Goal: Task Accomplishment & Management: Use online tool/utility

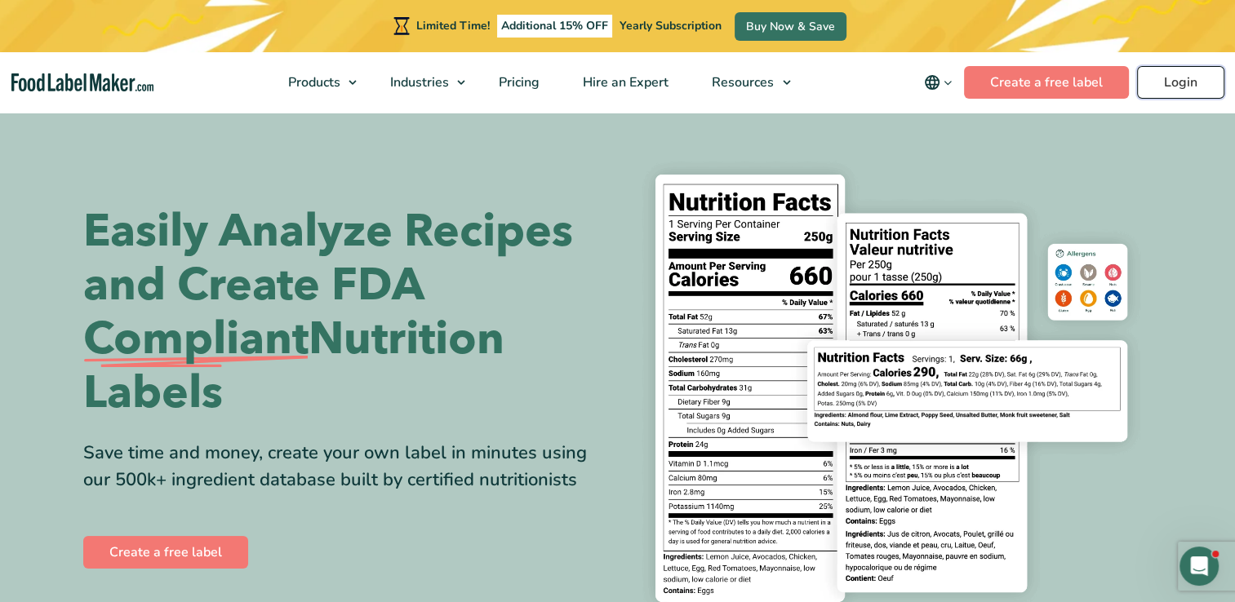
click at [1169, 69] on link "Login" at bounding box center [1180, 82] width 87 height 33
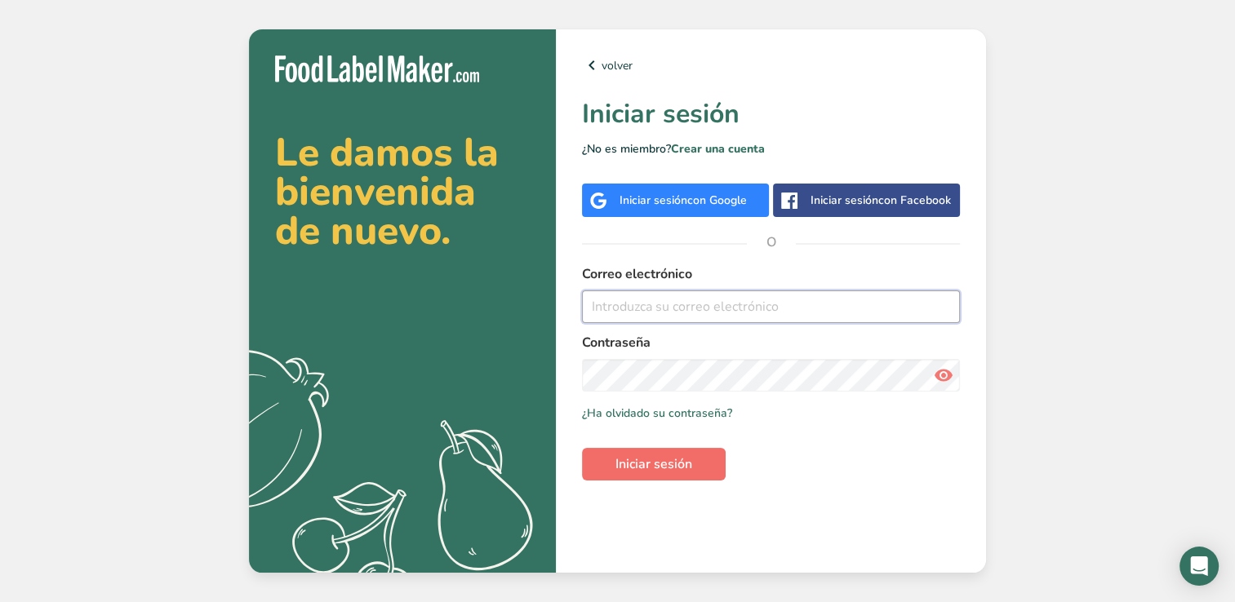
type input "[EMAIL_ADDRESS][DOMAIN_NAME]"
click at [650, 469] on span "Iniciar sesión" at bounding box center [654, 465] width 77 height 20
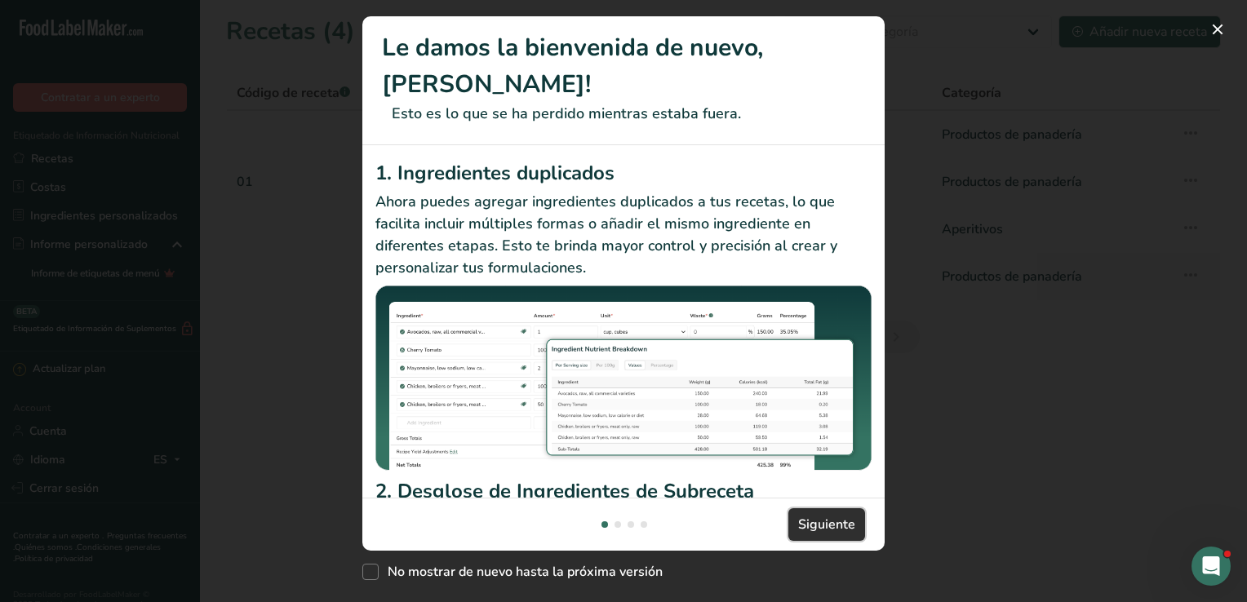
click at [828, 533] on span "Siguiente" at bounding box center [826, 525] width 57 height 20
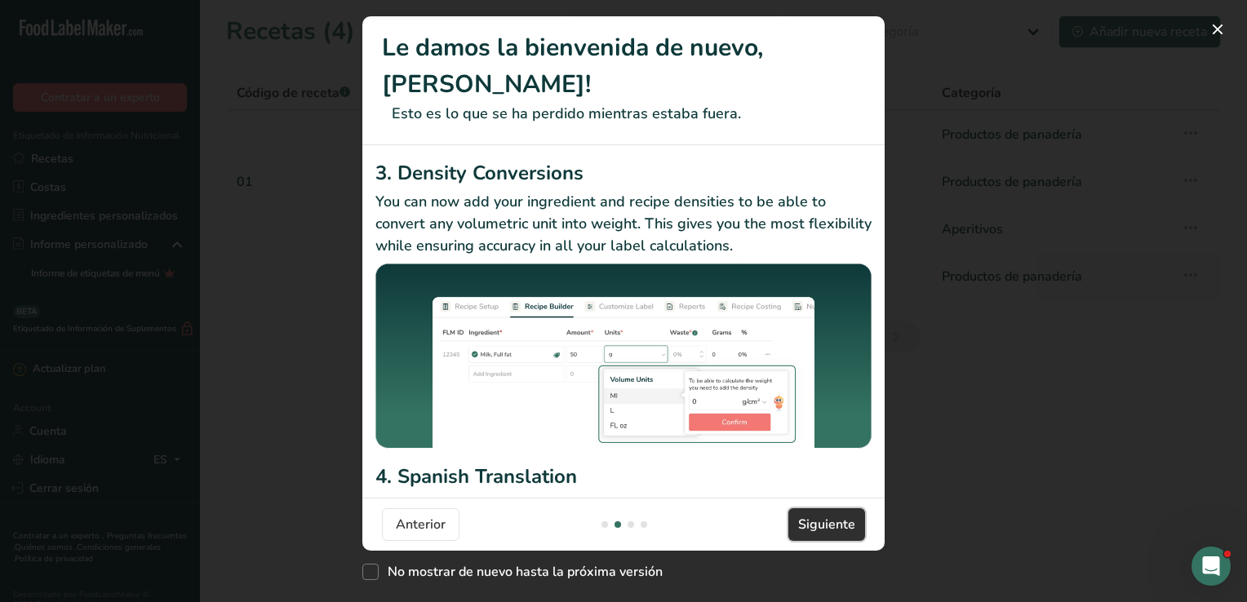
click at [828, 533] on span "Siguiente" at bounding box center [826, 525] width 57 height 20
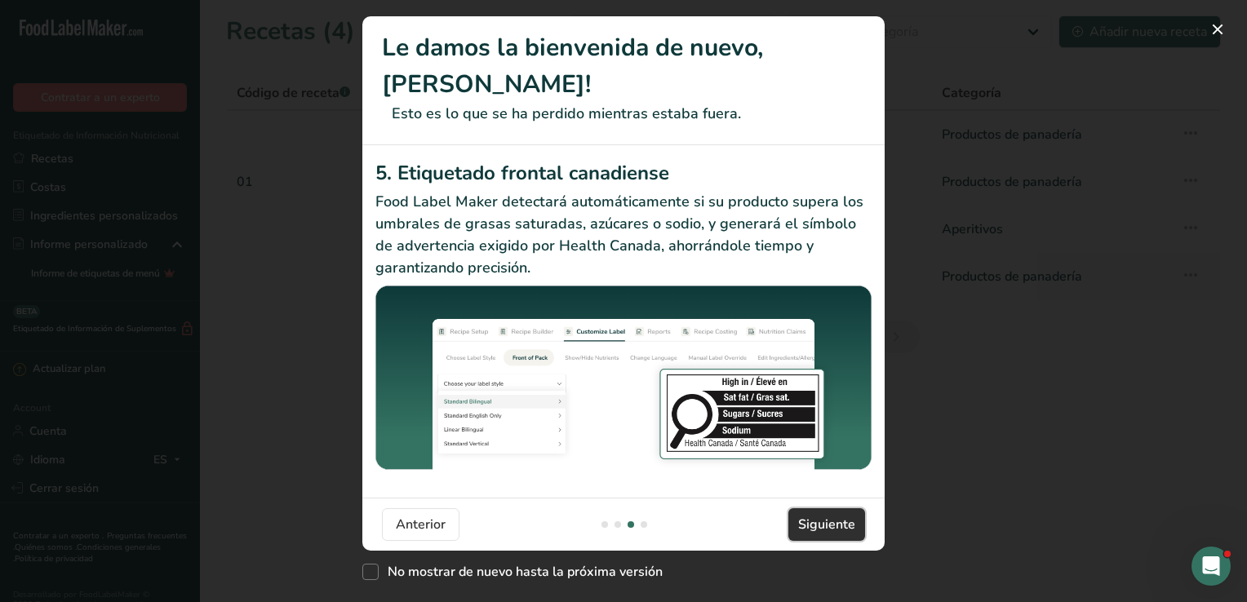
click at [828, 533] on span "Siguiente" at bounding box center [826, 525] width 57 height 20
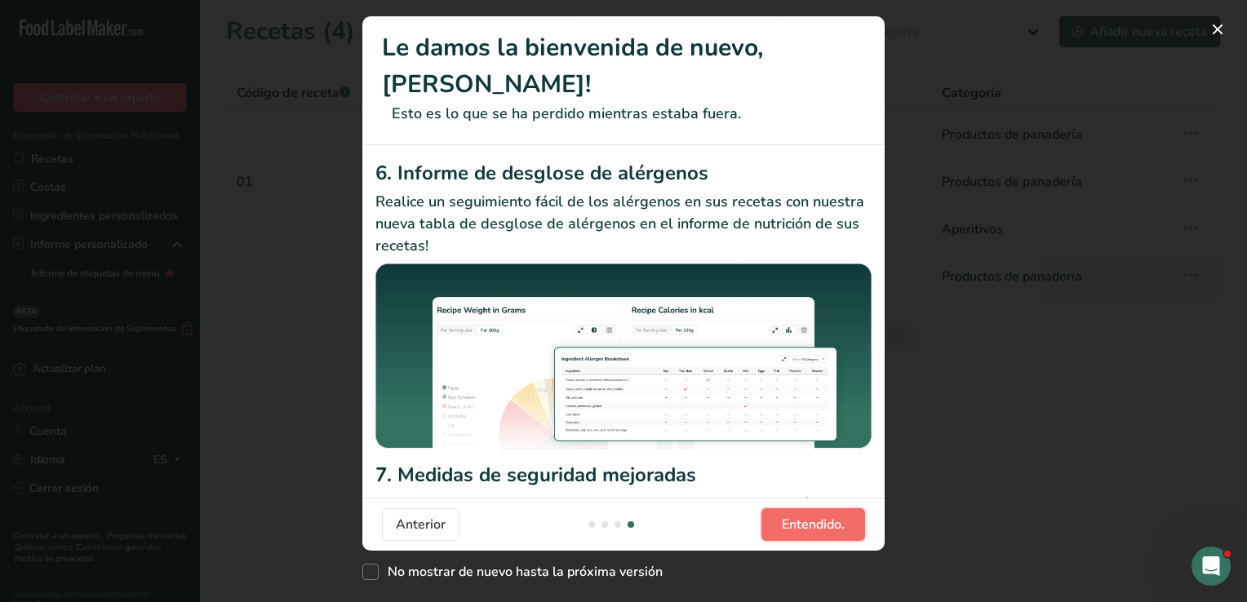
click at [826, 529] on span "Entendido." at bounding box center [813, 525] width 63 height 20
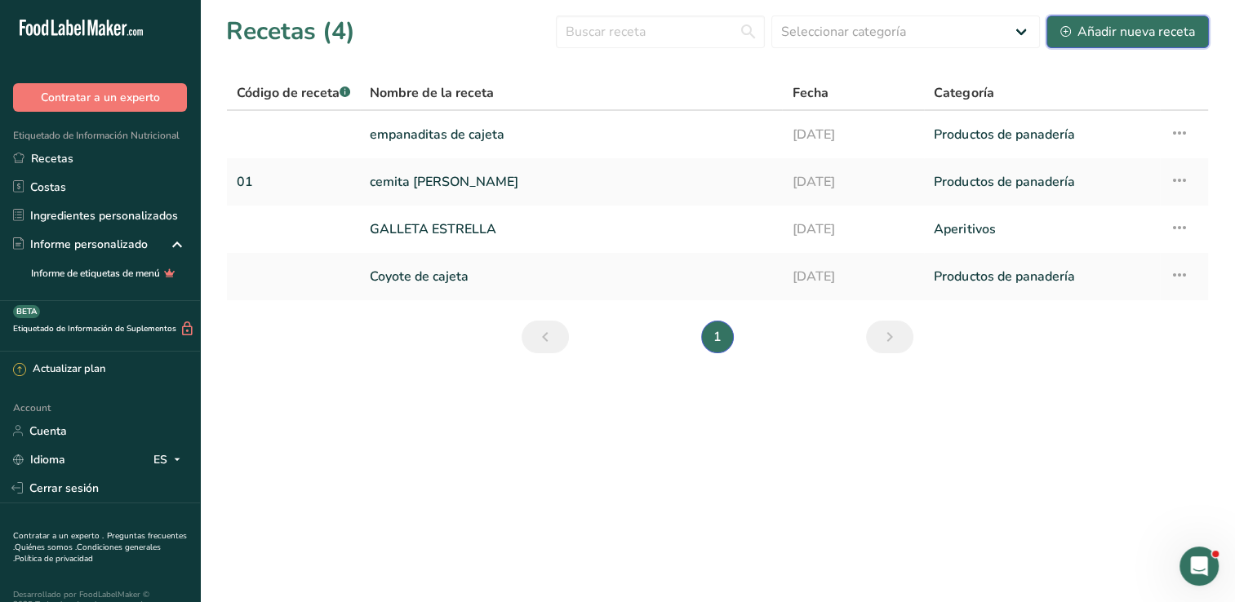
click at [1081, 33] on div "Añadir nueva receta" at bounding box center [1127, 32] width 135 height 20
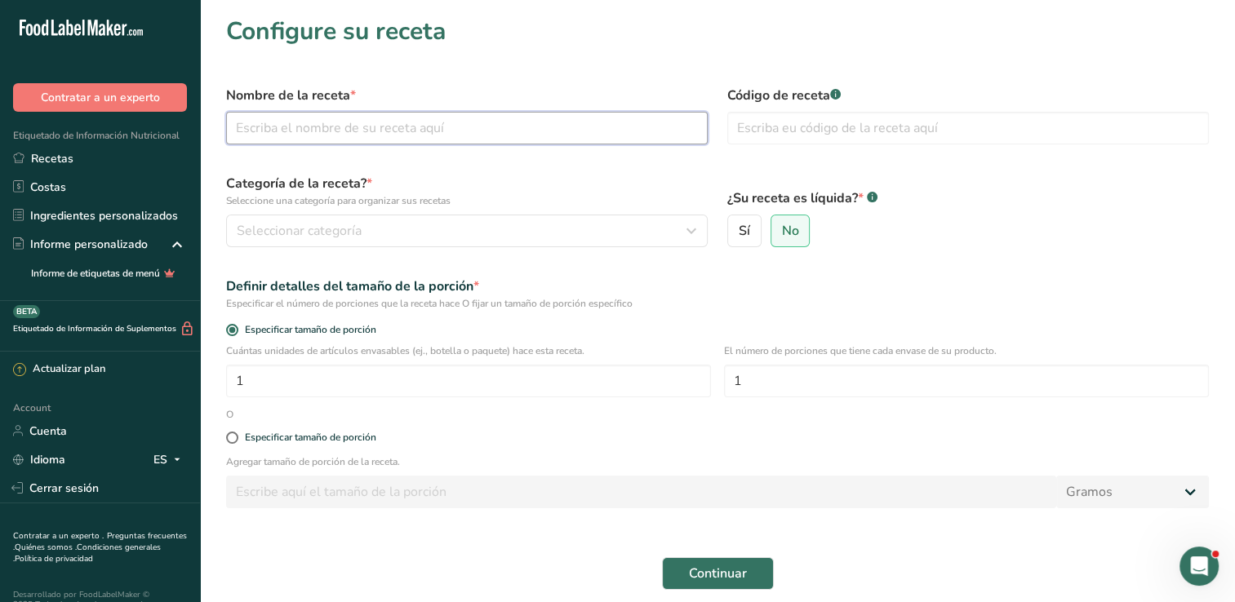
click at [278, 126] on input "text" at bounding box center [467, 128] width 482 height 33
type input "hot dog"
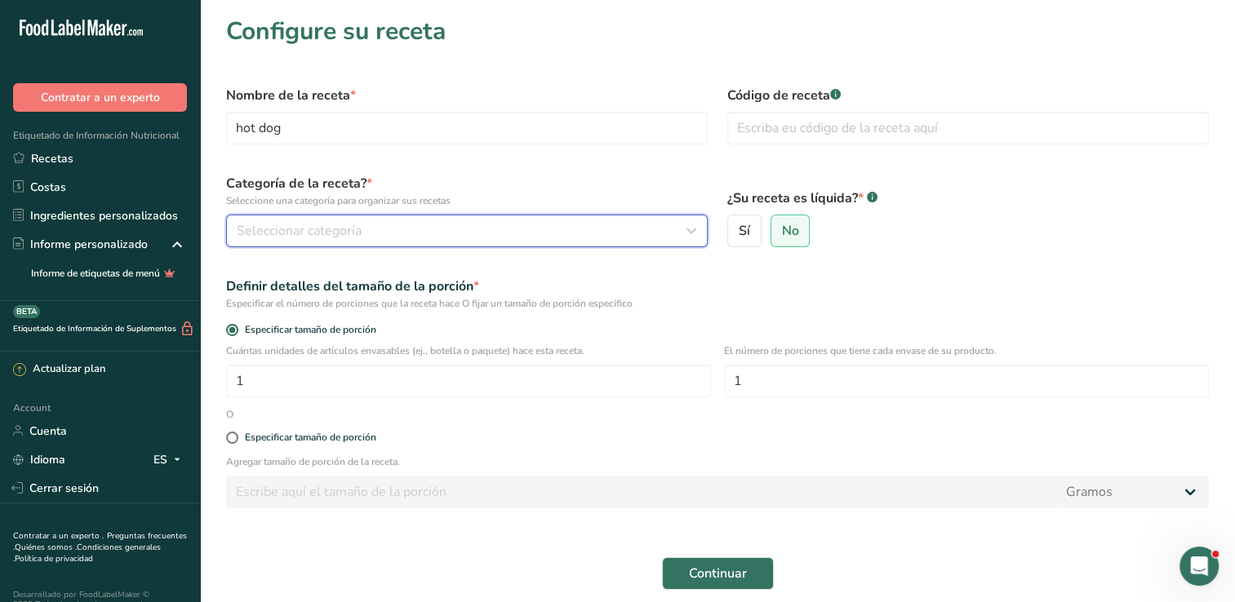
click at [305, 229] on span "Seleccionar categoría" at bounding box center [299, 231] width 125 height 20
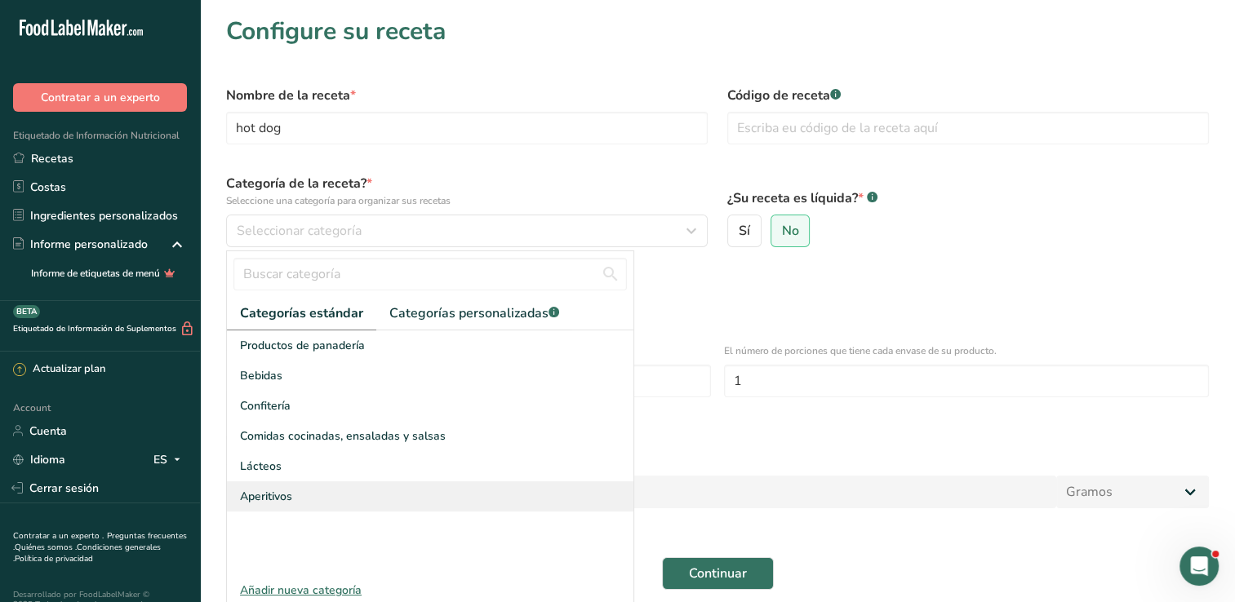
click at [318, 492] on div "Aperitivos" at bounding box center [430, 497] width 407 height 30
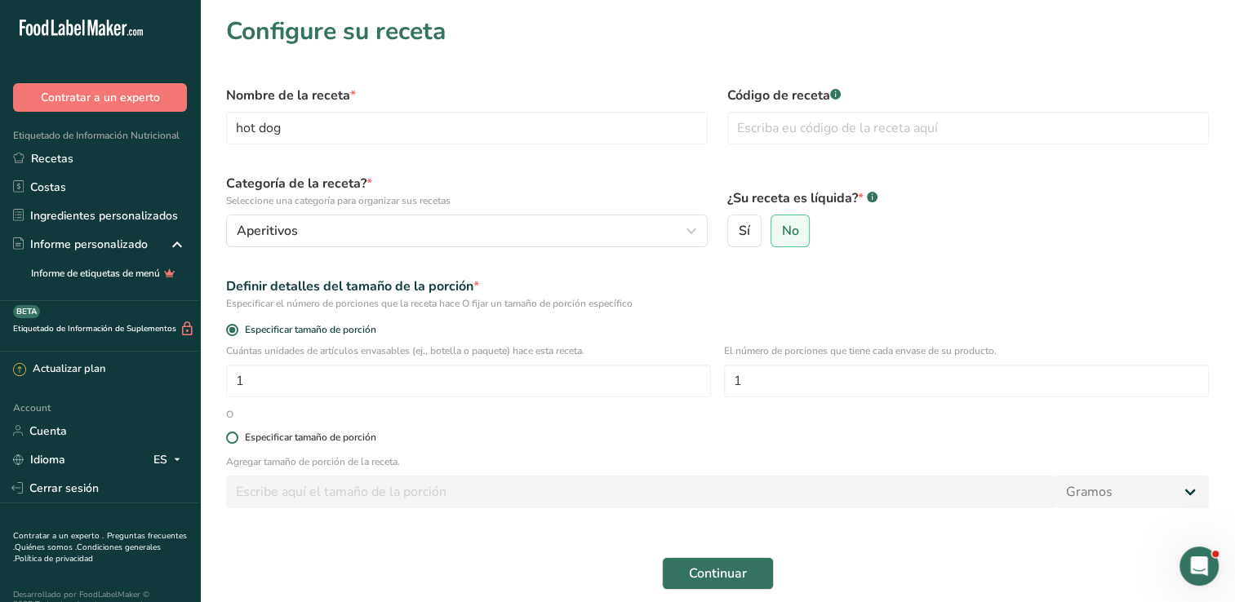
click at [233, 436] on span at bounding box center [232, 438] width 12 height 12
click at [233, 436] on input "Especificar tamaño de porción" at bounding box center [231, 438] width 11 height 11
radio input "true"
radio input "false"
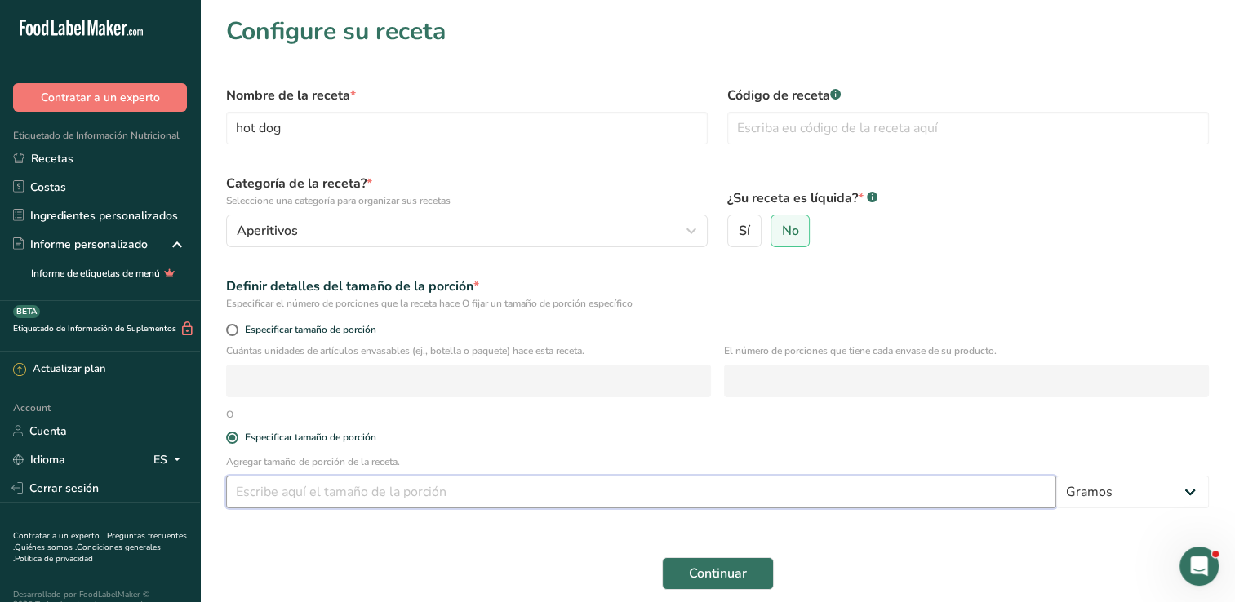
click at [365, 492] on input "number" at bounding box center [641, 492] width 830 height 33
type input "6"
type input "0.060"
click at [713, 562] on button "Continuar" at bounding box center [718, 574] width 112 height 33
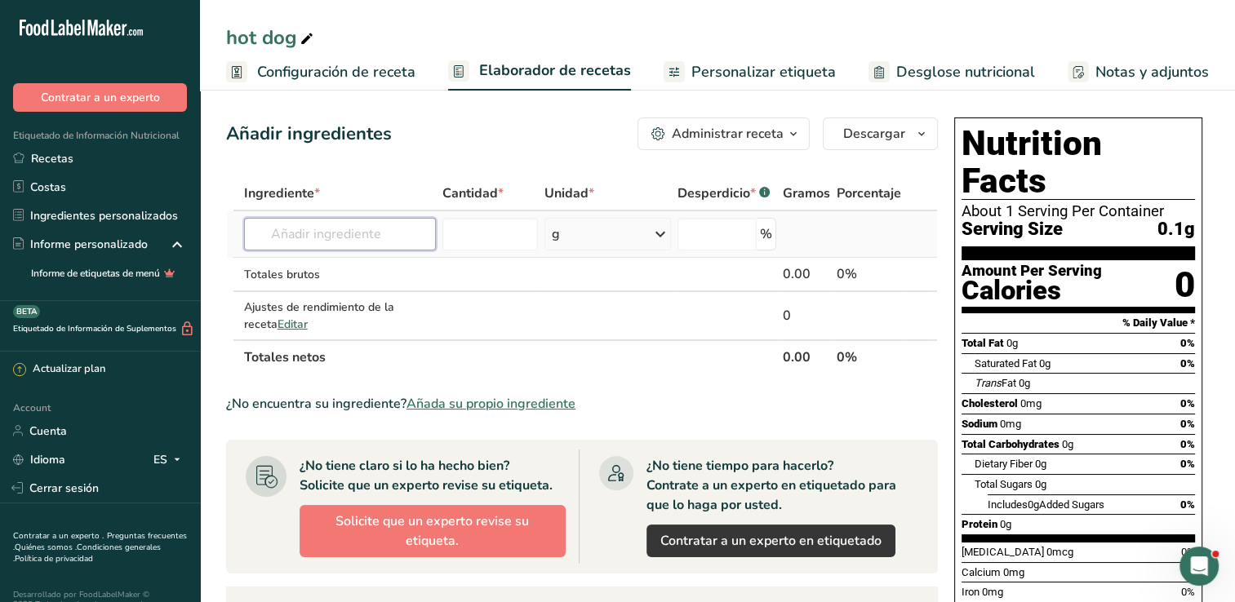
click at [302, 227] on input "text" at bounding box center [340, 234] width 192 height 33
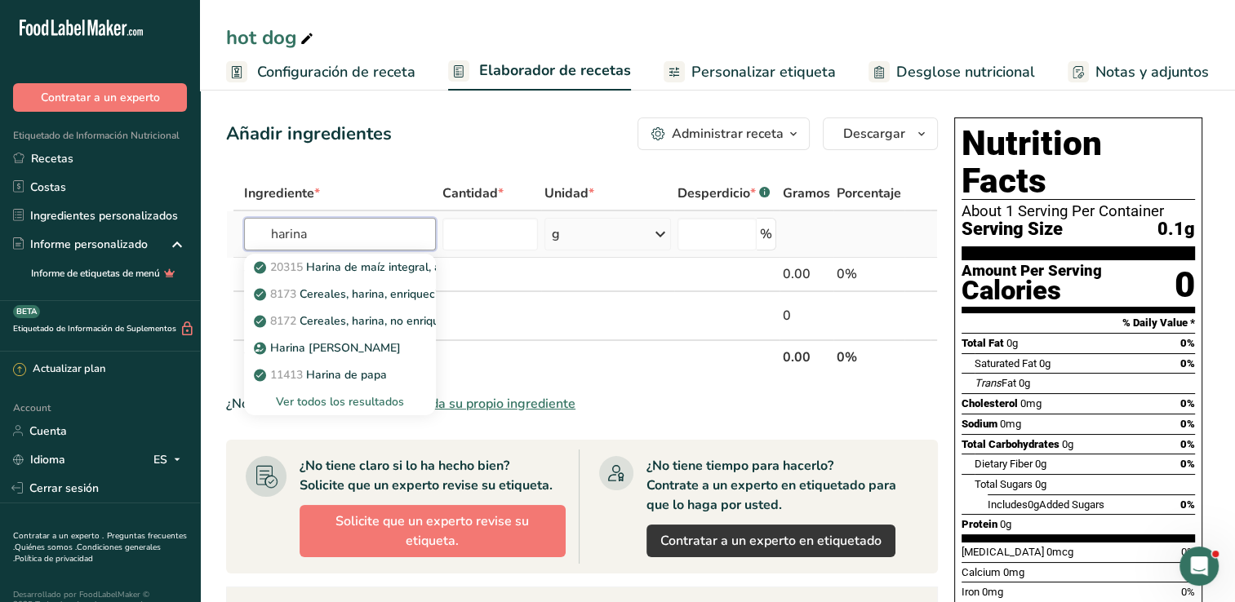
type input "harina"
click at [330, 407] on div "Ver todos los resultados" at bounding box center [340, 401] width 166 height 17
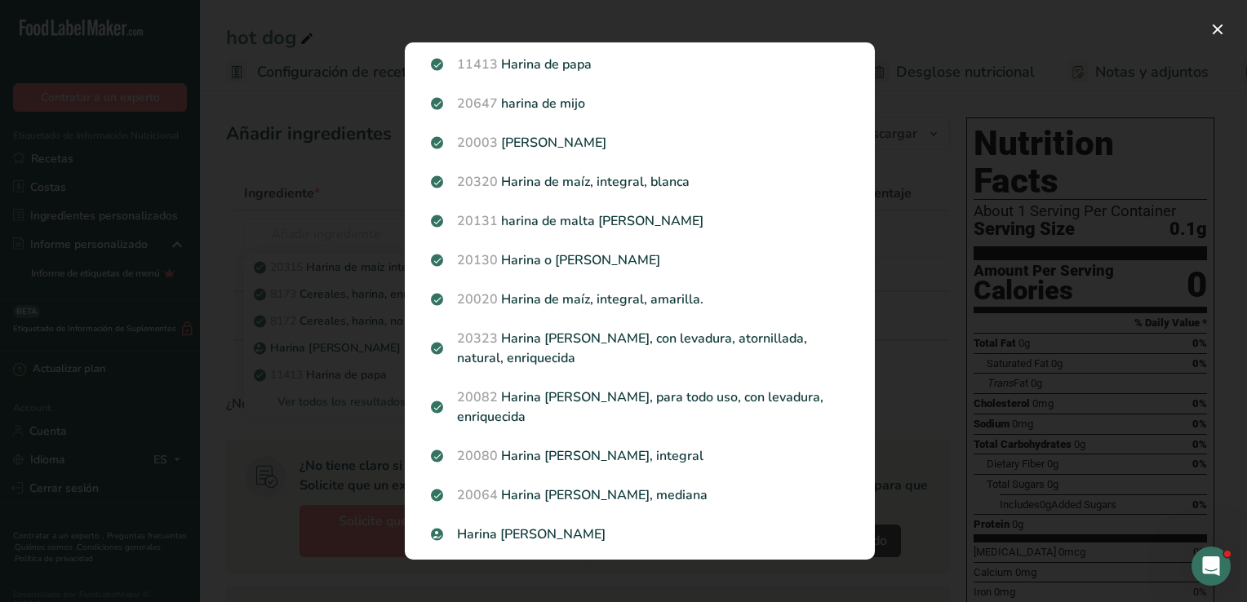
scroll to position [122, 0]
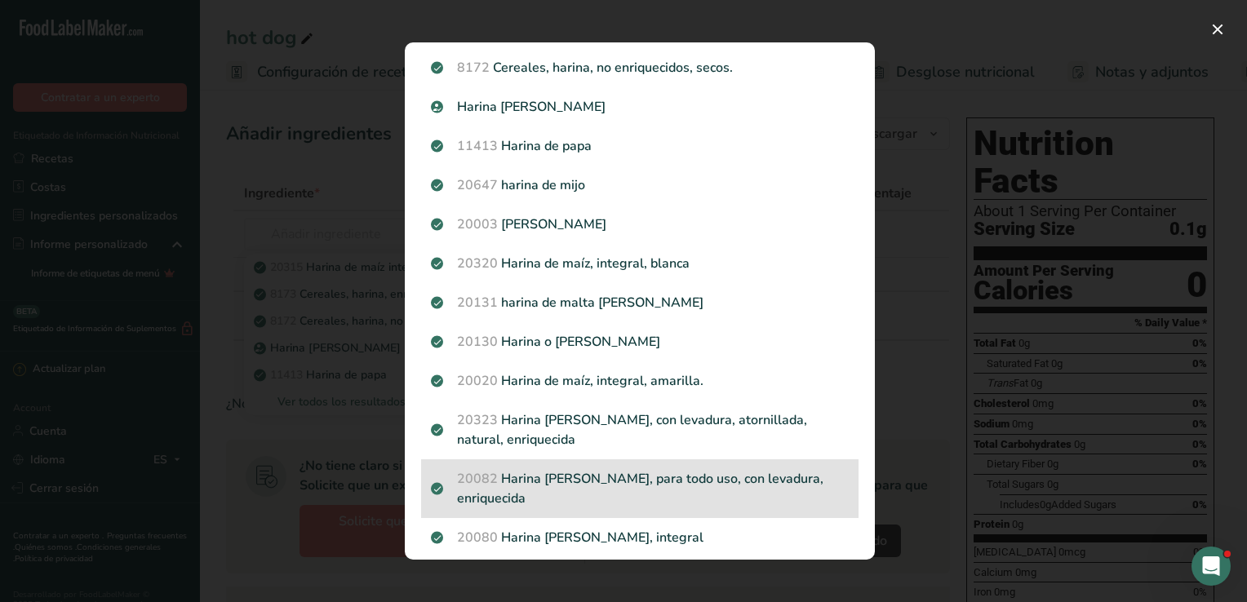
click at [723, 480] on p "20082 Harina de trigo, blanca, para todo uso, con levadura, enriquecida" at bounding box center [640, 488] width 418 height 39
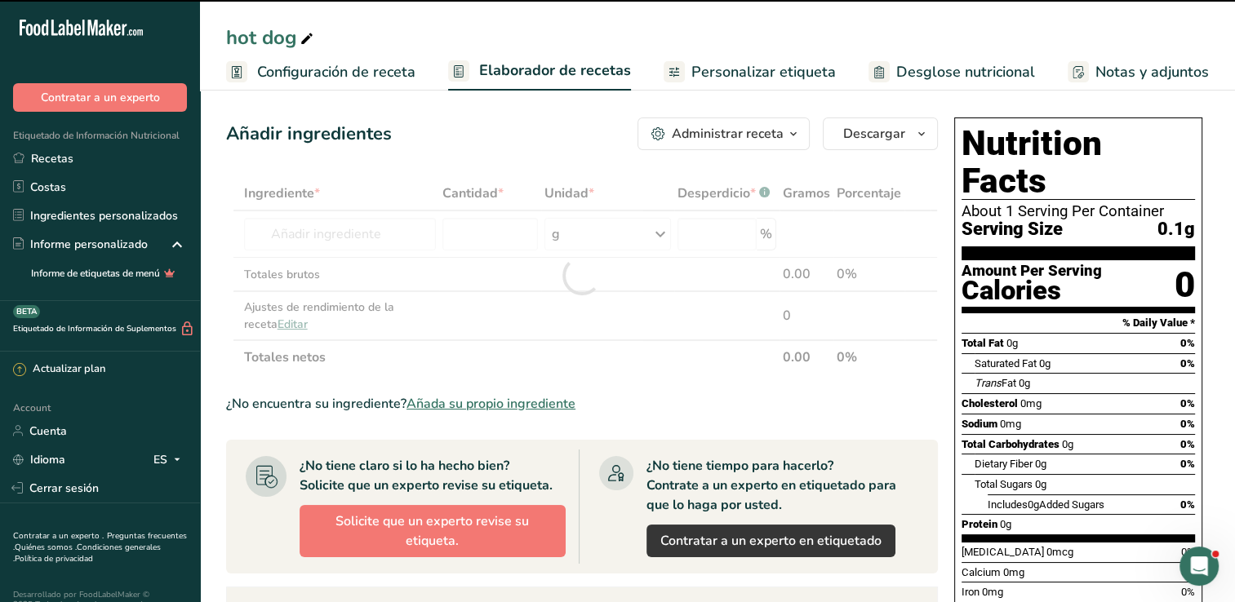
type input "0"
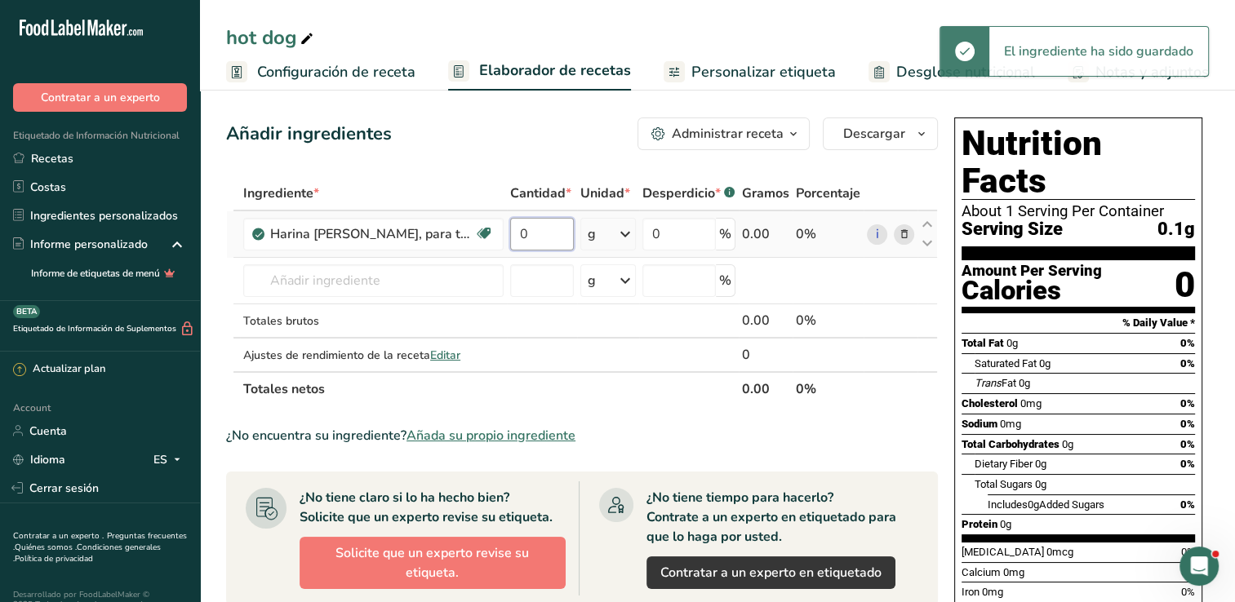
click at [558, 215] on td "0" at bounding box center [542, 234] width 70 height 47
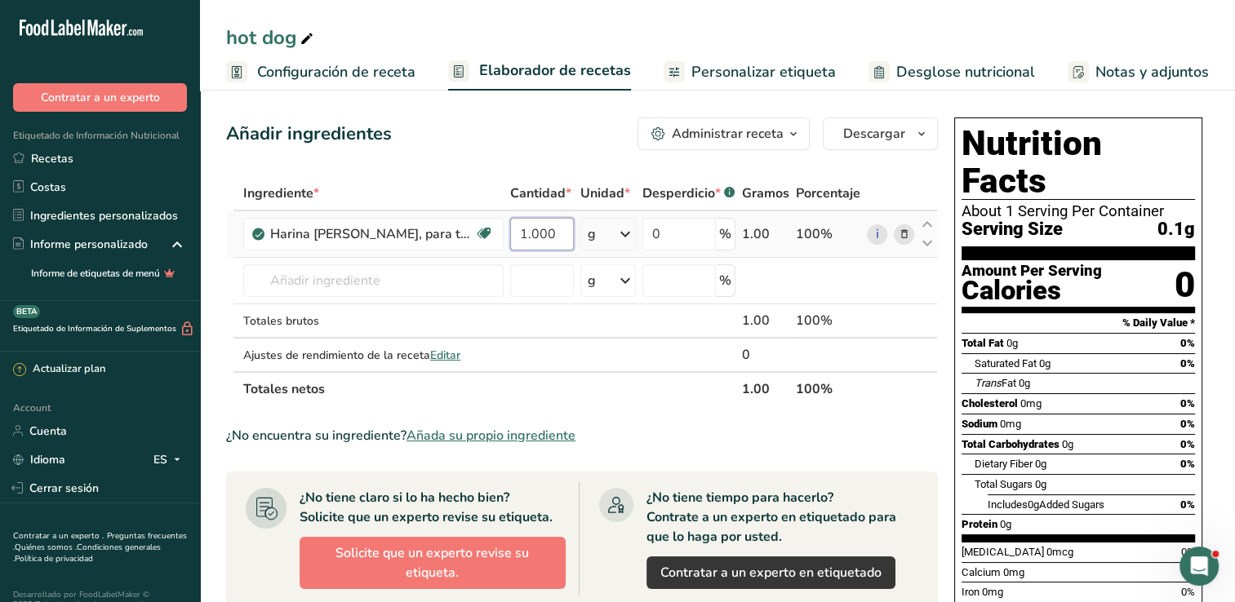
type input "1.000"
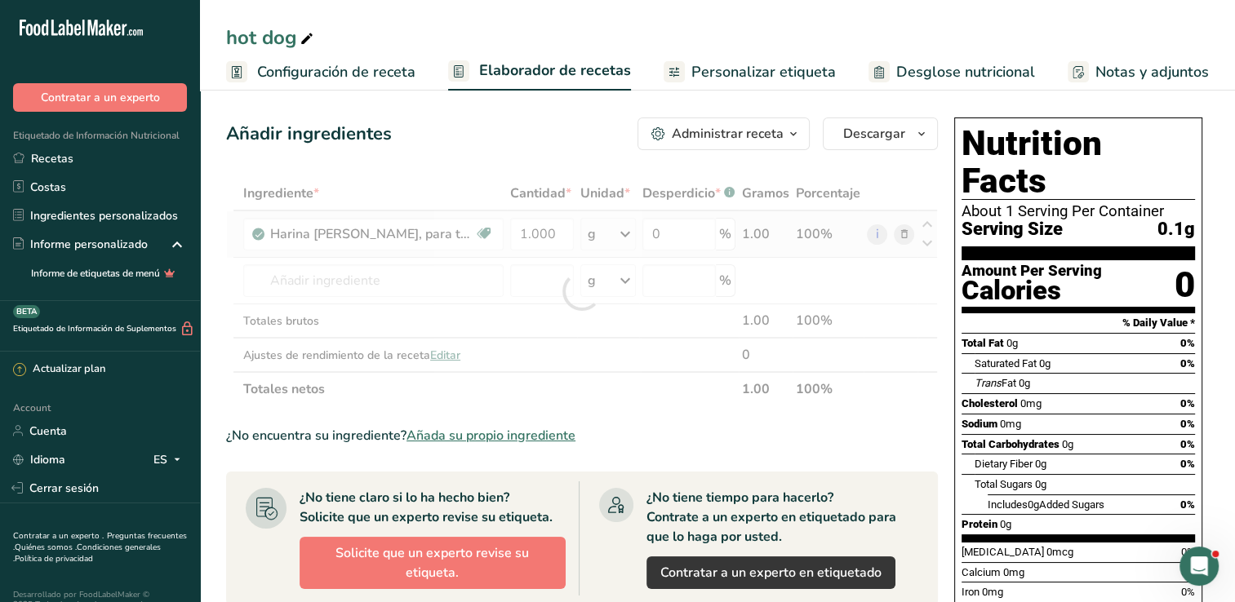
click at [602, 230] on div "Ingrediente * Cantidad * Unidad * Desperdicio * .a-a{fill:#347362;}.b-a{fill:#f…" at bounding box center [582, 291] width 712 height 230
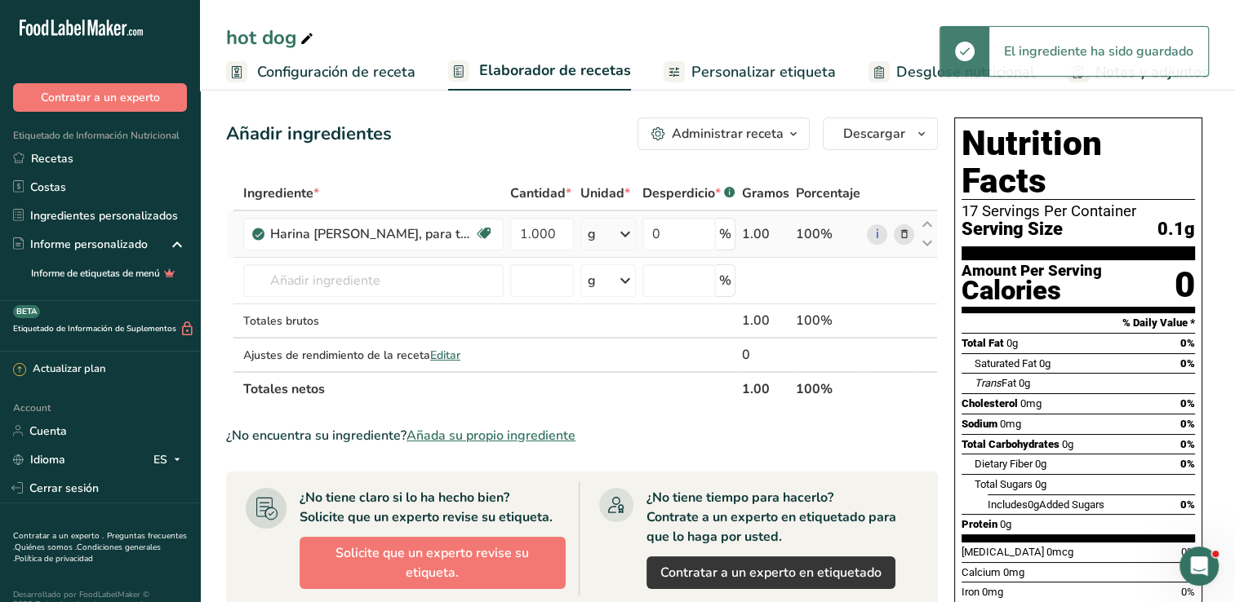
click at [625, 233] on icon at bounding box center [626, 234] width 20 height 29
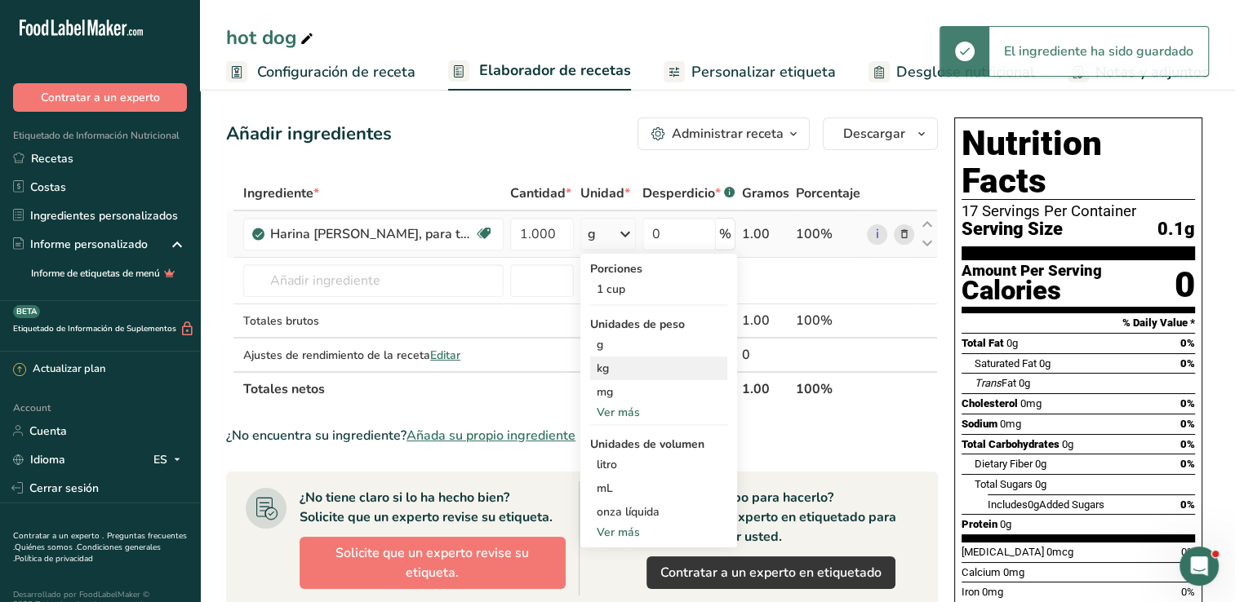
click at [625, 367] on div "kg" at bounding box center [658, 369] width 137 height 24
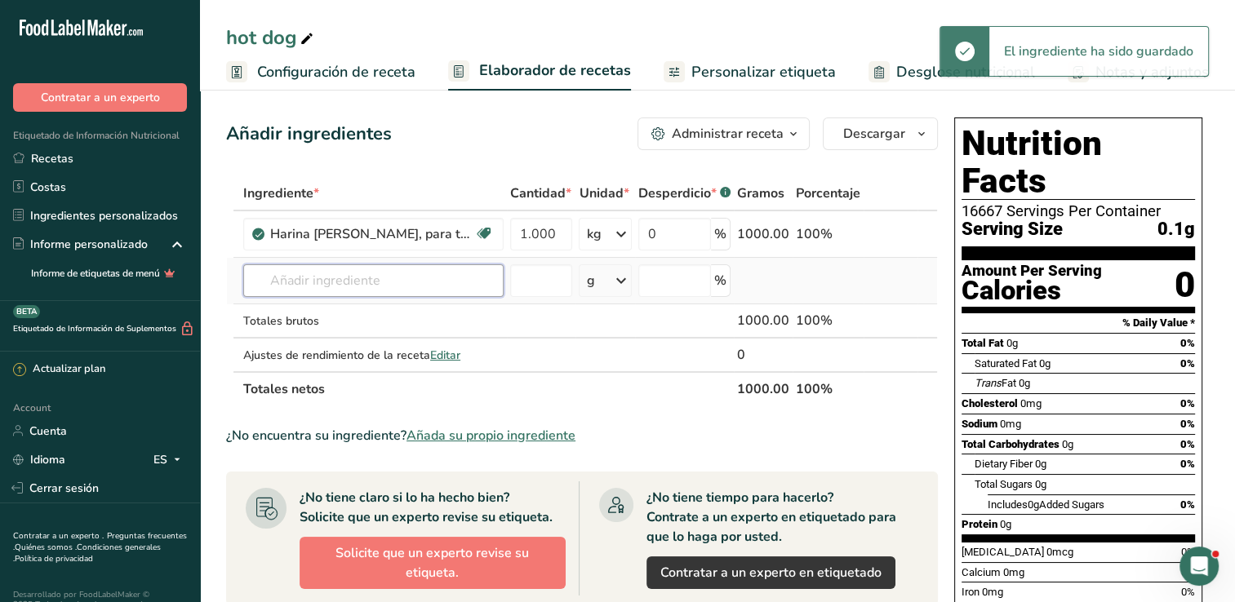
click at [362, 279] on input "text" at bounding box center [373, 281] width 260 height 33
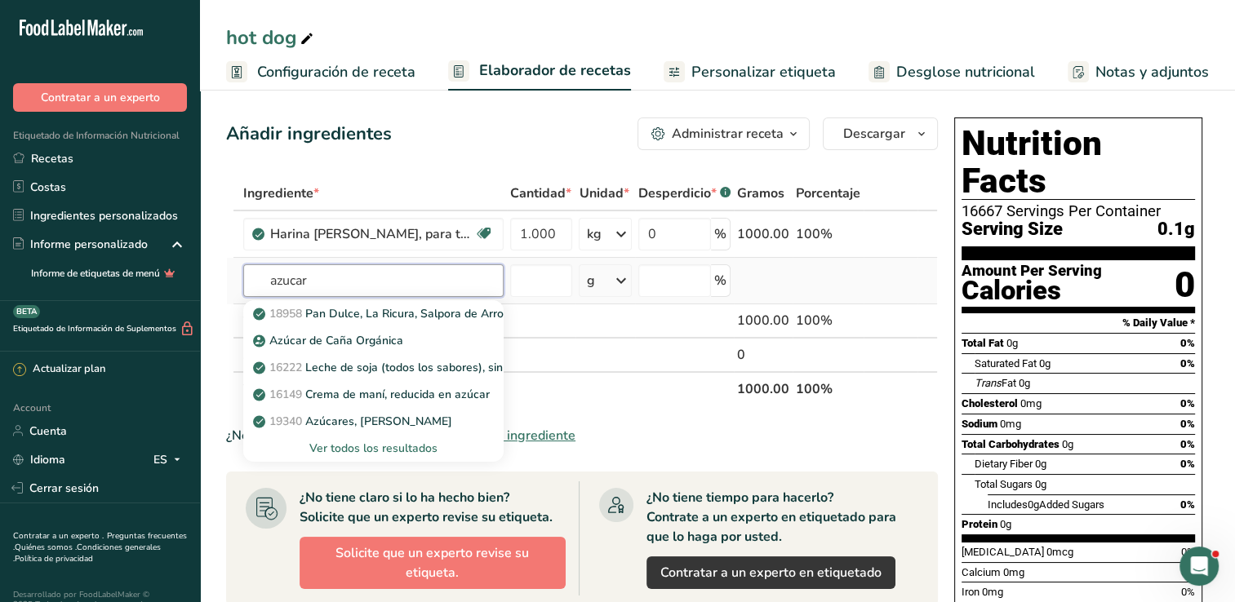
type input "azucar"
click at [397, 446] on div "Ver todos los resultados" at bounding box center [373, 448] width 234 height 17
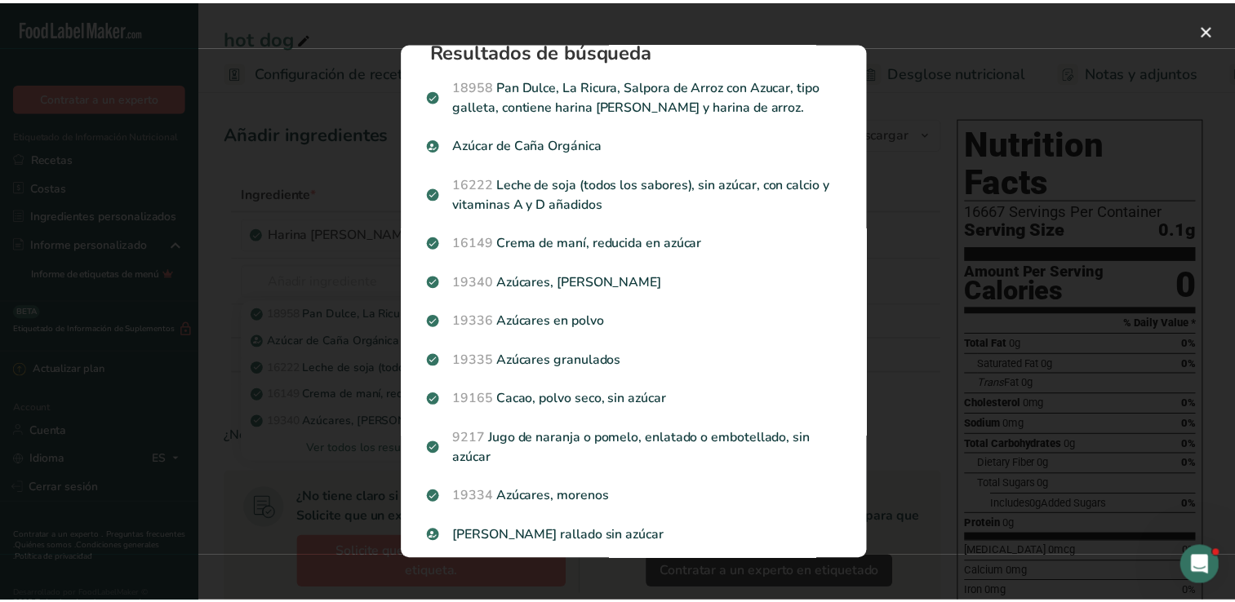
scroll to position [0, 0]
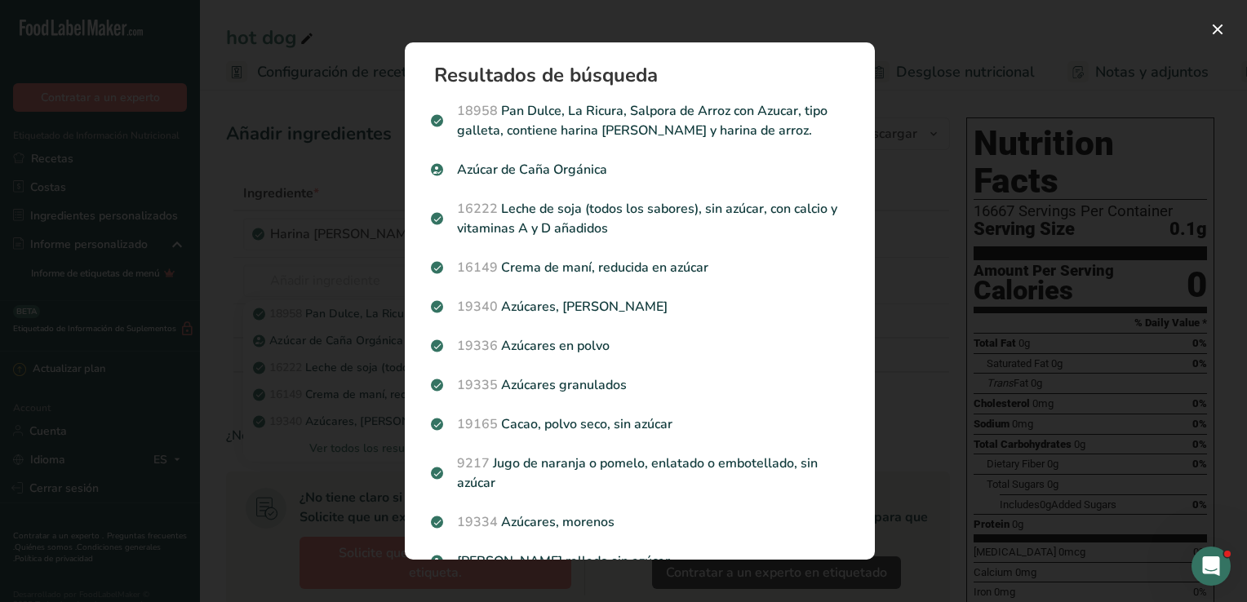
click at [526, 384] on p "19335 Azúcares granulados" at bounding box center [640, 386] width 418 height 20
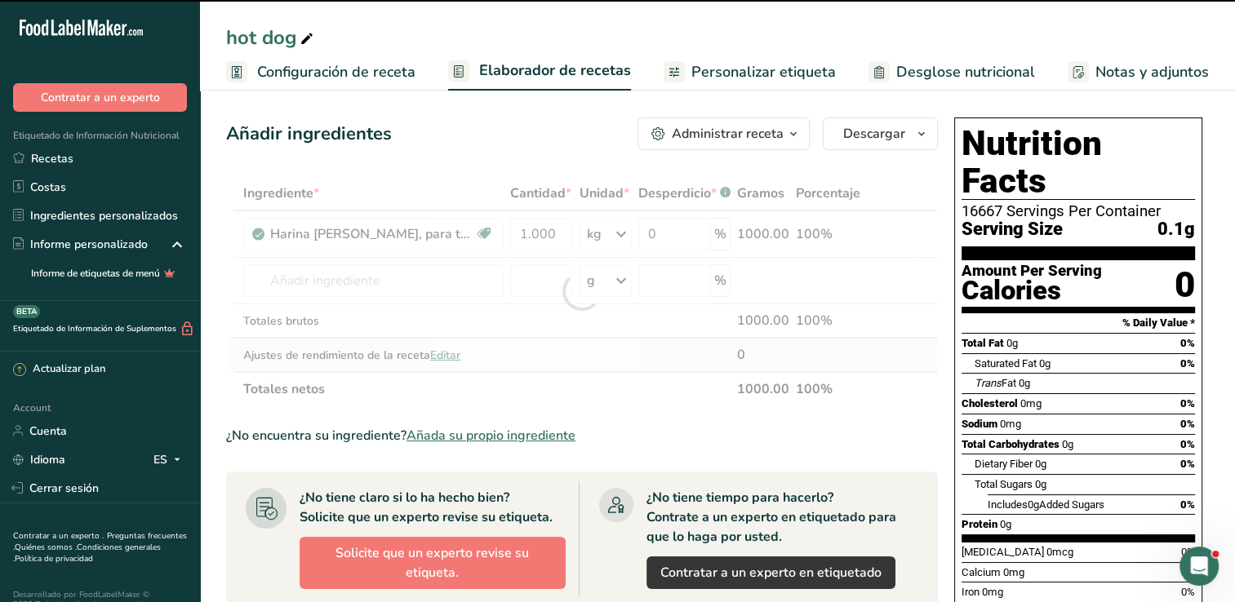
type input "0"
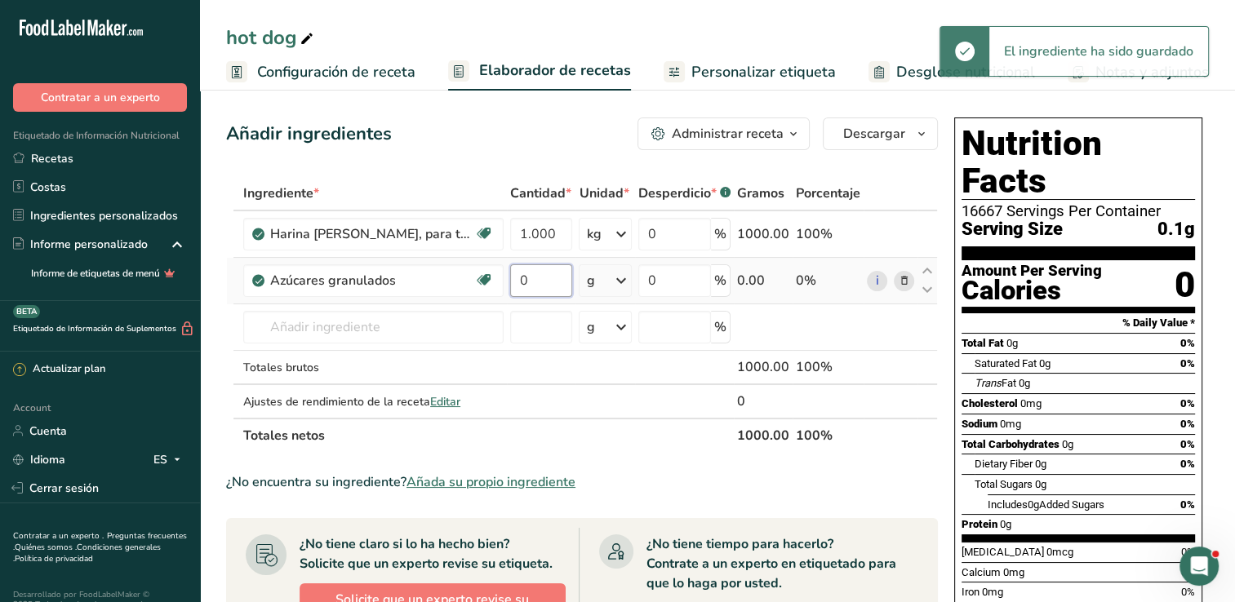
click at [530, 284] on input "0" at bounding box center [541, 281] width 62 height 33
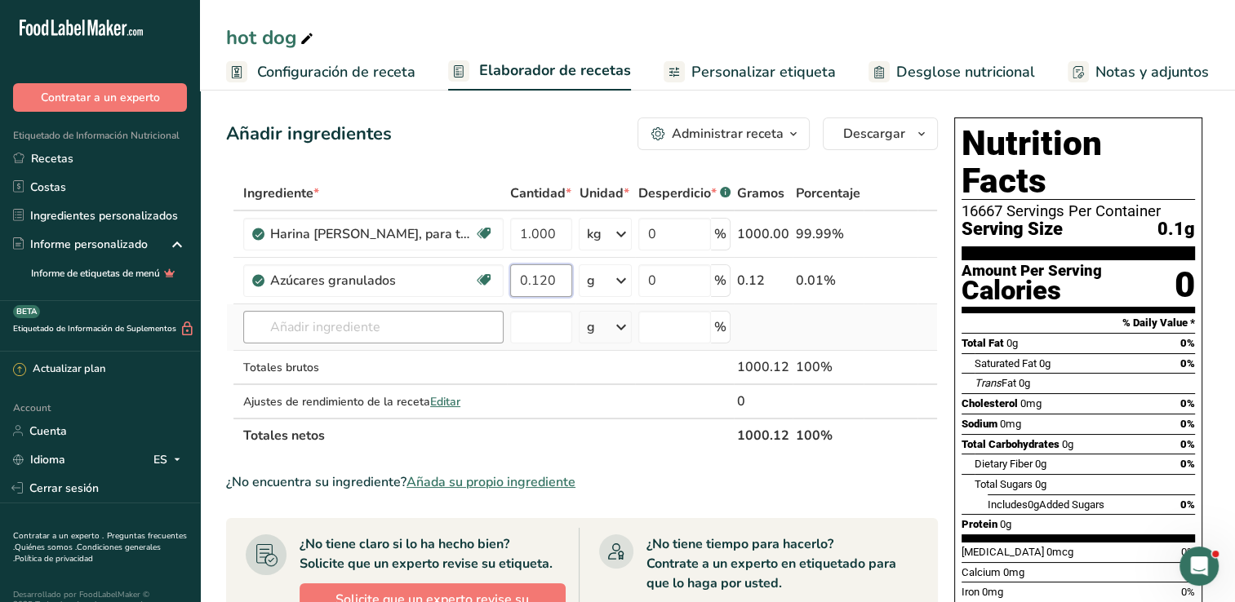
type input "0.120"
click at [449, 322] on div "Ingrediente * Cantidad * Unidad * Desperdicio * .a-a{fill:#347362;}.b-a{fill:#f…" at bounding box center [582, 314] width 712 height 277
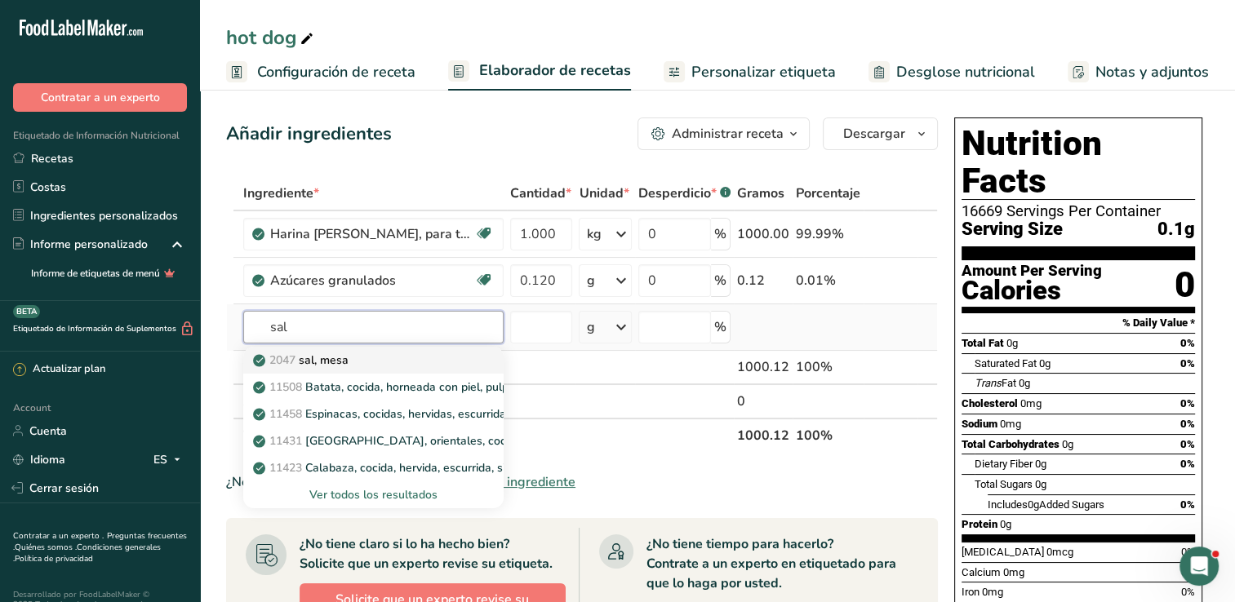
type input "sal"
click at [416, 362] on div "2047 sal, mesa" at bounding box center [360, 360] width 208 height 17
type input "Salt, table"
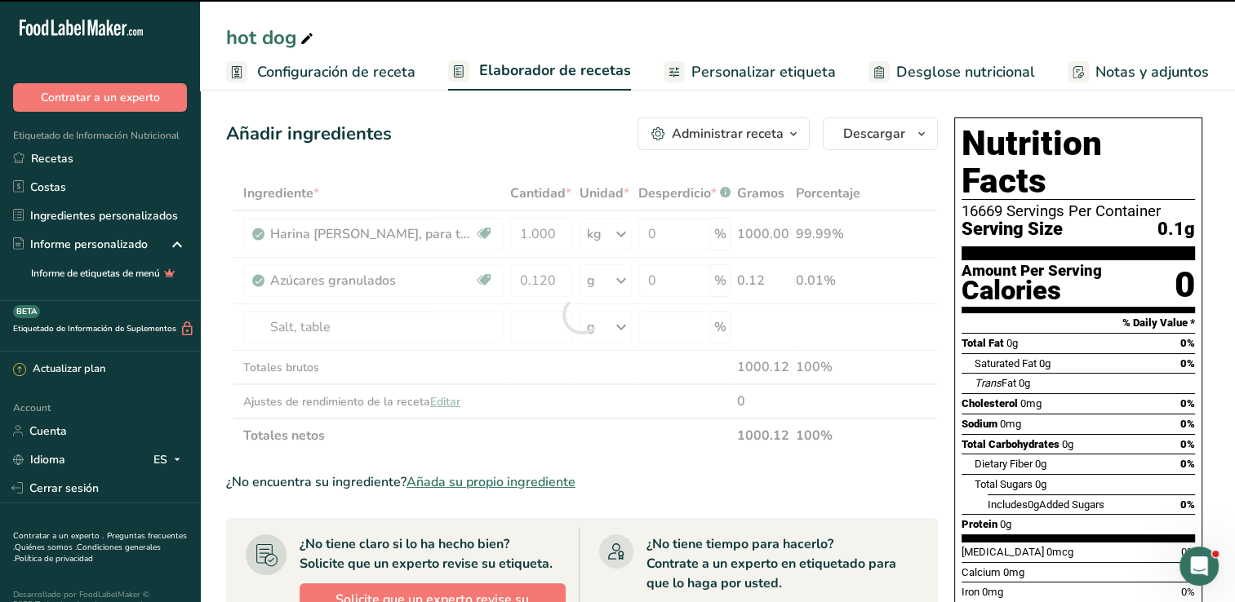
type input "0"
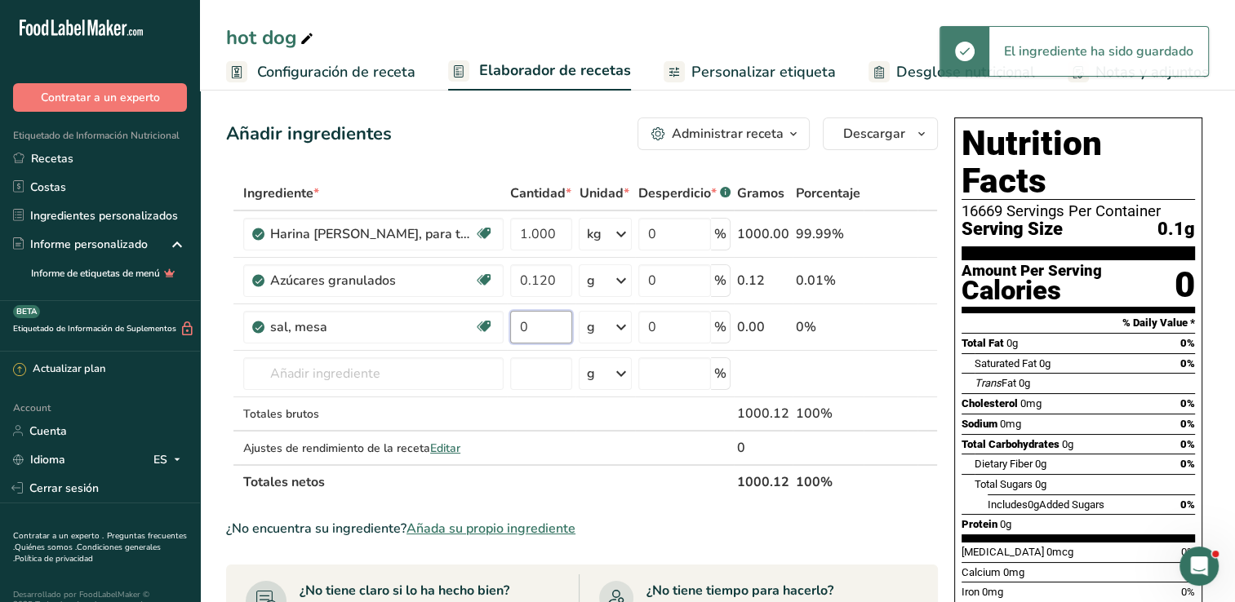
click at [558, 331] on input "0" at bounding box center [541, 327] width 62 height 33
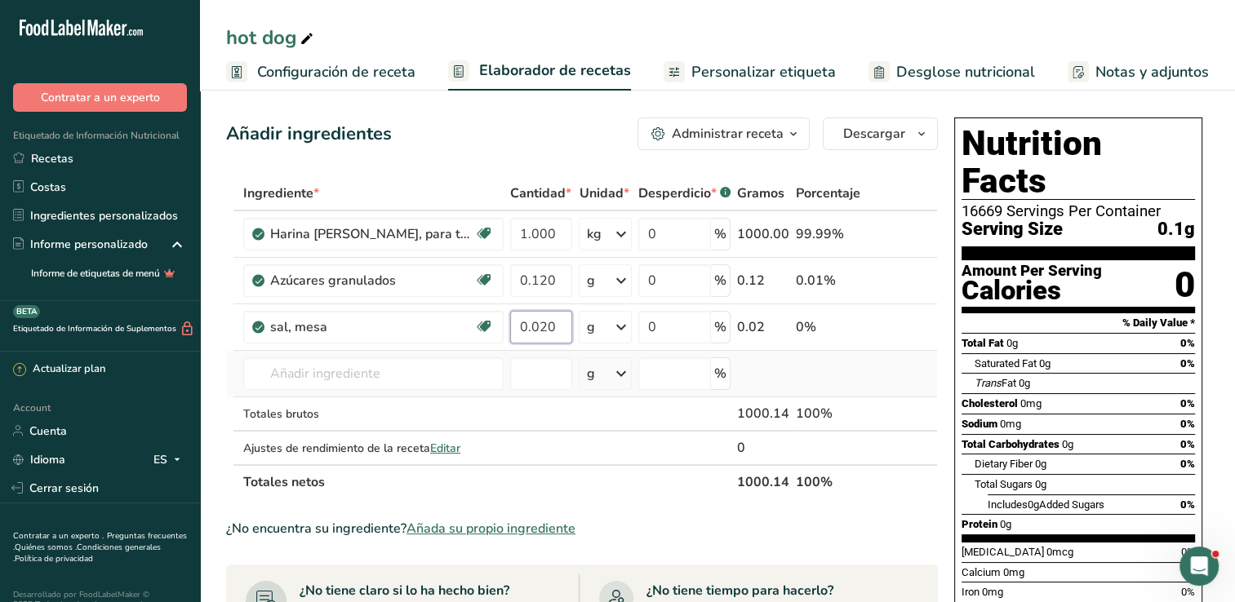
type input "0.020"
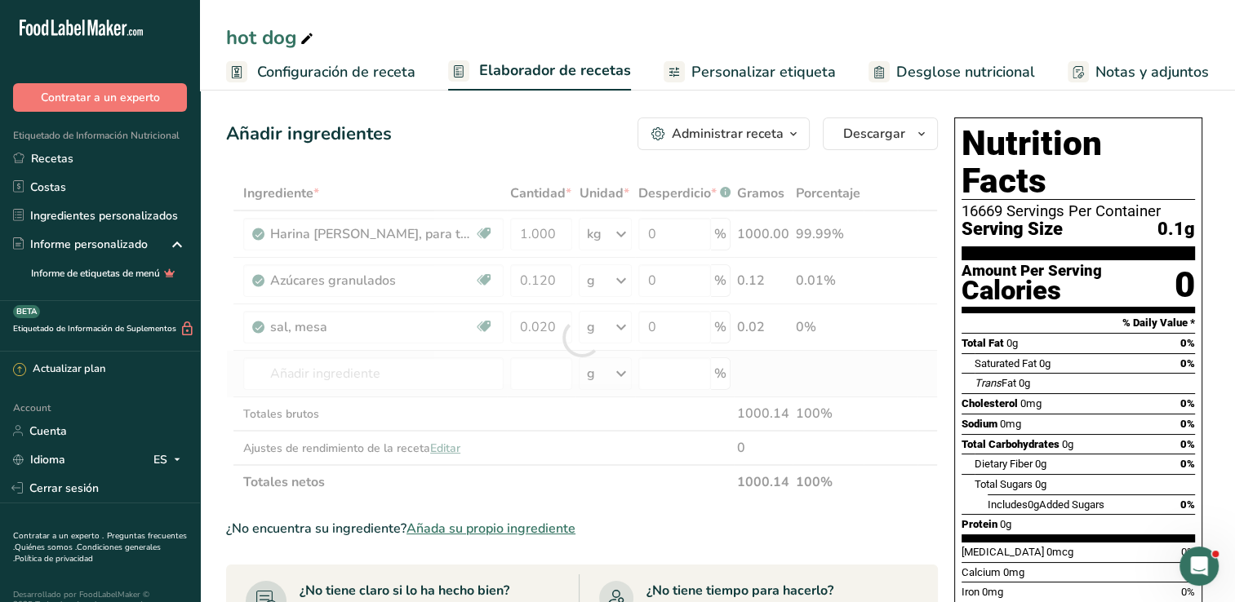
click at [544, 393] on div "Ingrediente * Cantidad * Unidad * Desperdicio * .a-a{fill:#347362;}.b-a{fill:#f…" at bounding box center [582, 337] width 712 height 323
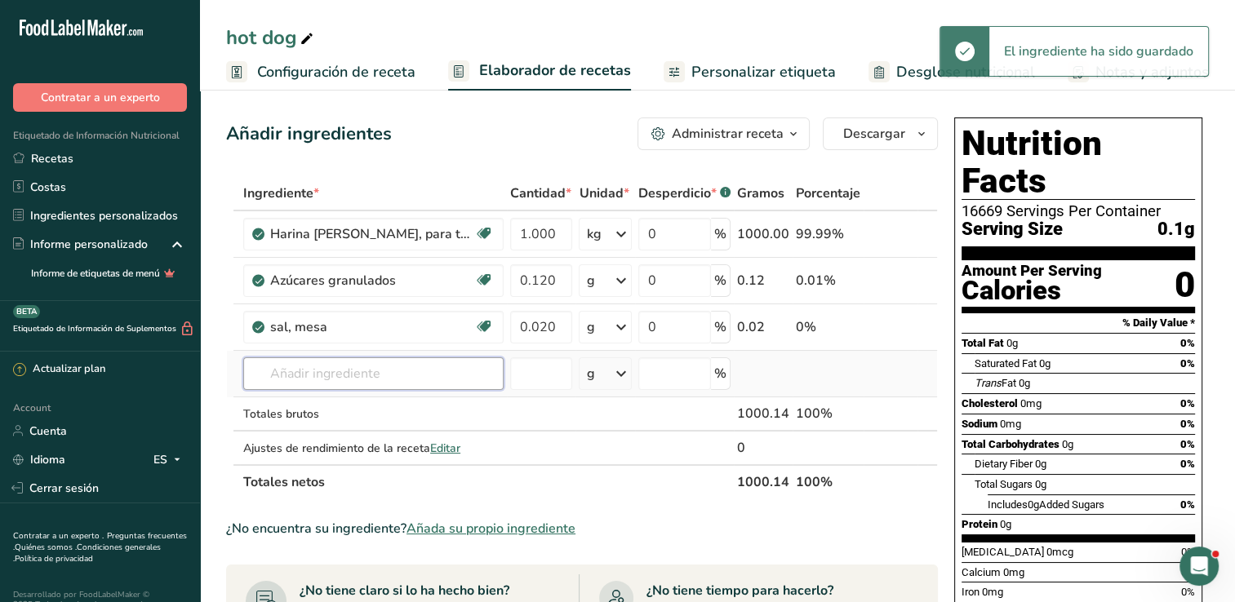
click at [343, 384] on input "text" at bounding box center [373, 374] width 260 height 33
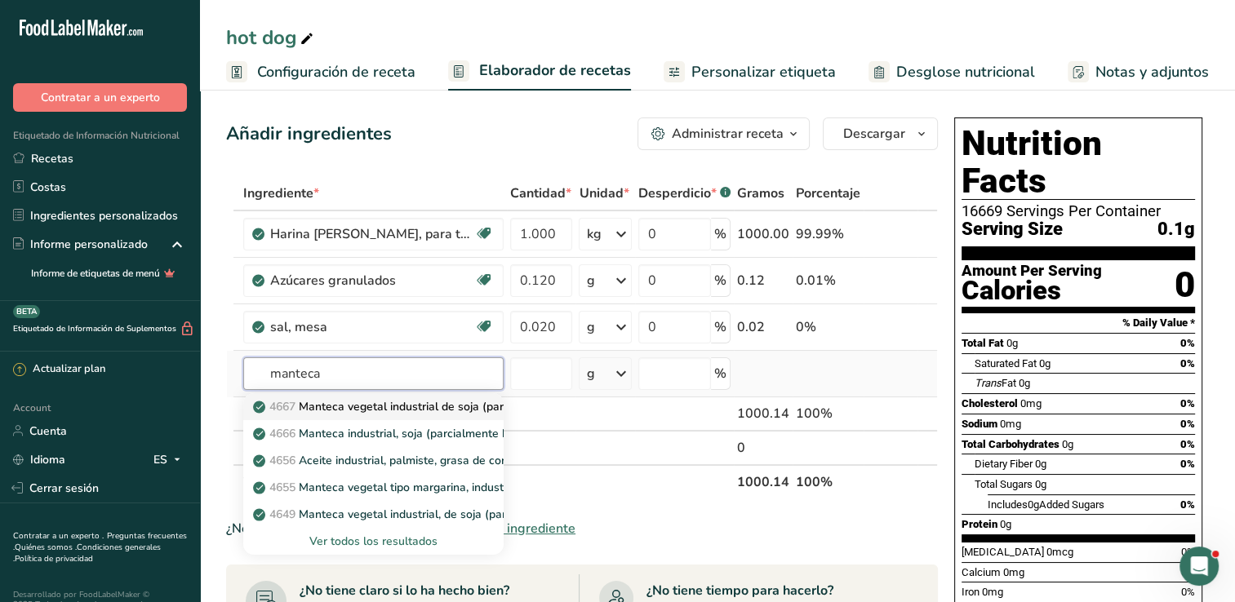
type input "manteca"
click at [358, 415] on link "4667 Manteca vegetal industrial de soja (parcialmente hidrogenada) para reposte…" at bounding box center [373, 406] width 260 height 27
type input "Shortening, industrial, soy (partially hydrogenated ) for baking and confections"
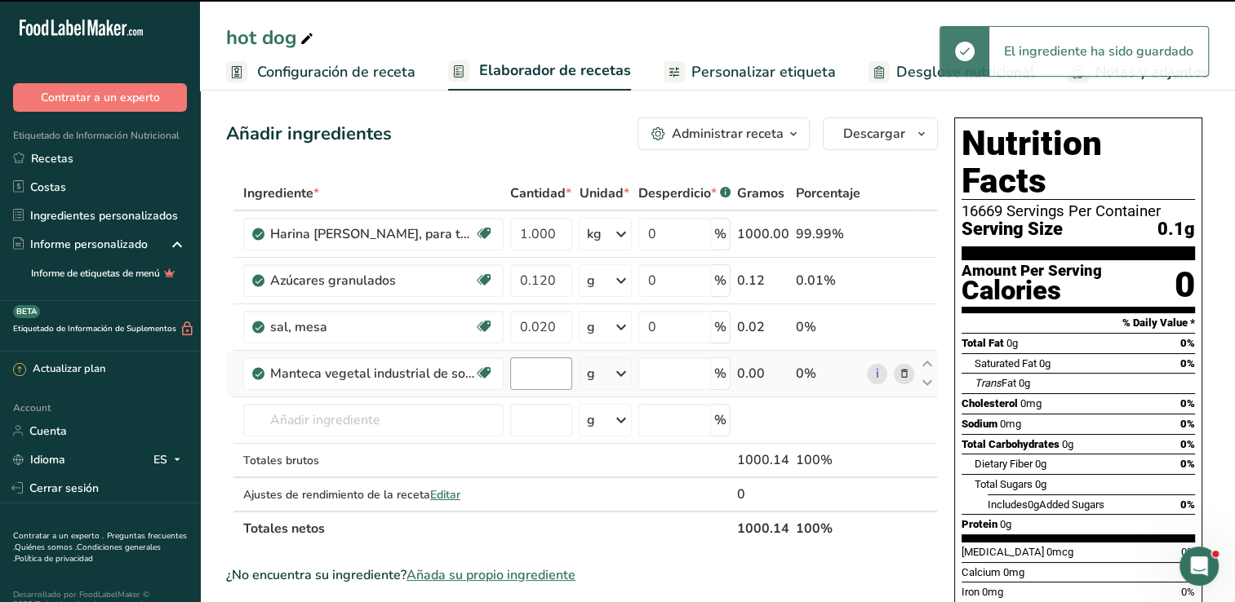
type input "0"
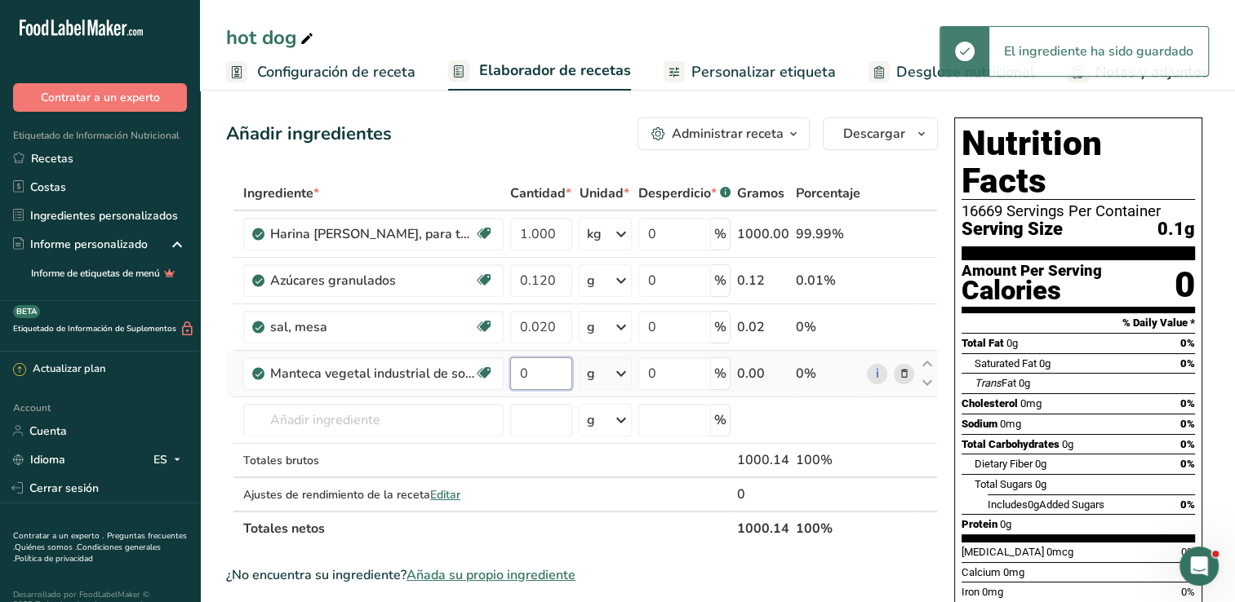
click at [553, 376] on input "0" at bounding box center [541, 374] width 62 height 33
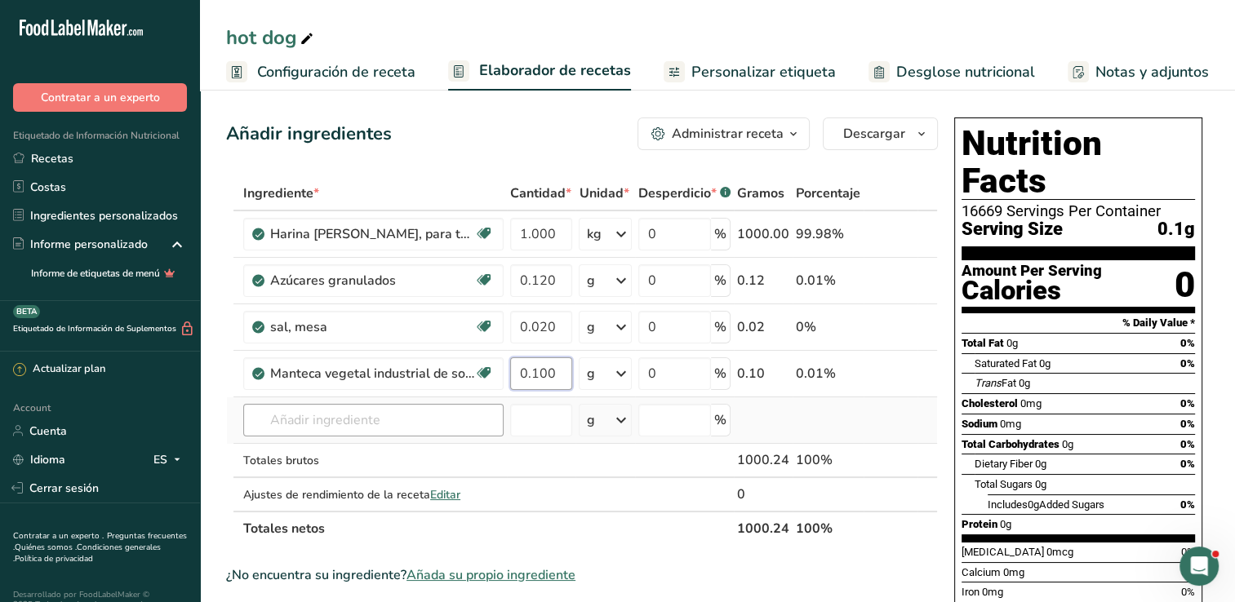
type input "0.100"
click at [318, 420] on div "Ingrediente * Cantidad * Unidad * Desperdicio * .a-a{fill:#347362;}.b-a{fill:#f…" at bounding box center [582, 361] width 712 height 370
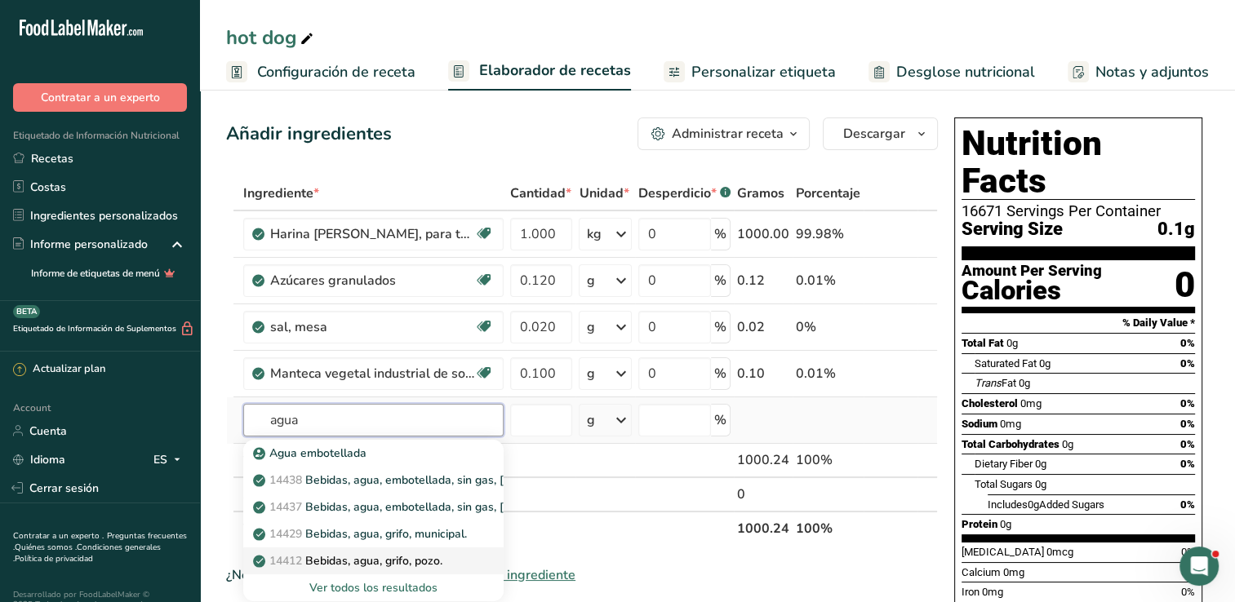
type input "agua"
click at [365, 562] on p "14412 Bebidas, agua, grifo, pozo." at bounding box center [349, 561] width 186 height 17
type input "Beverages, water, tap, well"
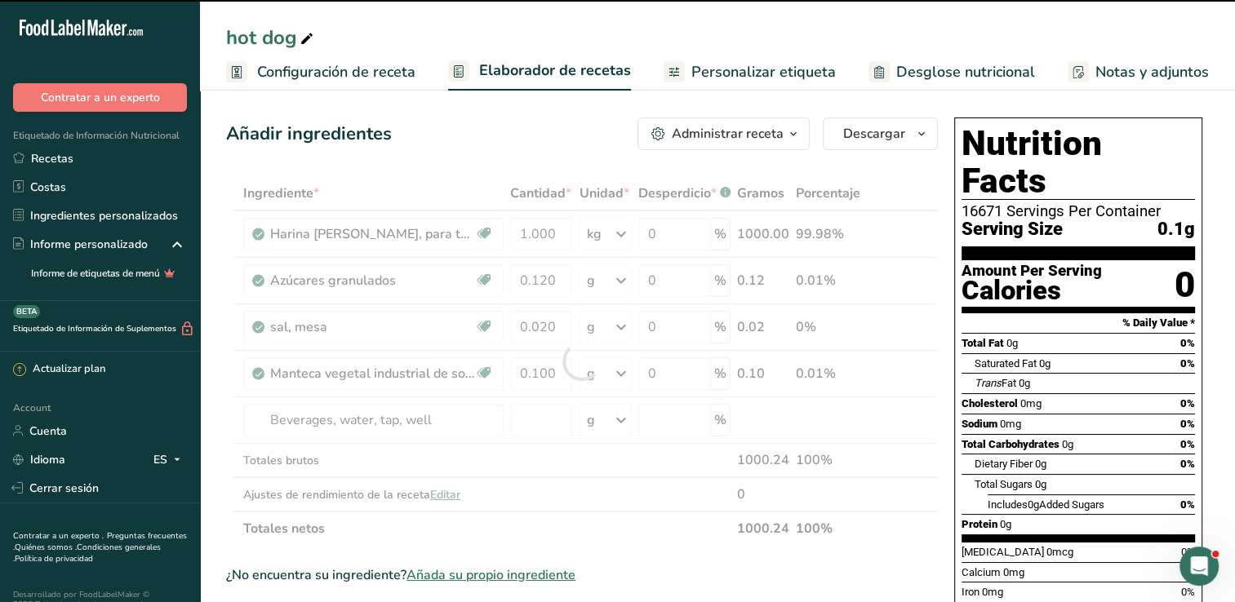
type input "0"
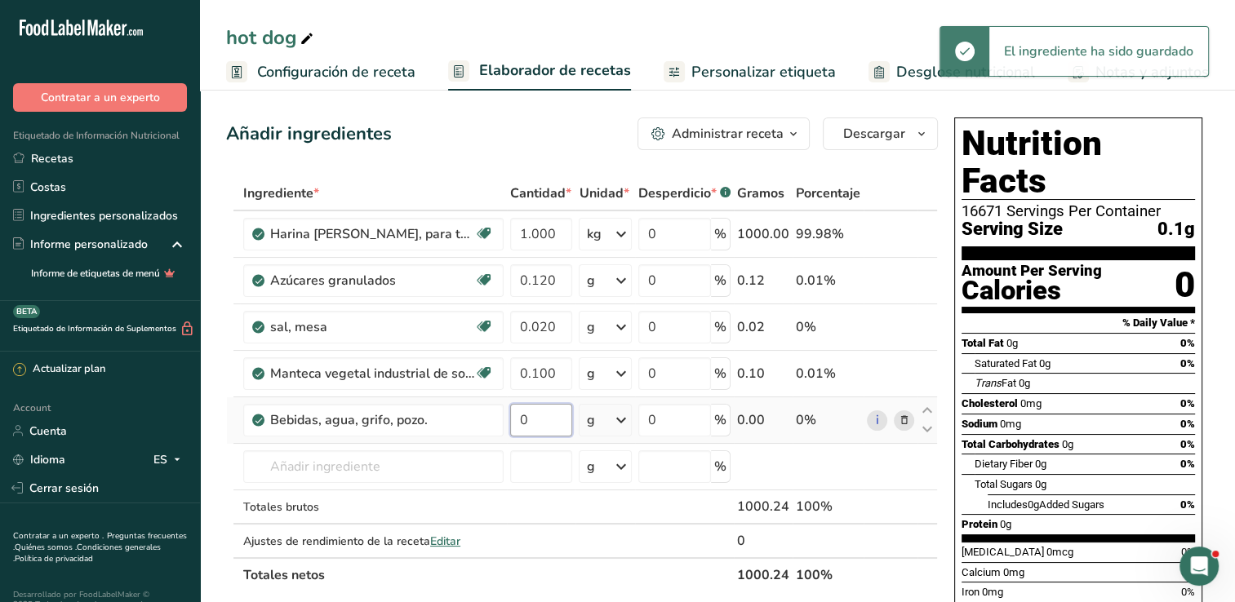
click at [564, 417] on input "0" at bounding box center [541, 420] width 62 height 33
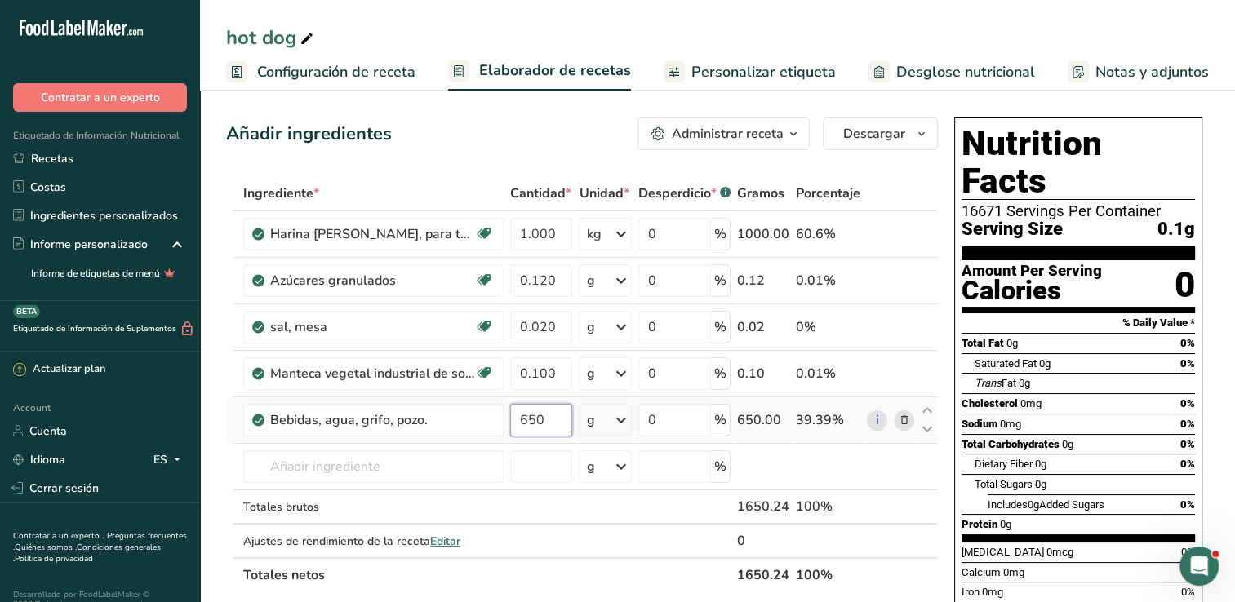
type input "650"
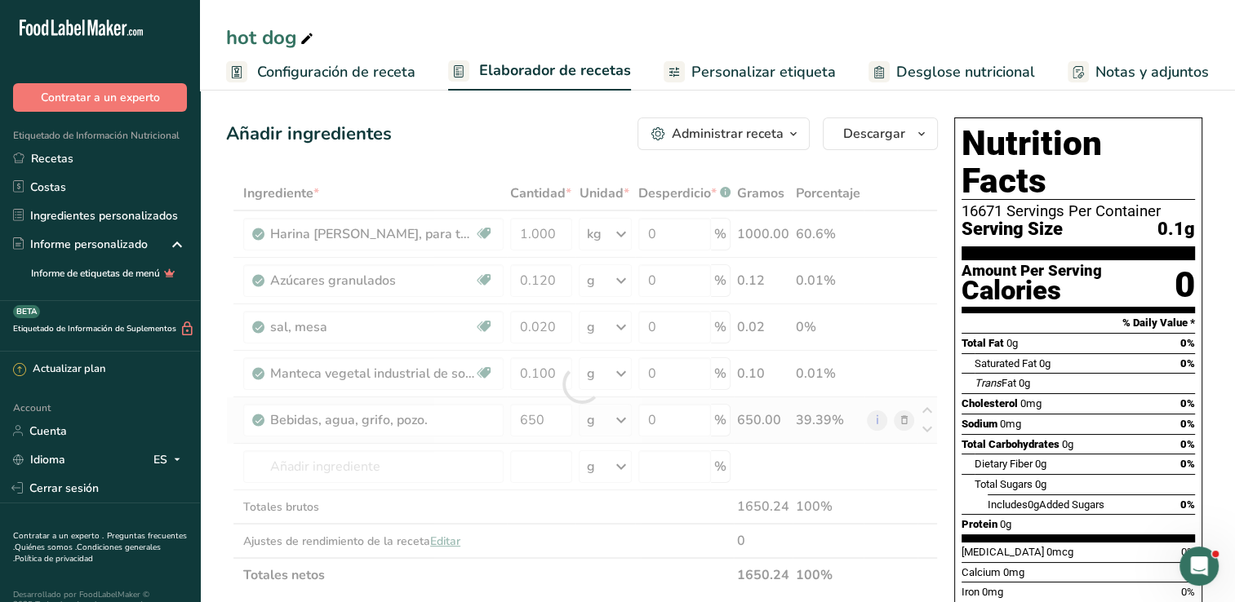
click at [619, 429] on div "Ingrediente * Cantidad * Unidad * Desperdicio * .a-a{fill:#347362;}.b-a{fill:#f…" at bounding box center [582, 384] width 712 height 416
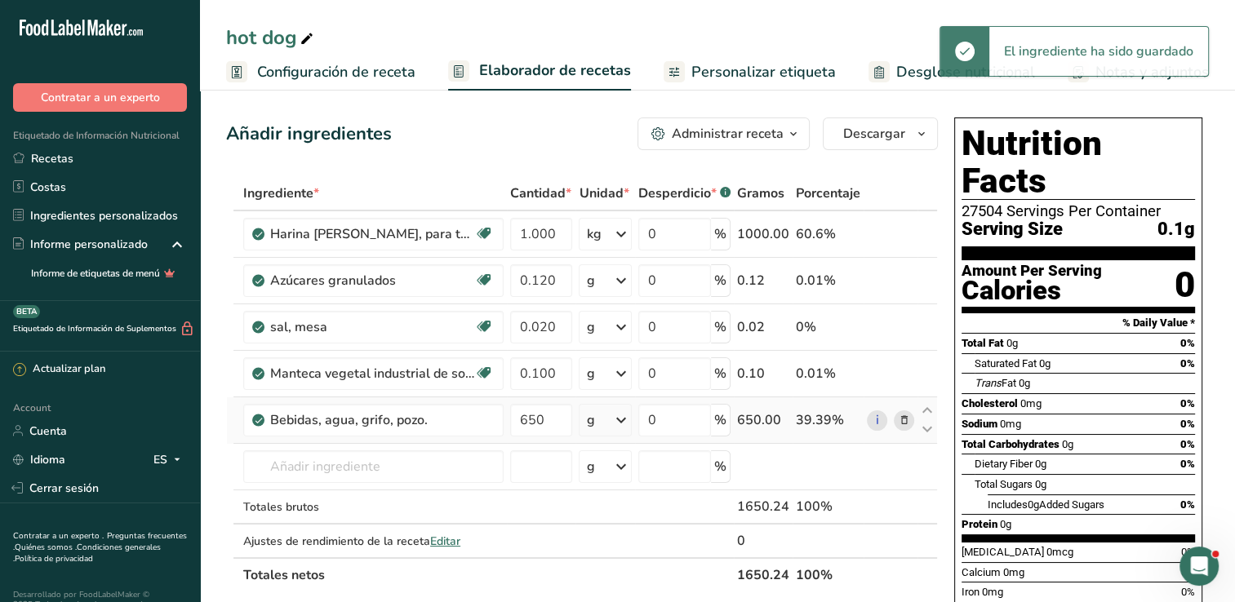
click at [619, 429] on icon at bounding box center [621, 420] width 20 height 29
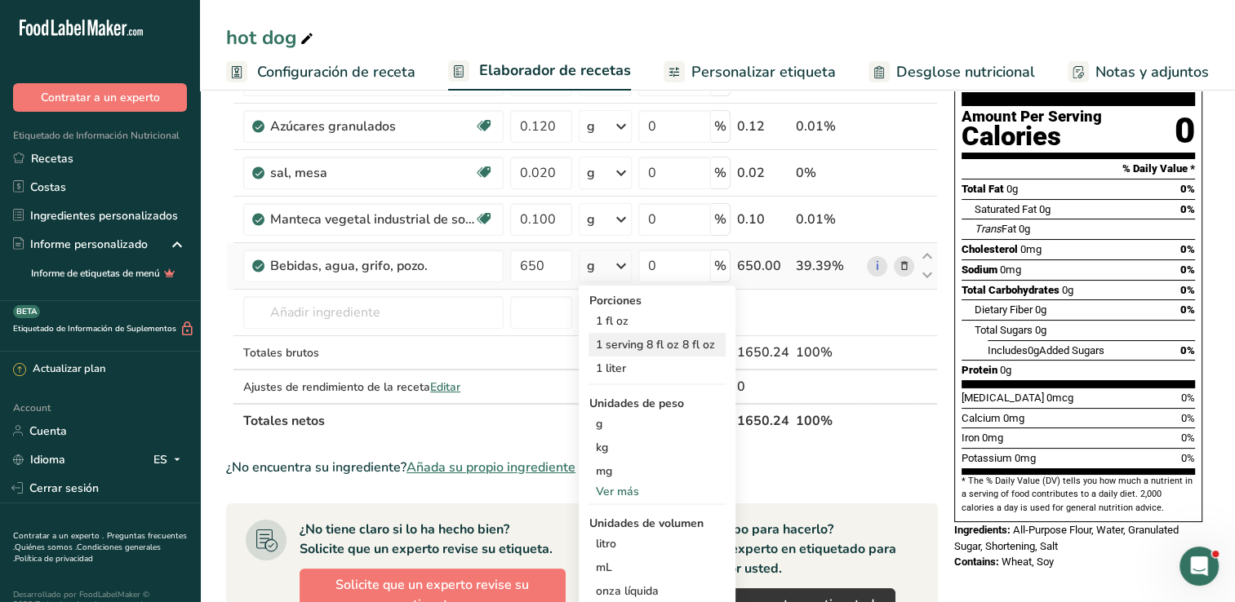
scroll to position [163, 0]
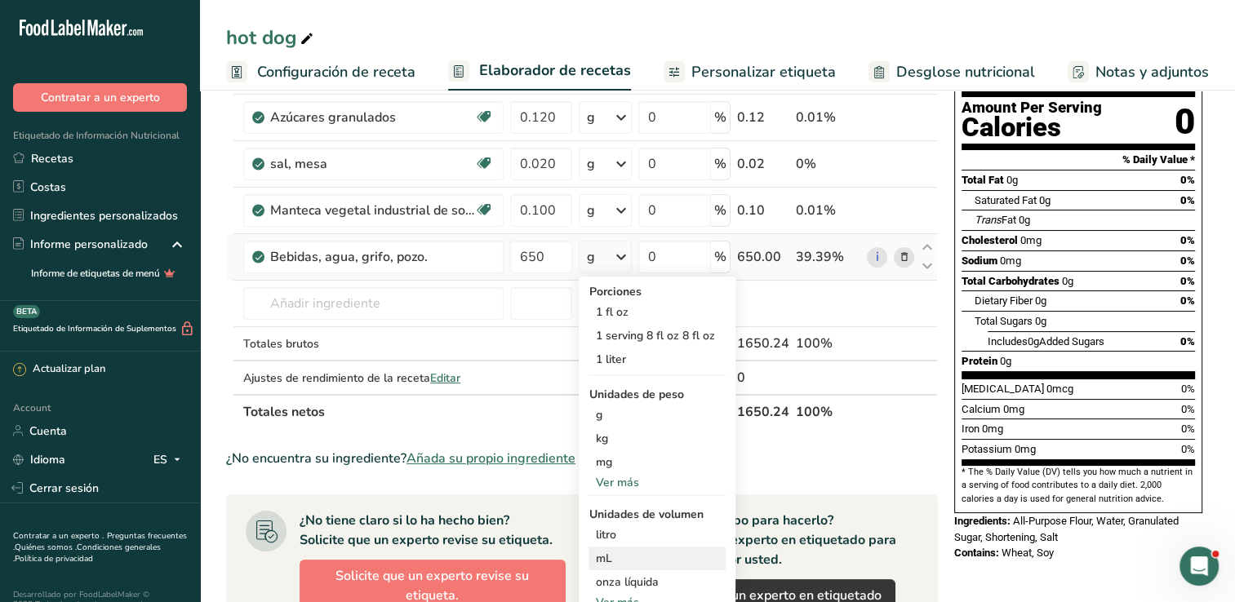
click at [634, 554] on div "mL" at bounding box center [657, 558] width 124 height 17
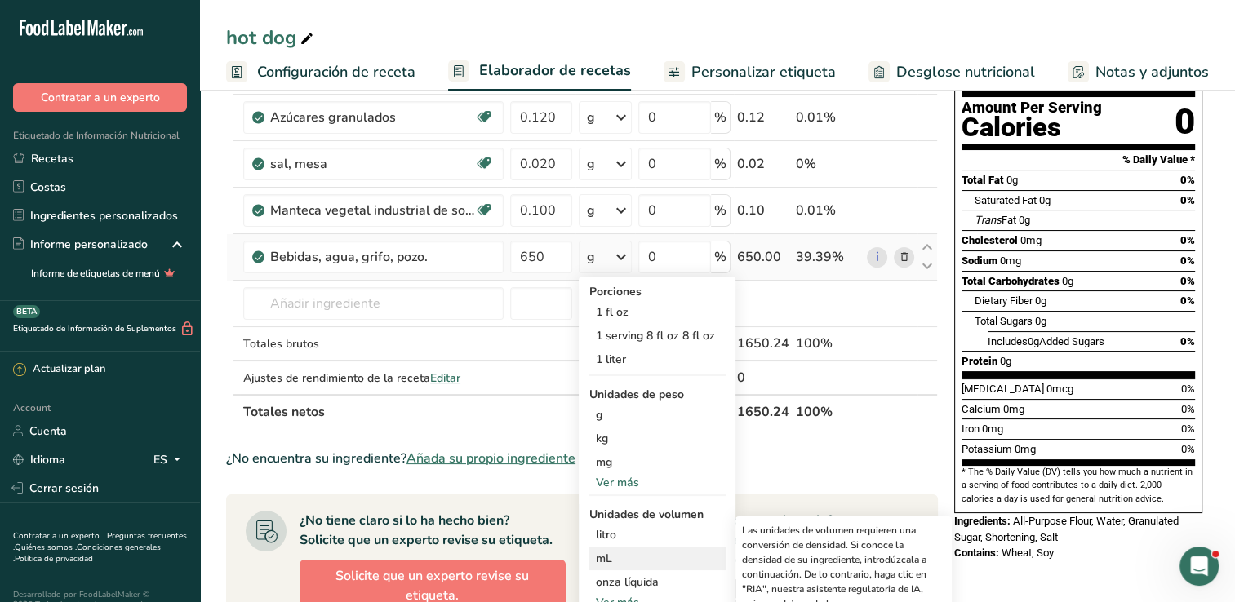
scroll to position [408, 0]
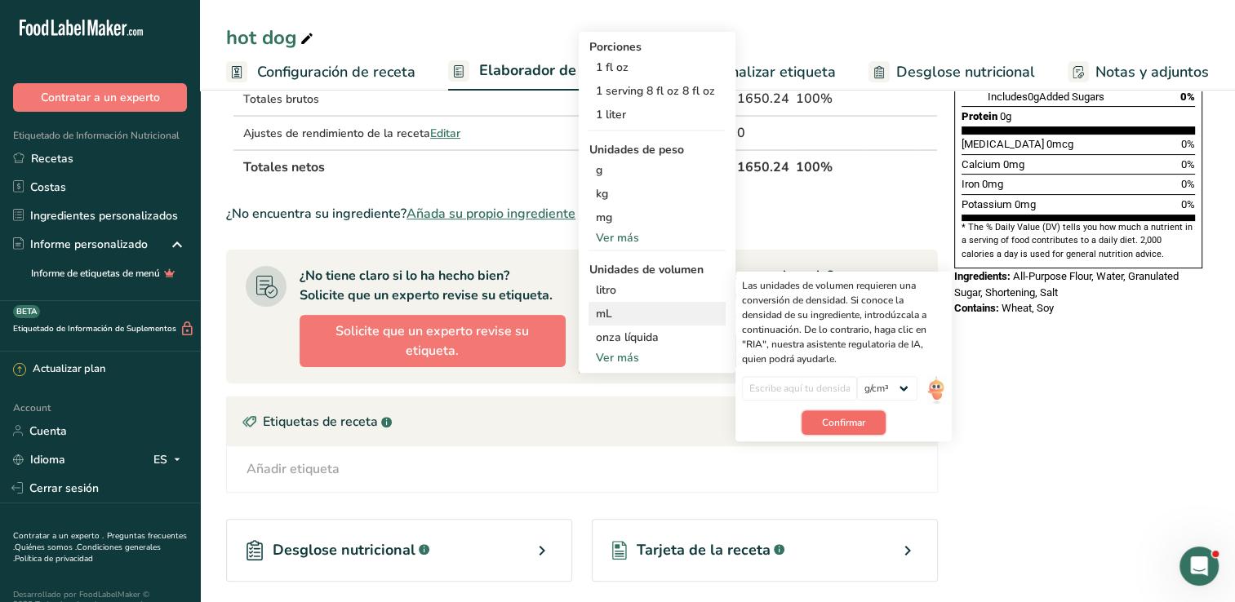
click at [813, 426] on button "Confirmar" at bounding box center [844, 423] width 84 height 24
click at [800, 389] on input "number" at bounding box center [799, 388] width 115 height 24
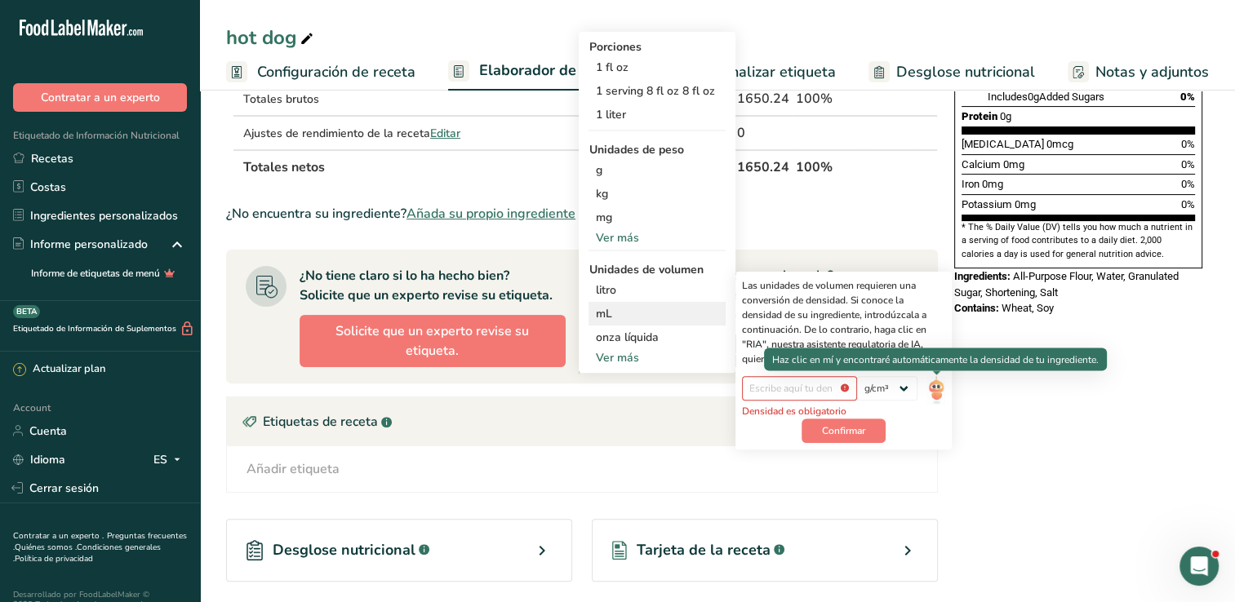
click at [934, 391] on img at bounding box center [936, 390] width 18 height 29
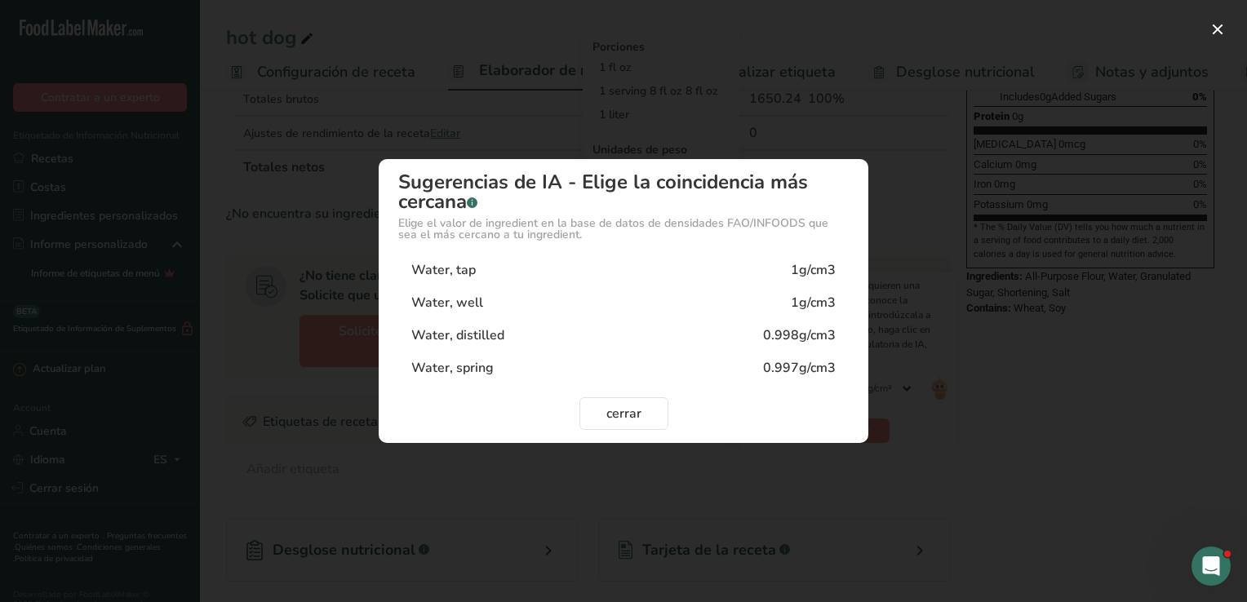
click at [693, 269] on div "Water, tap 1g/cm3" at bounding box center [623, 270] width 451 height 33
type input "1"
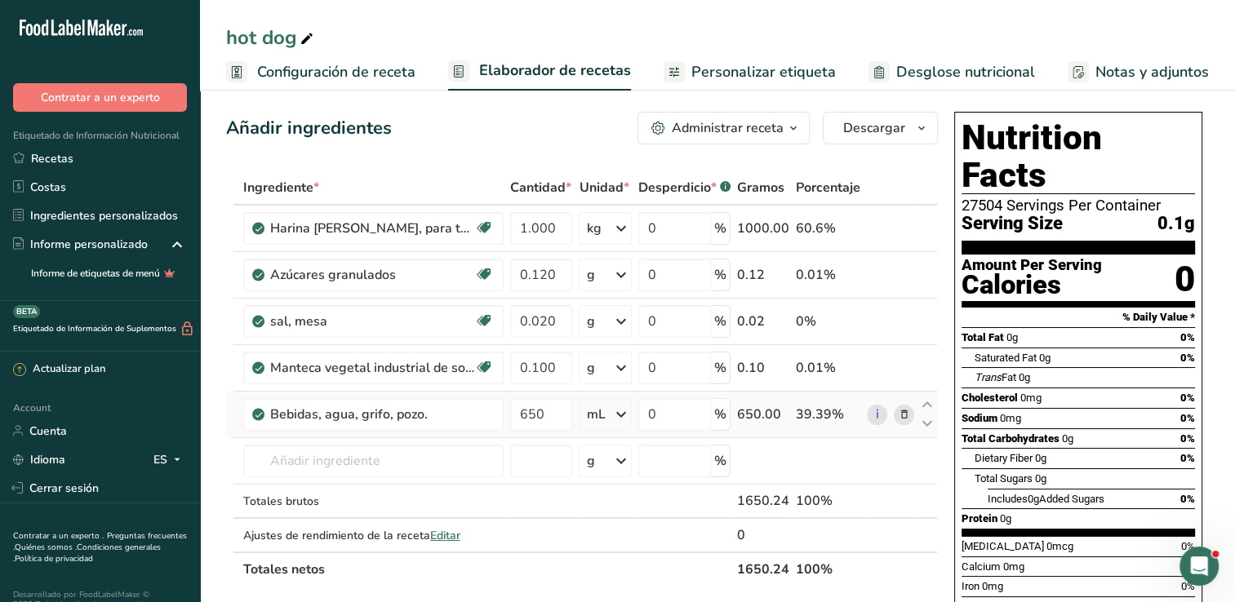
scroll to position [0, 0]
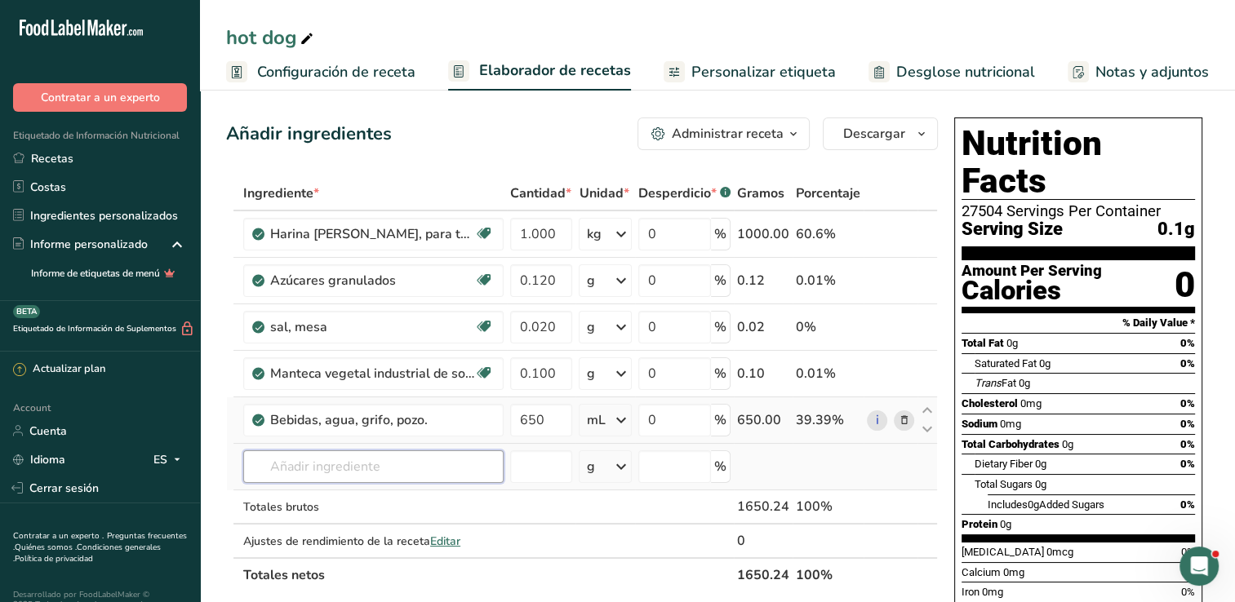
click at [385, 460] on input "text" at bounding box center [373, 467] width 260 height 33
type input "m"
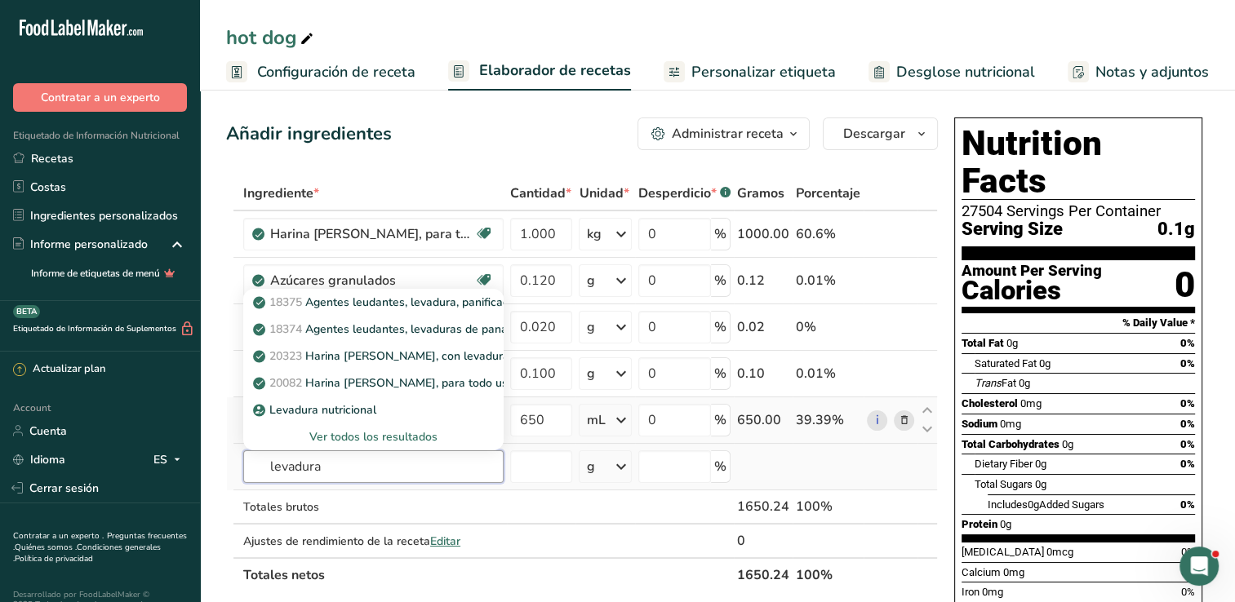
type input "levadura"
click at [385, 432] on div "Ver todos los resultados" at bounding box center [373, 437] width 234 height 17
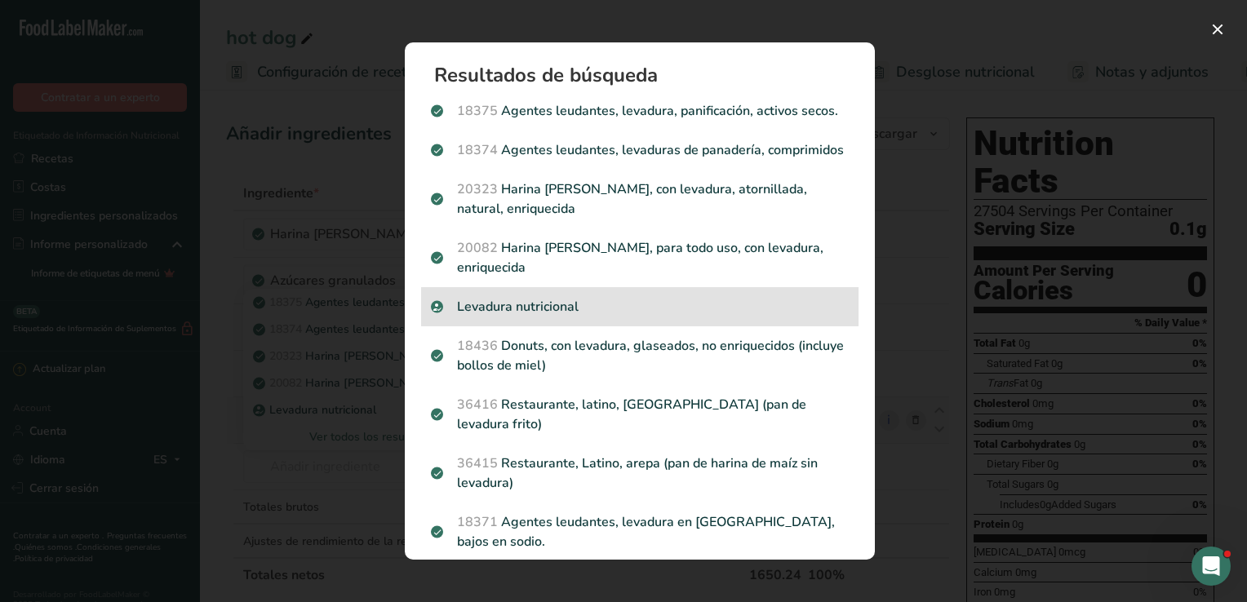
click at [556, 317] on p "Levadura nutricional" at bounding box center [640, 307] width 418 height 20
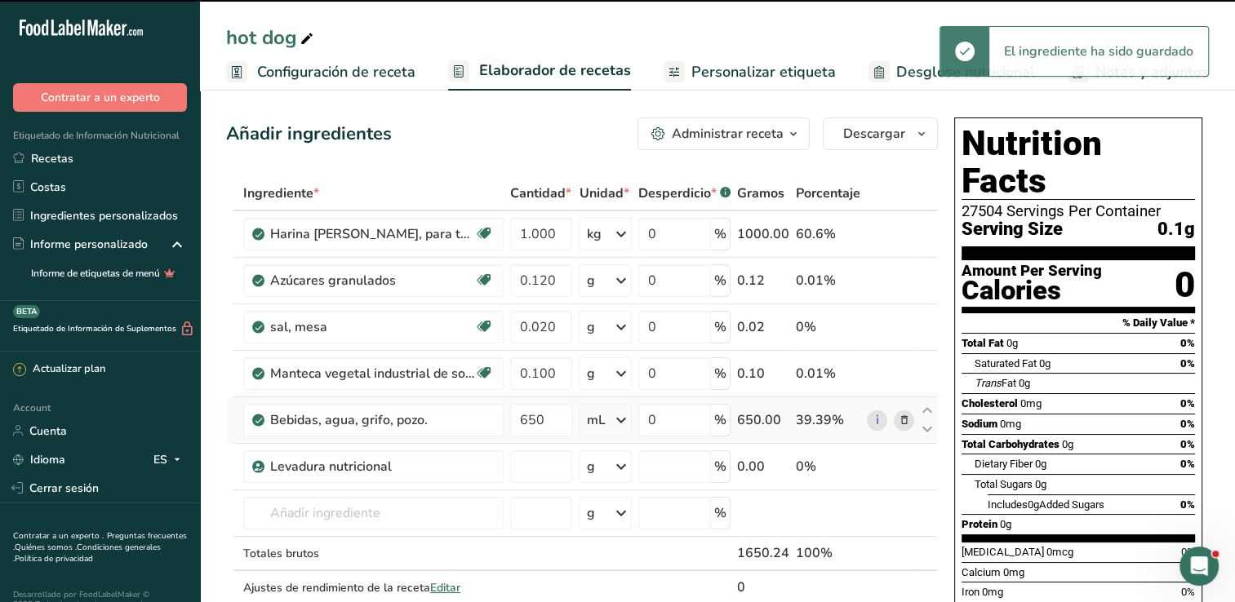
type input "0"
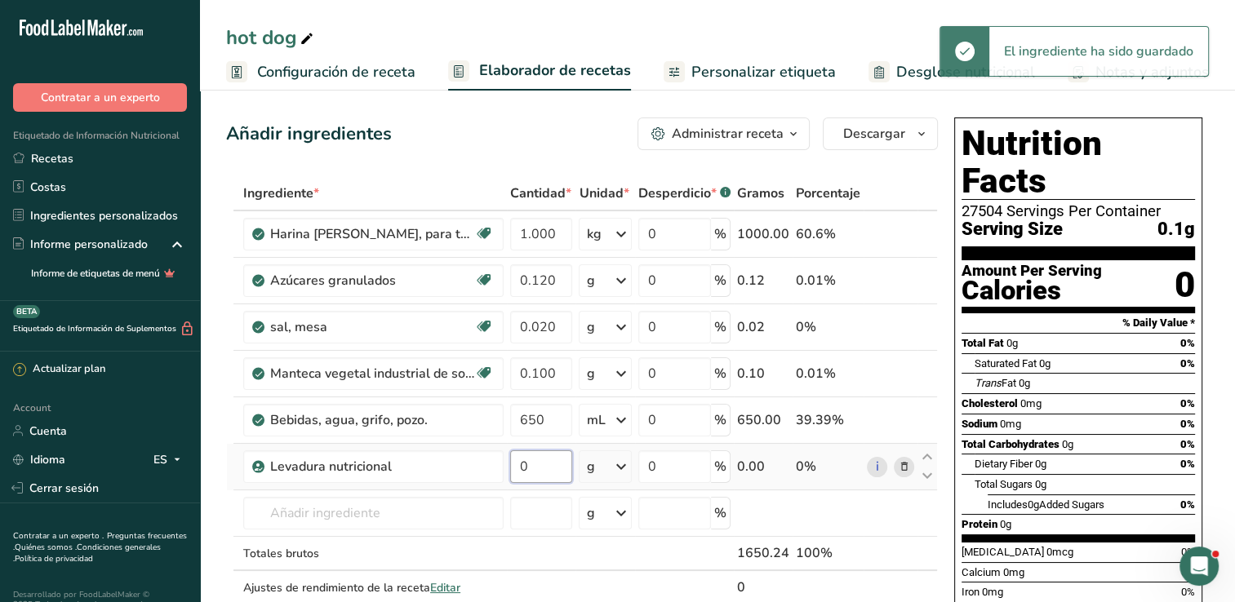
click at [562, 470] on input "0" at bounding box center [541, 467] width 62 height 33
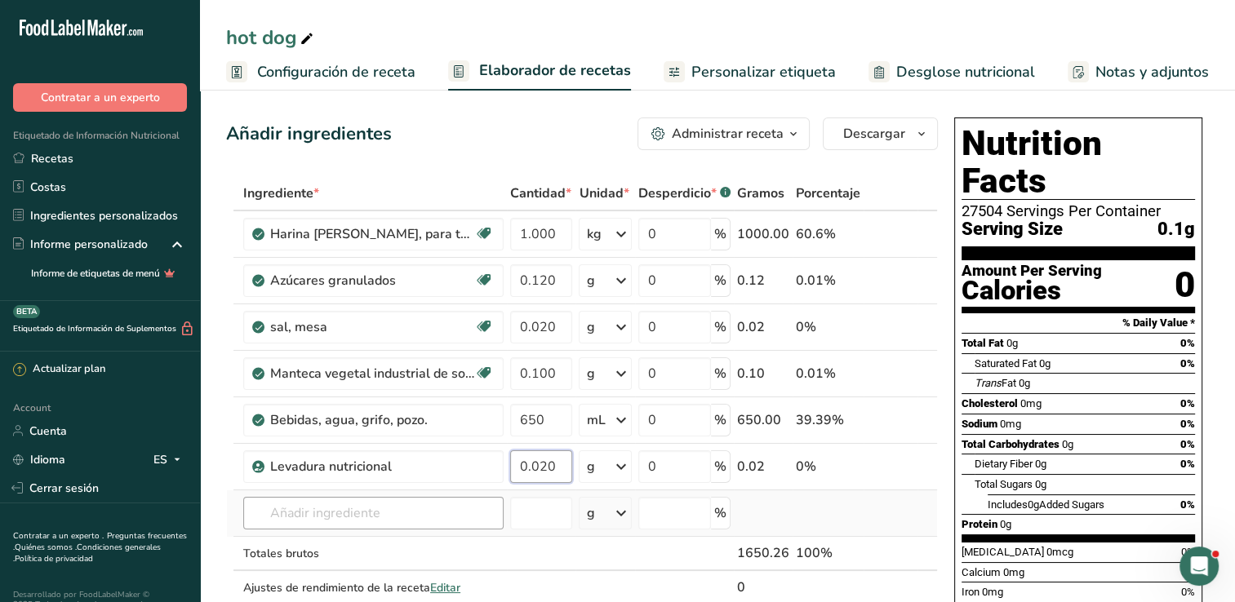
type input "0.020"
click at [456, 510] on div "Ingrediente * Cantidad * Unidad * Desperdicio * .a-a{fill:#347362;}.b-a{fill:#f…" at bounding box center [582, 407] width 712 height 463
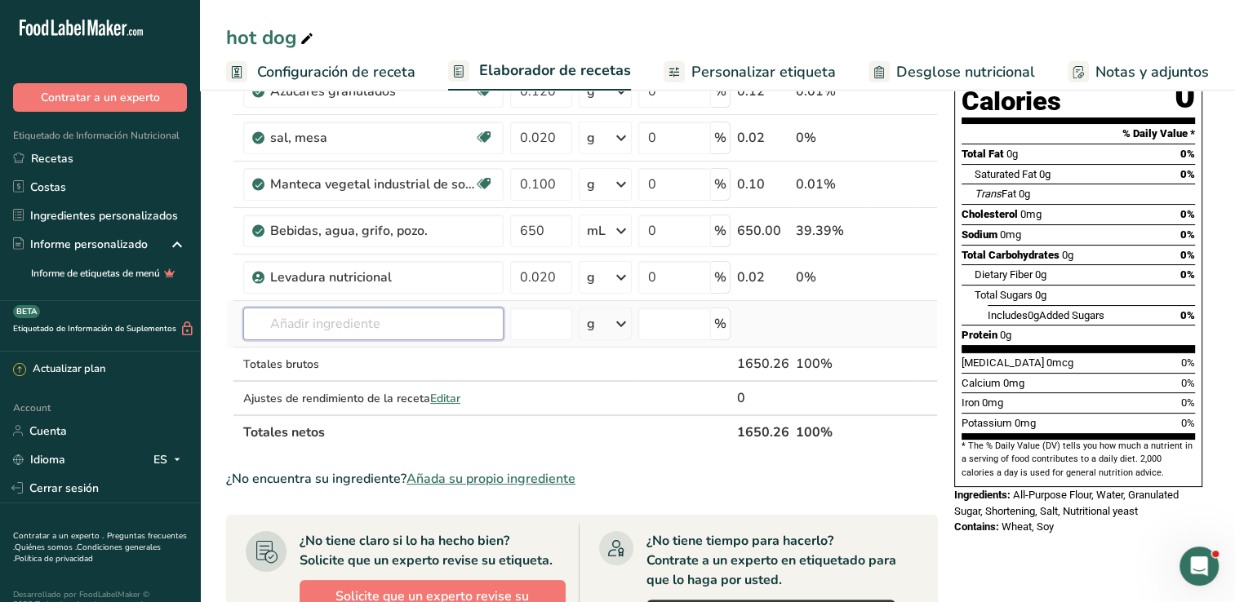
scroll to position [245, 0]
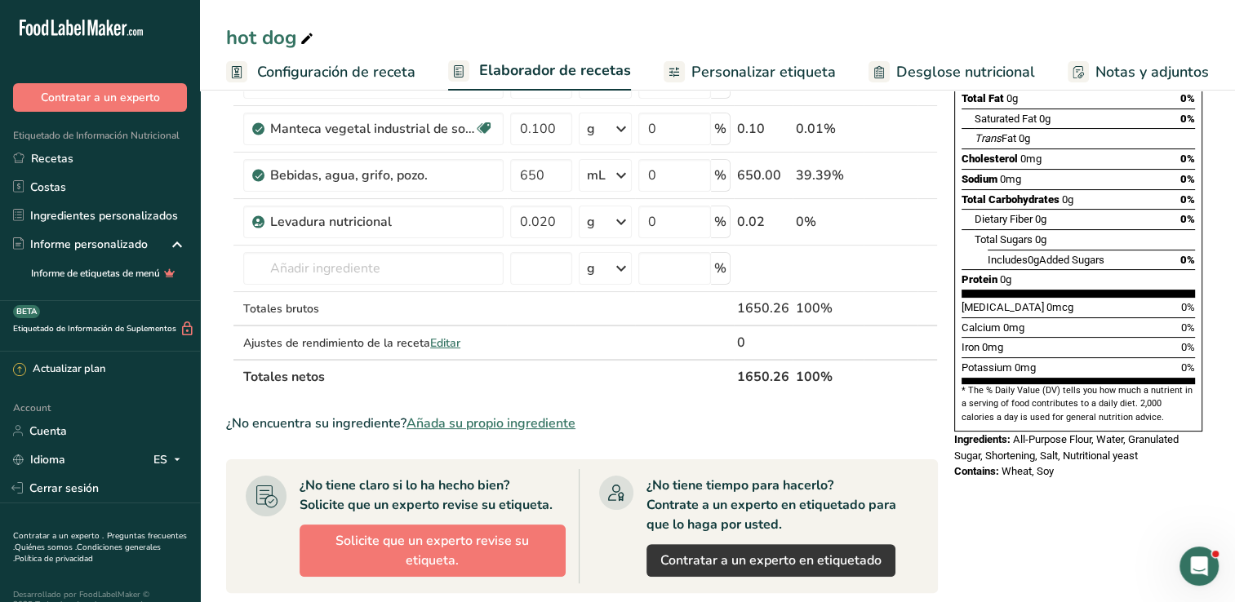
click at [1084, 522] on div "Nutrition Facts 27504 Servings Per Container Serving Size 0.1g Amount Per Servi…" at bounding box center [1078, 399] width 261 height 1067
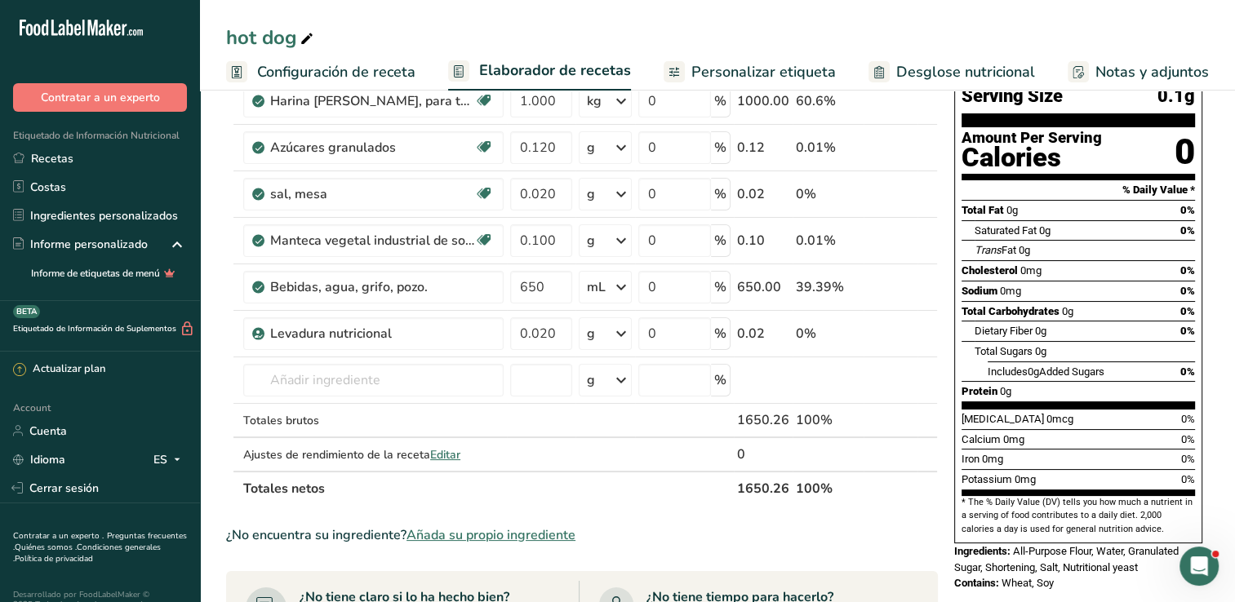
scroll to position [0, 0]
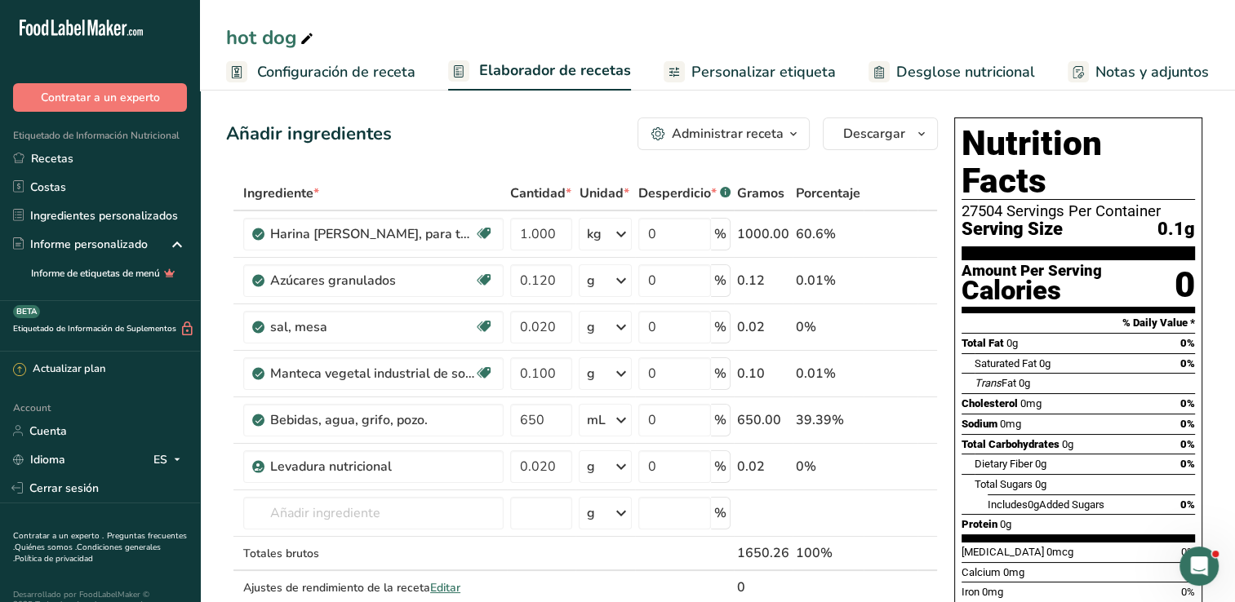
click at [309, 81] on span "Configuración de receta" at bounding box center [336, 72] width 158 height 22
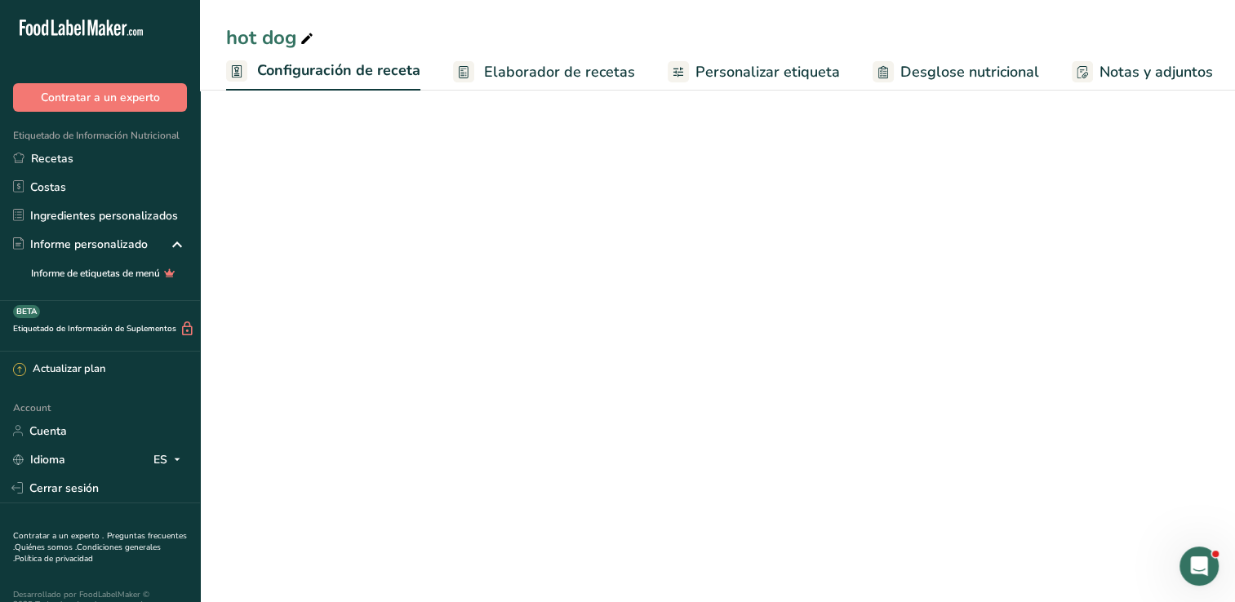
scroll to position [0, 6]
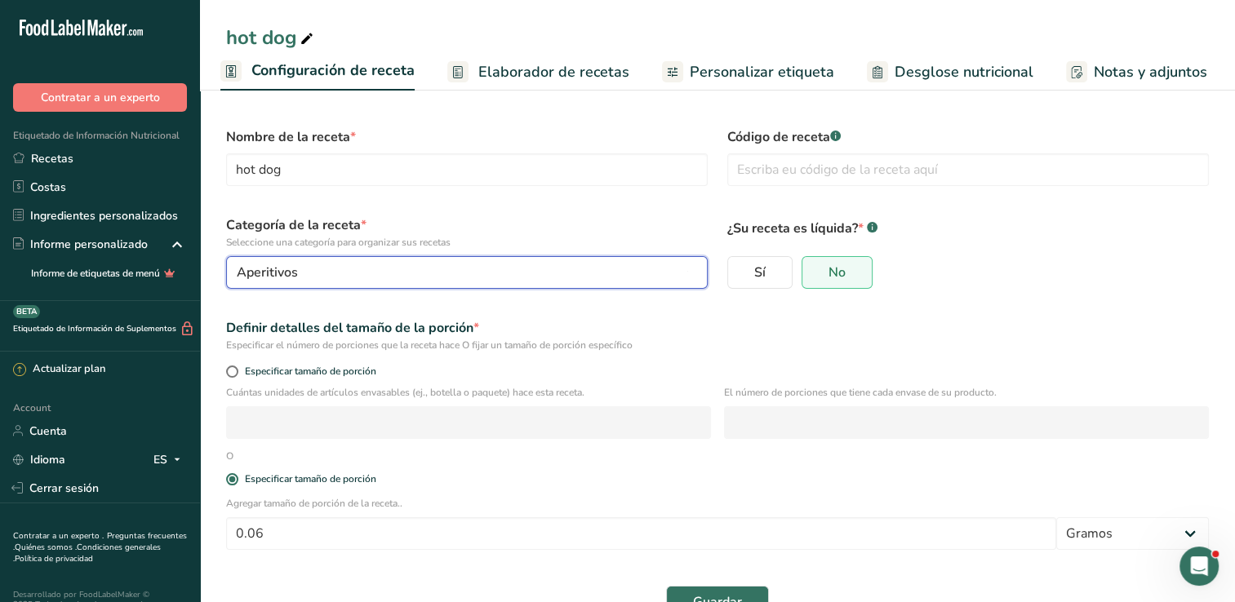
click at [470, 266] on div "Aperitivos" at bounding box center [462, 273] width 451 height 20
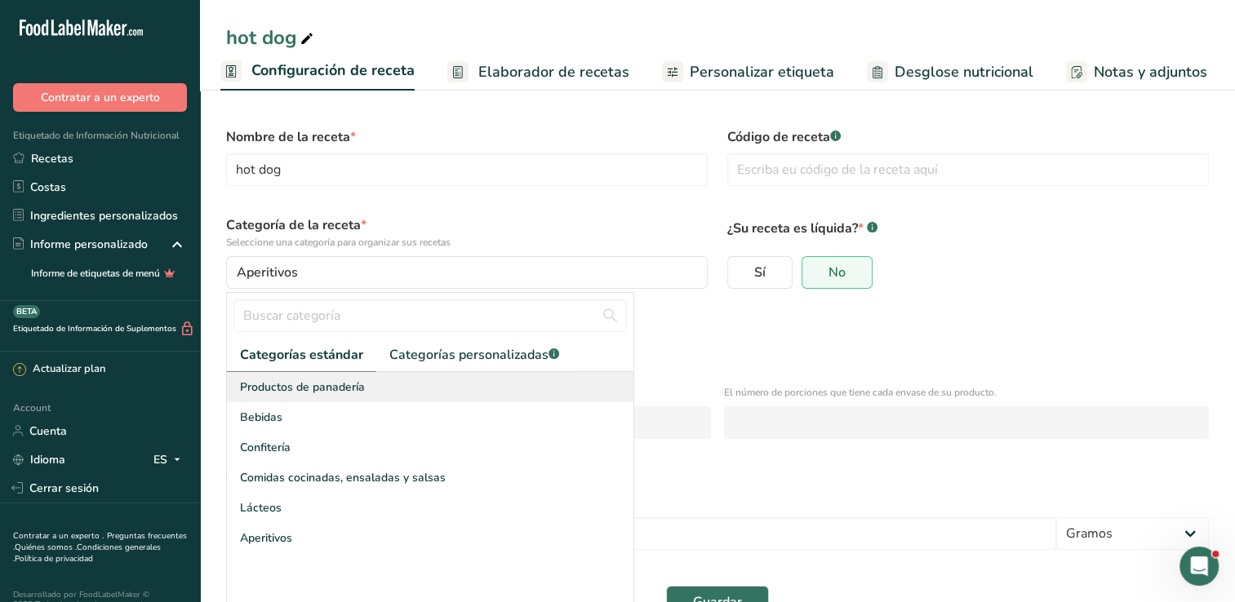
click at [336, 391] on span "Productos de panadería" at bounding box center [302, 387] width 125 height 17
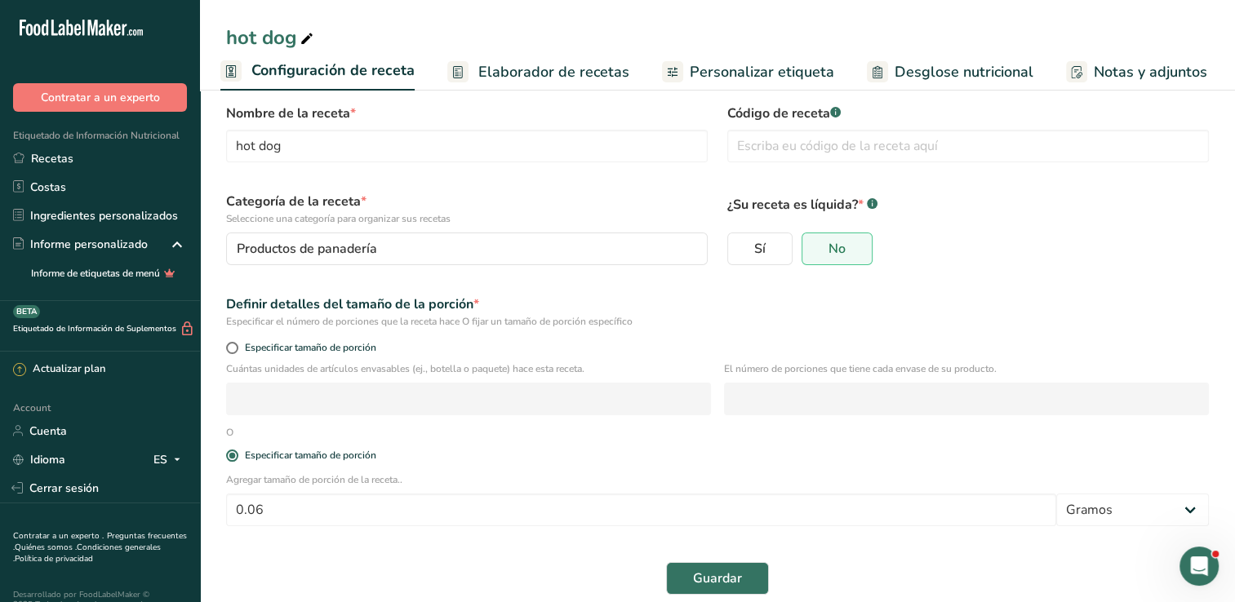
scroll to position [42, 0]
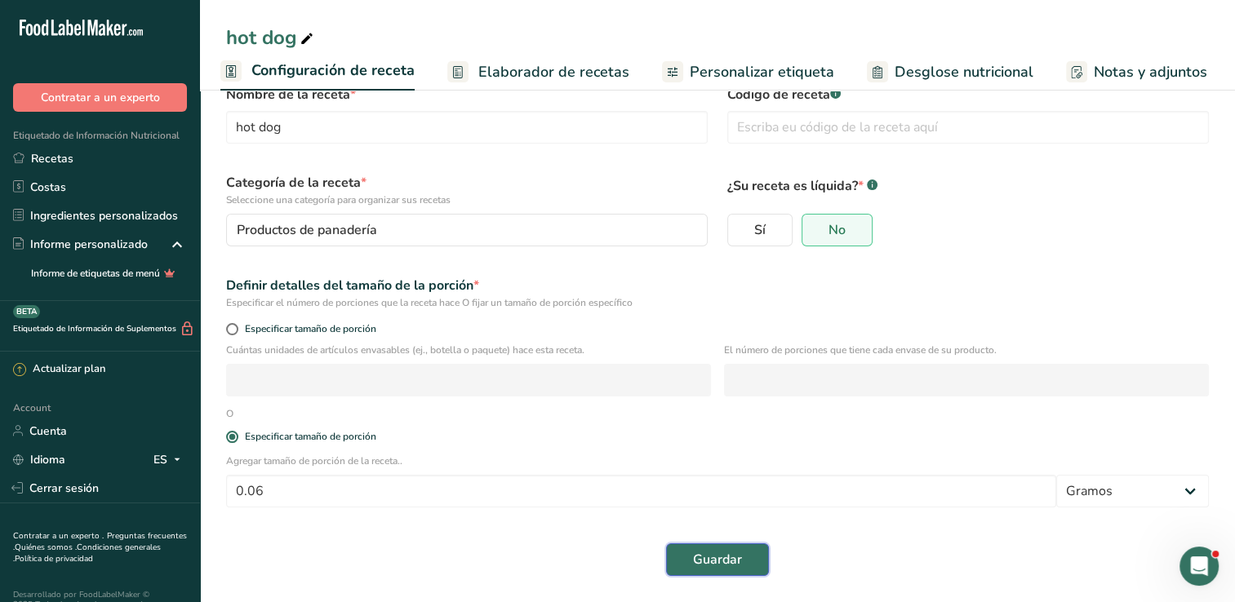
click at [741, 550] on button "Guardar" at bounding box center [717, 560] width 103 height 33
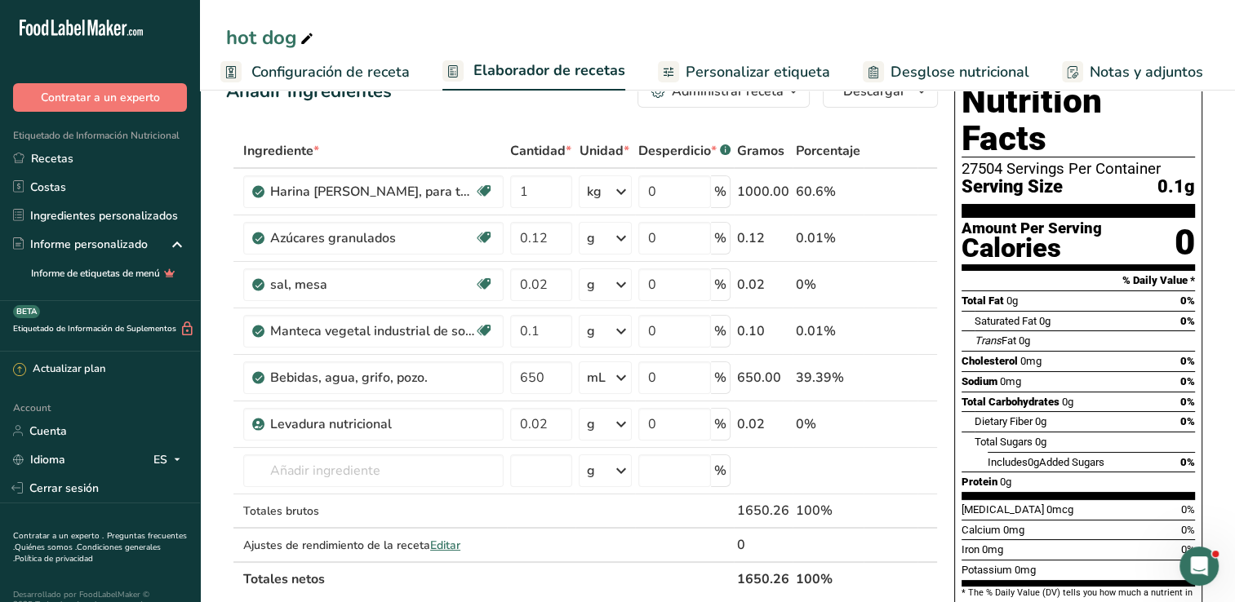
click at [278, 73] on span "Configuración de receta" at bounding box center [330, 72] width 158 height 22
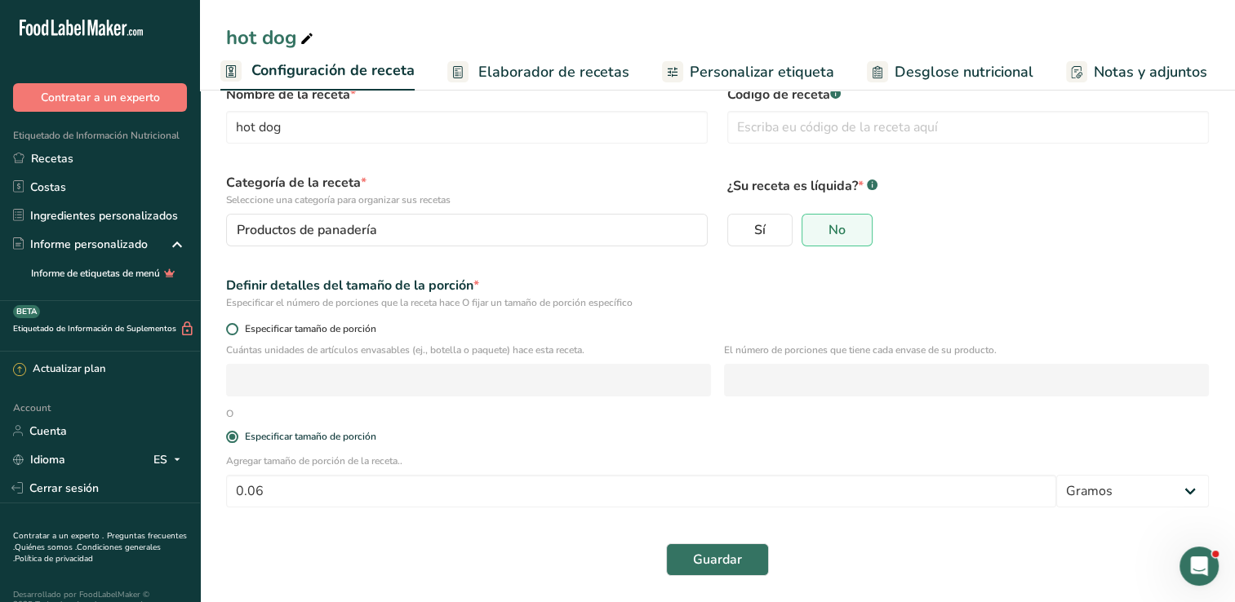
click at [229, 328] on span at bounding box center [232, 329] width 12 height 12
click at [229, 328] on input "Especificar tamaño de porción" at bounding box center [231, 329] width 11 height 11
radio input "true"
radio input "false"
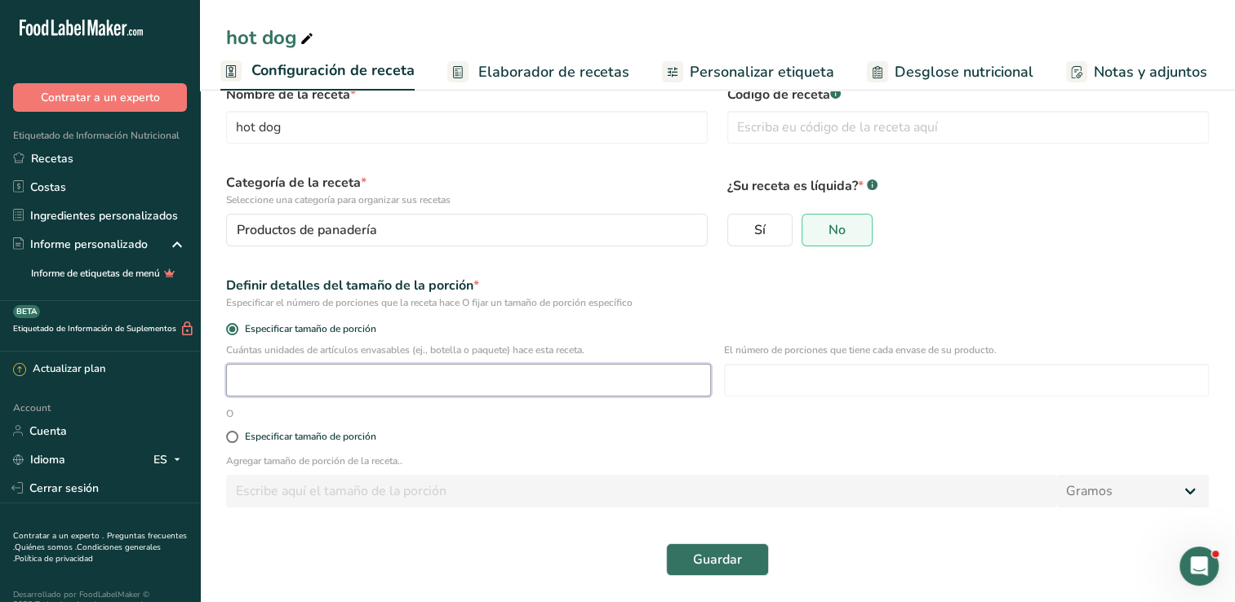
click at [310, 387] on input "number" at bounding box center [468, 380] width 485 height 33
click at [223, 435] on div "Especificar tamaño de porción" at bounding box center [717, 437] width 1002 height 33
drag, startPoint x: 229, startPoint y: 438, endPoint x: 264, endPoint y: 490, distance: 62.9
click at [229, 439] on span at bounding box center [232, 437] width 12 height 12
click at [229, 439] on input "Especificar tamaño de porción" at bounding box center [231, 437] width 11 height 11
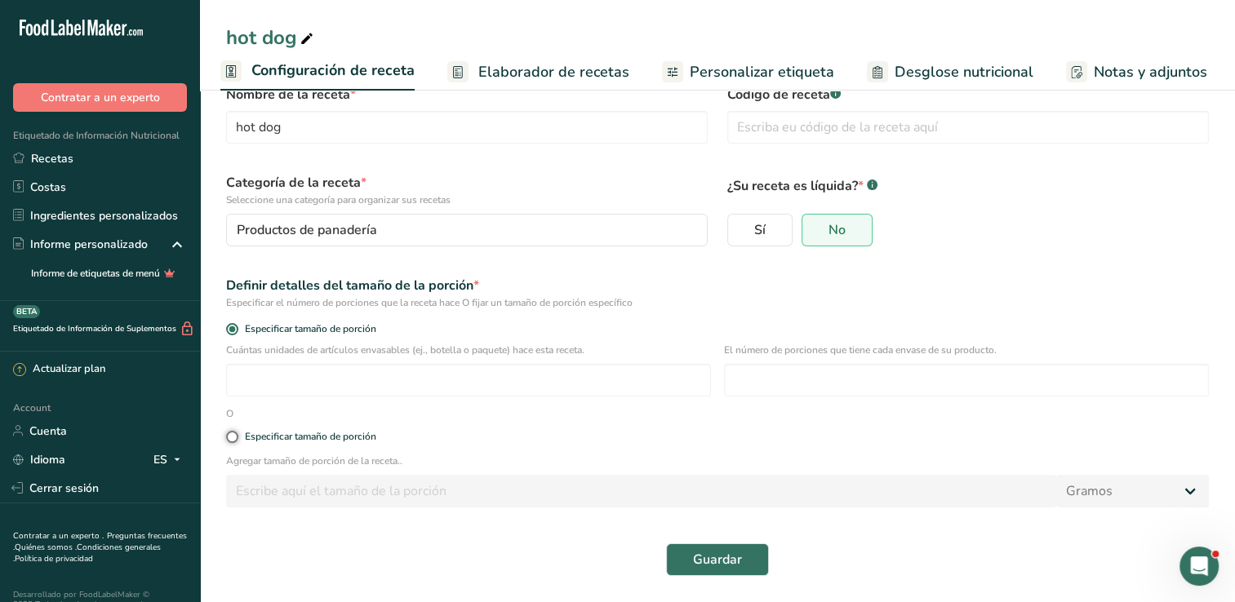
radio input "true"
radio input "false"
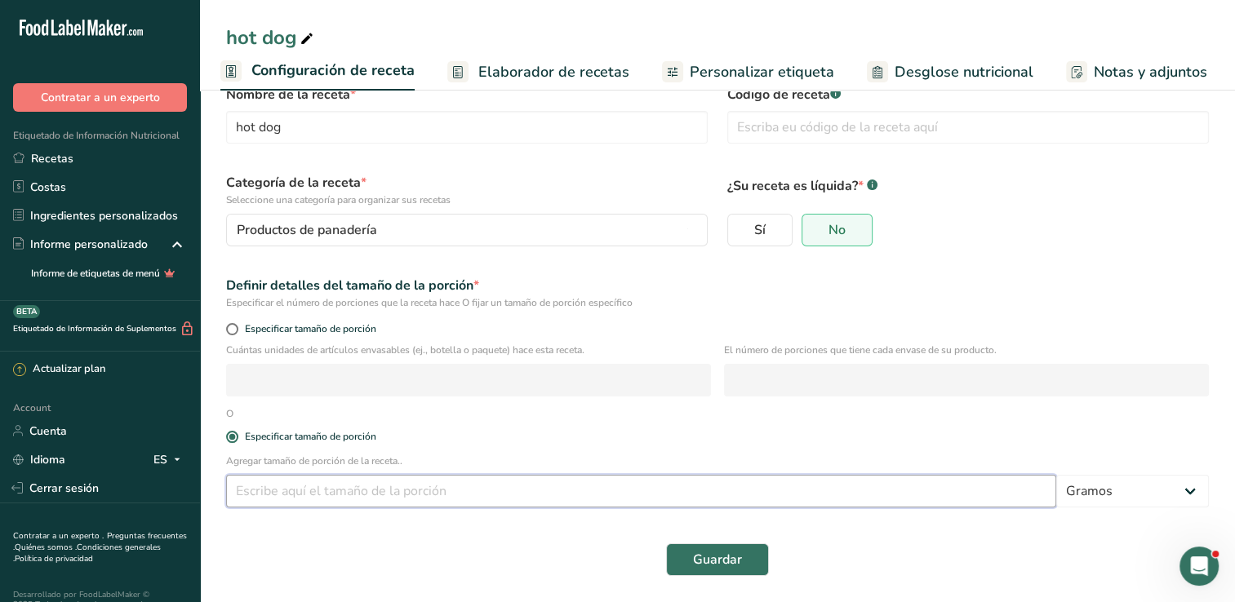
click at [296, 500] on input "number" at bounding box center [641, 491] width 830 height 33
type input "60"
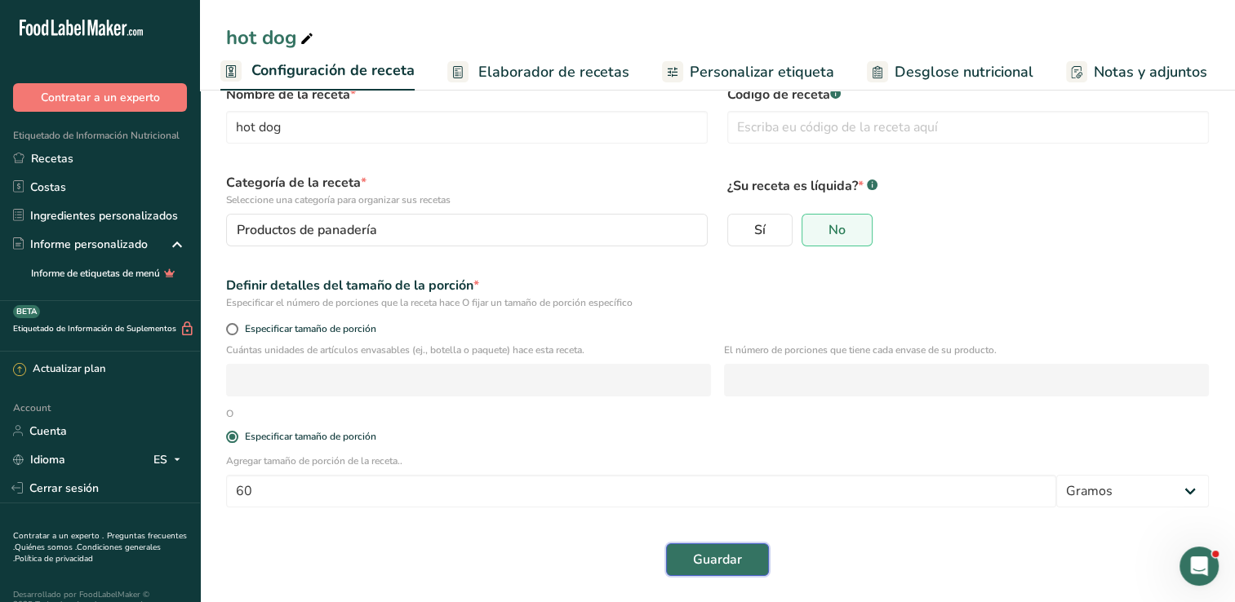
click at [674, 555] on button "Guardar" at bounding box center [717, 560] width 103 height 33
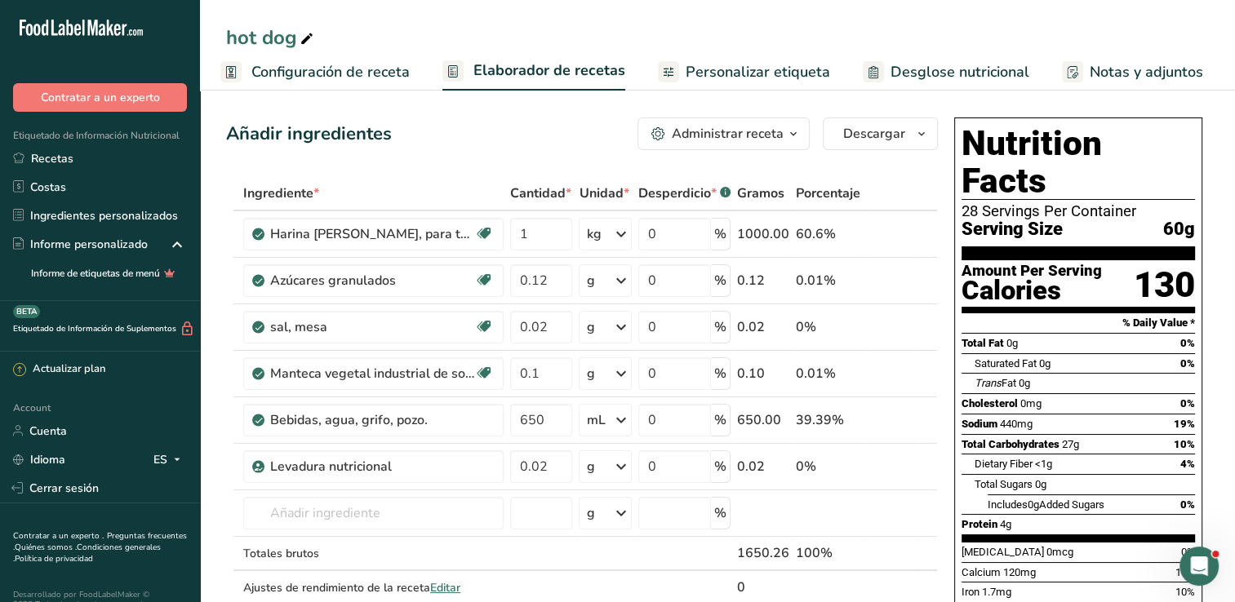
click at [324, 69] on span "Configuración de receta" at bounding box center [330, 72] width 158 height 22
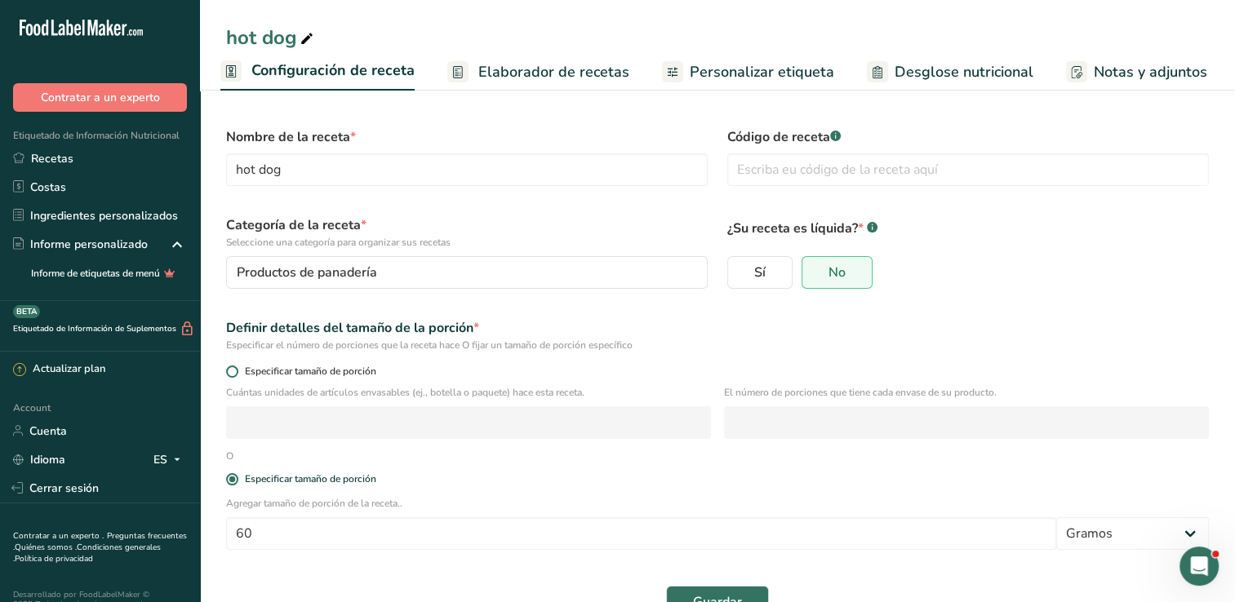
click at [230, 374] on span at bounding box center [232, 372] width 12 height 12
click at [230, 374] on input "Especificar tamaño de porción" at bounding box center [231, 372] width 11 height 11
radio input "true"
radio input "false"
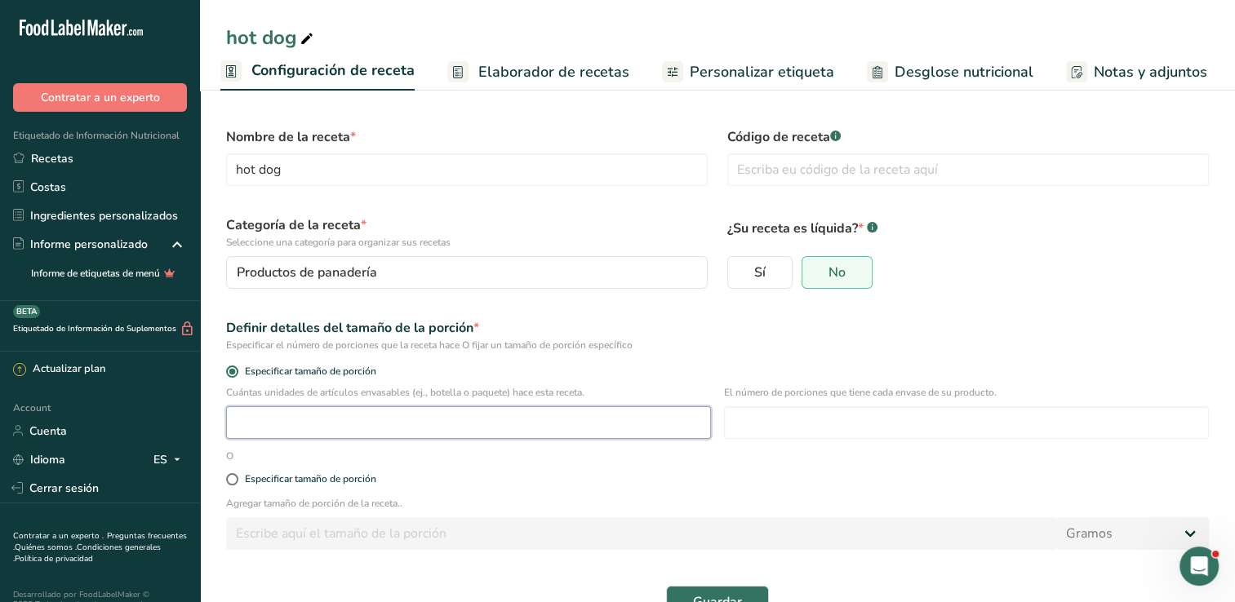
click at [278, 421] on input "number" at bounding box center [468, 423] width 485 height 33
type input "8.5"
click at [764, 416] on input "number" at bounding box center [966, 423] width 485 height 33
type input "8"
click at [973, 474] on label "Especificar tamaño de porción" at bounding box center [717, 479] width 983 height 12
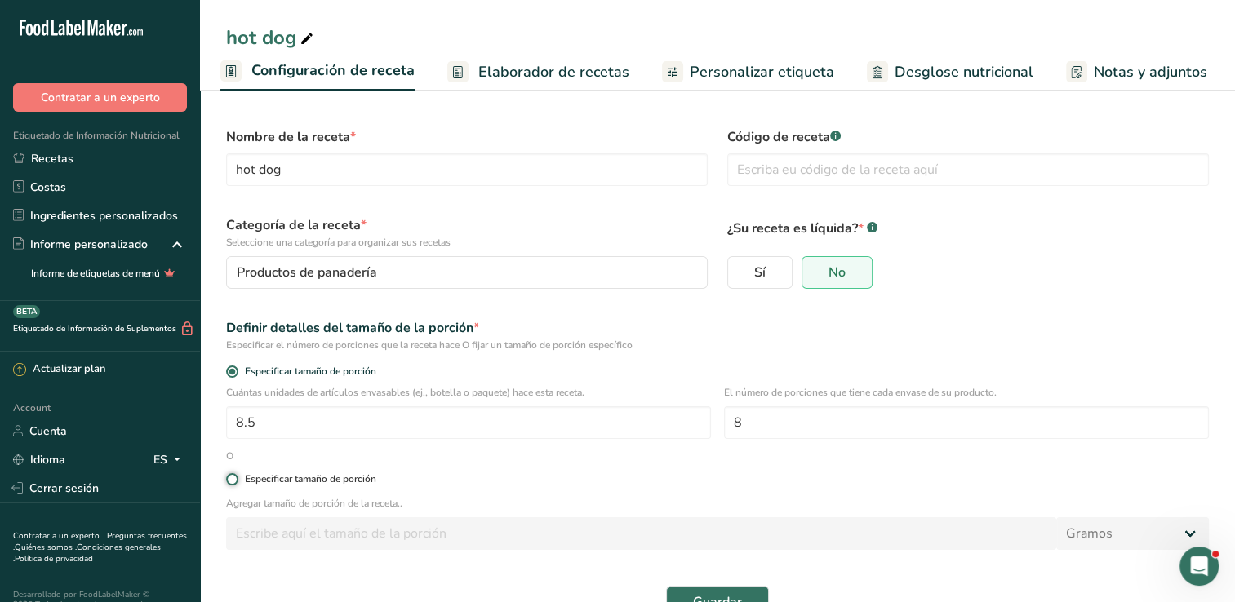
click at [237, 474] on input "Especificar tamaño de porción" at bounding box center [231, 479] width 11 height 11
radio input "true"
radio input "false"
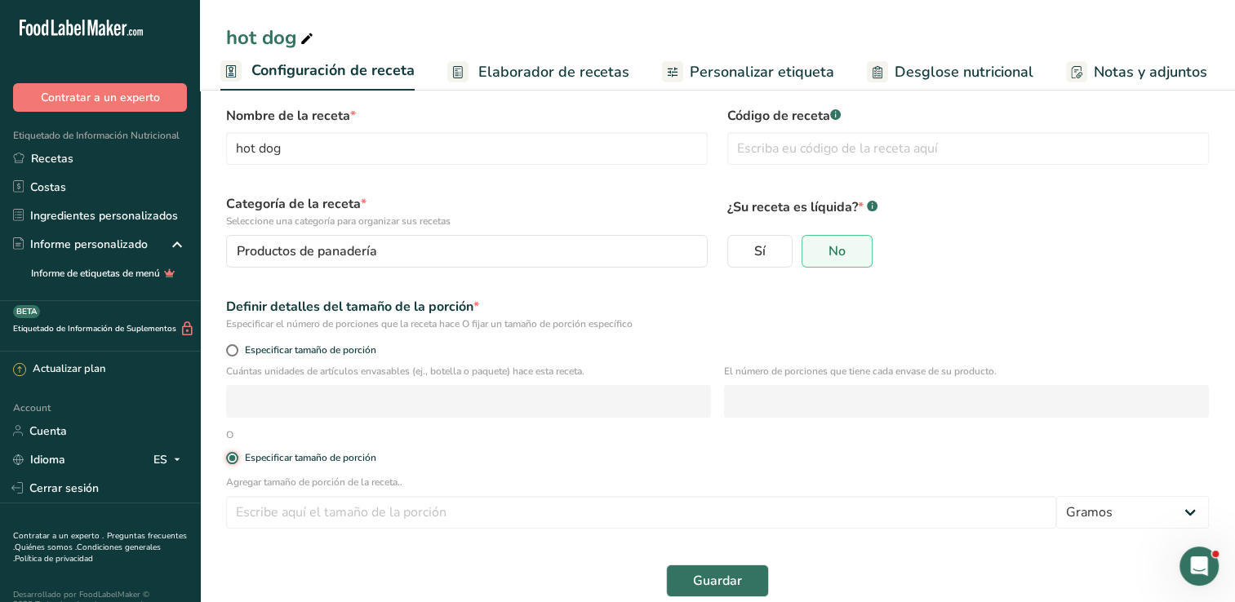
scroll to position [42, 0]
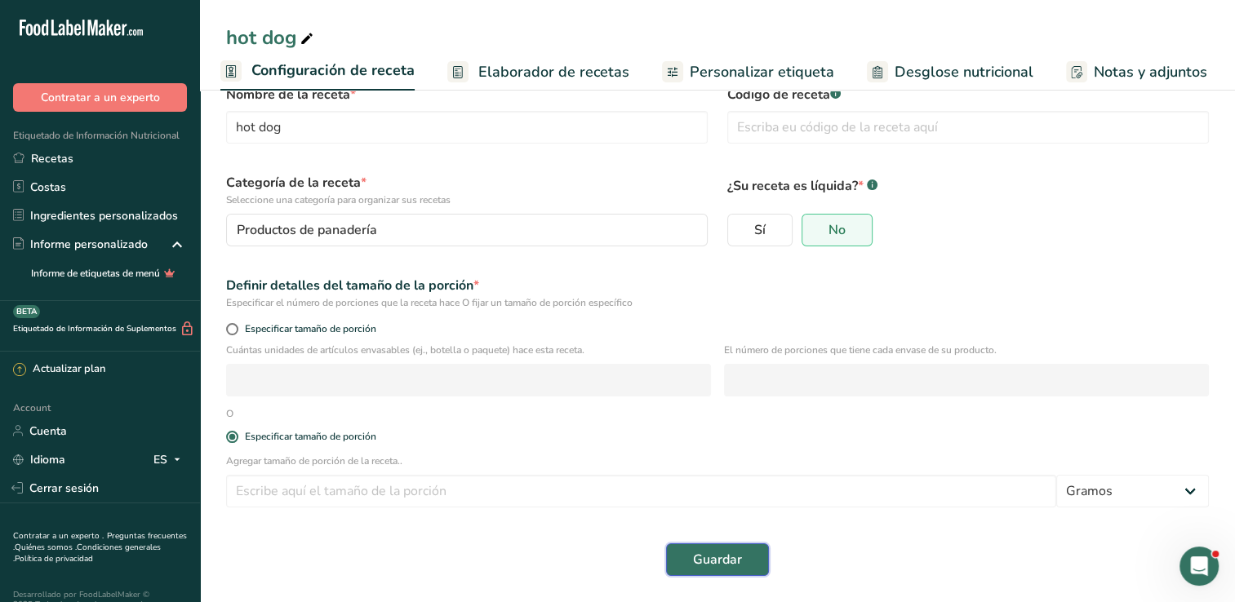
click at [742, 564] on button "Guardar" at bounding box center [717, 560] width 103 height 33
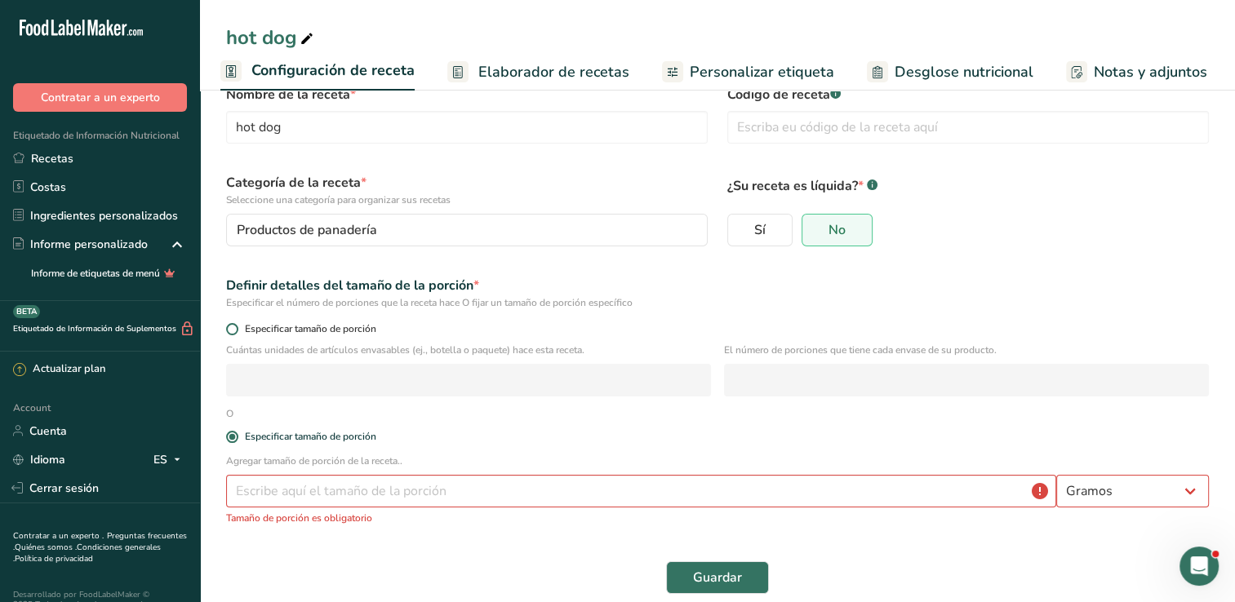
click at [235, 331] on span at bounding box center [232, 329] width 12 height 12
click at [235, 331] on input "Especificar tamaño de porción" at bounding box center [231, 329] width 11 height 11
radio input "true"
radio input "false"
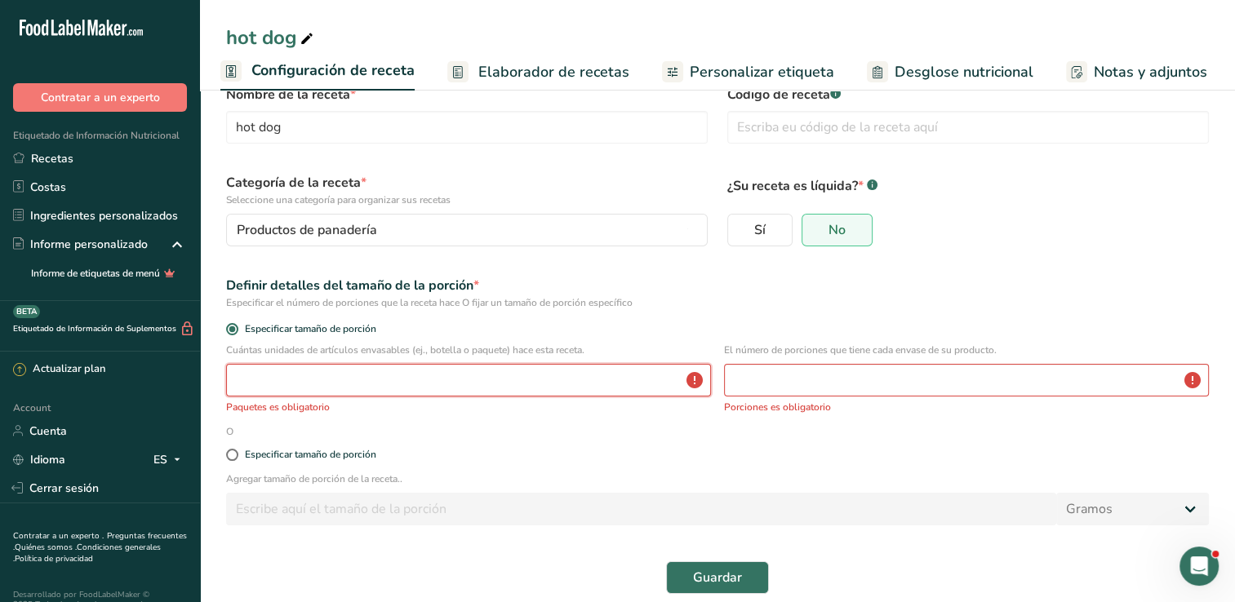
click at [320, 376] on input "number" at bounding box center [468, 380] width 485 height 33
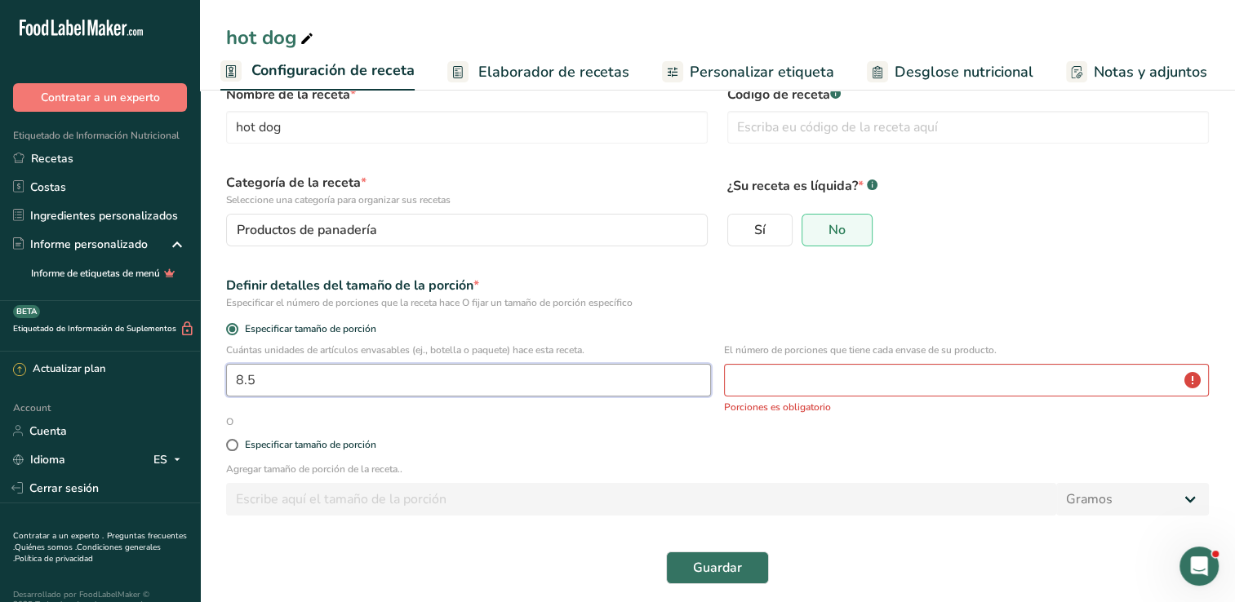
type input "8.5"
click at [856, 385] on input "number" at bounding box center [966, 380] width 485 height 33
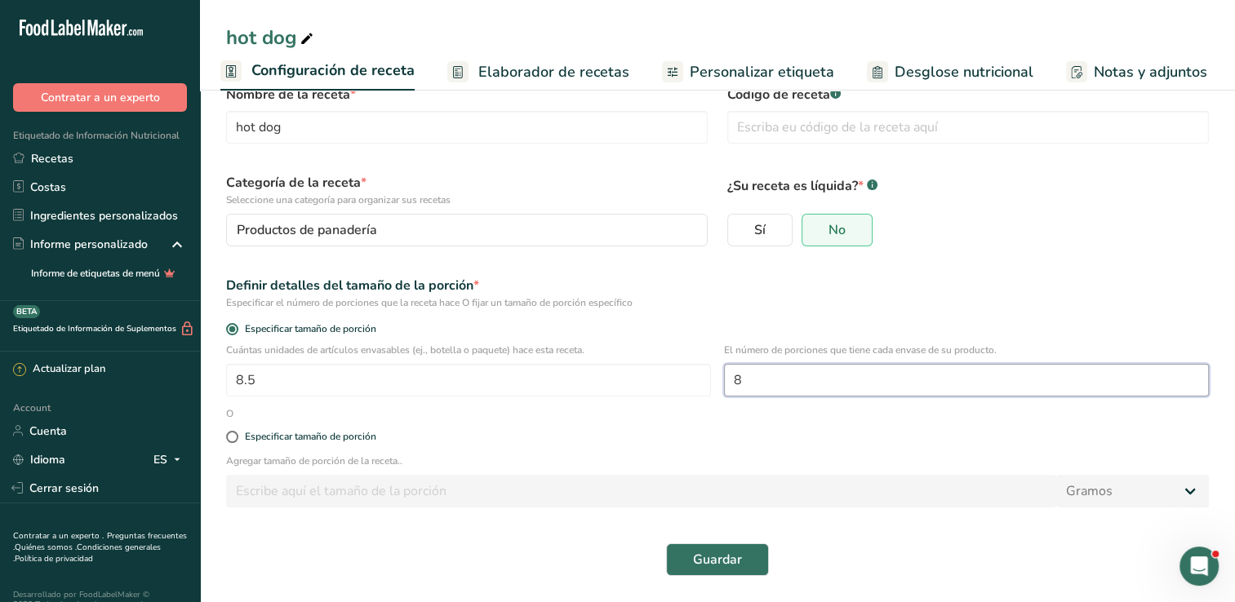
type input "8"
click at [884, 547] on div "Guardar" at bounding box center [717, 560] width 983 height 33
click at [732, 563] on span "Guardar" at bounding box center [717, 560] width 49 height 20
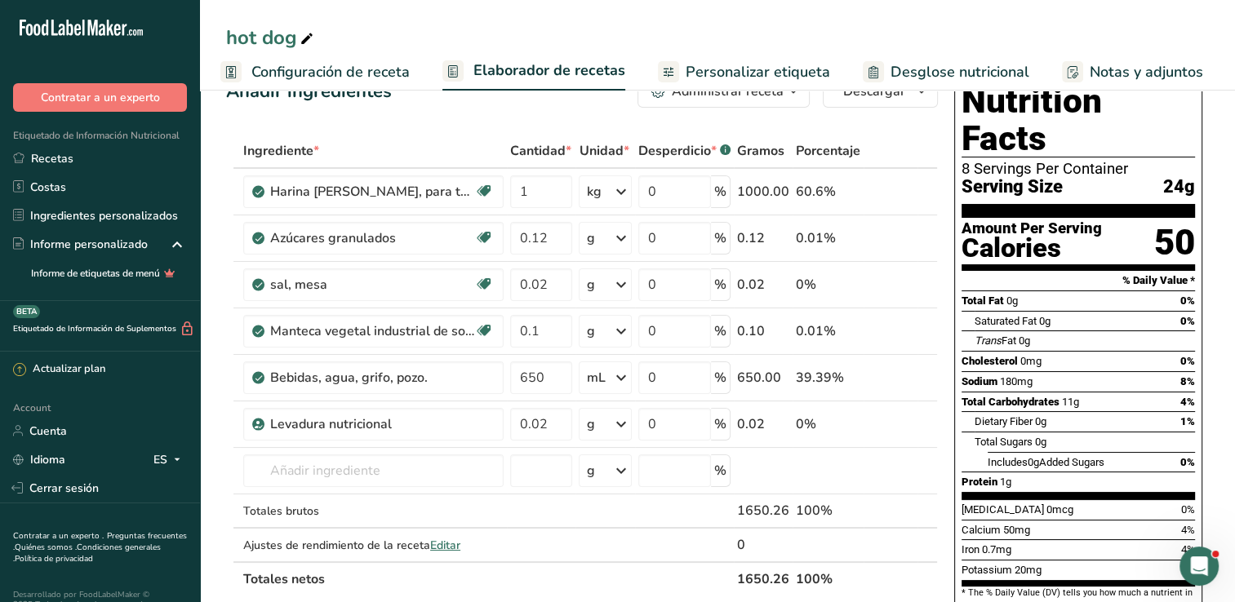
click at [289, 84] on link "Configuración de receta" at bounding box center [314, 72] width 189 height 37
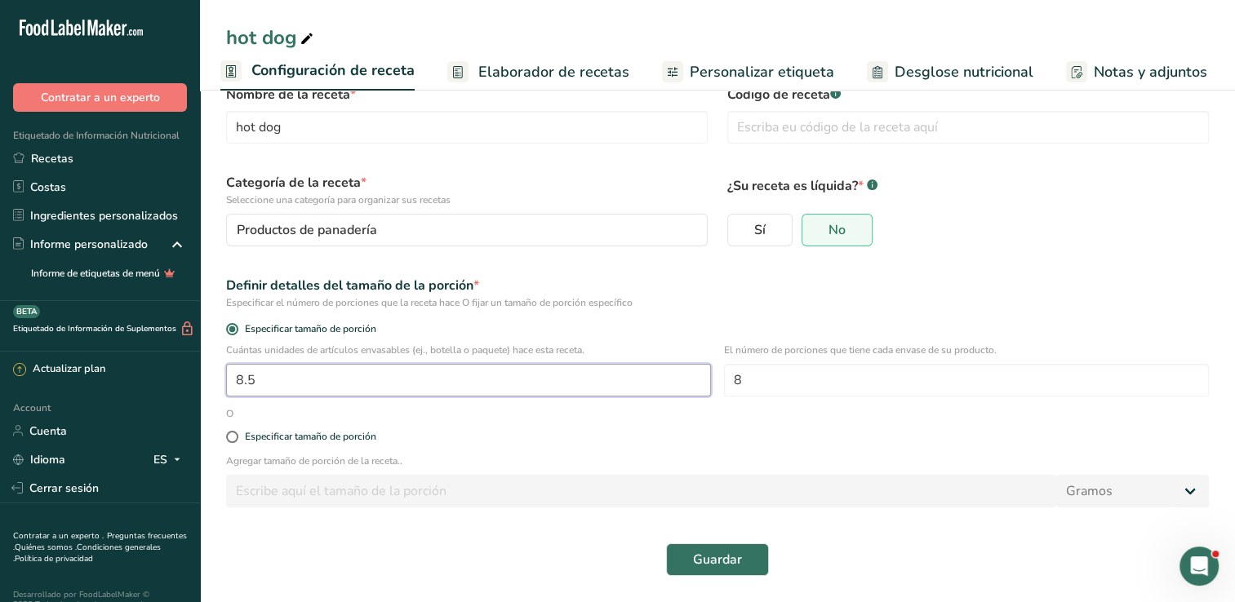
click at [278, 380] on input "8.5" at bounding box center [468, 380] width 485 height 33
type input "812"
click at [700, 566] on span "Guardar" at bounding box center [717, 560] width 49 height 20
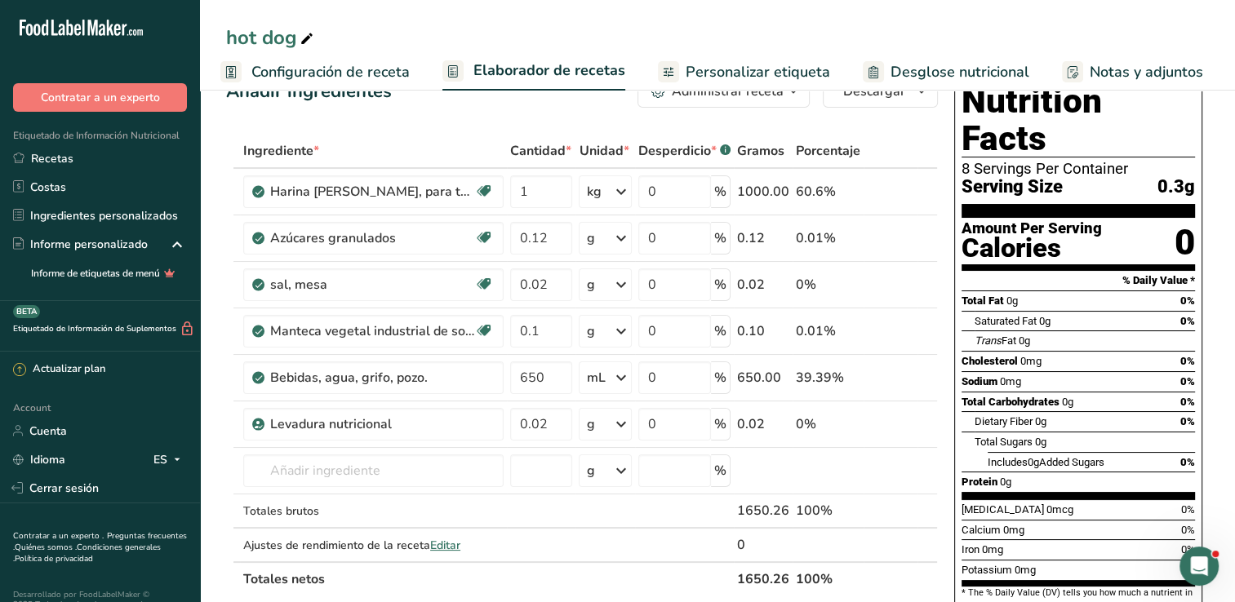
click at [323, 77] on span "Configuración de receta" at bounding box center [330, 72] width 158 height 22
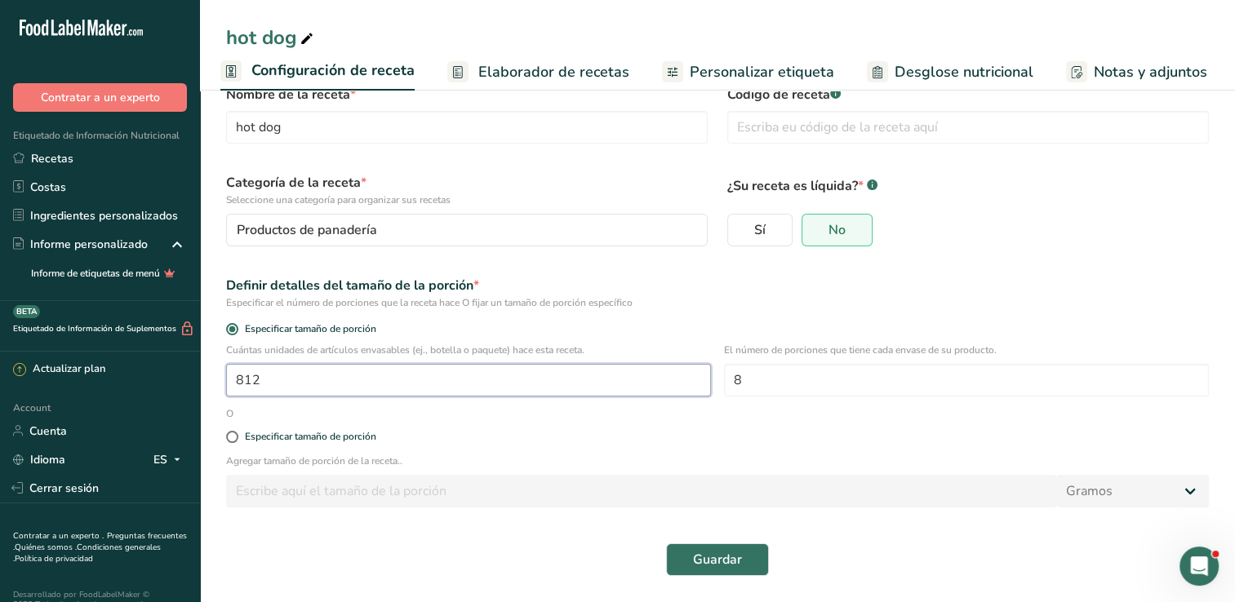
click at [313, 371] on input "812" at bounding box center [468, 380] width 485 height 33
type input "1"
type input "12"
click at [741, 566] on button "Guardar" at bounding box center [717, 560] width 103 height 33
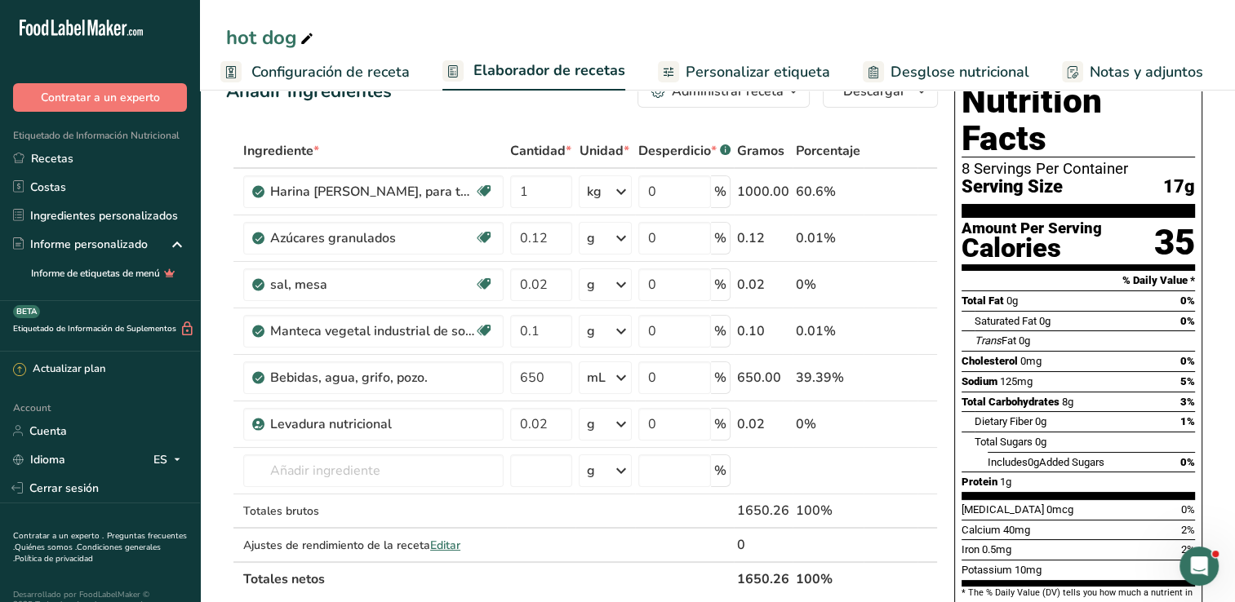
click at [302, 78] on span "Configuración de receta" at bounding box center [330, 72] width 158 height 22
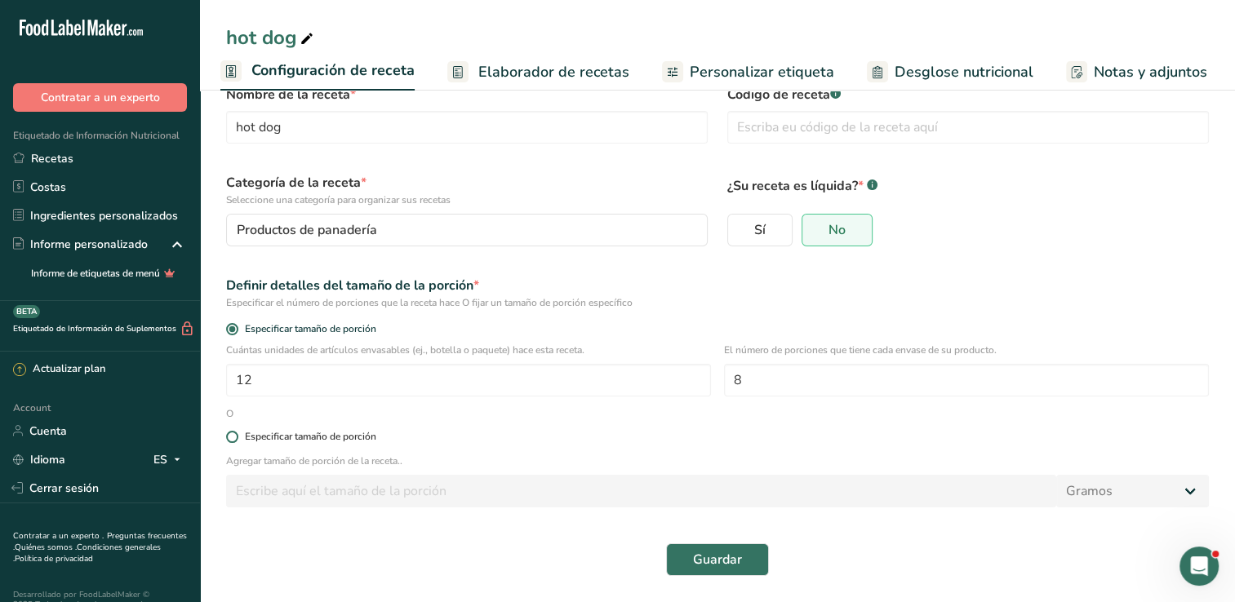
click at [236, 439] on span at bounding box center [232, 437] width 12 height 12
click at [236, 439] on input "Especificar tamaño de porción" at bounding box center [231, 437] width 11 height 11
radio input "true"
radio input "false"
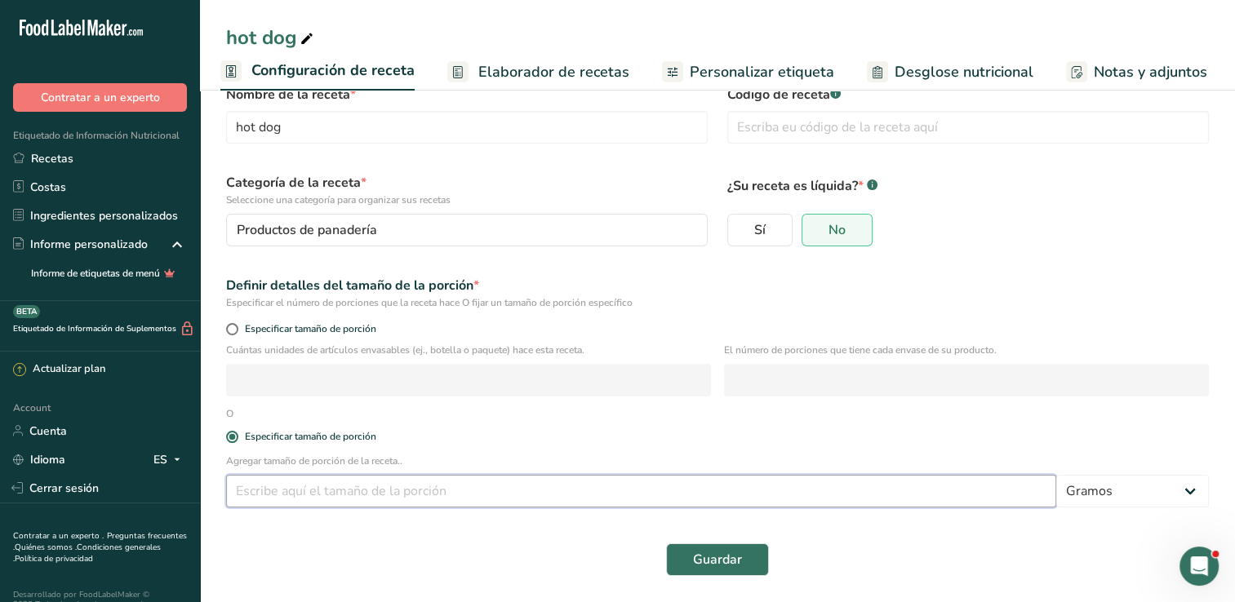
click at [383, 501] on input "number" at bounding box center [641, 491] width 830 height 33
type input "65"
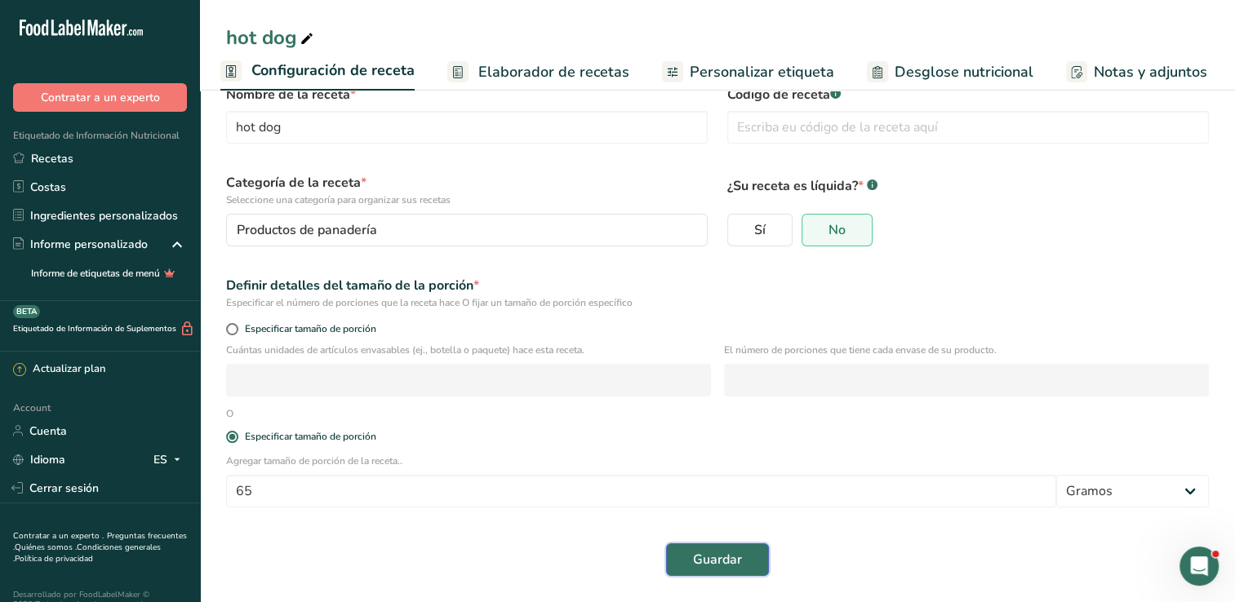
click at [722, 562] on span "Guardar" at bounding box center [717, 560] width 49 height 20
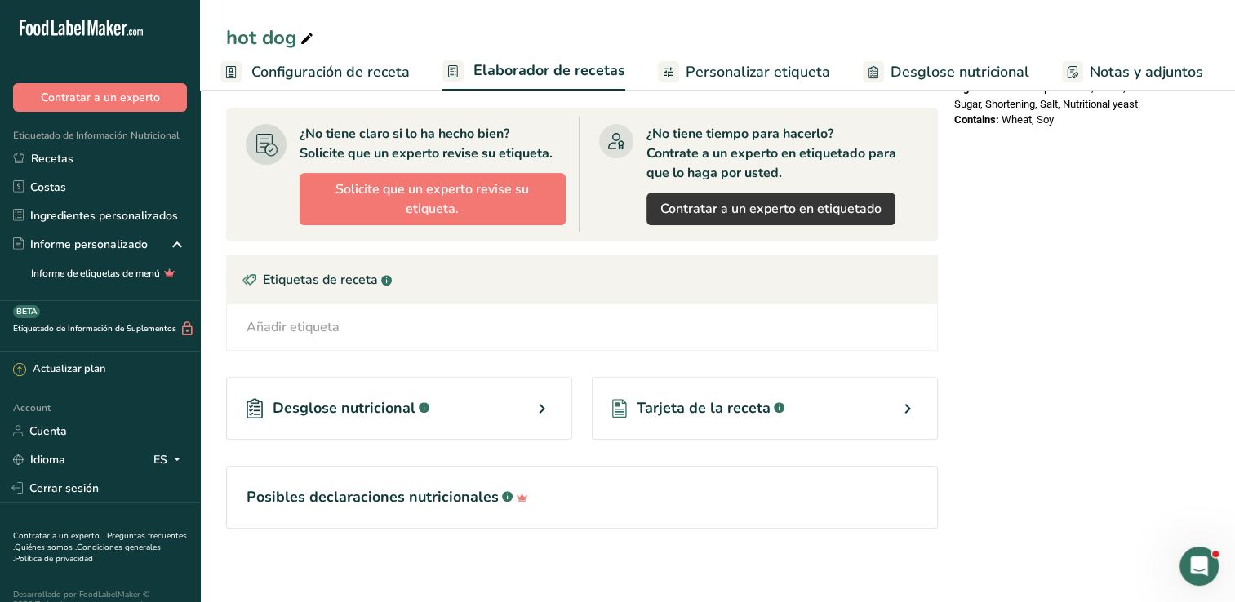
scroll to position [598, 0]
click at [360, 408] on span "Desglose nutricional" at bounding box center [344, 408] width 143 height 22
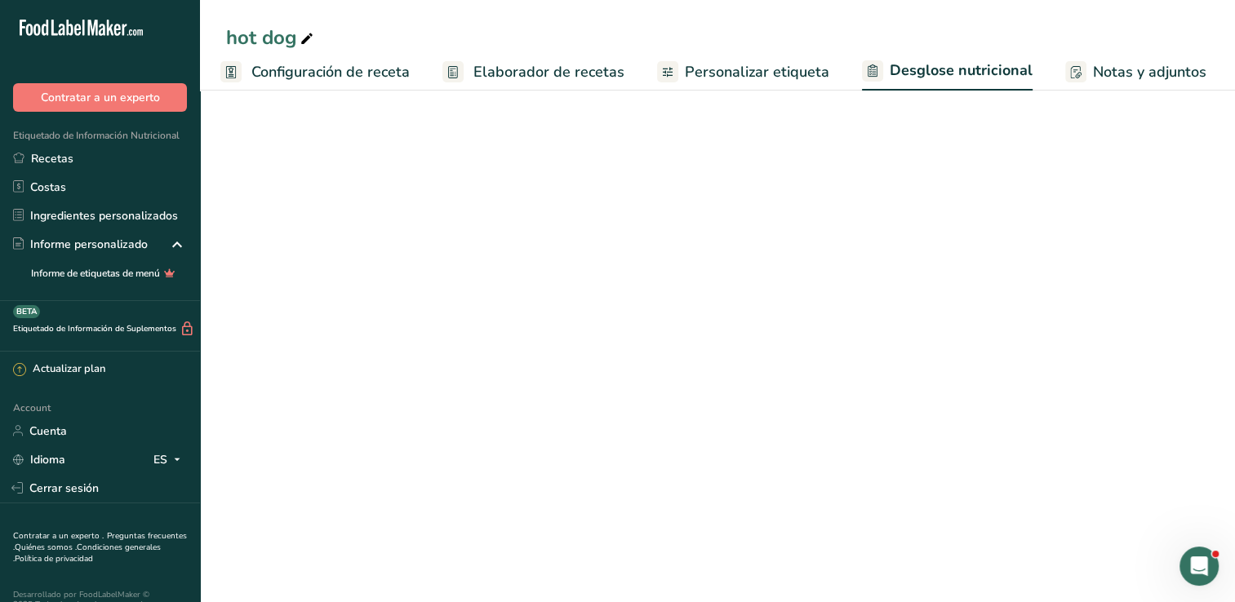
select select "Calories"
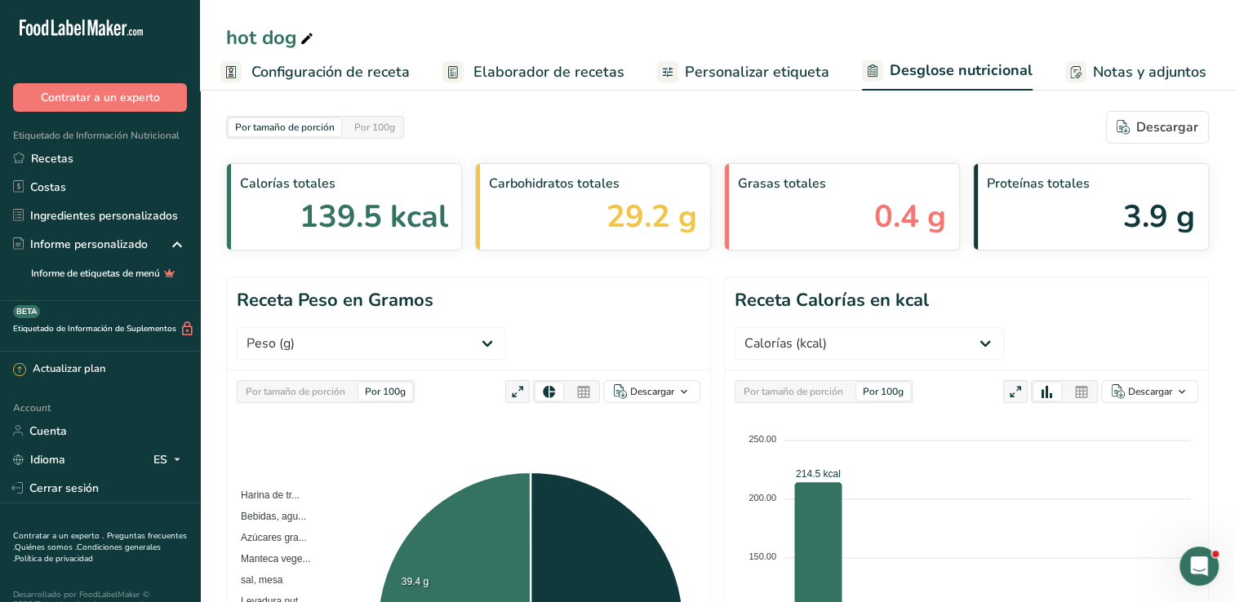
click at [348, 79] on span "Configuración de receta" at bounding box center [330, 72] width 158 height 22
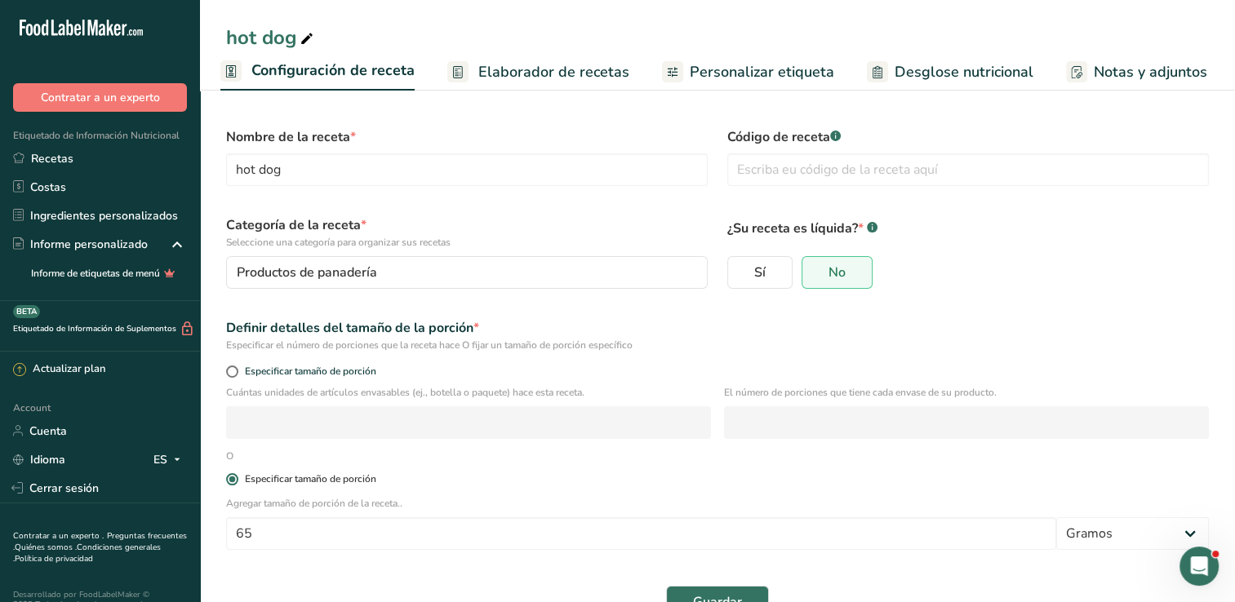
click at [489, 484] on label "Especificar tamaño de porción" at bounding box center [717, 479] width 983 height 12
click at [237, 484] on input "Especificar tamaño de porción" at bounding box center [231, 479] width 11 height 11
click at [229, 370] on span at bounding box center [232, 372] width 12 height 12
click at [229, 370] on input "Especificar tamaño de porción" at bounding box center [231, 372] width 11 height 11
radio input "true"
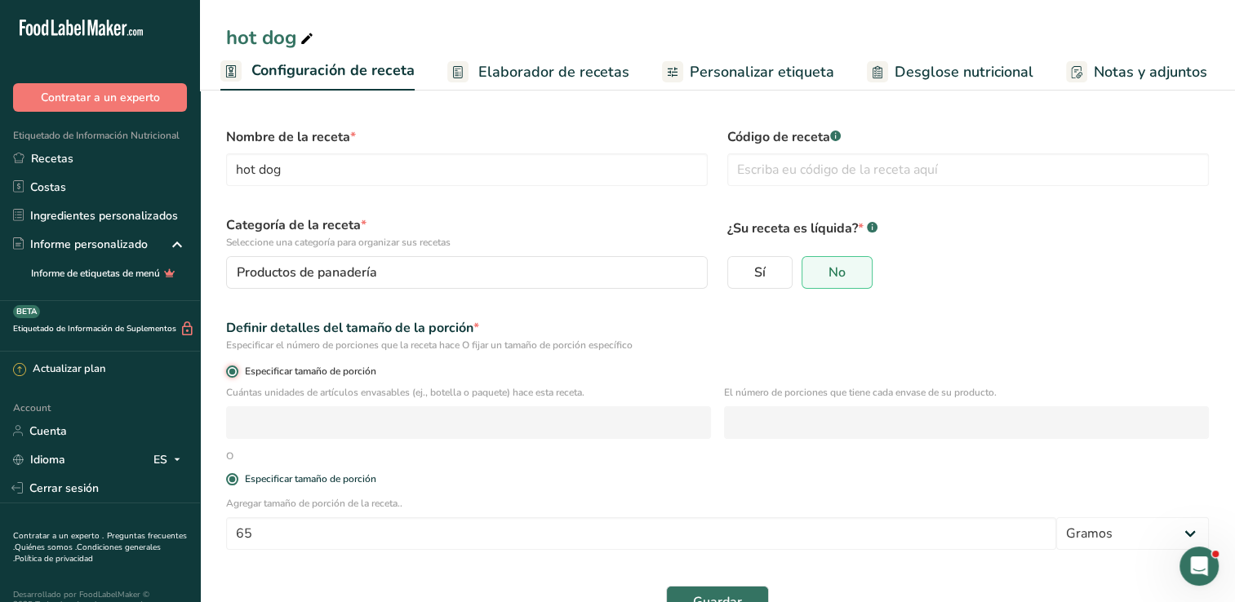
radio input "false"
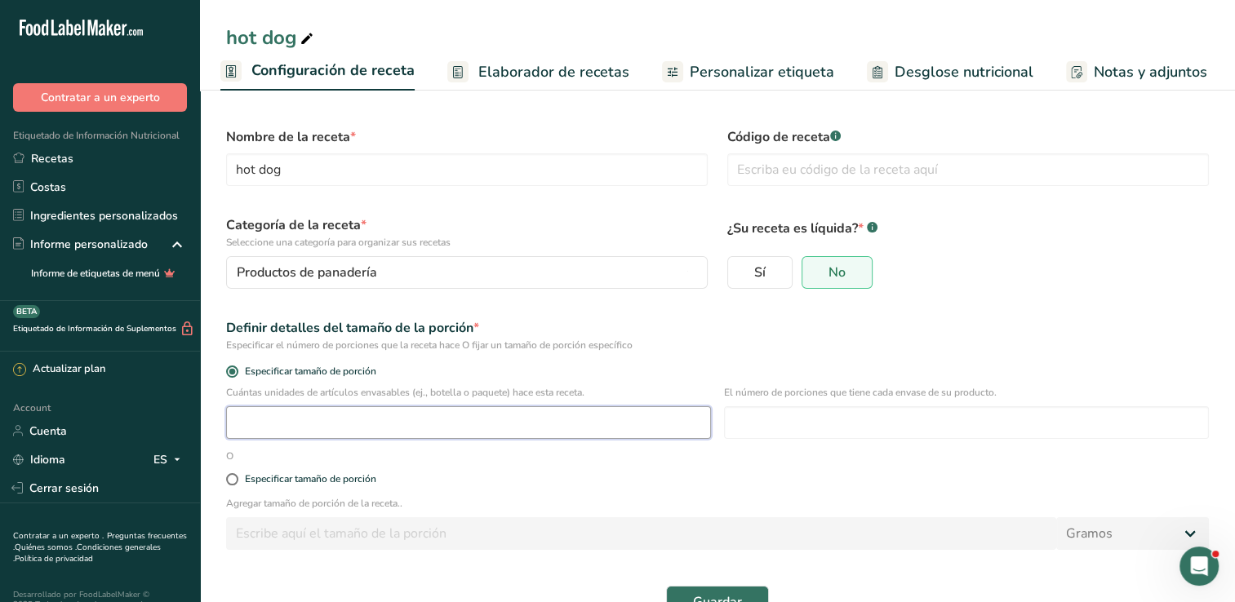
click at [285, 425] on input "number" at bounding box center [468, 423] width 485 height 33
type input "32"
click at [888, 377] on label "Especificar tamaño de porción" at bounding box center [717, 372] width 983 height 12
click at [237, 377] on input "Especificar tamaño de porción" at bounding box center [231, 372] width 11 height 11
click at [862, 419] on input "number" at bounding box center [966, 423] width 485 height 33
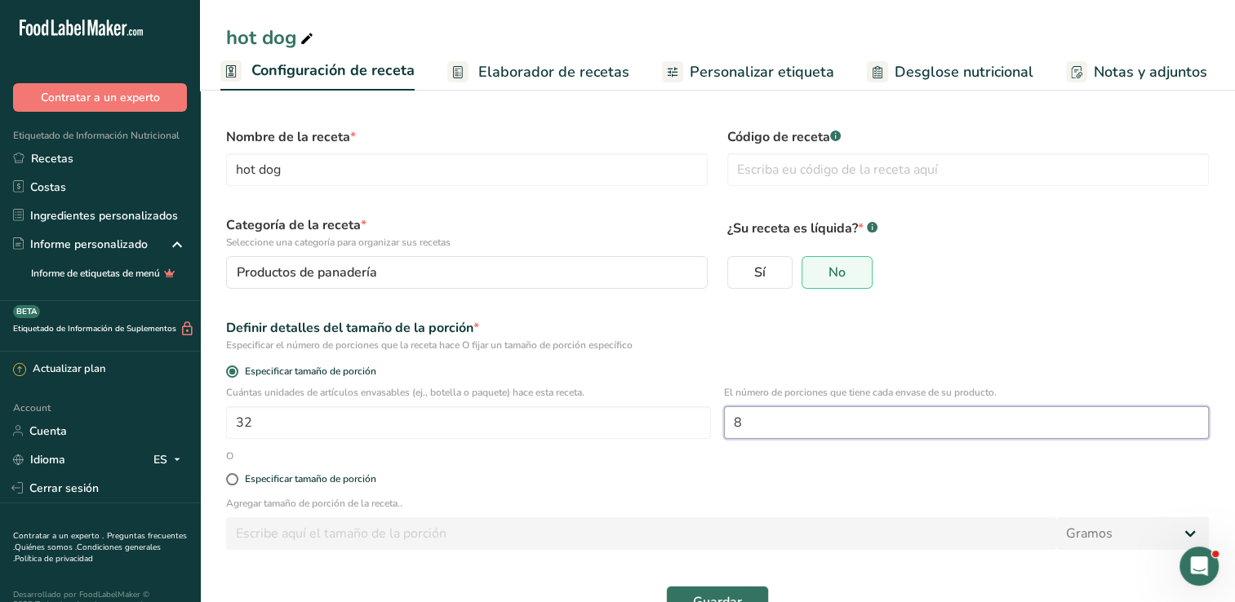
type input "8"
click at [896, 278] on div "Sí No" at bounding box center [968, 272] width 482 height 33
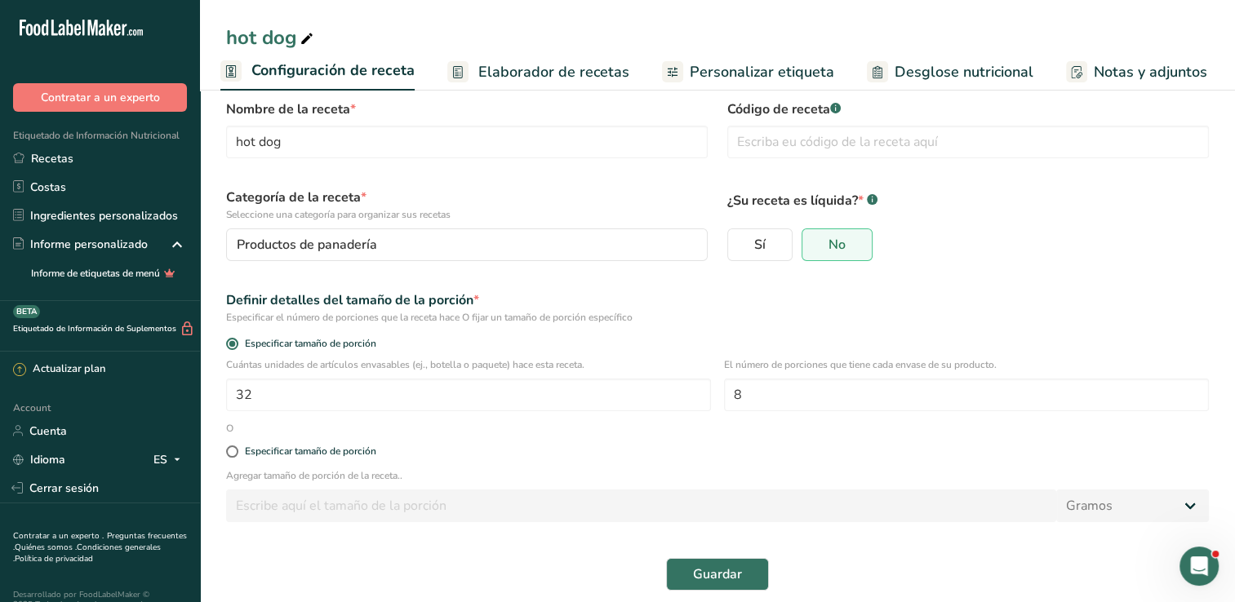
scroll to position [42, 0]
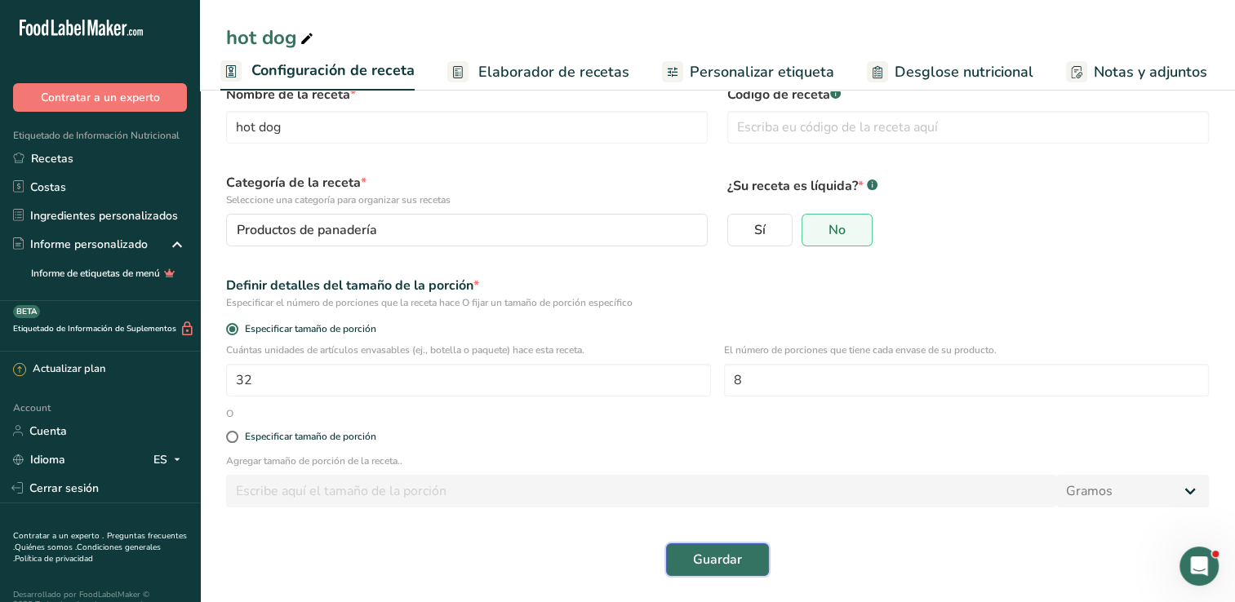
click at [727, 550] on span "Guardar" at bounding box center [717, 560] width 49 height 20
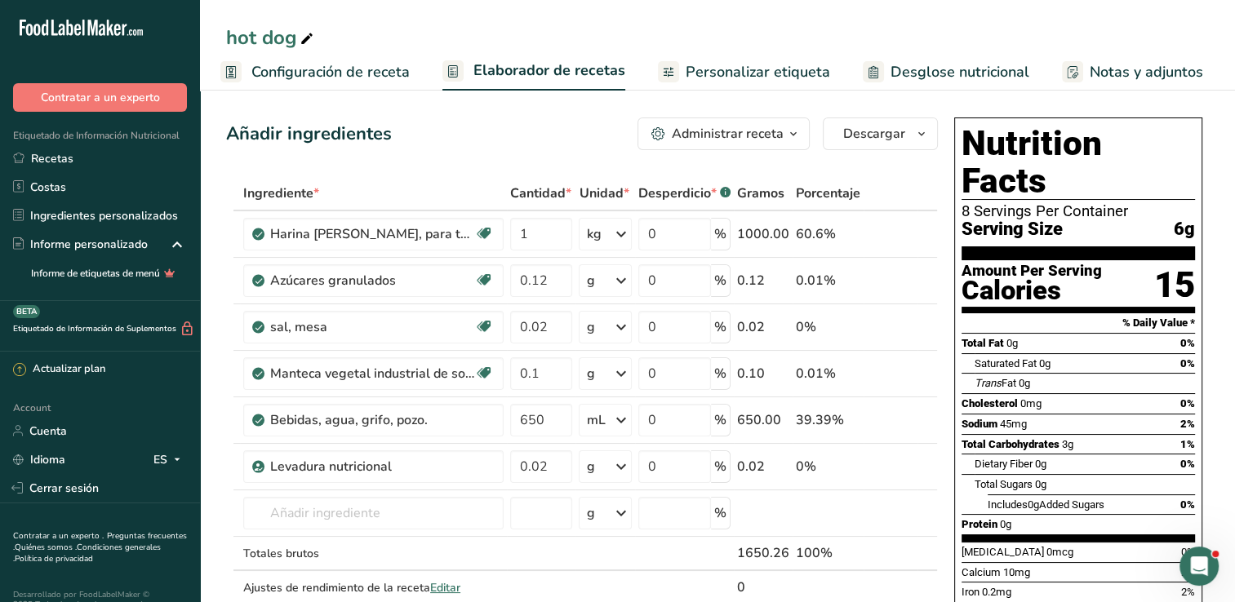
click at [261, 80] on span "Configuración de receta" at bounding box center [330, 72] width 158 height 22
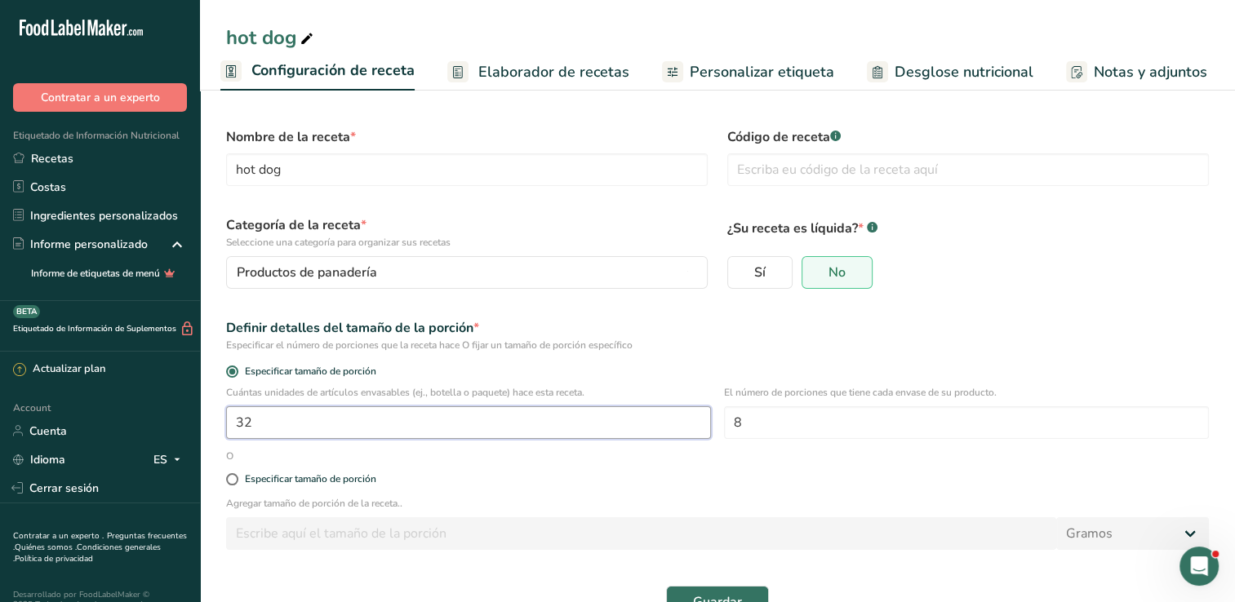
click at [356, 426] on input "32" at bounding box center [468, 423] width 485 height 33
type input "1"
type input "42"
click at [674, 341] on div "Especificar el número de porciones que la receta hace O fijar un tamaño de porc…" at bounding box center [717, 345] width 983 height 15
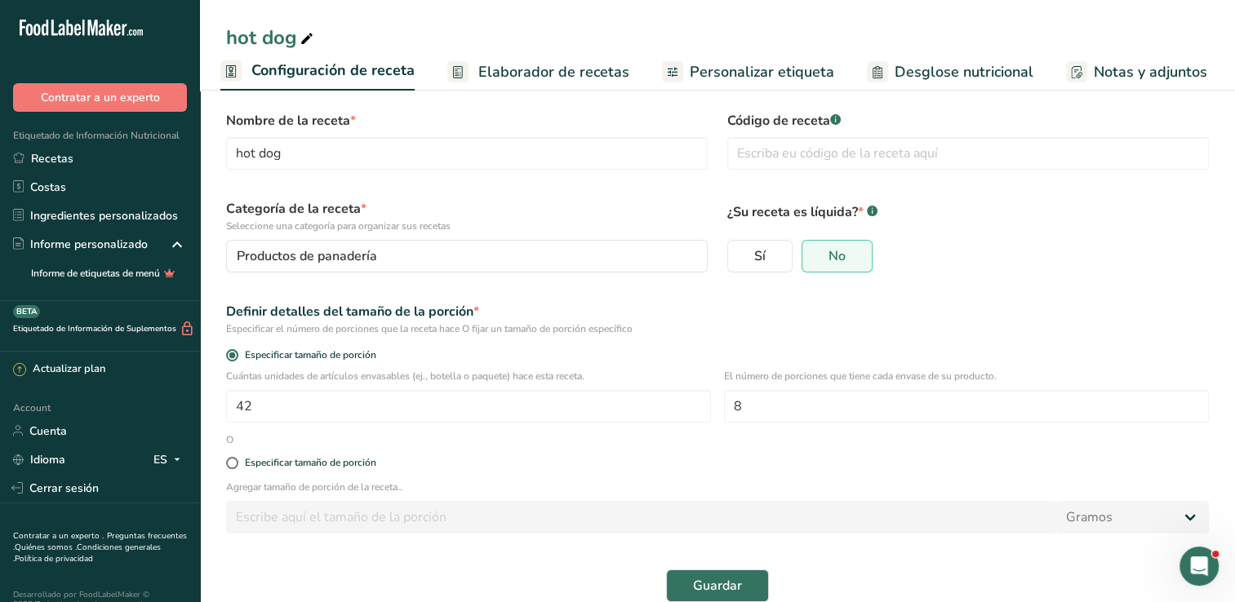
scroll to position [42, 0]
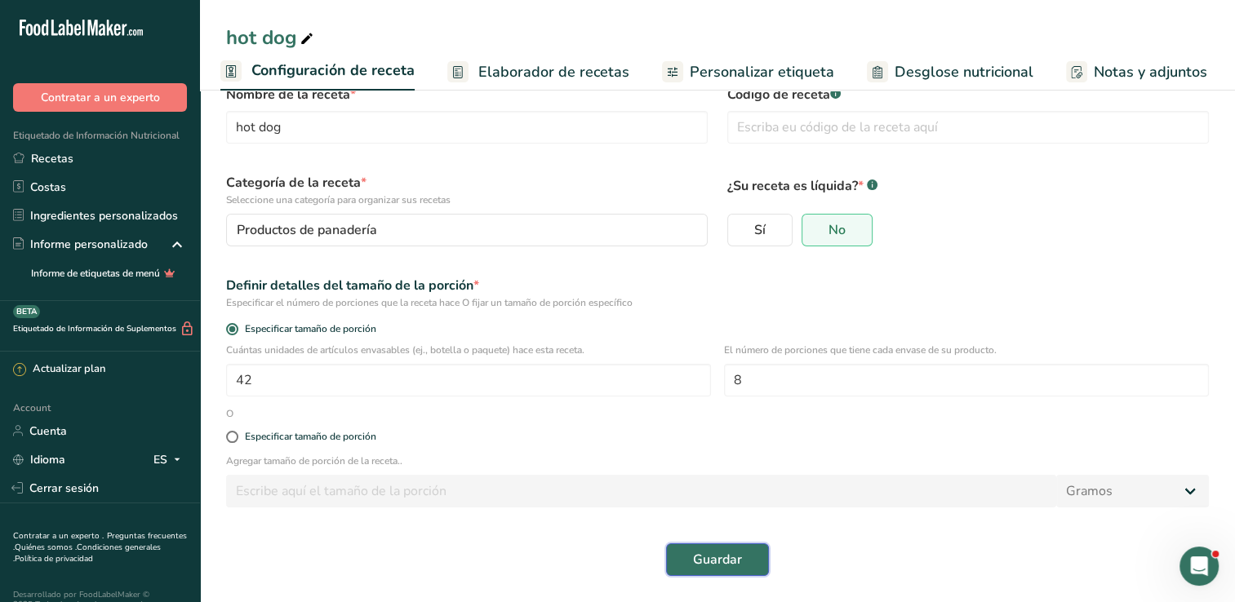
click at [729, 558] on span "Guardar" at bounding box center [717, 560] width 49 height 20
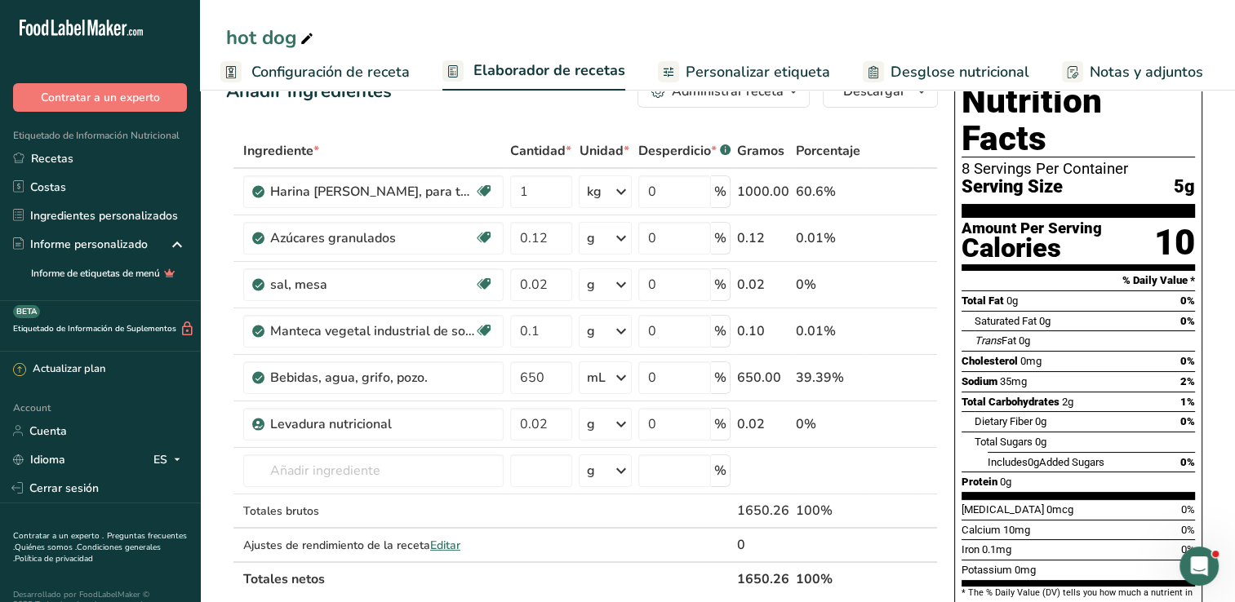
click at [328, 75] on span "Configuración de receta" at bounding box center [330, 72] width 158 height 22
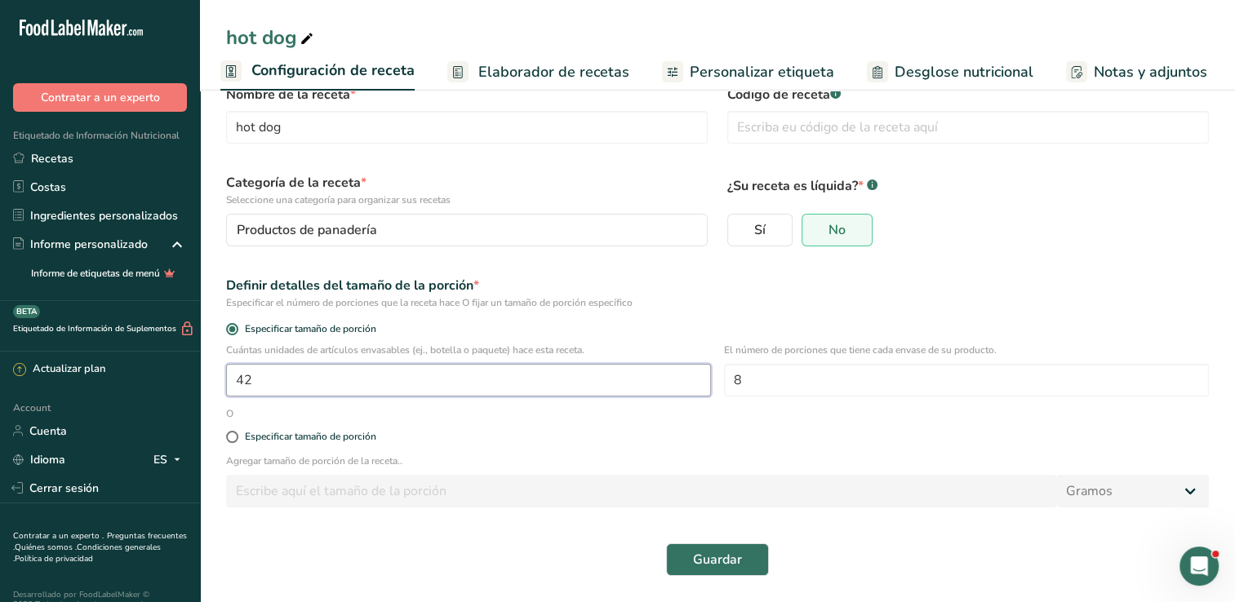
click at [322, 390] on input "42" at bounding box center [468, 380] width 485 height 33
type input "15"
click at [728, 452] on form "Nombre de la receta * hot dog Código de receta .a-a{fill:#347362;}.b-a{fill:#ff…" at bounding box center [717, 330] width 1002 height 511
drag, startPoint x: 728, startPoint y: 452, endPoint x: 613, endPoint y: 443, distance: 115.5
click at [613, 443] on div "Especificar tamaño de porción" at bounding box center [717, 437] width 1002 height 33
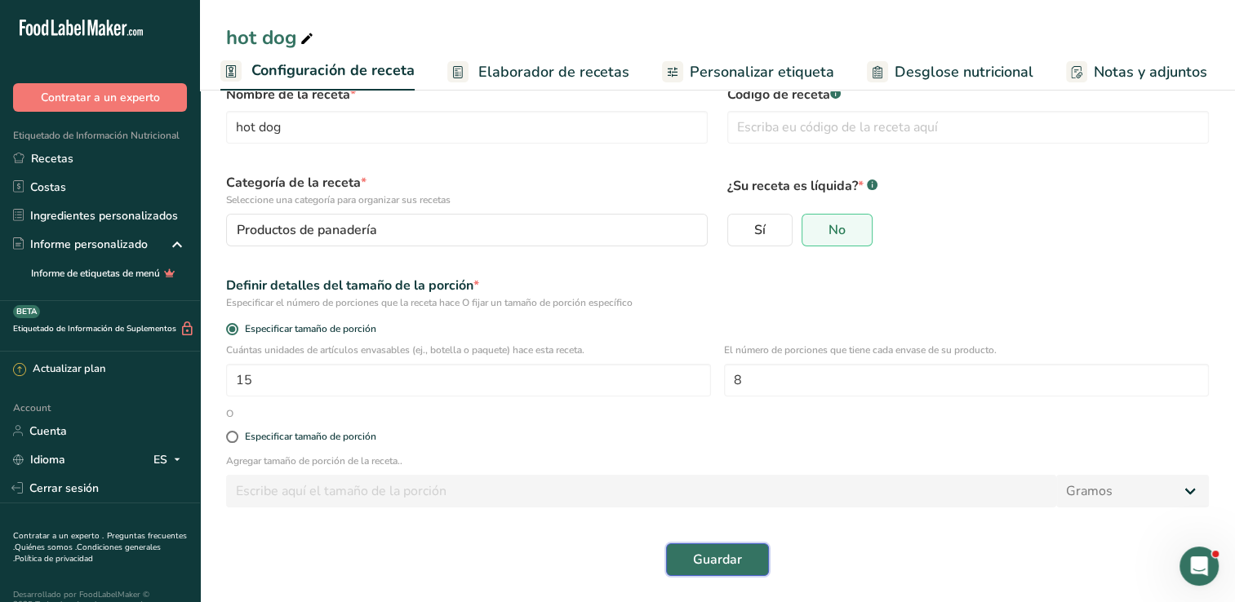
click at [703, 564] on span "Guardar" at bounding box center [717, 560] width 49 height 20
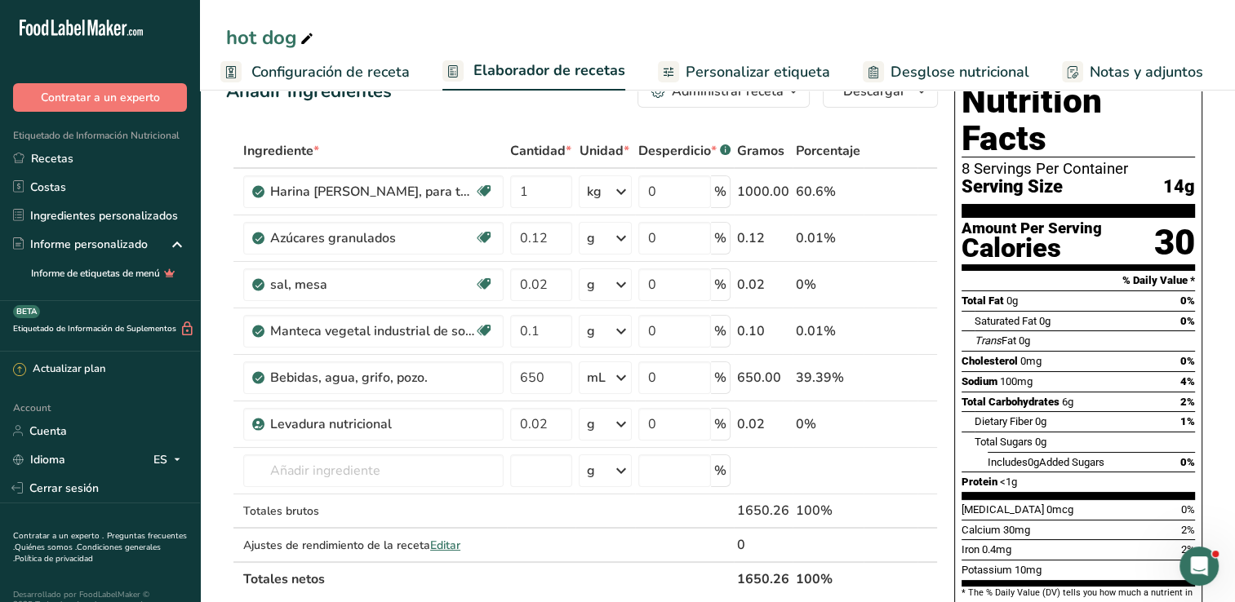
click at [387, 77] on span "Configuración de receta" at bounding box center [330, 72] width 158 height 22
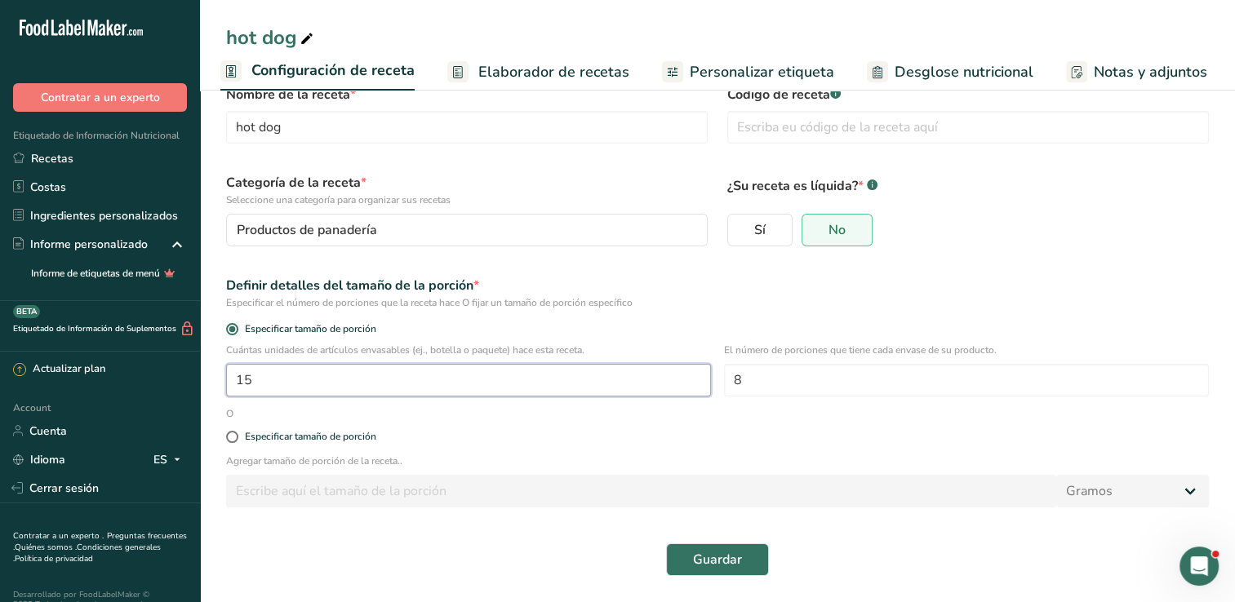
click at [372, 386] on input "15" at bounding box center [468, 380] width 485 height 33
type input "1"
type input "8"
click at [718, 566] on span "Guardar" at bounding box center [717, 560] width 49 height 20
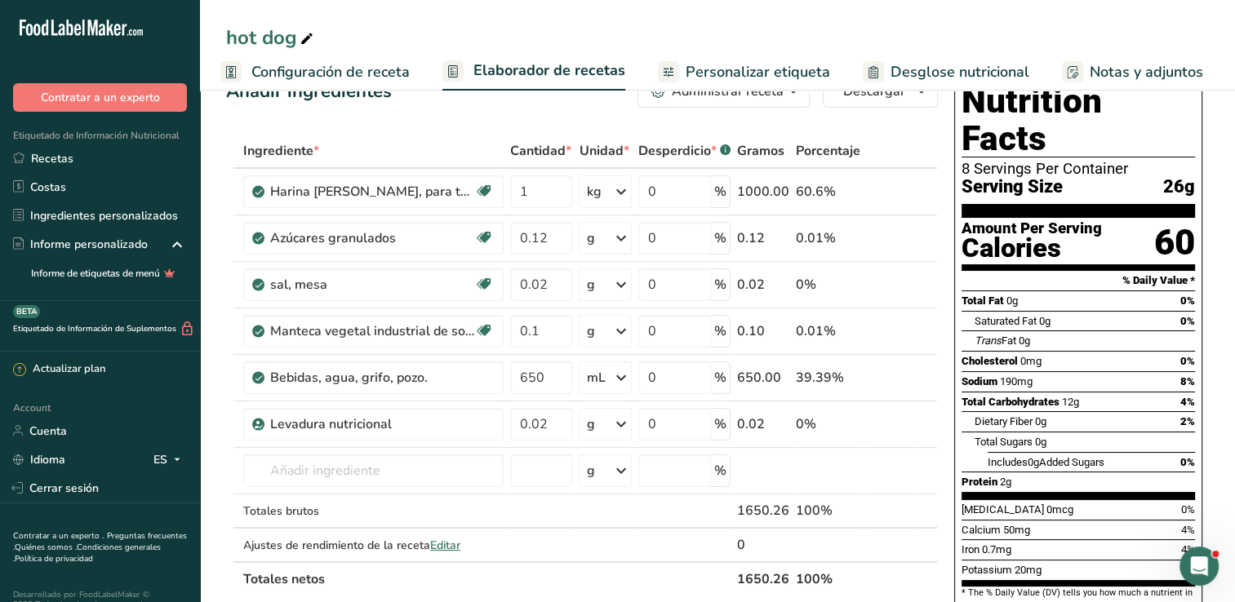
click at [309, 76] on span "Configuración de receta" at bounding box center [330, 72] width 158 height 22
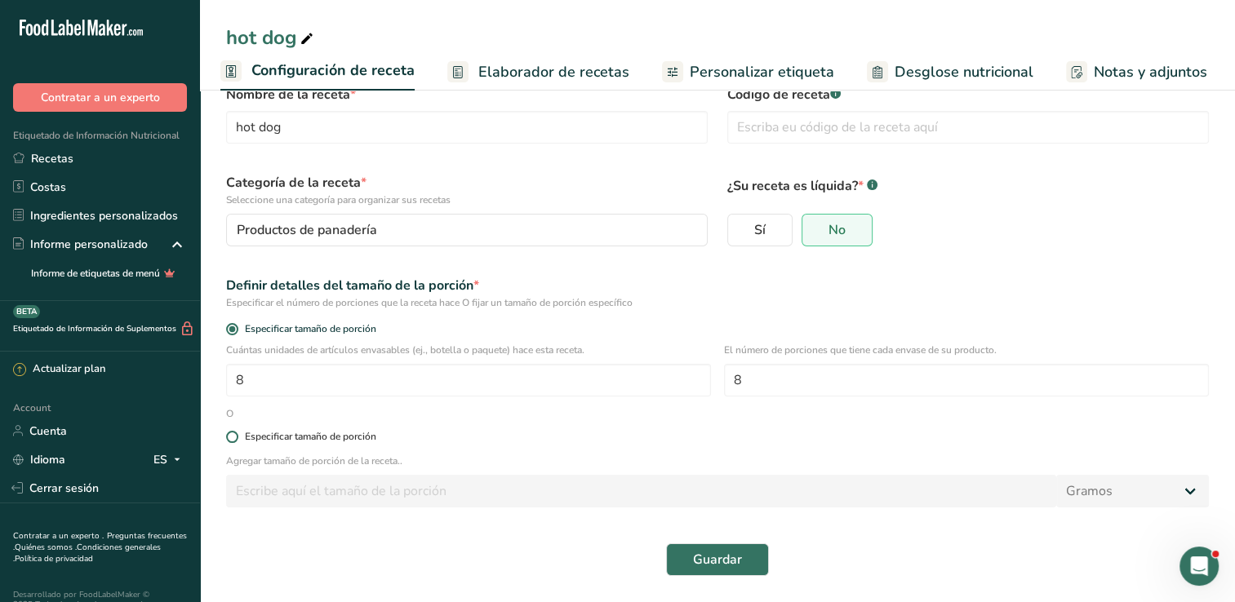
click at [237, 436] on span at bounding box center [232, 437] width 12 height 12
click at [237, 436] on input "Especificar tamaño de porción" at bounding box center [231, 437] width 11 height 11
radio input "true"
radio input "false"
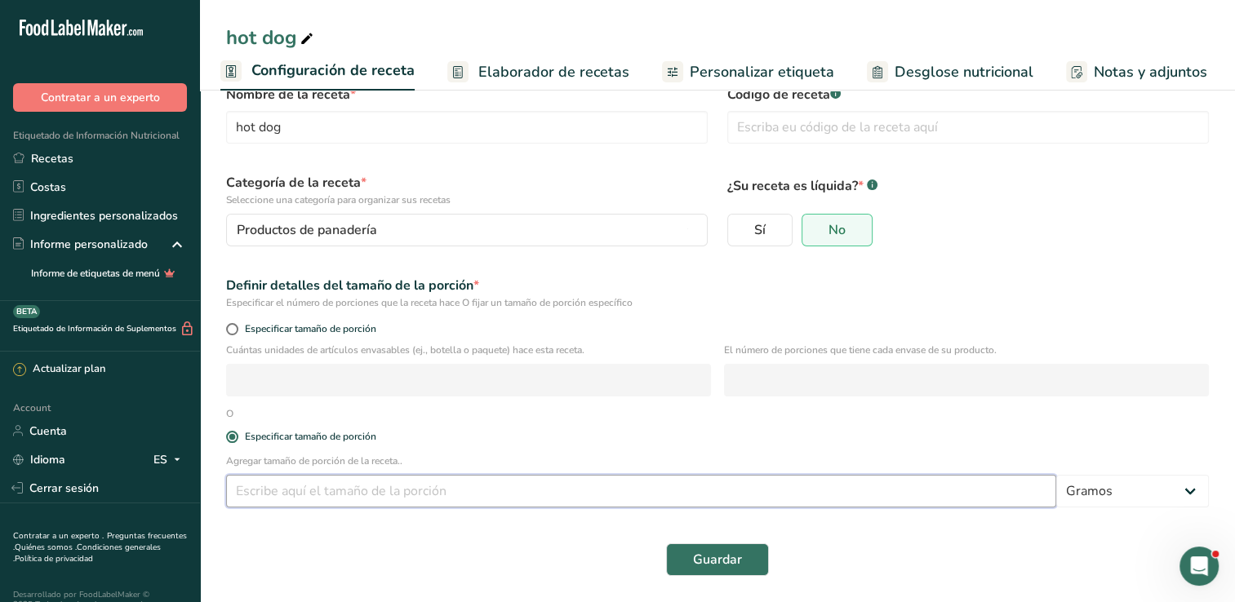
click at [307, 501] on input "number" at bounding box center [641, 491] width 830 height 33
type input "1000"
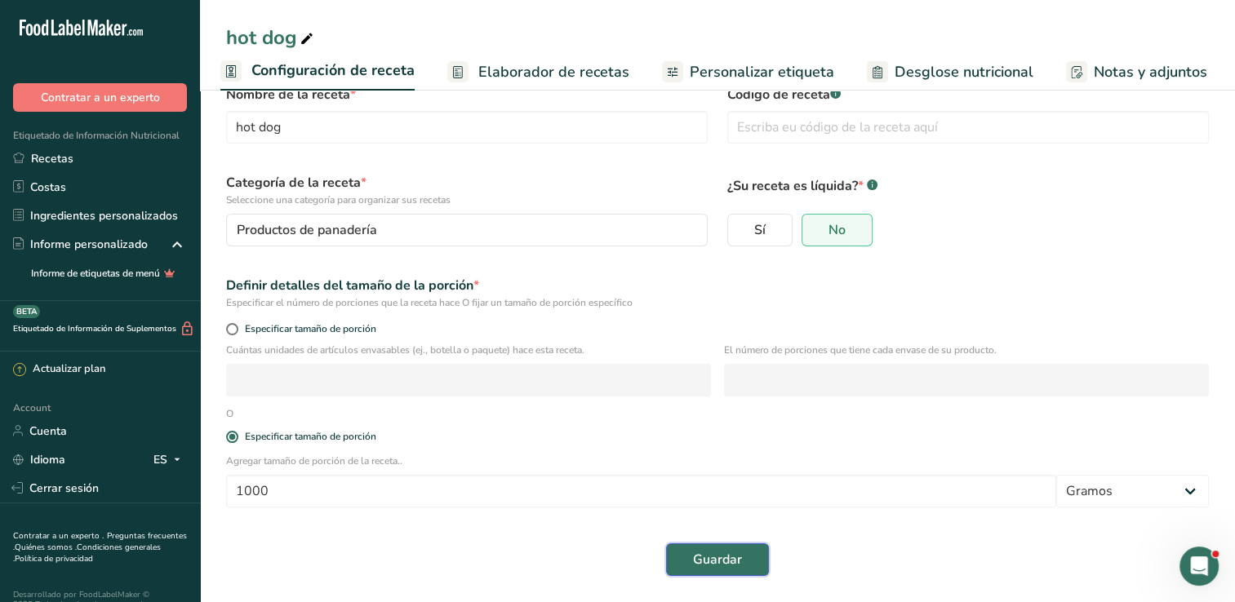
click at [737, 560] on span "Guardar" at bounding box center [717, 560] width 49 height 20
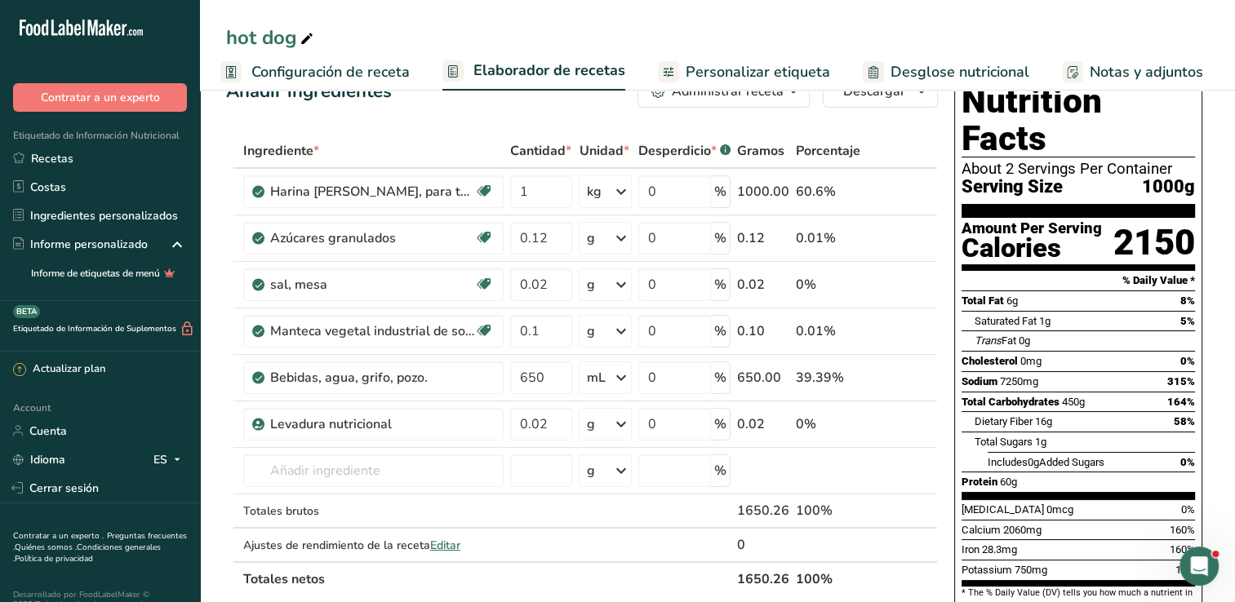
click at [332, 80] on span "Configuración de receta" at bounding box center [330, 72] width 158 height 22
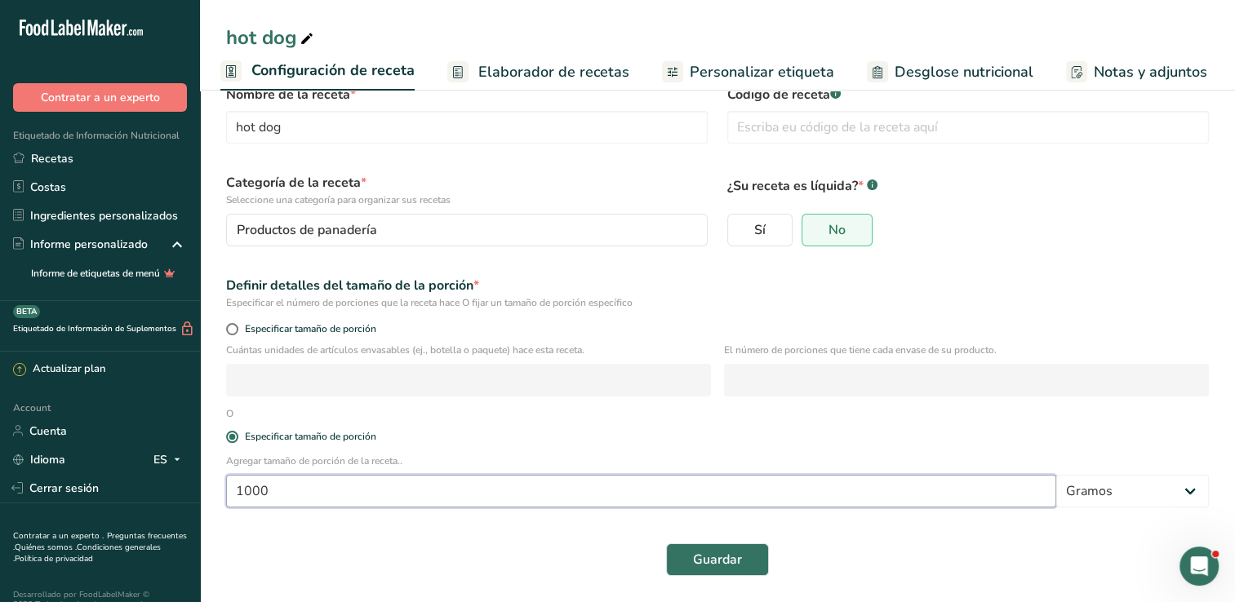
drag, startPoint x: 313, startPoint y: 489, endPoint x: 316, endPoint y: 469, distance: 19.7
click at [316, 483] on input "1000" at bounding box center [641, 491] width 830 height 33
type input "1"
type input "650"
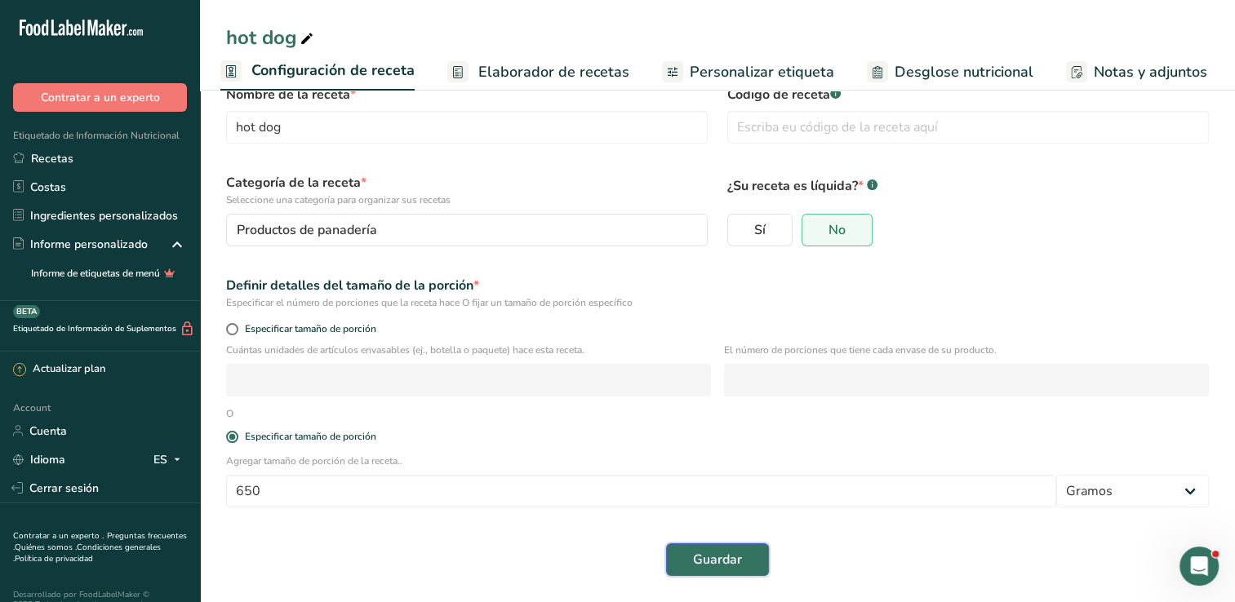
click at [696, 569] on span "Guardar" at bounding box center [717, 560] width 49 height 20
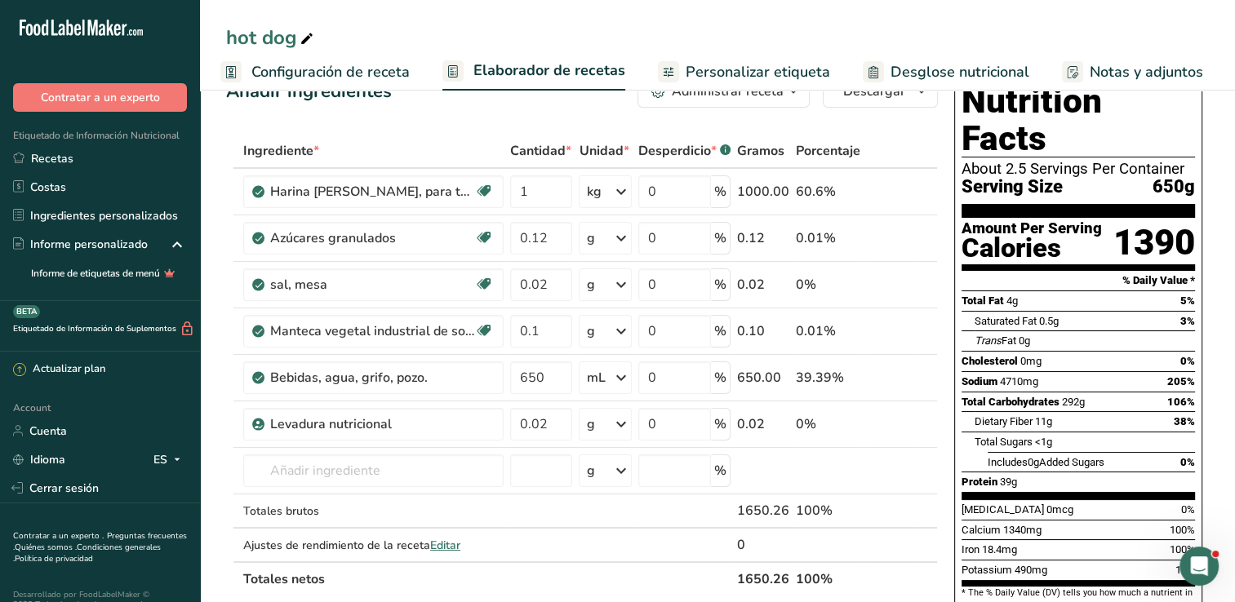
click at [305, 74] on span "Configuración de receta" at bounding box center [330, 72] width 158 height 22
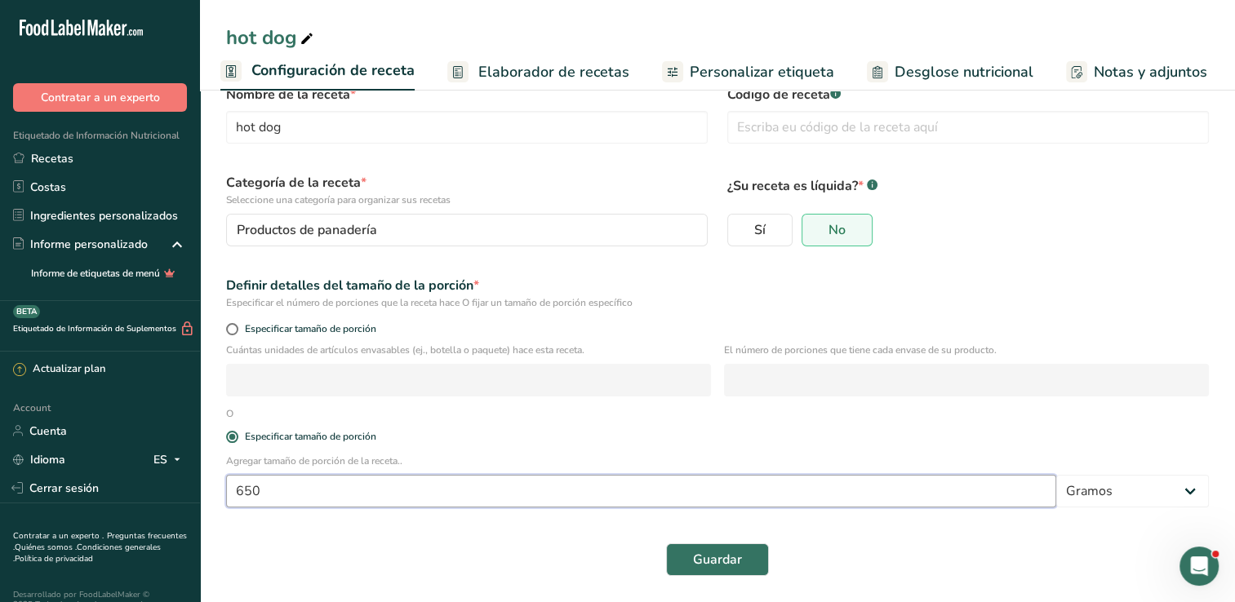
click at [306, 491] on input "650" at bounding box center [641, 491] width 830 height 33
type input "6"
type input "60"
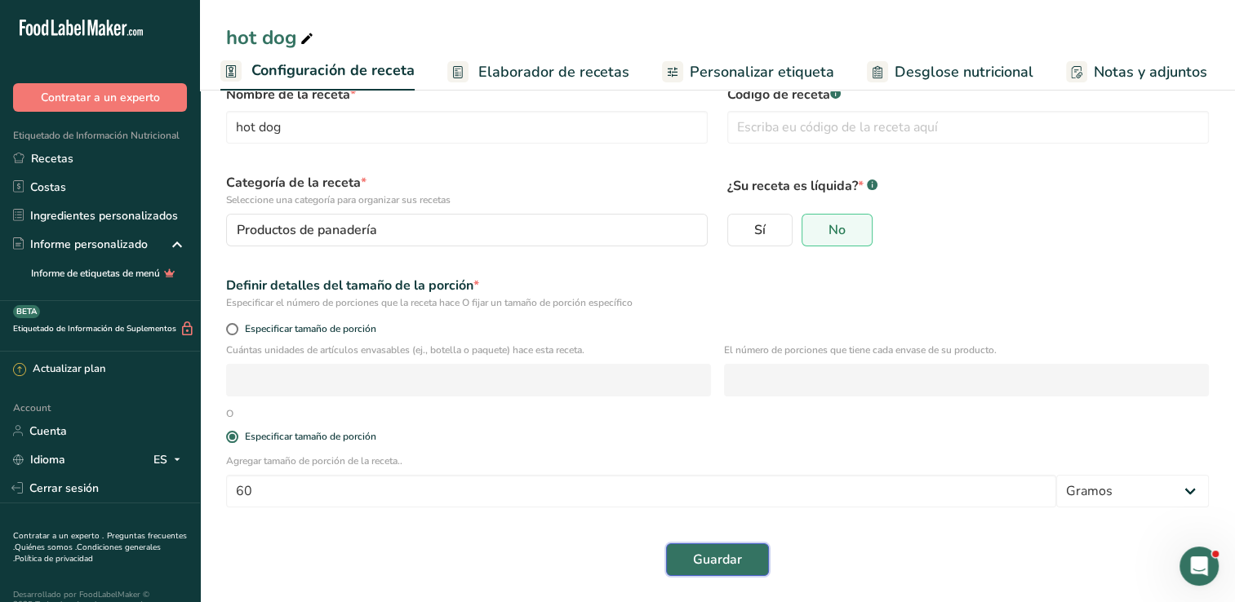
click at [683, 547] on button "Guardar" at bounding box center [717, 560] width 103 height 33
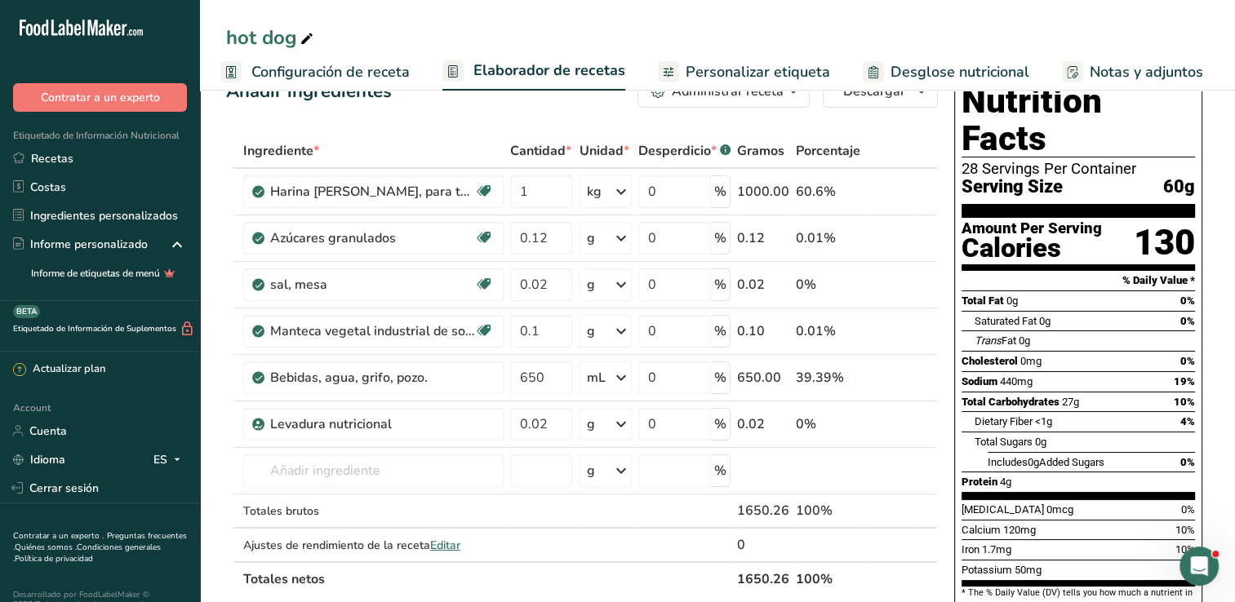
click at [735, 67] on span "Personalizar etiqueta" at bounding box center [758, 72] width 144 height 22
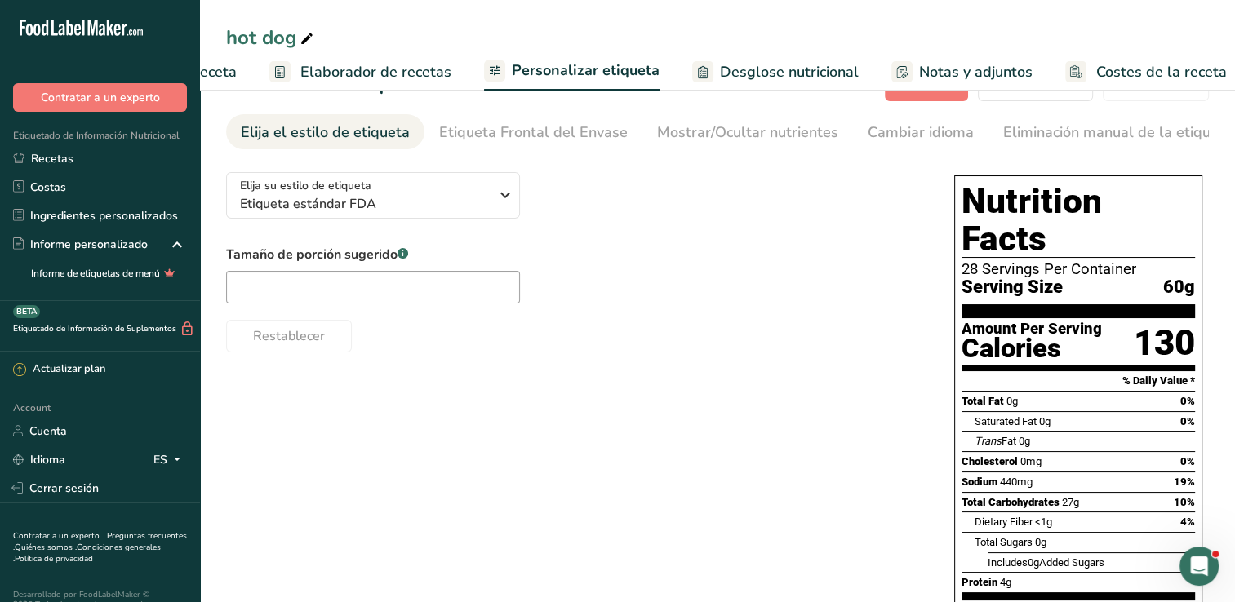
scroll to position [0, 189]
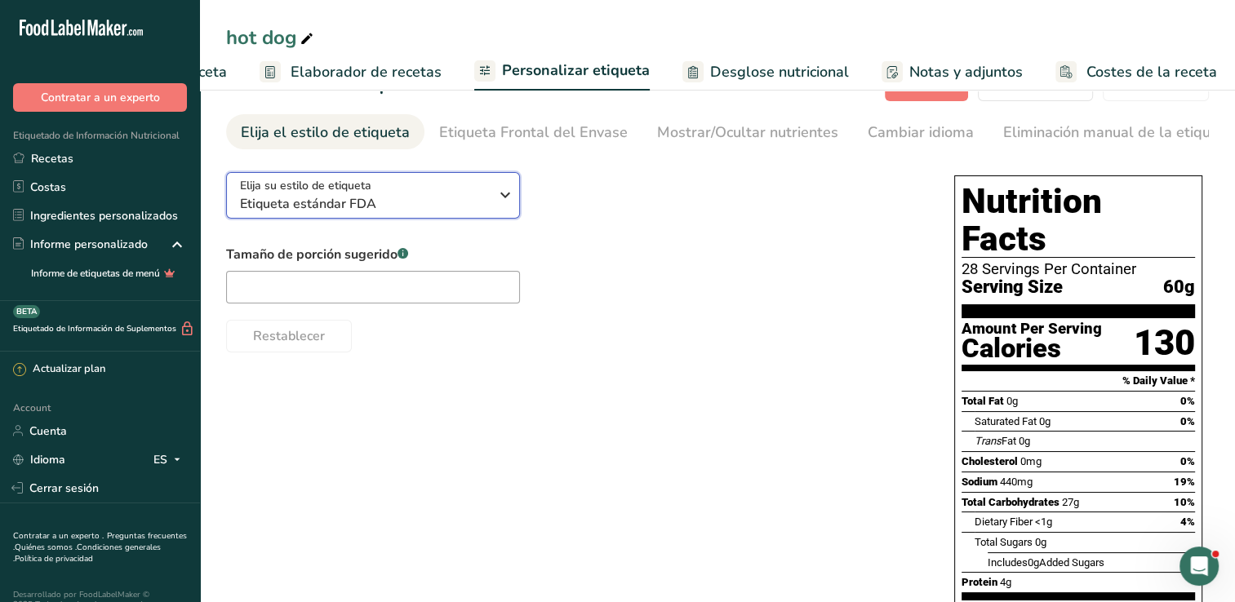
click at [499, 201] on icon "button" at bounding box center [506, 194] width 20 height 29
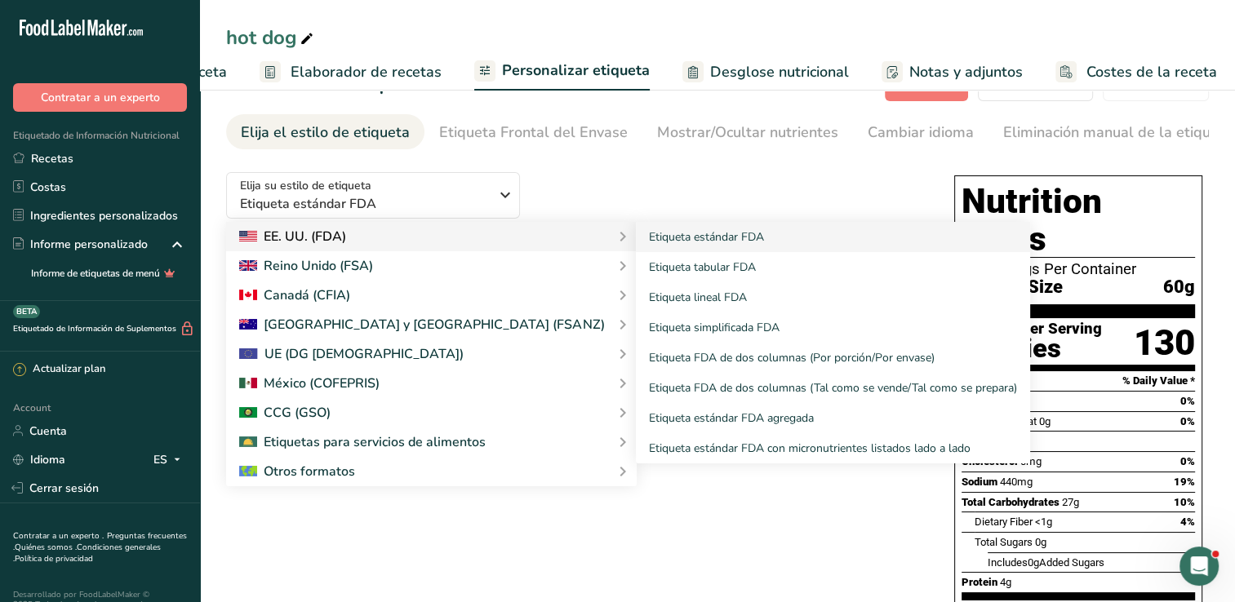
click at [485, 245] on div "EE. UU. (FDA)" at bounding box center [431, 237] width 385 height 20
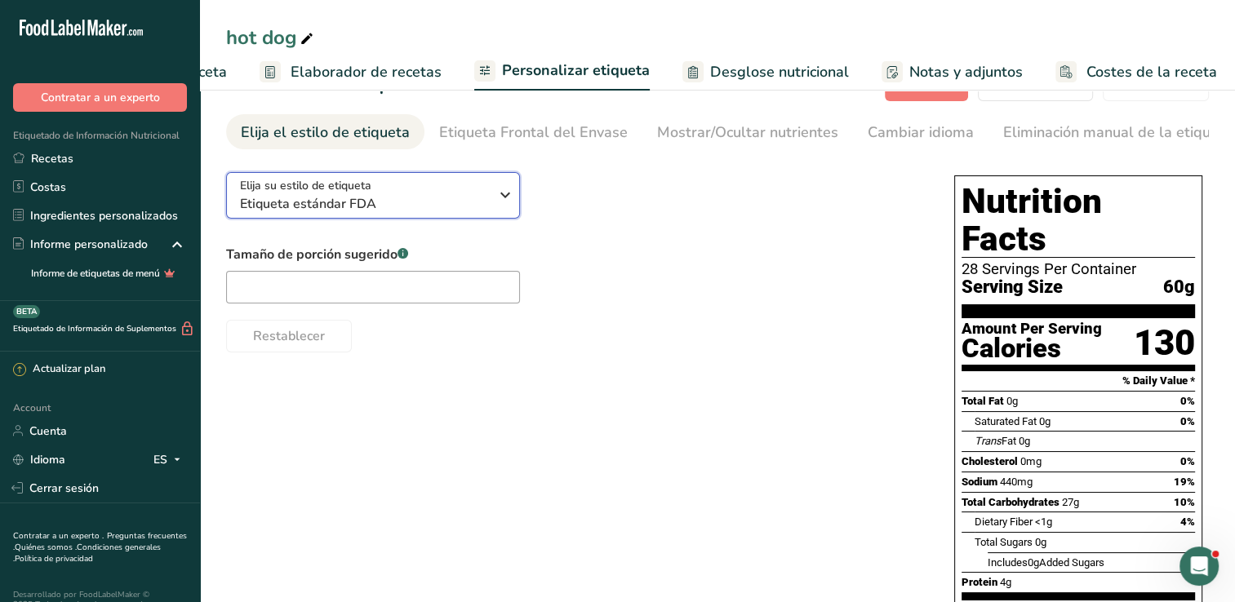
click at [506, 197] on icon "button" at bounding box center [506, 194] width 20 height 29
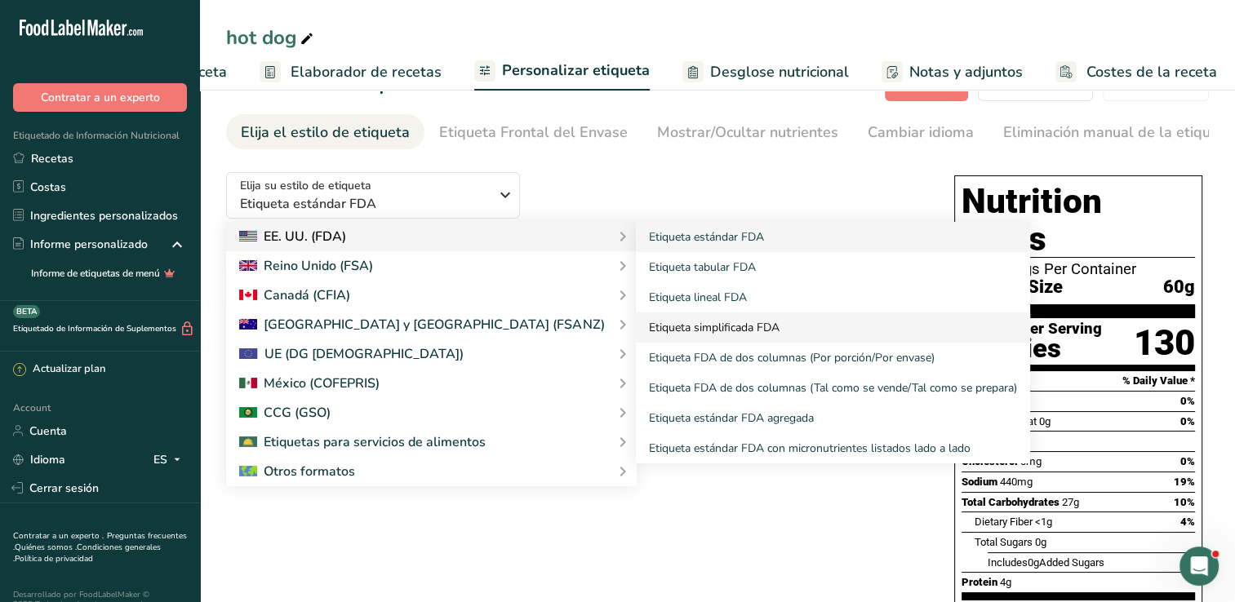
click at [636, 330] on link "Etiqueta simplificada FDA" at bounding box center [833, 328] width 394 height 30
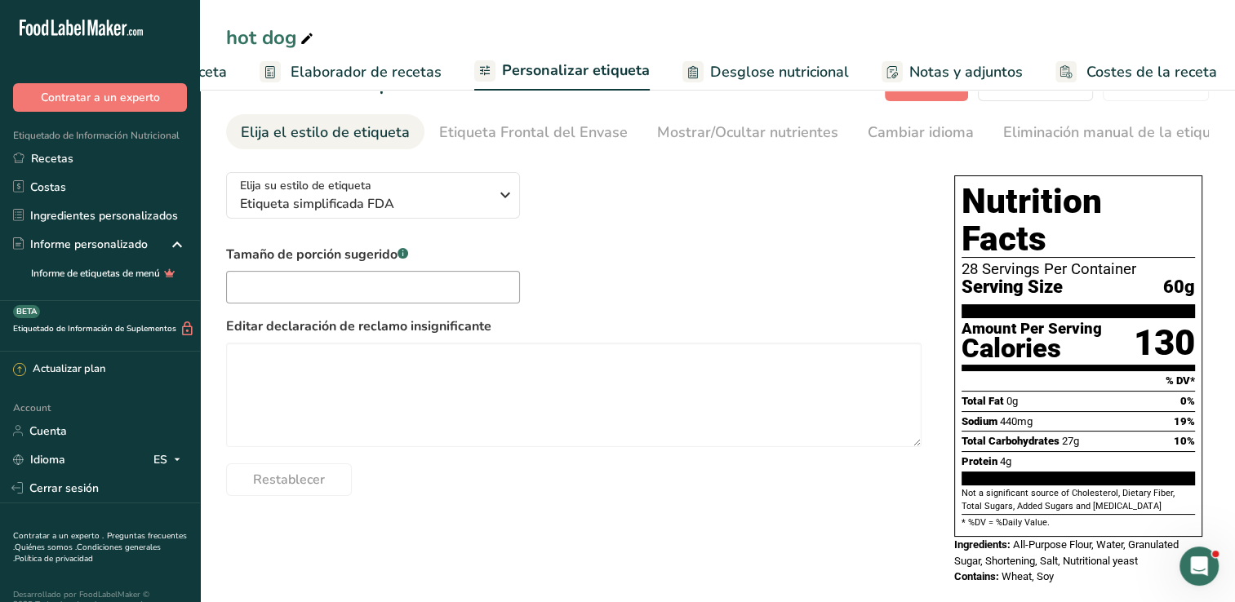
scroll to position [33, 0]
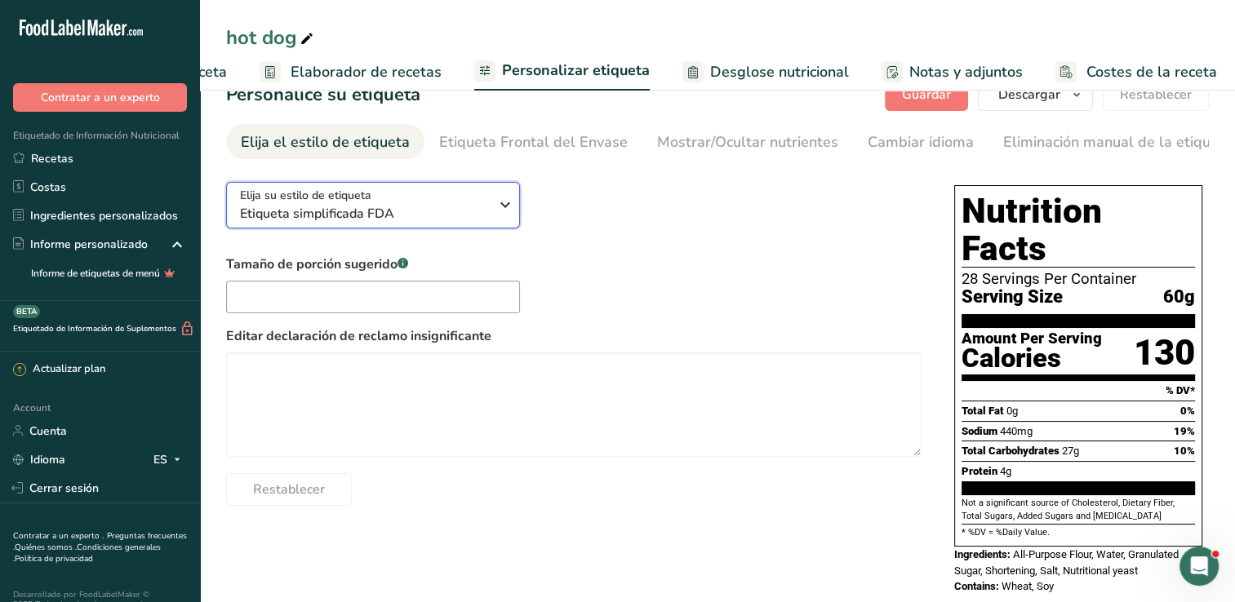
click at [480, 217] on span "Etiqueta simplificada FDA" at bounding box center [364, 214] width 249 height 20
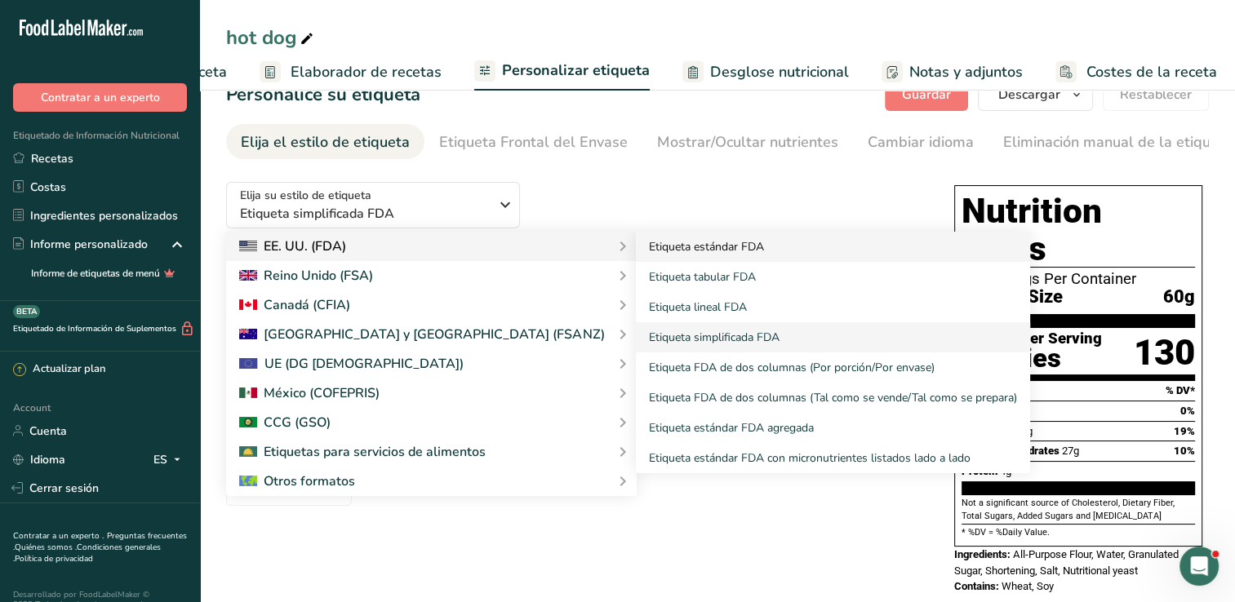
click at [636, 244] on link "Etiqueta estándar FDA" at bounding box center [833, 247] width 394 height 30
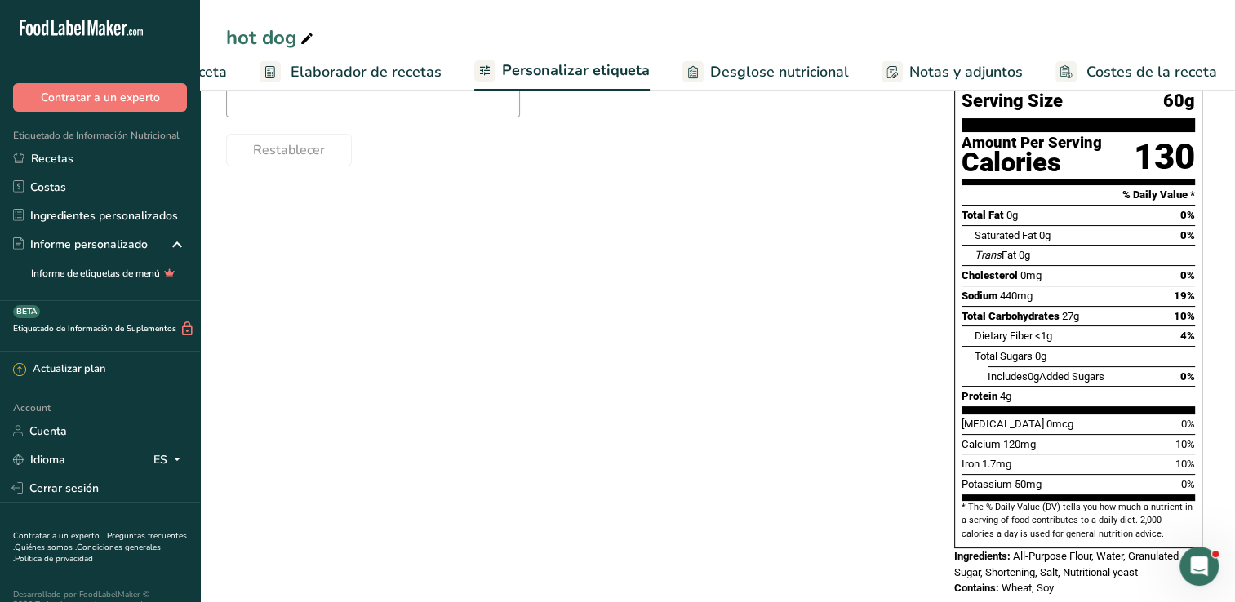
scroll to position [0, 0]
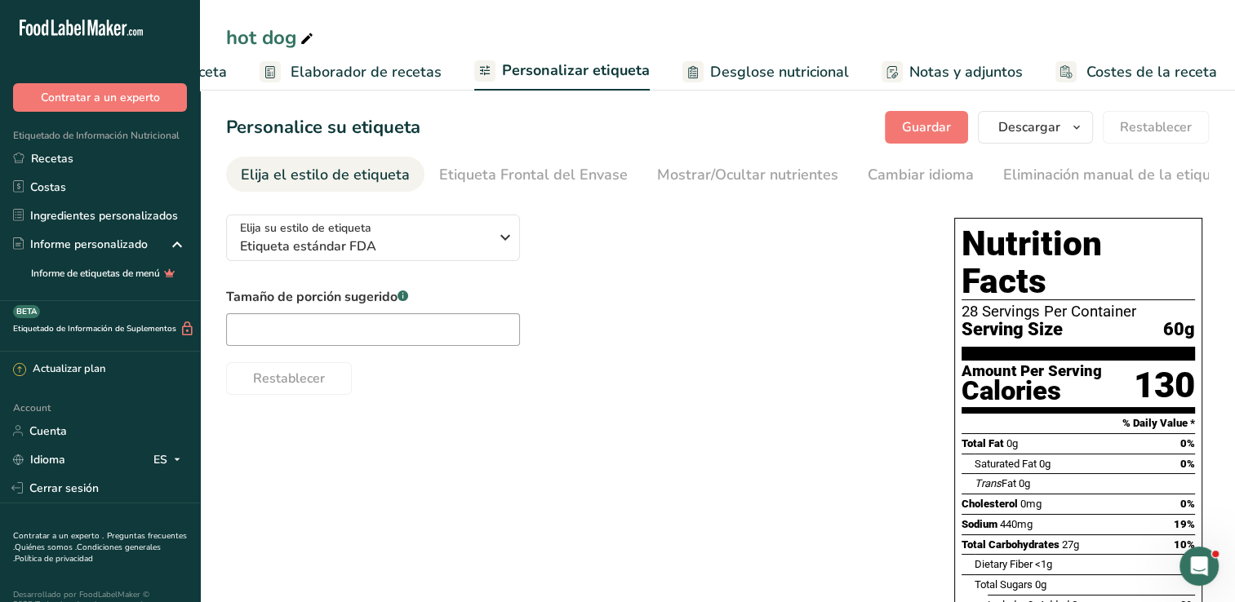
click at [226, 105] on section "Personalice su etiqueta Guardar Descargar Elija qué mostrar en su etiqueta desc…" at bounding box center [717, 476] width 1035 height 783
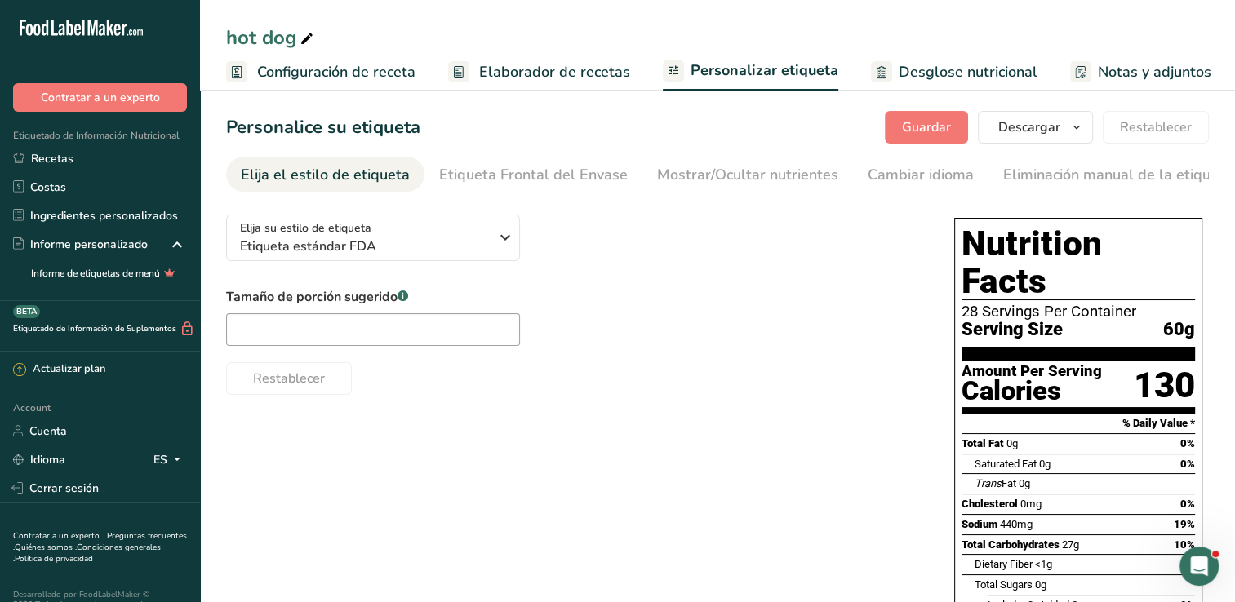
click at [320, 71] on span "Configuración de receta" at bounding box center [336, 72] width 158 height 22
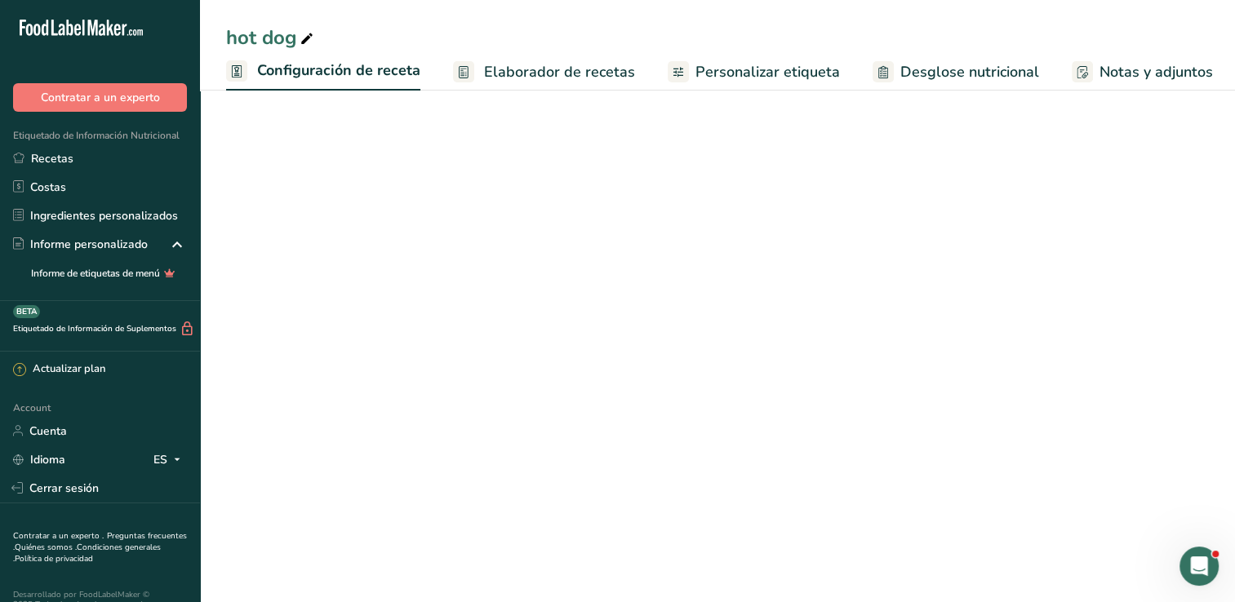
scroll to position [0, 6]
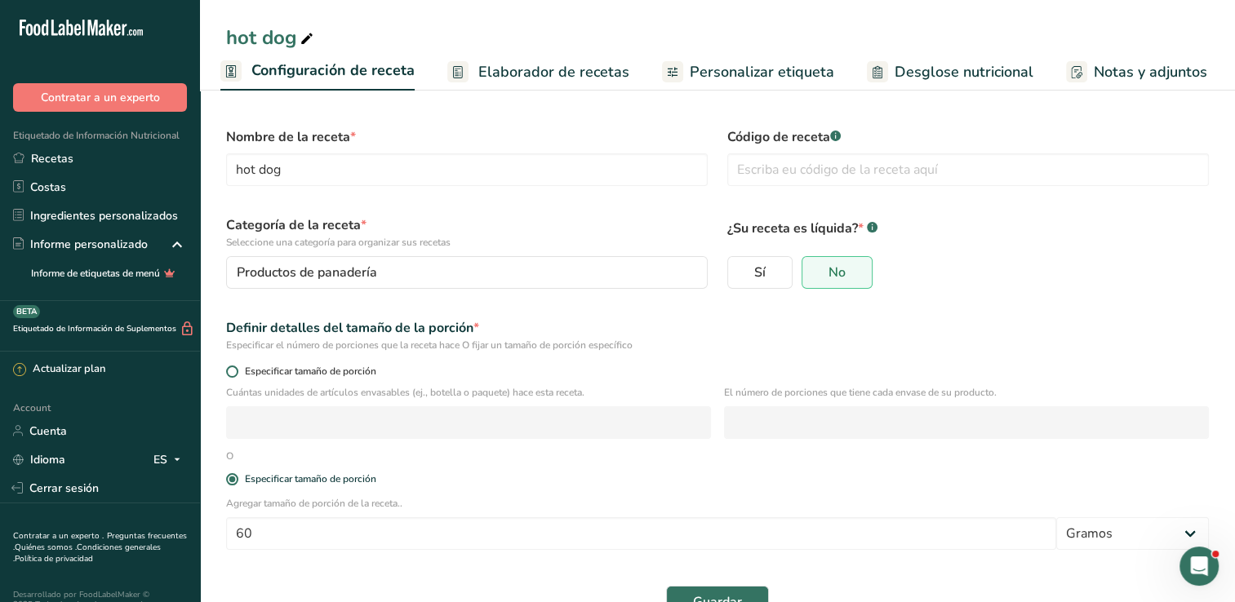
click at [234, 373] on span at bounding box center [232, 372] width 12 height 12
click at [234, 373] on input "Especificar tamaño de porción" at bounding box center [231, 372] width 11 height 11
radio input "true"
radio input "false"
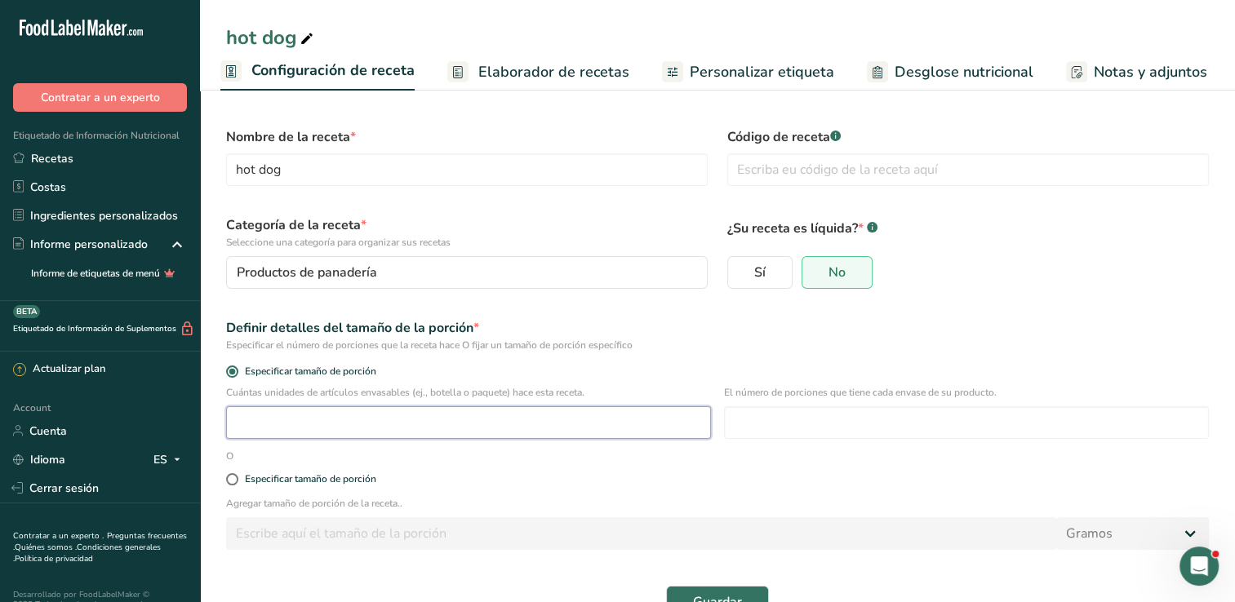
click at [357, 429] on input "number" at bounding box center [468, 423] width 485 height 33
type input "18"
click at [846, 429] on input "number" at bounding box center [966, 423] width 485 height 33
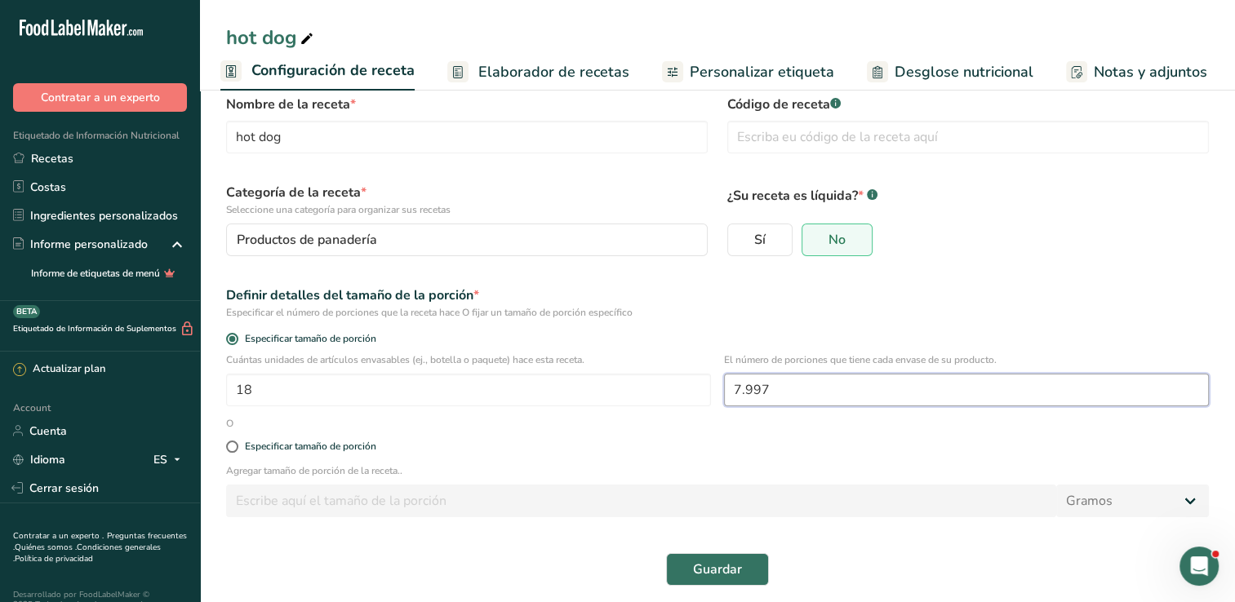
scroll to position [42, 0]
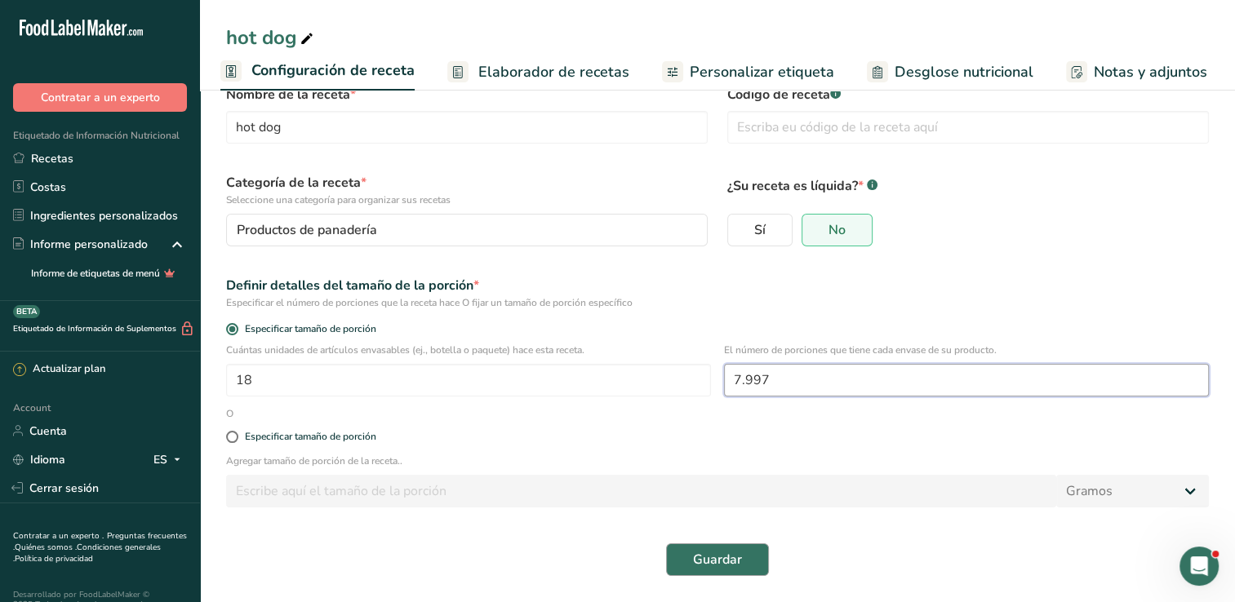
type input "7.997"
click at [694, 556] on span "Guardar" at bounding box center [717, 560] width 49 height 20
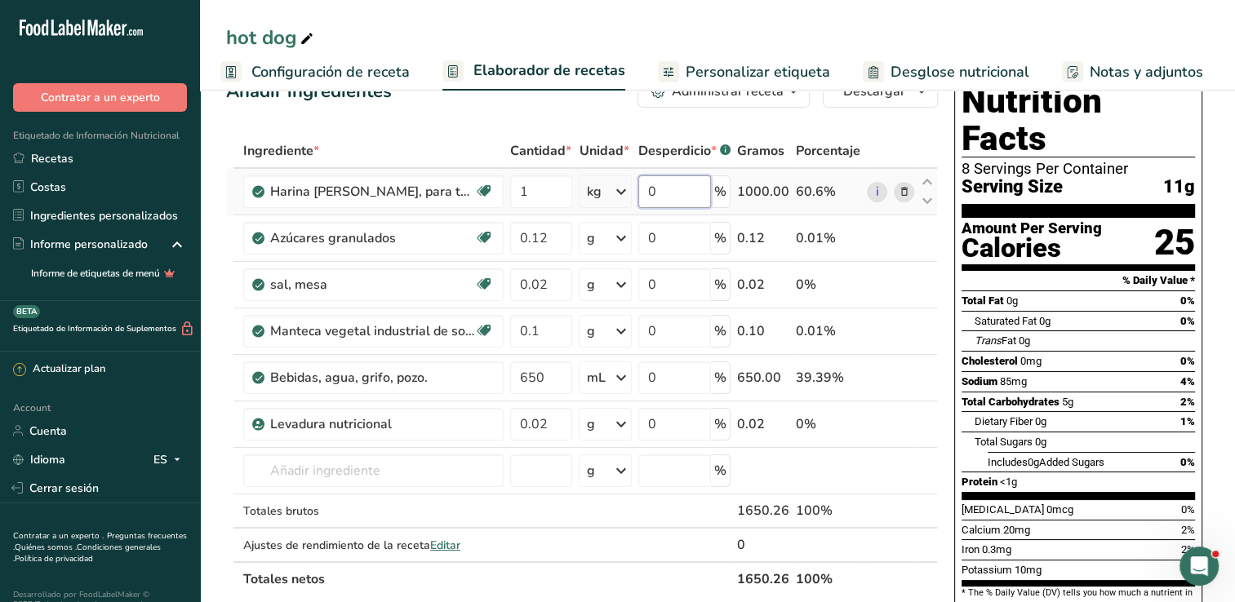
click at [693, 206] on input "0" at bounding box center [674, 192] width 73 height 33
type input "10"
click at [690, 238] on div "Ingrediente * Cantidad * Unidad * Desperdicio * .a-a{fill:#347362;}.b-a{fill:#f…" at bounding box center [582, 365] width 712 height 463
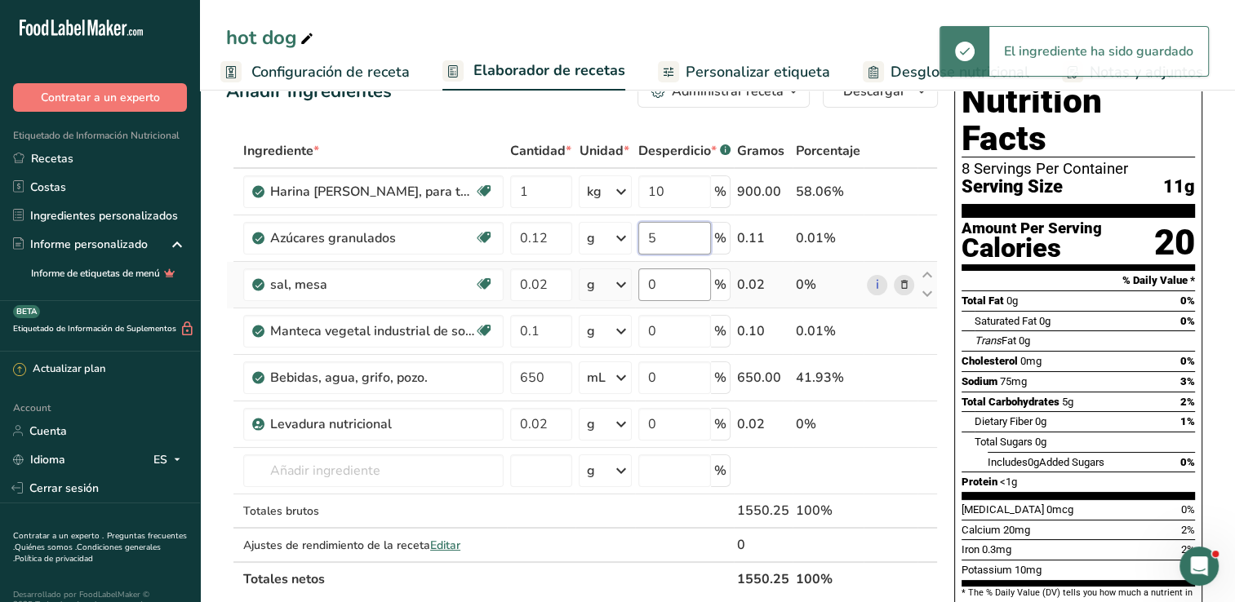
type input "5"
click at [658, 284] on div "Ingrediente * Cantidad * Unidad * Desperdicio * .a-a{fill:#347362;}.b-a{fill:#f…" at bounding box center [582, 365] width 712 height 463
type input "10"
click at [683, 333] on div "Ingrediente * Cantidad * Unidad * Desperdicio * .a-a{fill:#347362;}.b-a{fill:#f…" at bounding box center [582, 365] width 712 height 463
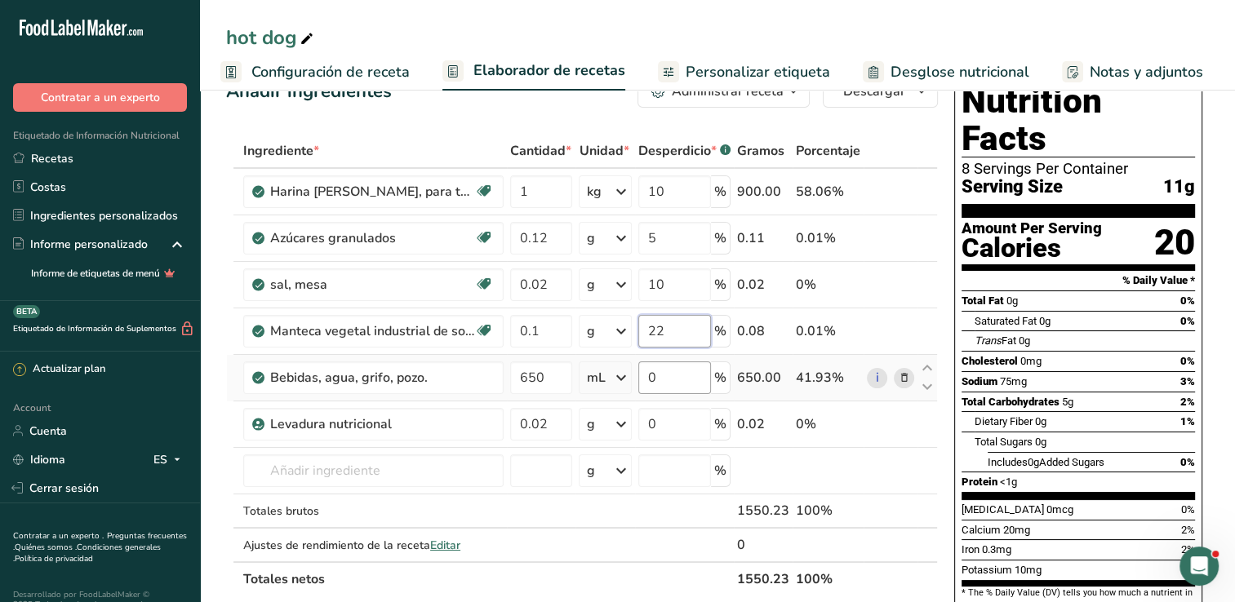
type input "22"
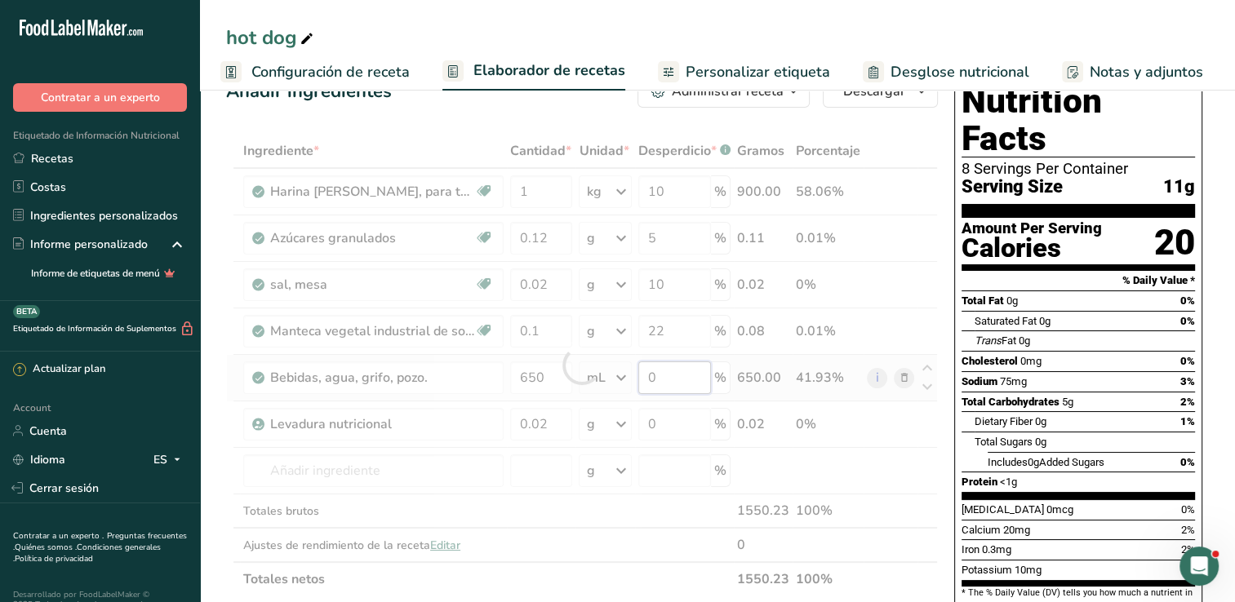
click at [674, 383] on div "Ingrediente * Cantidad * Unidad * Desperdicio * .a-a{fill:#347362;}.b-a{fill:#f…" at bounding box center [582, 365] width 712 height 463
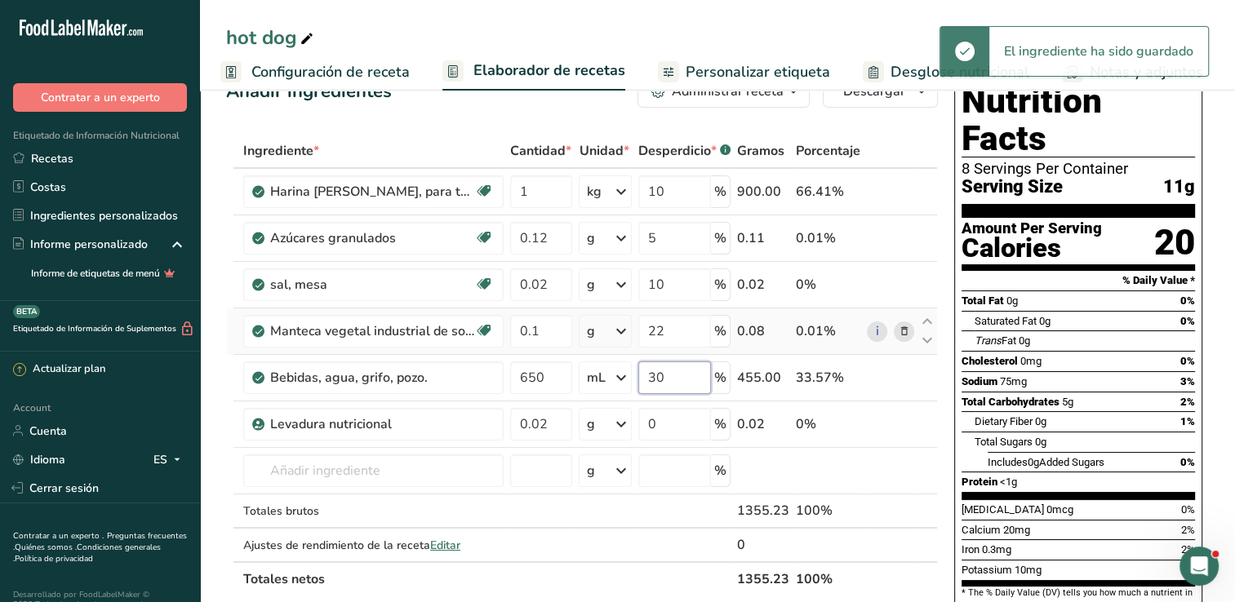
type input "30"
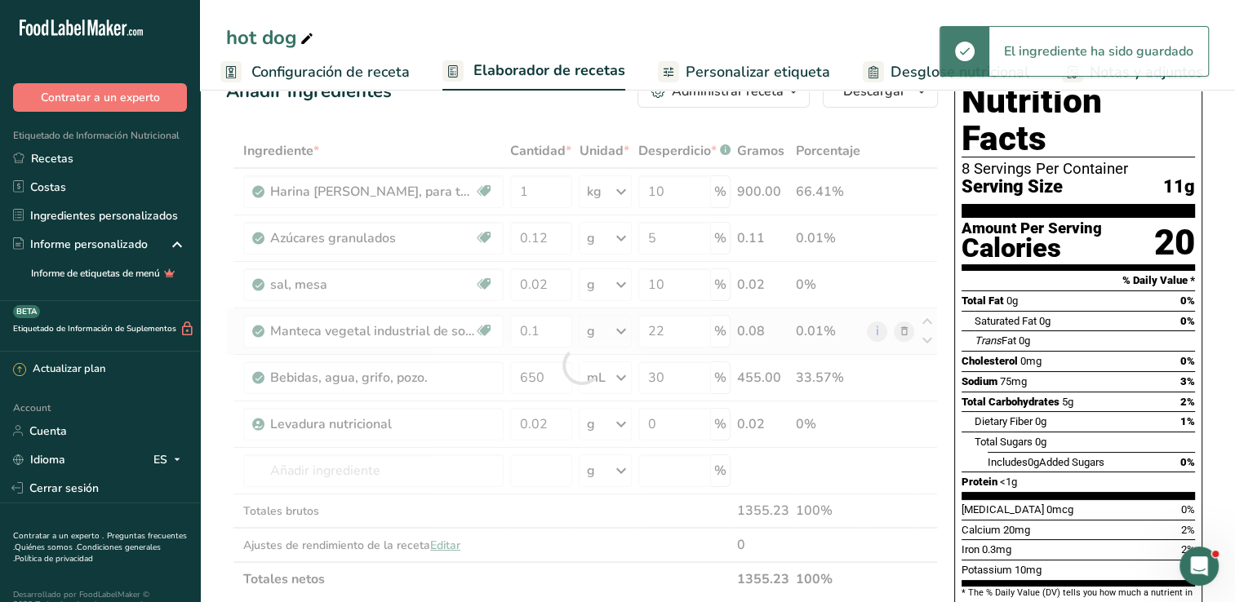
click at [761, 327] on div "Ingrediente * Cantidad * Unidad * Desperdicio * .a-a{fill:#347362;}.b-a{fill:#f…" at bounding box center [582, 365] width 712 height 463
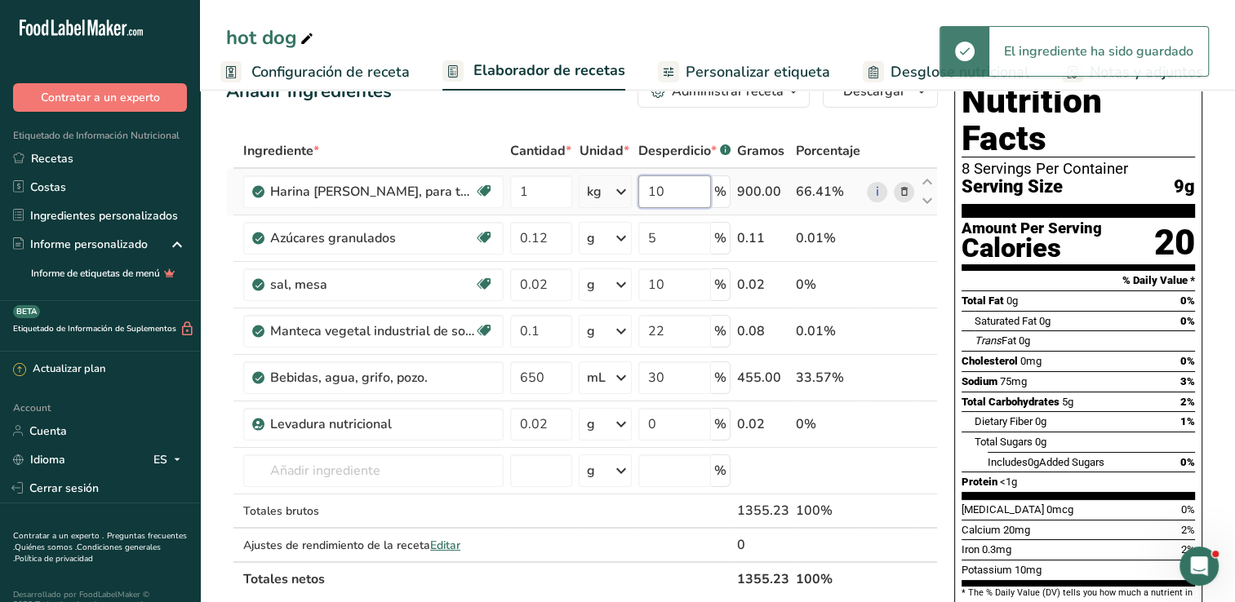
click at [674, 186] on input "10" at bounding box center [674, 192] width 73 height 33
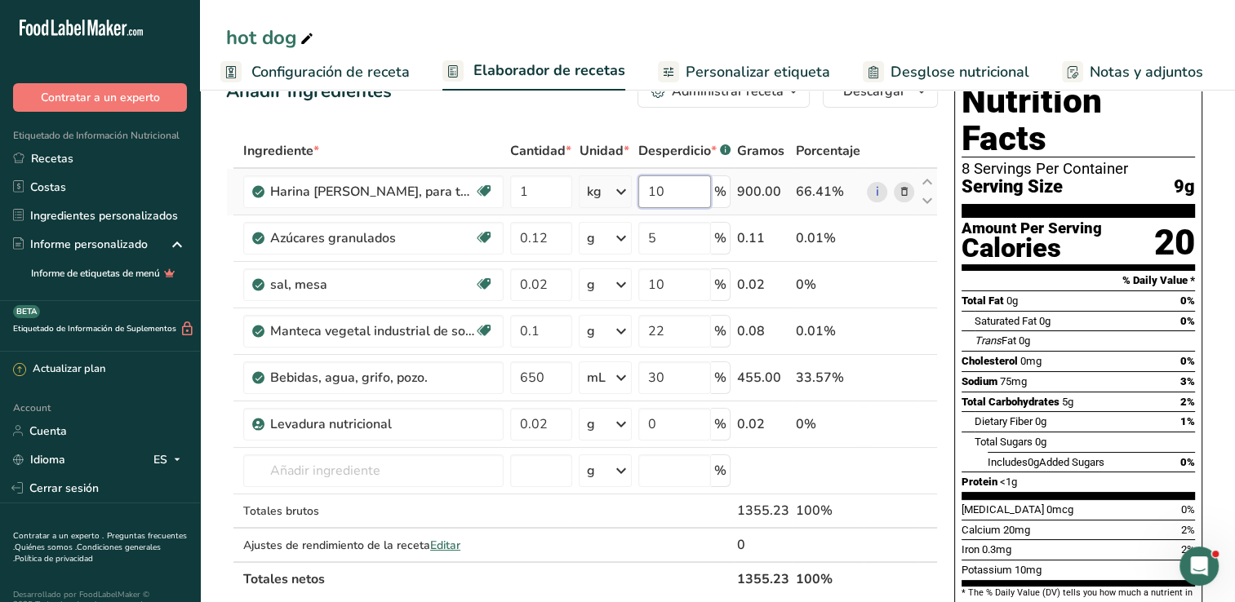
type input "1"
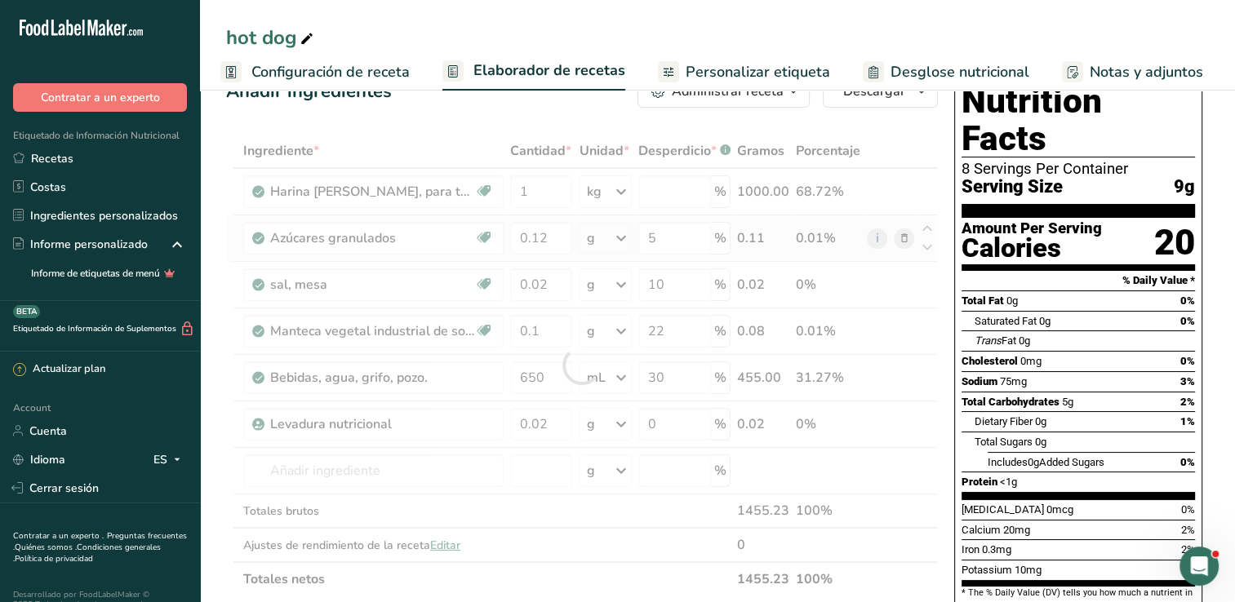
click at [722, 242] on div "Ingrediente * Cantidad * Unidad * Desperdicio * .a-a{fill:#347362;}.b-a{fill:#f…" at bounding box center [582, 365] width 712 height 463
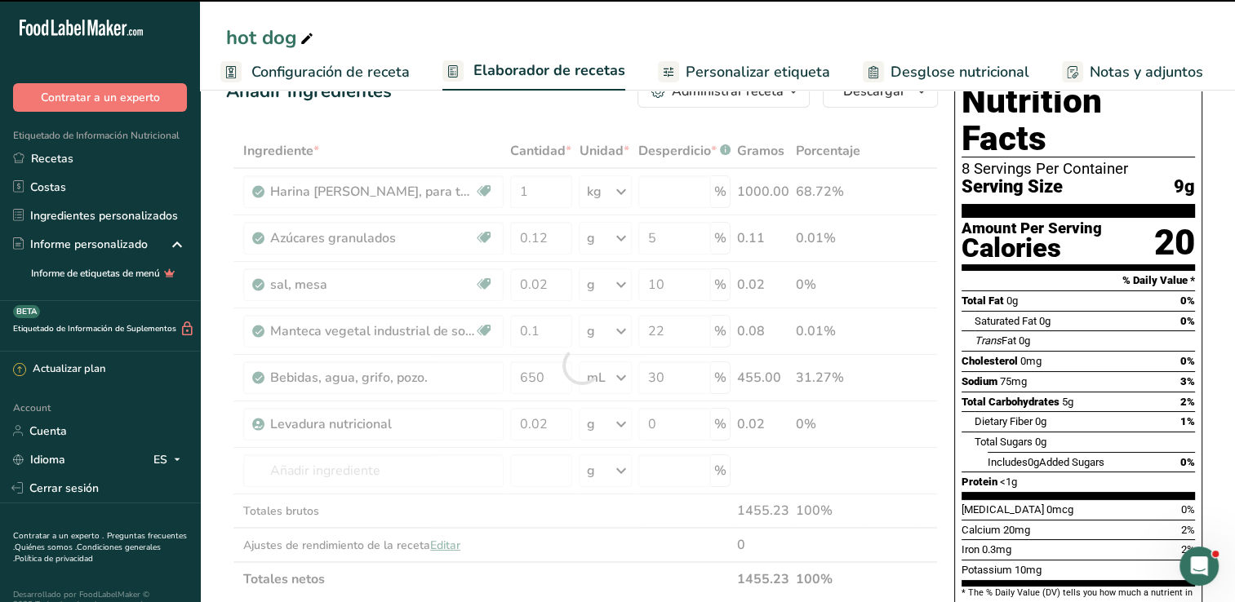
type input "0"
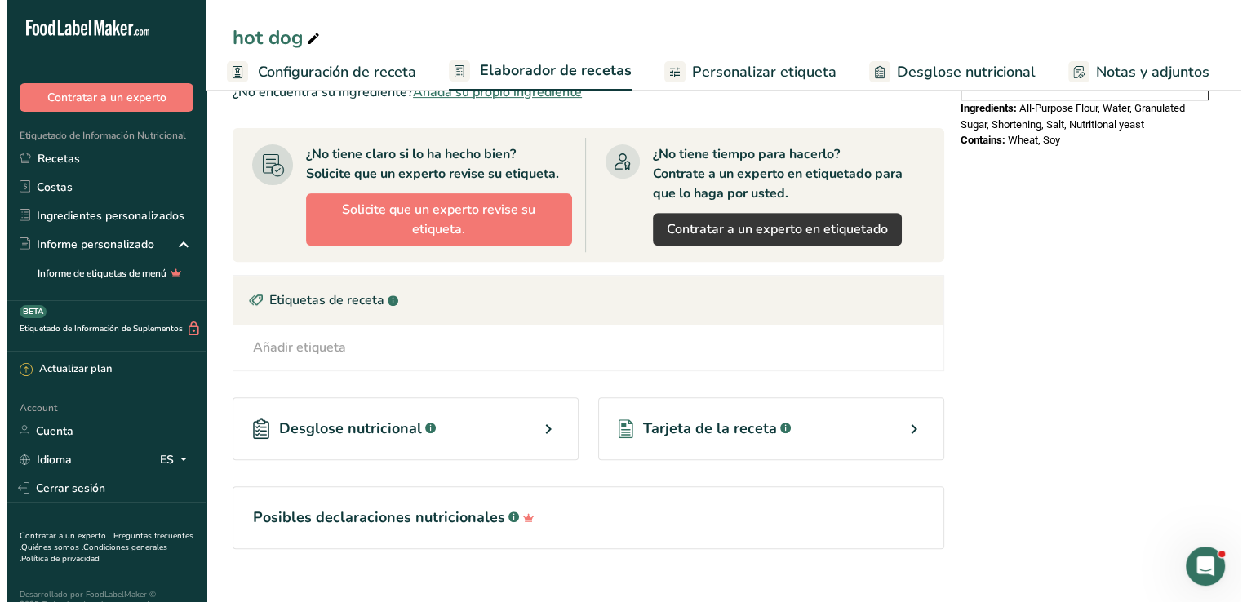
scroll to position [598, 0]
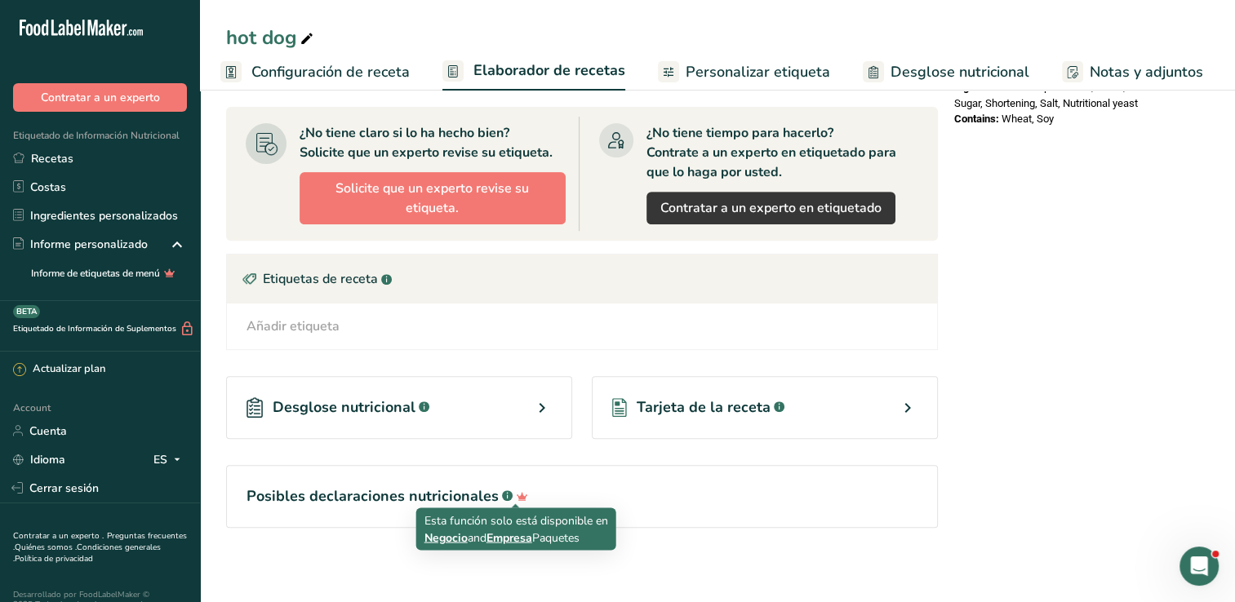
click at [512, 498] on icon at bounding box center [522, 496] width 24 height 17
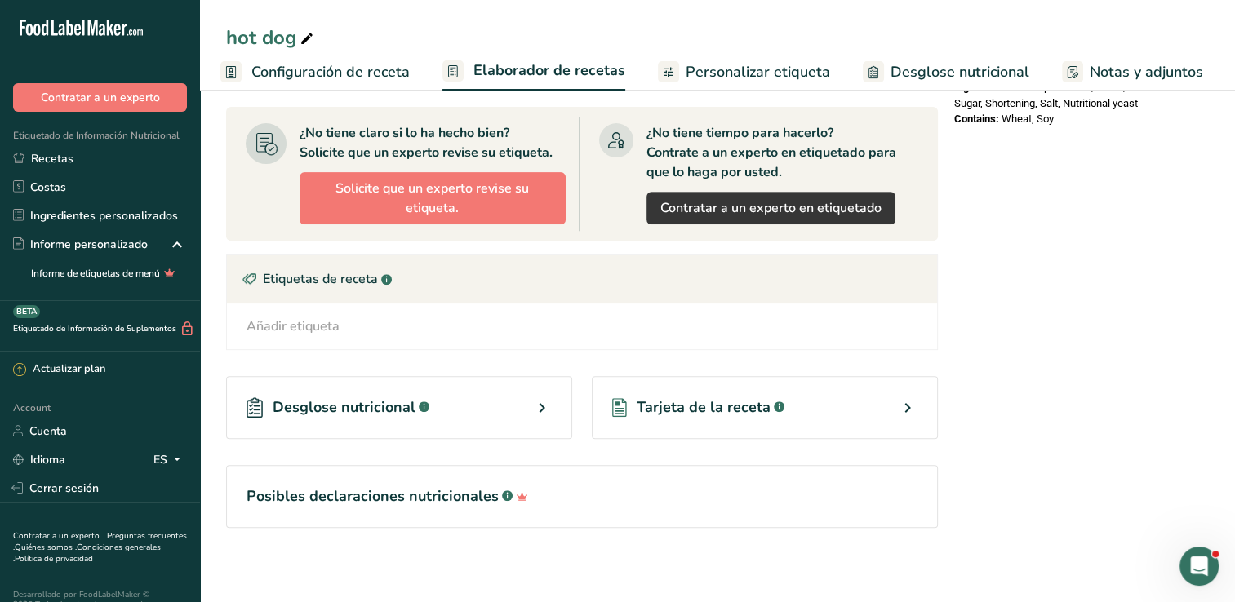
click at [512, 498] on icon at bounding box center [522, 496] width 24 height 17
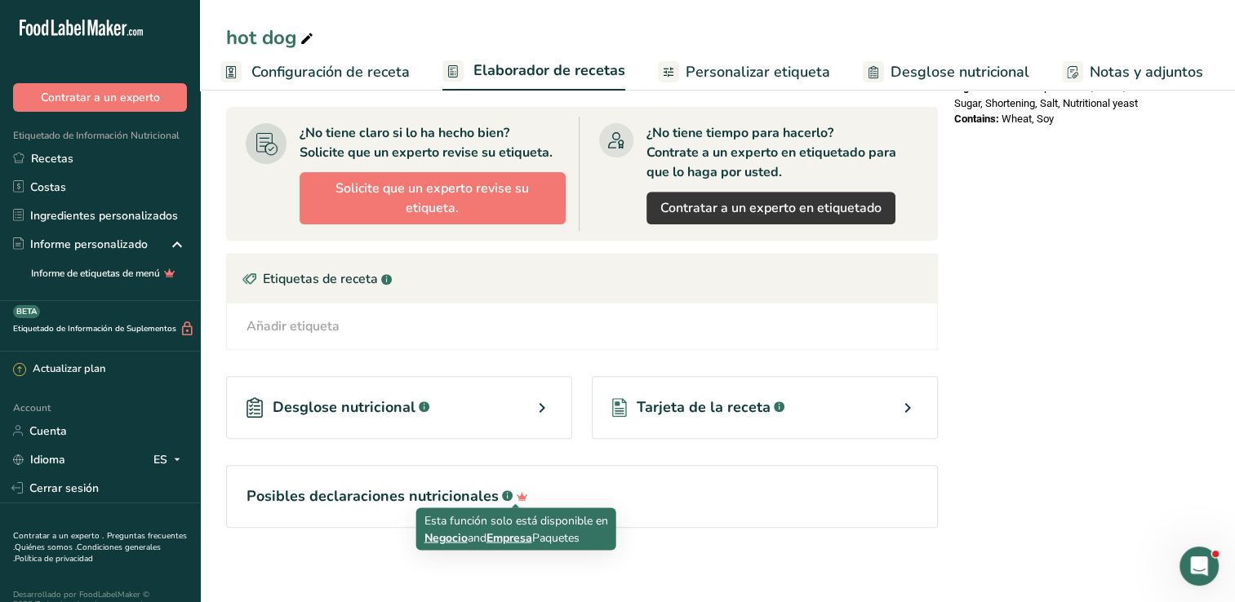
click at [457, 537] on span "Negocio" at bounding box center [446, 538] width 43 height 16
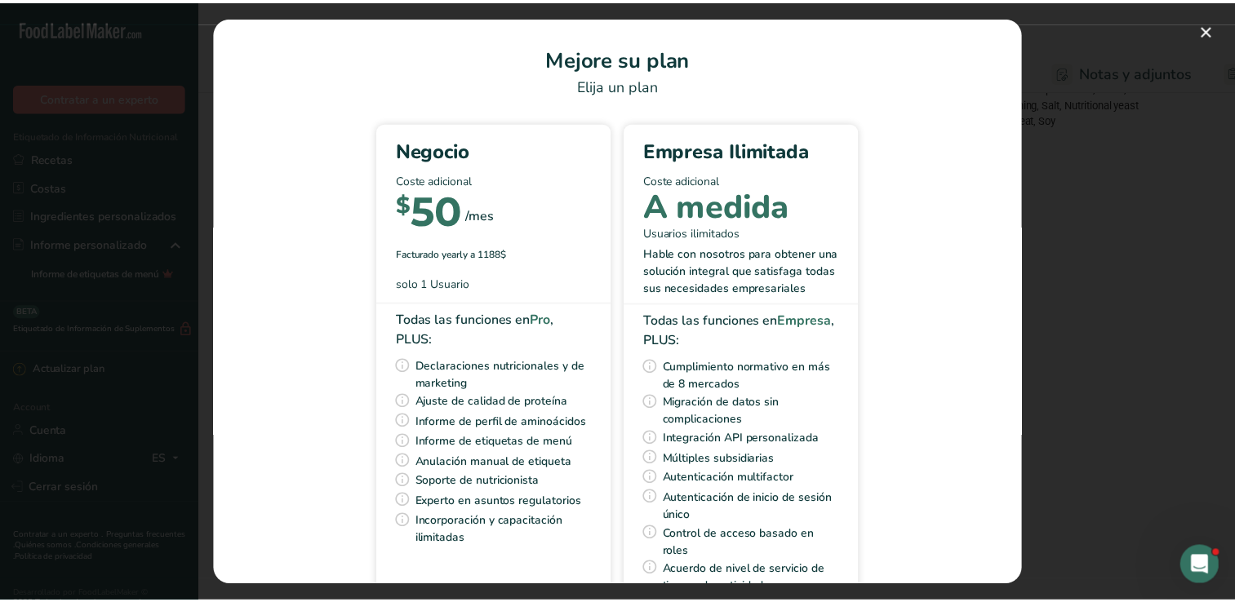
scroll to position [0, 0]
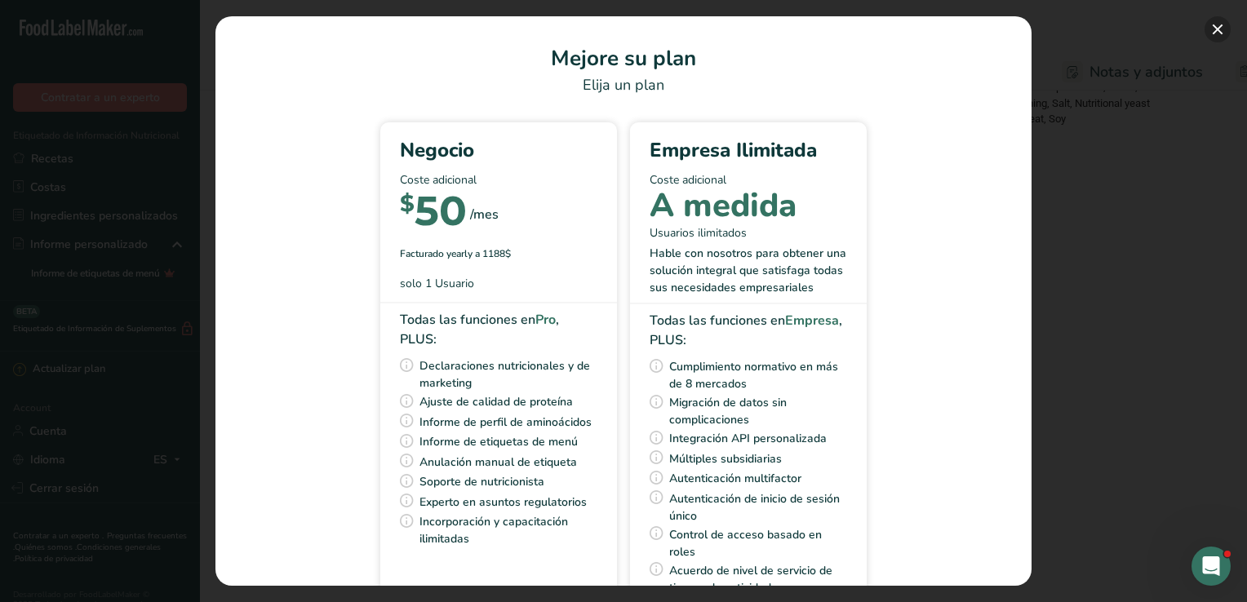
click at [1218, 28] on button "Pick Your Pricing Plan Modal" at bounding box center [1218, 29] width 26 height 26
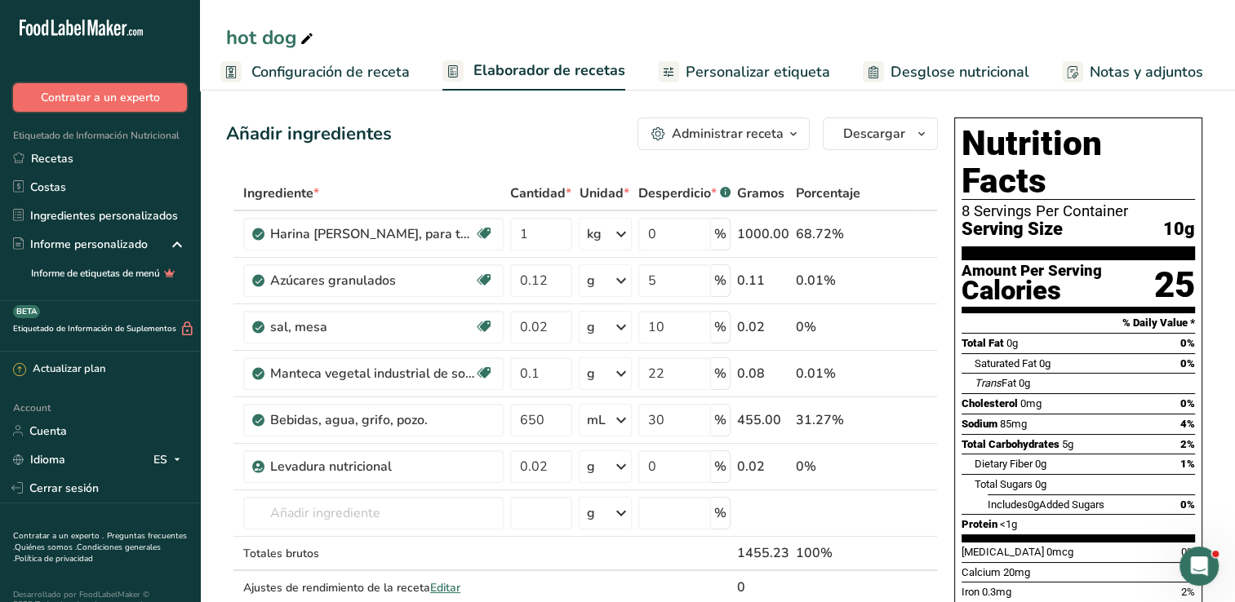
click at [67, 96] on button "Contratar a un experto" at bounding box center [100, 97] width 174 height 29
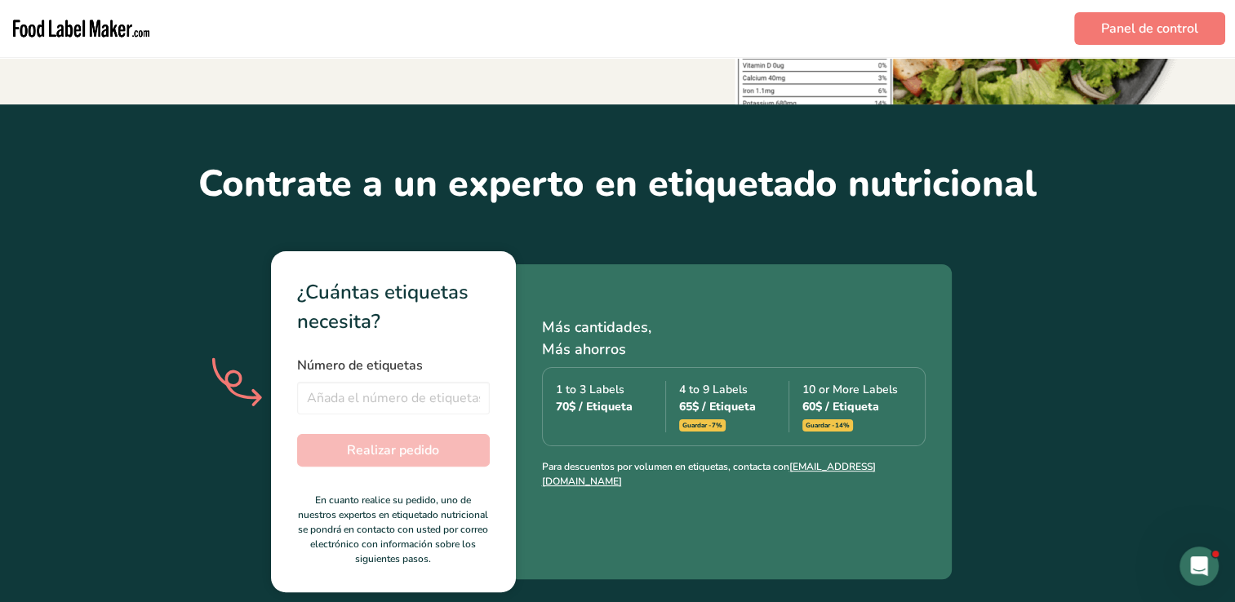
scroll to position [327, 0]
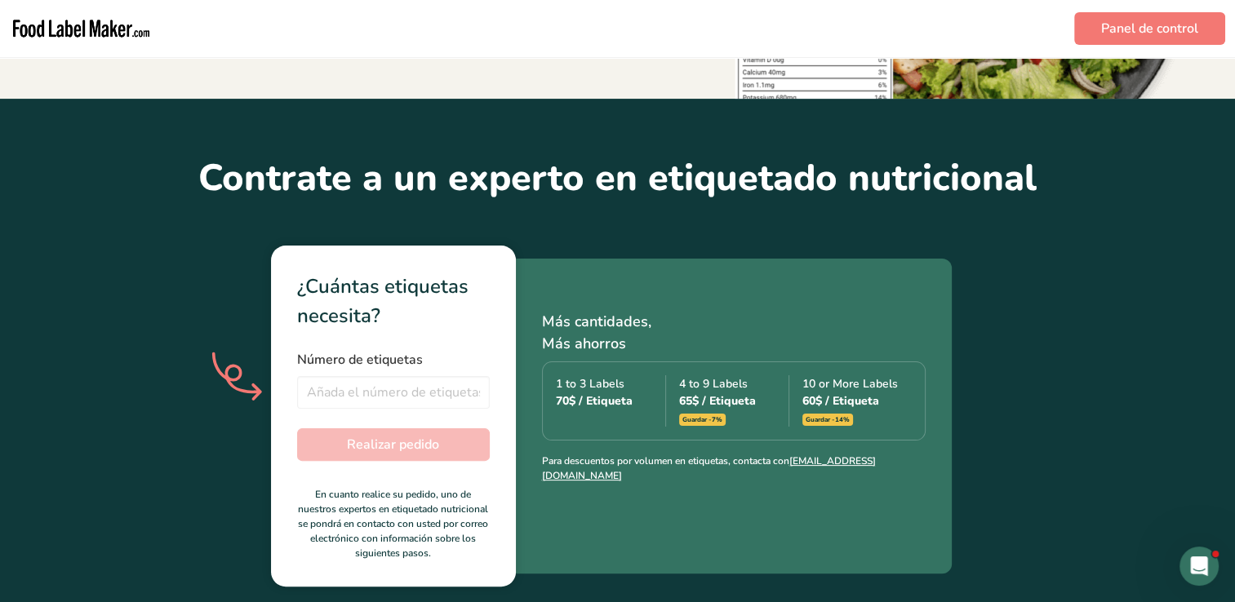
click at [841, 409] on div "10 or More Labels 60$ / Etiqueta Guardar -14%" at bounding box center [856, 401] width 109 height 51
click at [839, 421] on span "Guardar -14%" at bounding box center [827, 420] width 51 height 12
click at [845, 404] on div "60$ / Etiqueta" at bounding box center [856, 401] width 109 height 17
click at [863, 378] on div "10 or More Labels 60$ / Etiqueta Guardar -14%" at bounding box center [856, 401] width 109 height 51
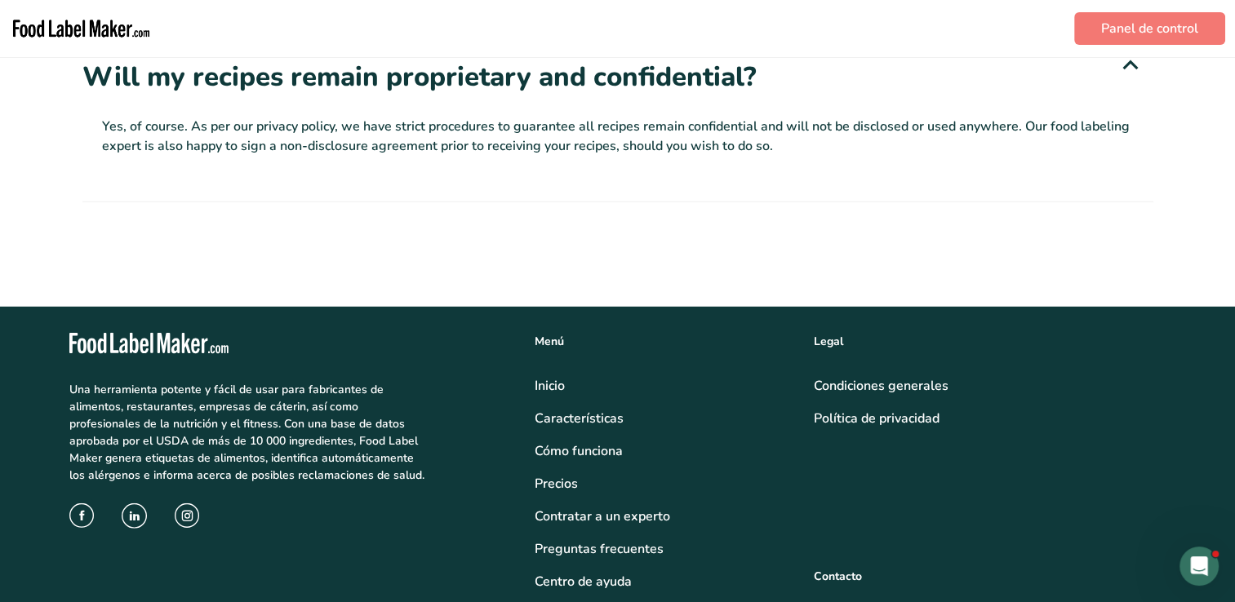
scroll to position [4735, 0]
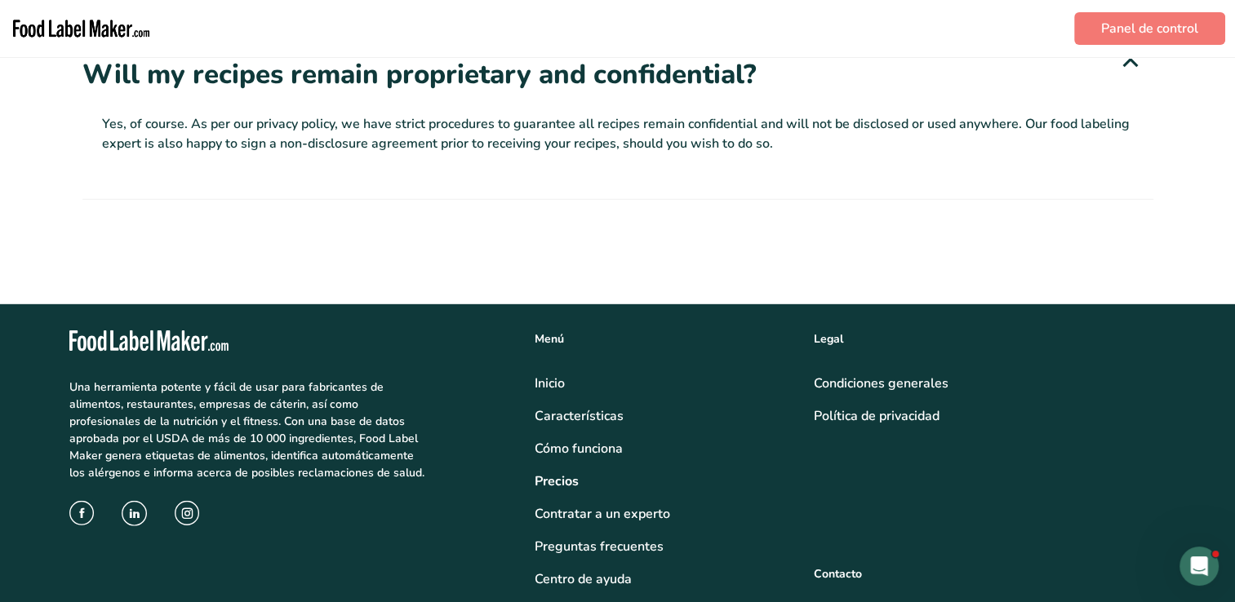
click at [547, 472] on link "Precios" at bounding box center [665, 482] width 260 height 20
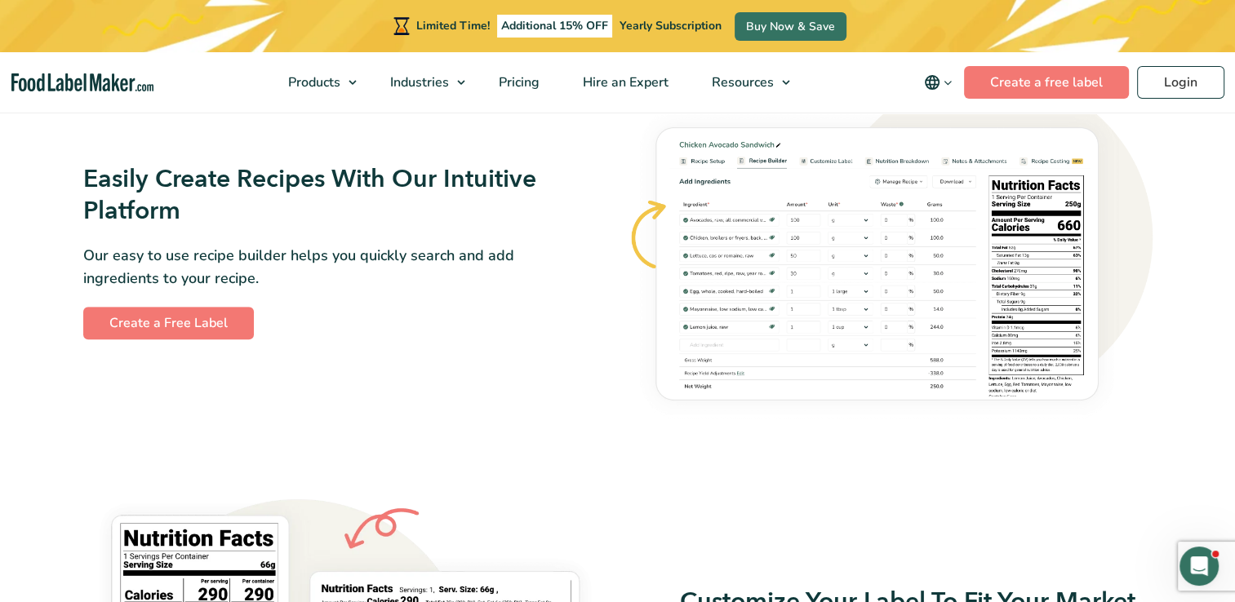
scroll to position [892, 0]
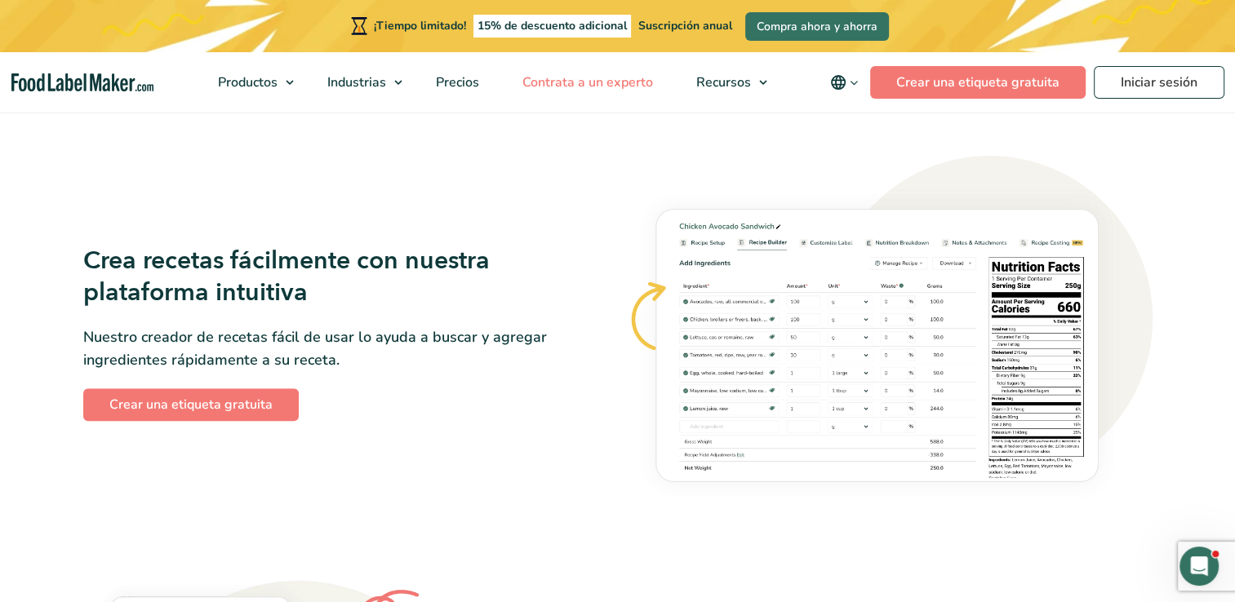
click at [550, 77] on span "Contrata a un experto" at bounding box center [586, 82] width 137 height 18
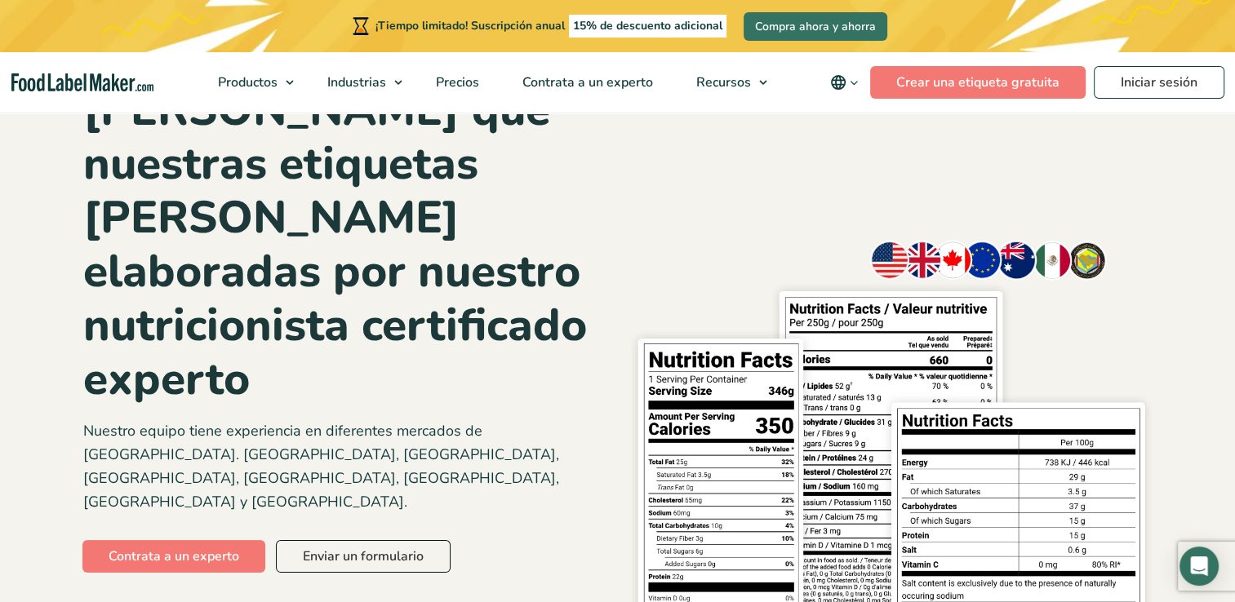
scroll to position [245, 0]
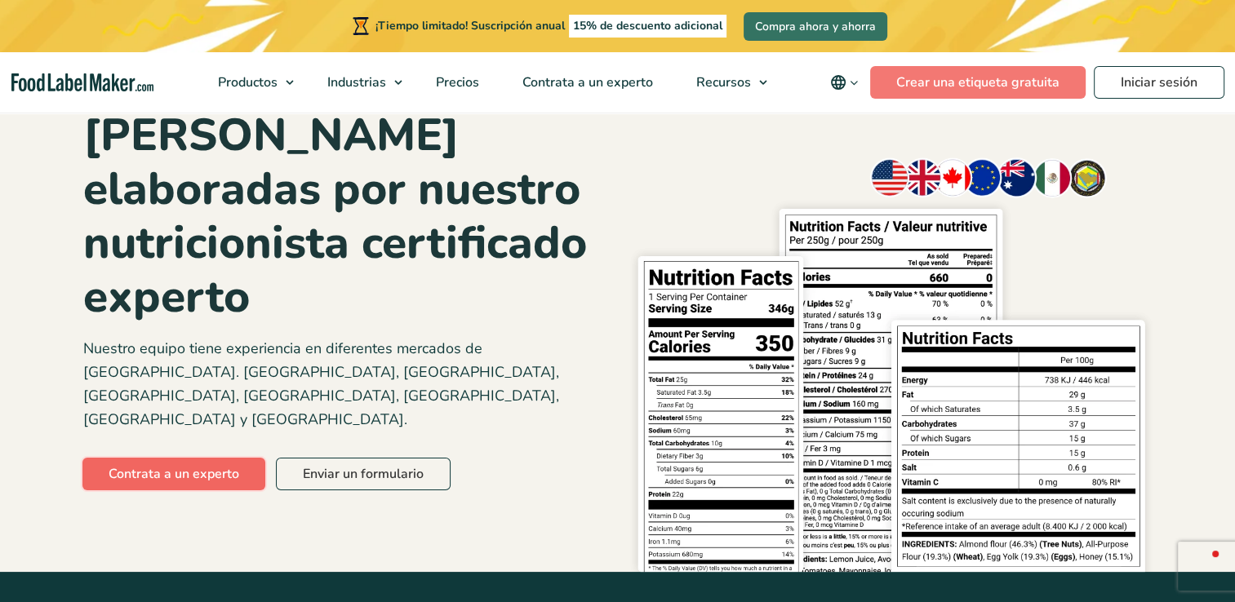
click at [236, 458] on link "Contrata a un experto" at bounding box center [173, 474] width 183 height 33
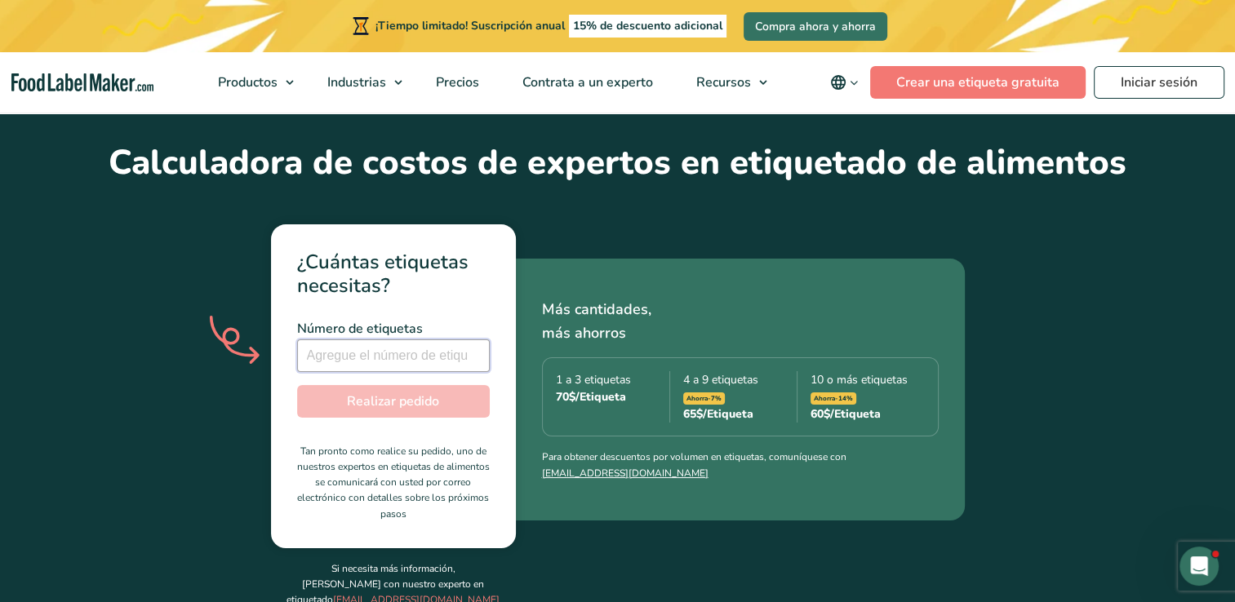
click at [393, 340] on input "number" at bounding box center [393, 356] width 193 height 33
click at [473, 340] on input "-1" at bounding box center [393, 356] width 193 height 33
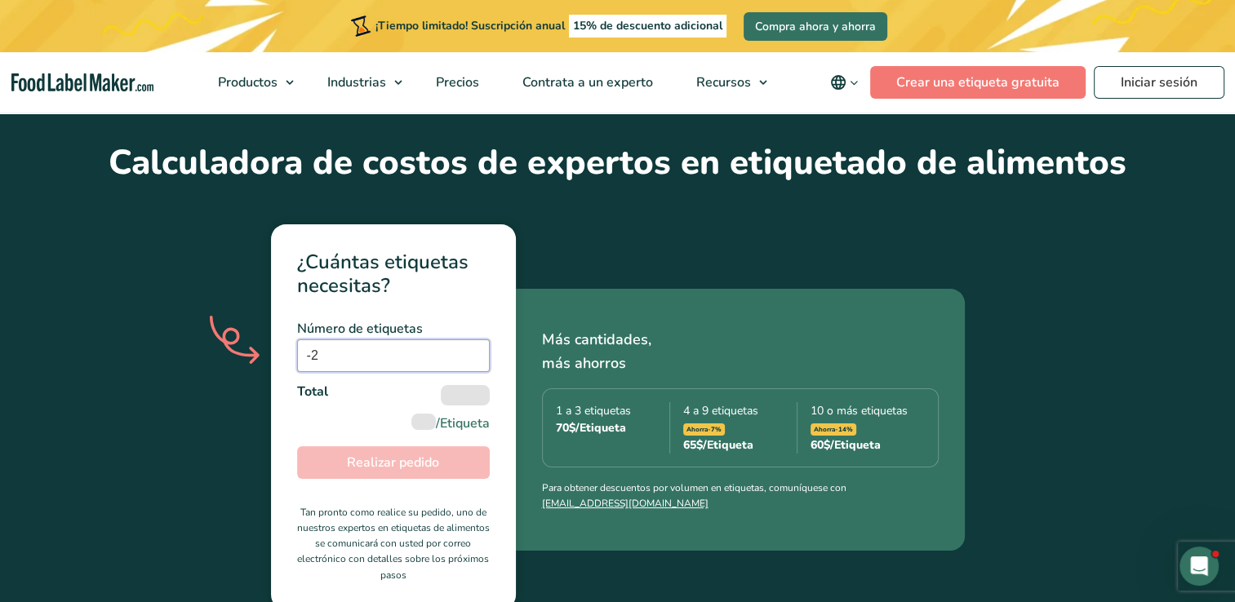
click at [473, 340] on input "-2" at bounding box center [393, 356] width 193 height 33
click at [473, 340] on input "-3" at bounding box center [393, 356] width 193 height 33
click at [475, 340] on input "-2" at bounding box center [393, 356] width 193 height 33
click at [475, 340] on input "-1" at bounding box center [393, 356] width 193 height 33
click at [475, 340] on input "0" at bounding box center [393, 356] width 193 height 33
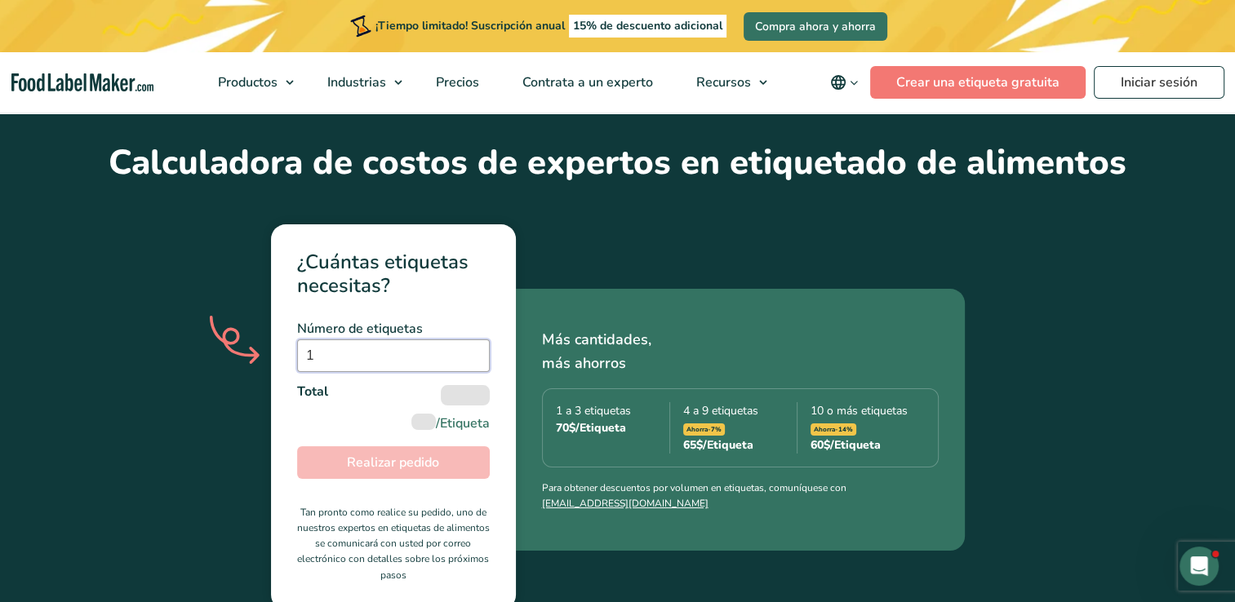
click at [475, 340] on input "1" at bounding box center [393, 356] width 193 height 33
click at [475, 340] on input "2" at bounding box center [393, 356] width 193 height 33
click at [475, 340] on input "3" at bounding box center [393, 356] width 193 height 33
click at [475, 340] on input "4" at bounding box center [393, 356] width 193 height 33
click at [475, 340] on input "5" at bounding box center [393, 356] width 193 height 33
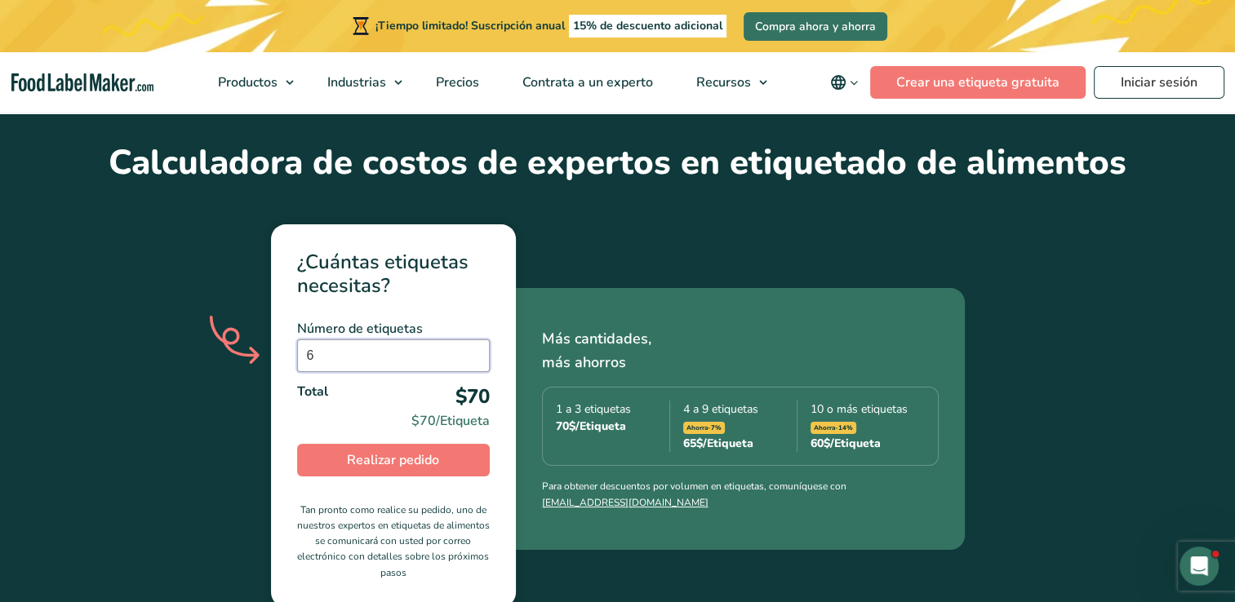
click at [475, 340] on input "6" at bounding box center [393, 356] width 193 height 33
click at [475, 340] on input "7" at bounding box center [393, 356] width 193 height 33
click at [475, 340] on input "8" at bounding box center [393, 356] width 193 height 33
click at [475, 340] on input "9" at bounding box center [393, 356] width 193 height 33
click at [473, 340] on input "10" at bounding box center [393, 356] width 193 height 33
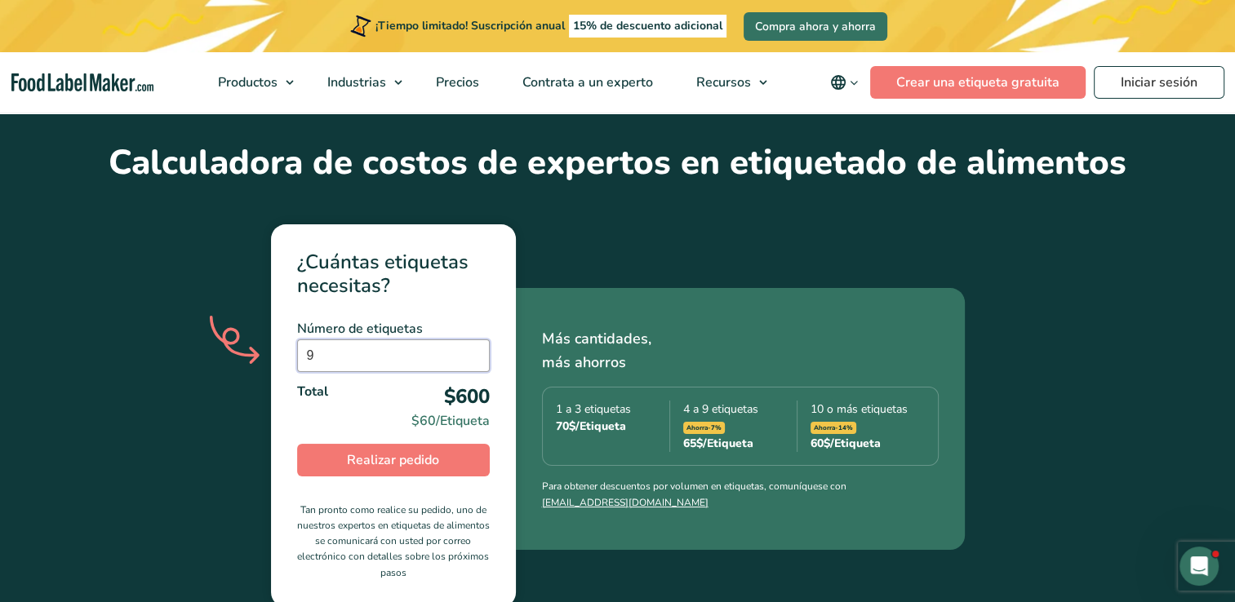
click at [471, 340] on input "9" at bounding box center [393, 356] width 193 height 33
click at [470, 340] on input "2" at bounding box center [393, 356] width 193 height 33
click at [470, 340] on input "1" at bounding box center [393, 356] width 193 height 33
click at [472, 340] on input "2" at bounding box center [393, 356] width 193 height 33
type input "3"
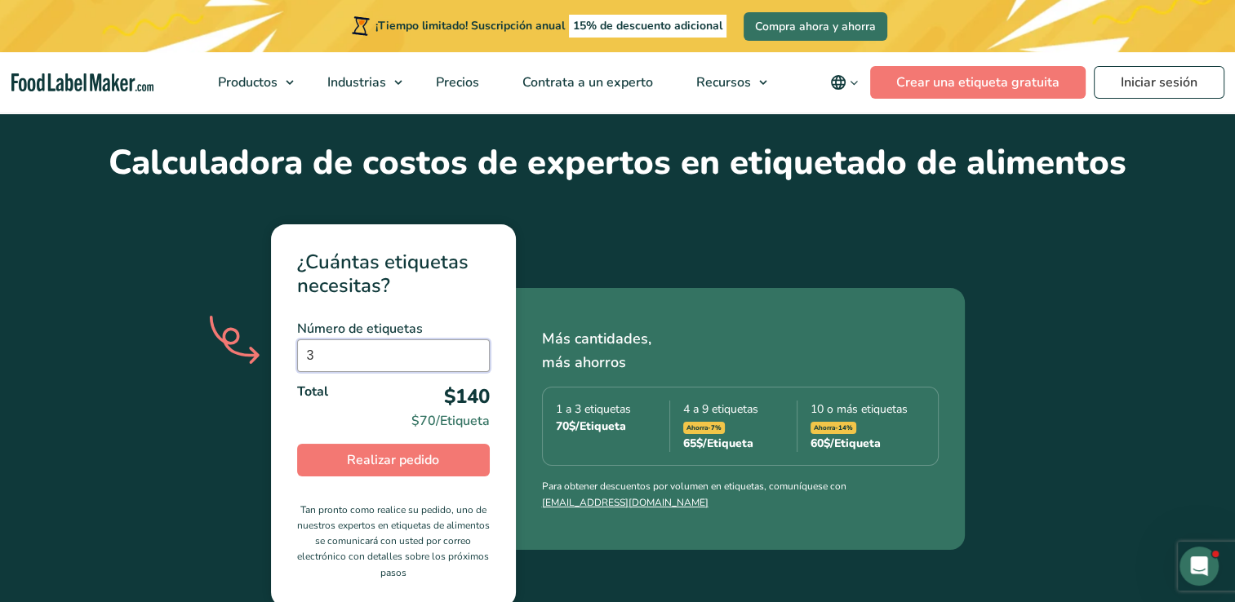
click at [472, 340] on input "3" at bounding box center [393, 356] width 193 height 33
drag, startPoint x: 374, startPoint y: 7, endPoint x: 1068, endPoint y: 417, distance: 805.9
click at [1068, 417] on div "¿Cuántas etiquetas necesitas? Número de etiquetas 3 Number of Labels is require…" at bounding box center [617, 445] width 1069 height 521
click at [1147, 77] on link "Iniciar sesión" at bounding box center [1159, 82] width 131 height 33
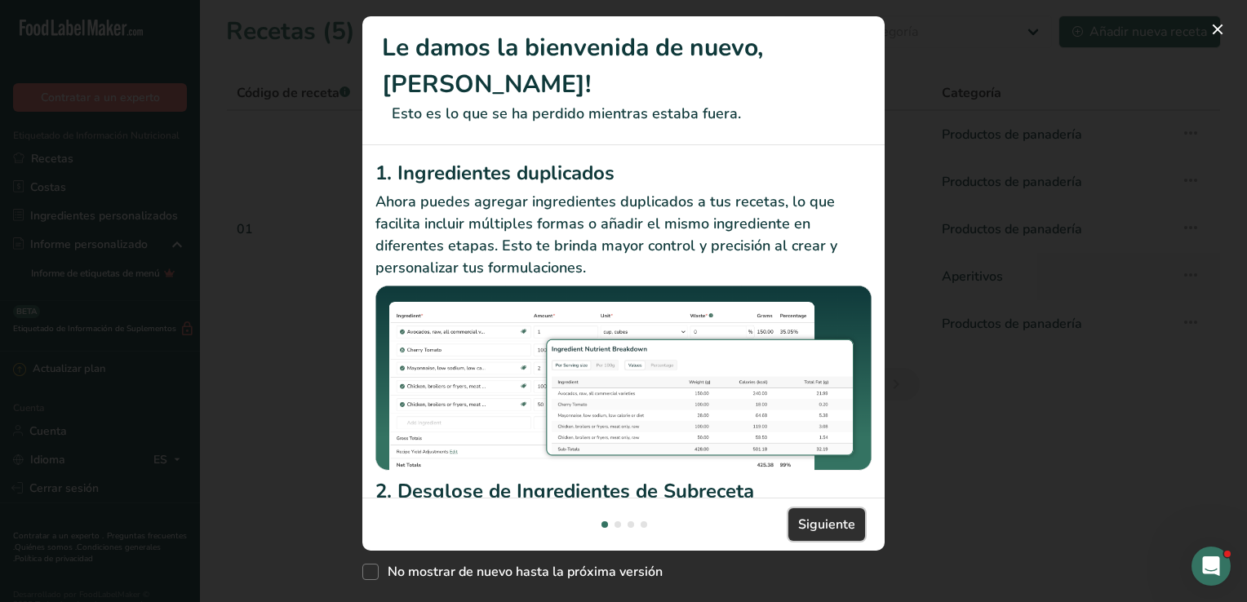
click at [841, 534] on span "Siguiente" at bounding box center [826, 525] width 57 height 20
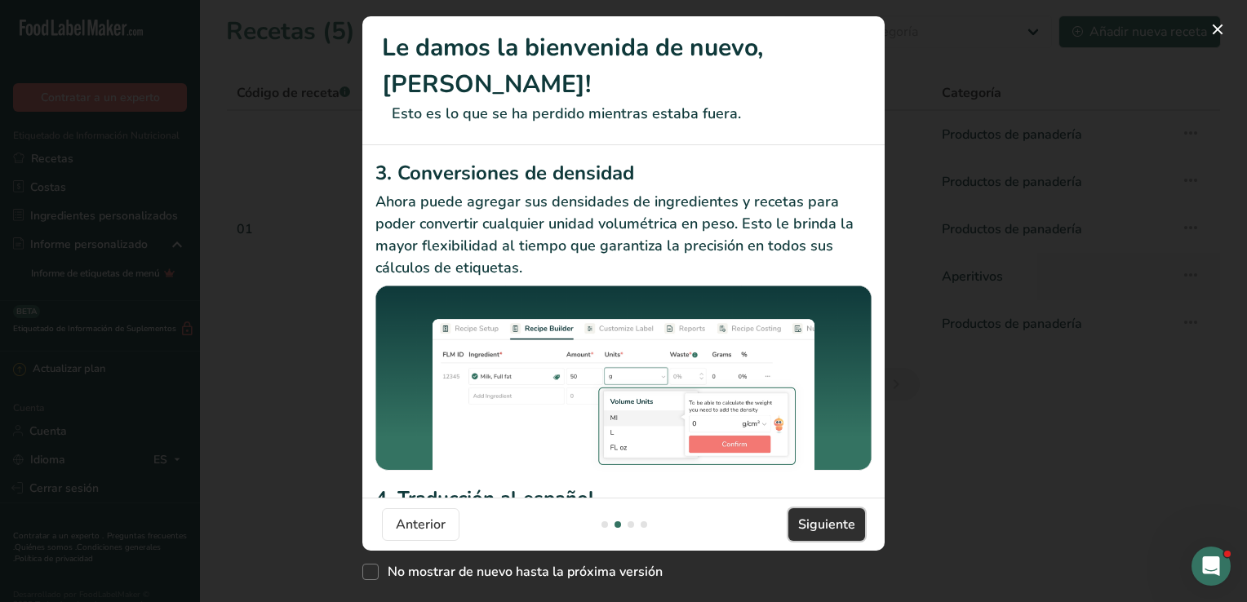
click at [841, 534] on span "Siguiente" at bounding box center [826, 525] width 57 height 20
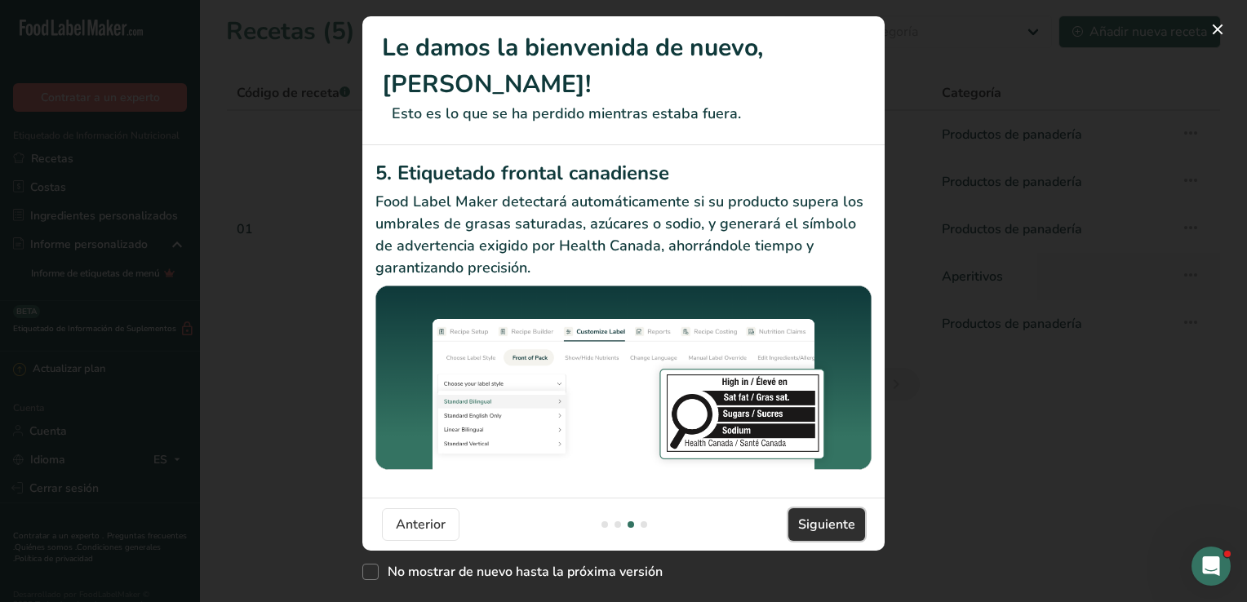
click at [841, 534] on span "Siguiente" at bounding box center [826, 525] width 57 height 20
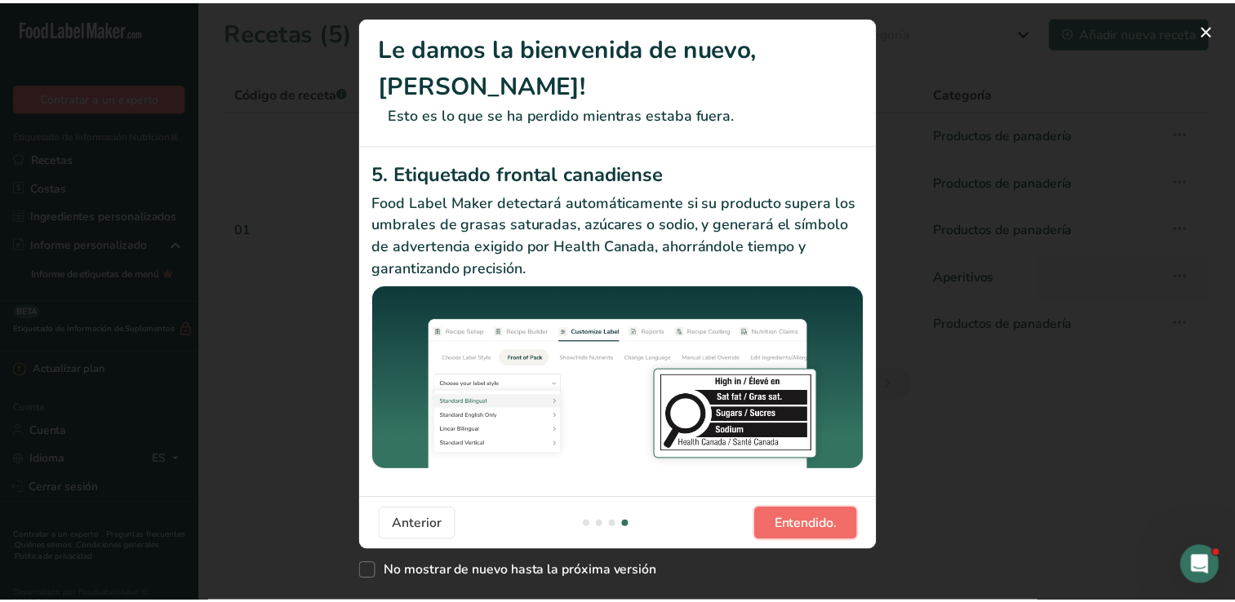
scroll to position [0, 1567]
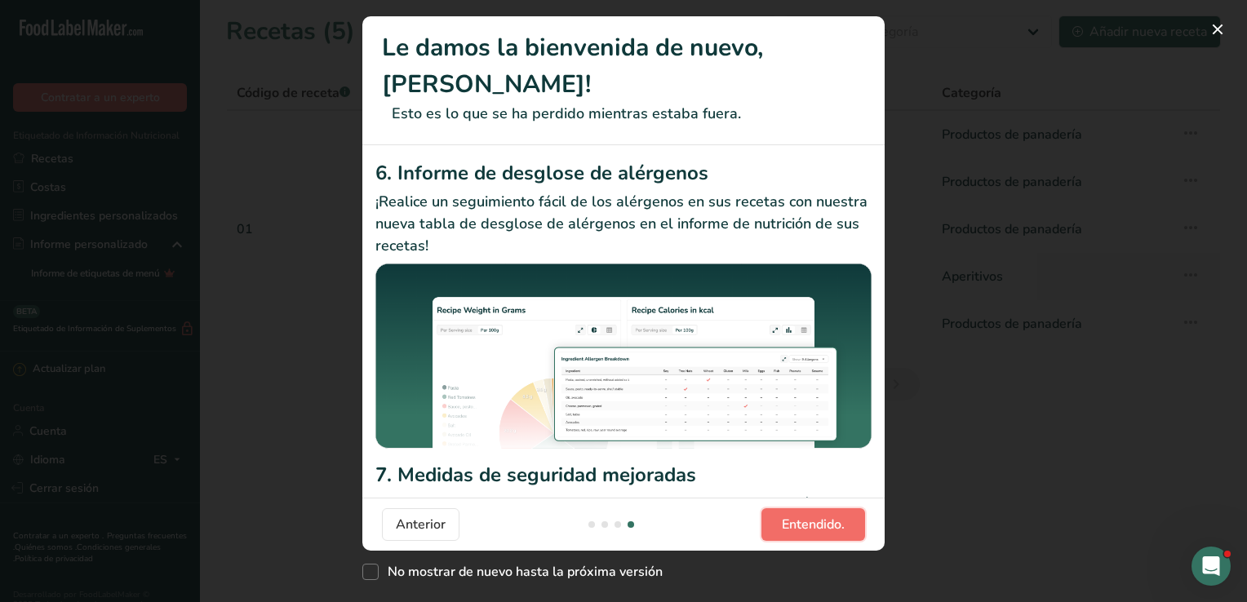
click at [841, 534] on span "Entendido." at bounding box center [813, 525] width 63 height 20
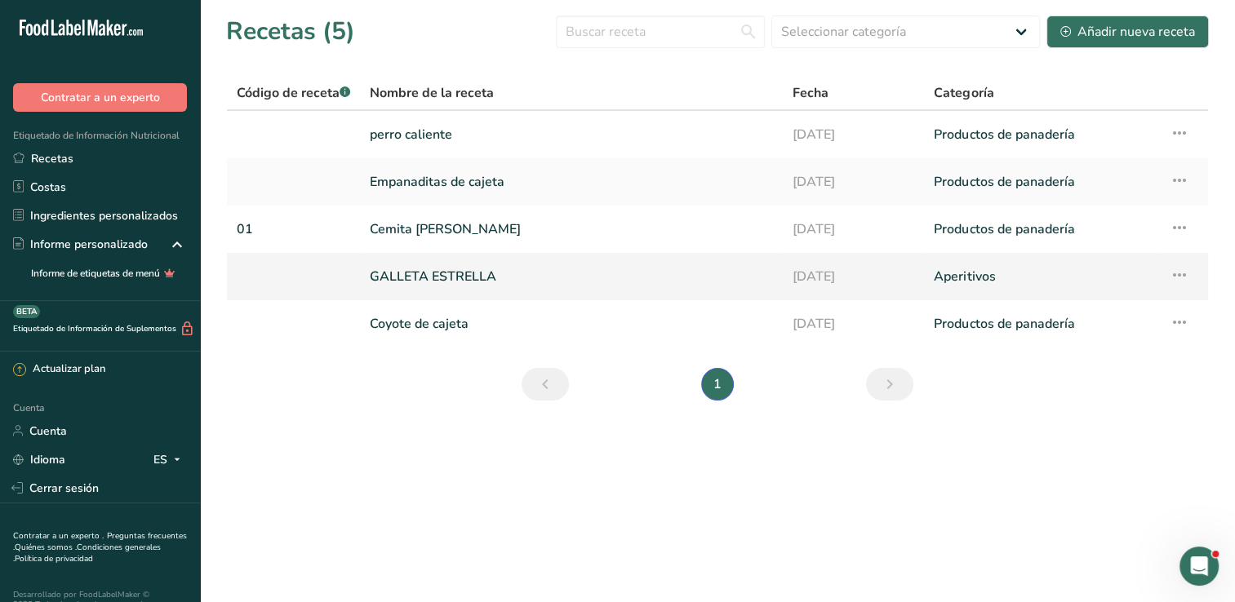
click at [967, 273] on link "Aperitivos" at bounding box center [1042, 277] width 216 height 34
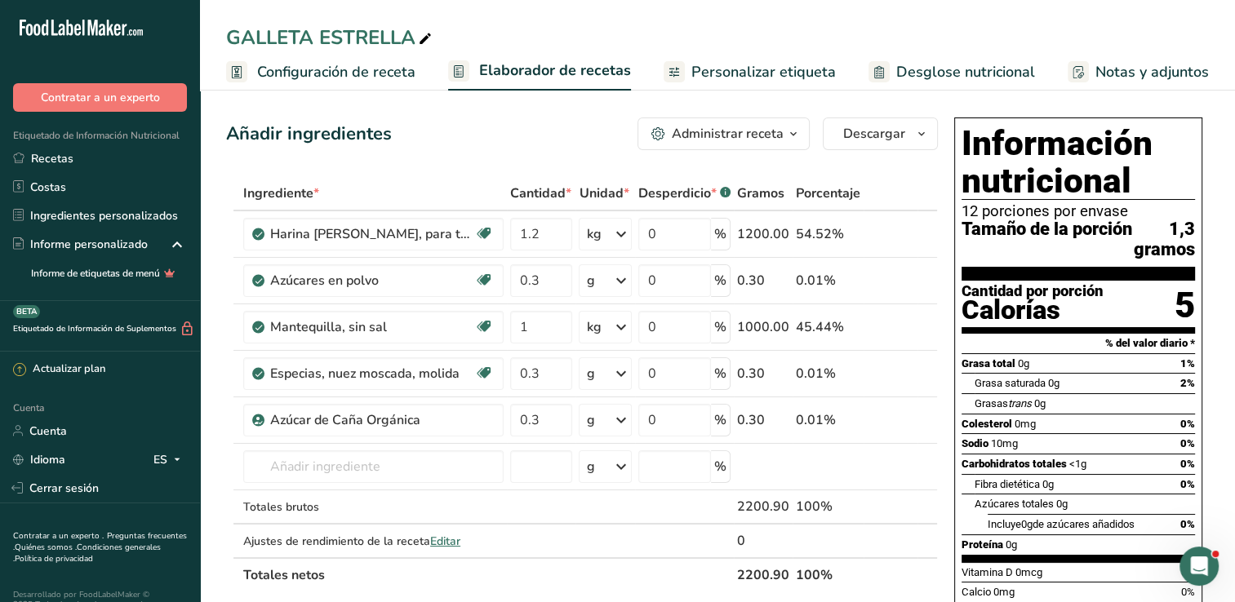
click at [395, 73] on span "Configuración de receta" at bounding box center [336, 72] width 158 height 22
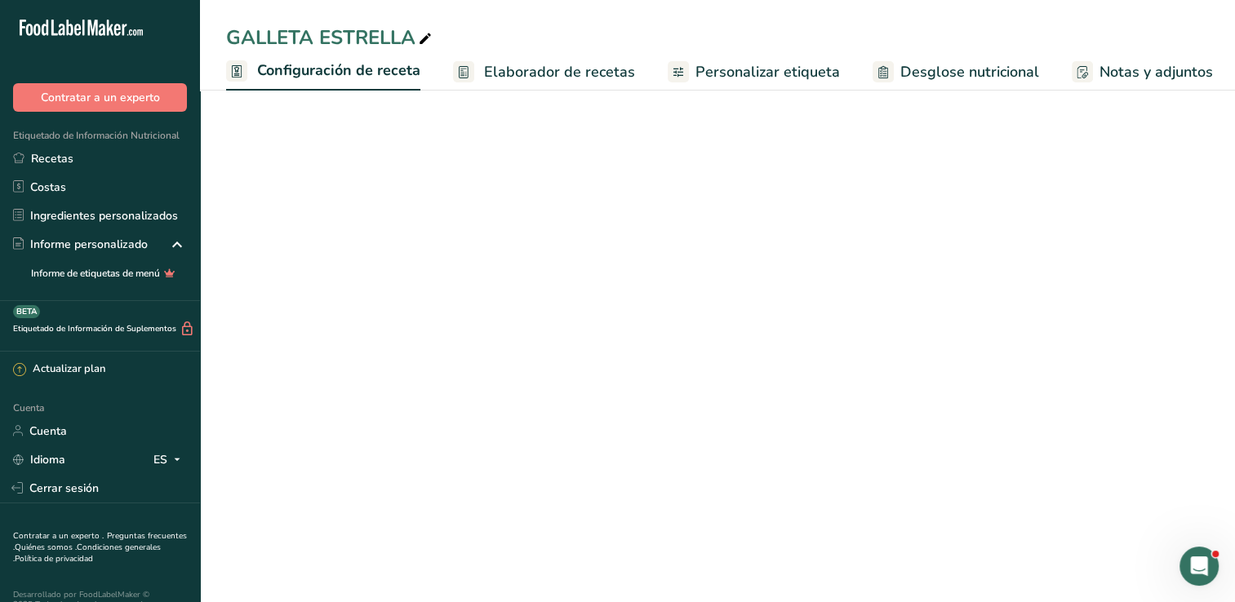
scroll to position [0, 6]
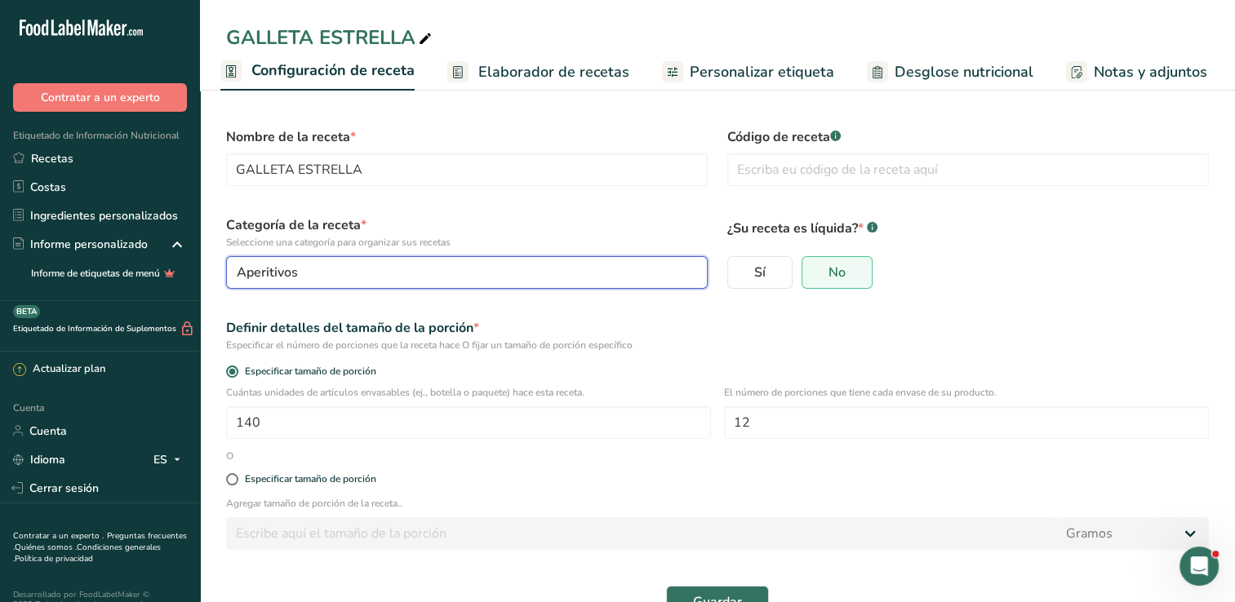
click at [397, 273] on div "Aperitivos" at bounding box center [462, 273] width 451 height 20
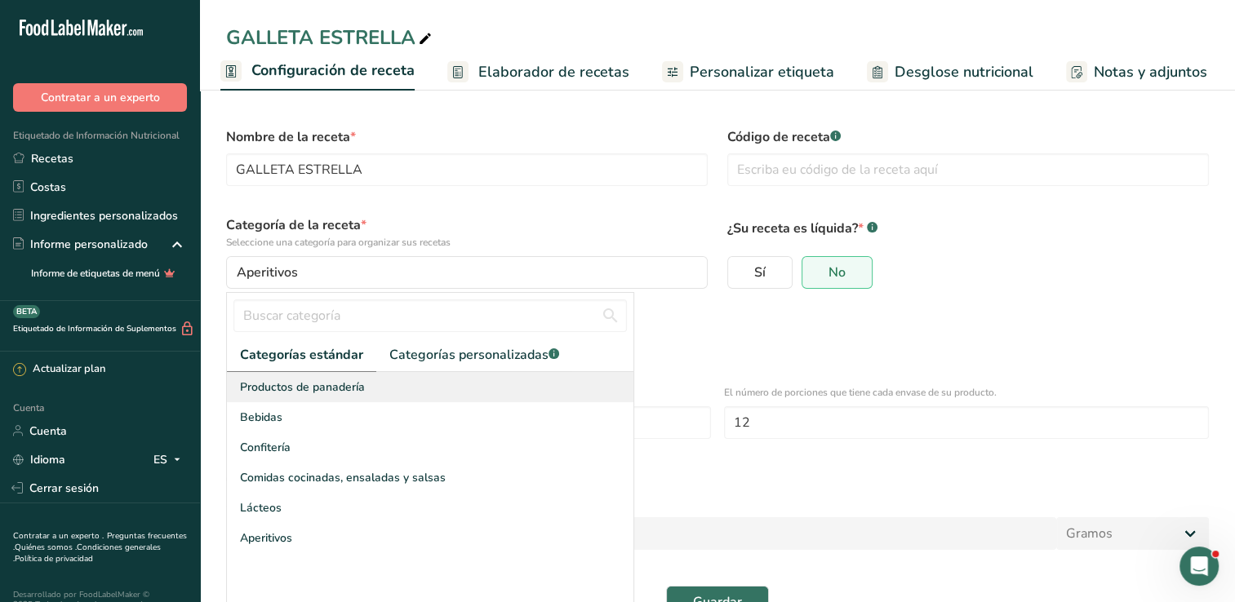
click at [389, 393] on div "Productos de panadería" at bounding box center [430, 387] width 407 height 30
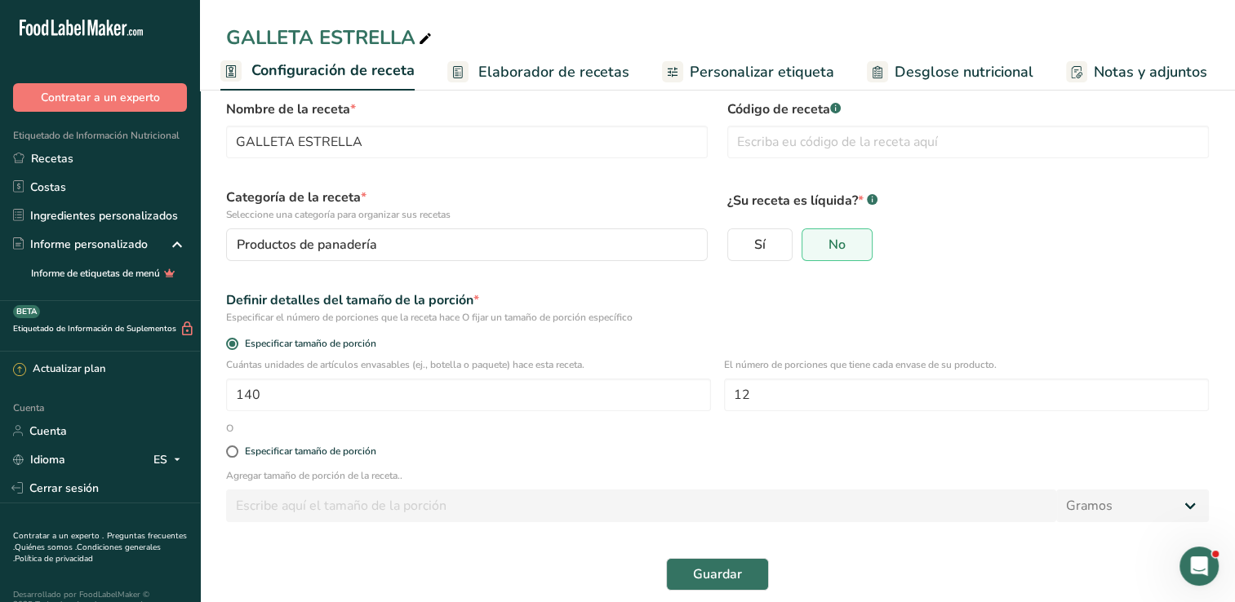
scroll to position [42, 0]
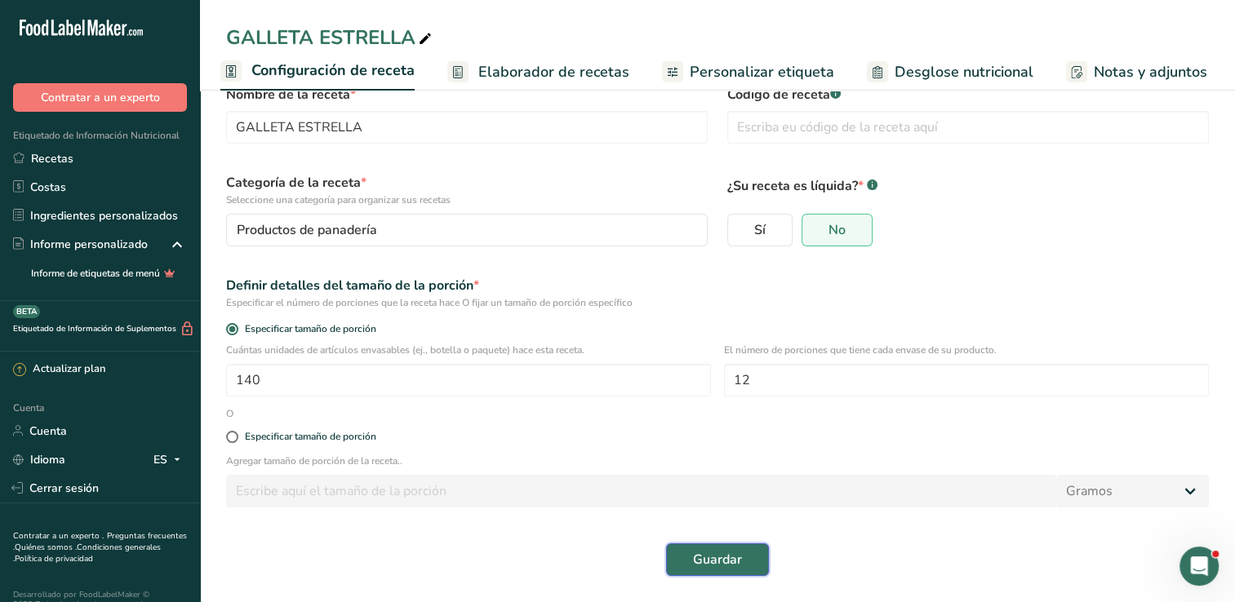
click at [712, 557] on span "Guardar" at bounding box center [717, 560] width 49 height 20
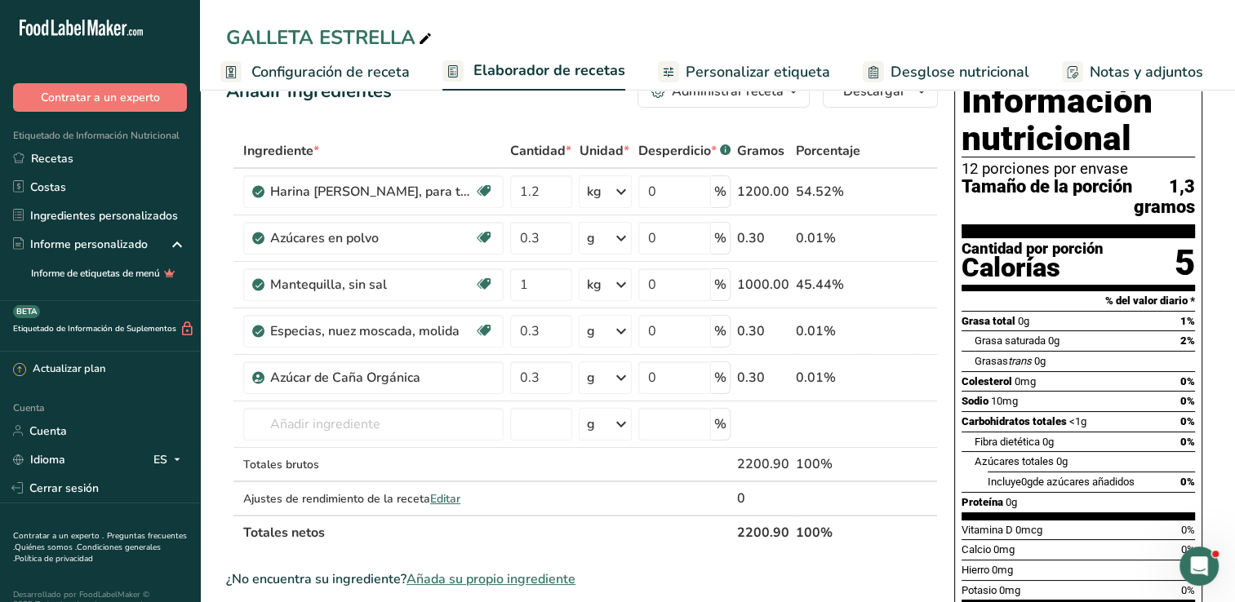
click at [337, 73] on span "Configuración de receta" at bounding box center [330, 72] width 158 height 22
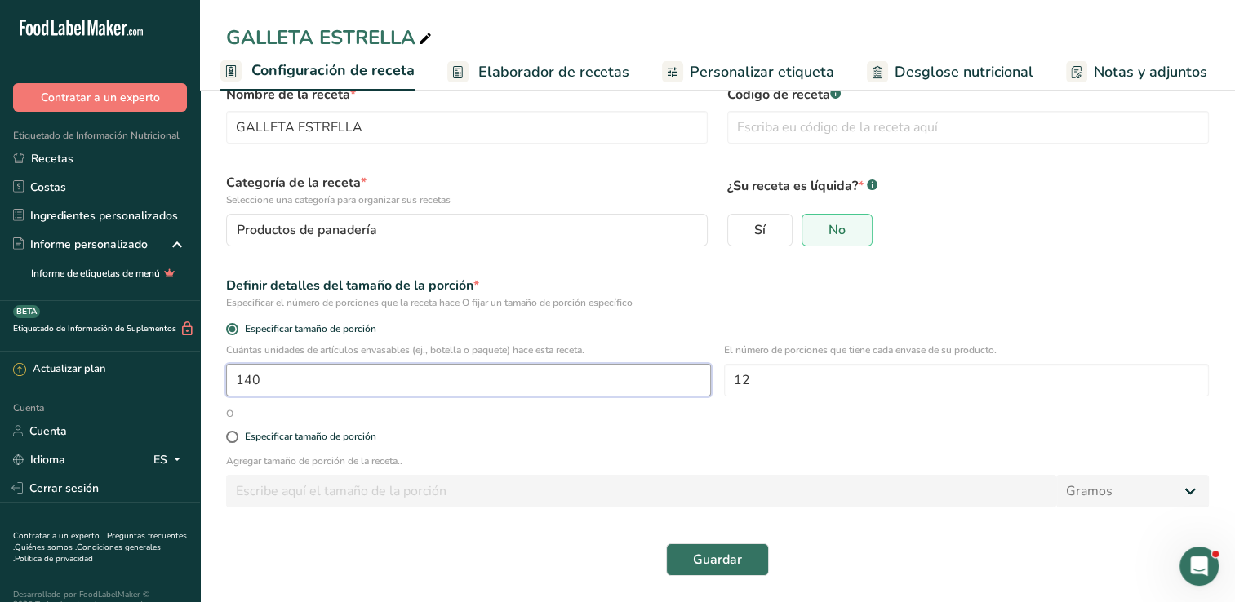
click at [359, 375] on input "140" at bounding box center [468, 380] width 485 height 33
type input "130"
click at [718, 562] on span "Guardar" at bounding box center [717, 560] width 49 height 20
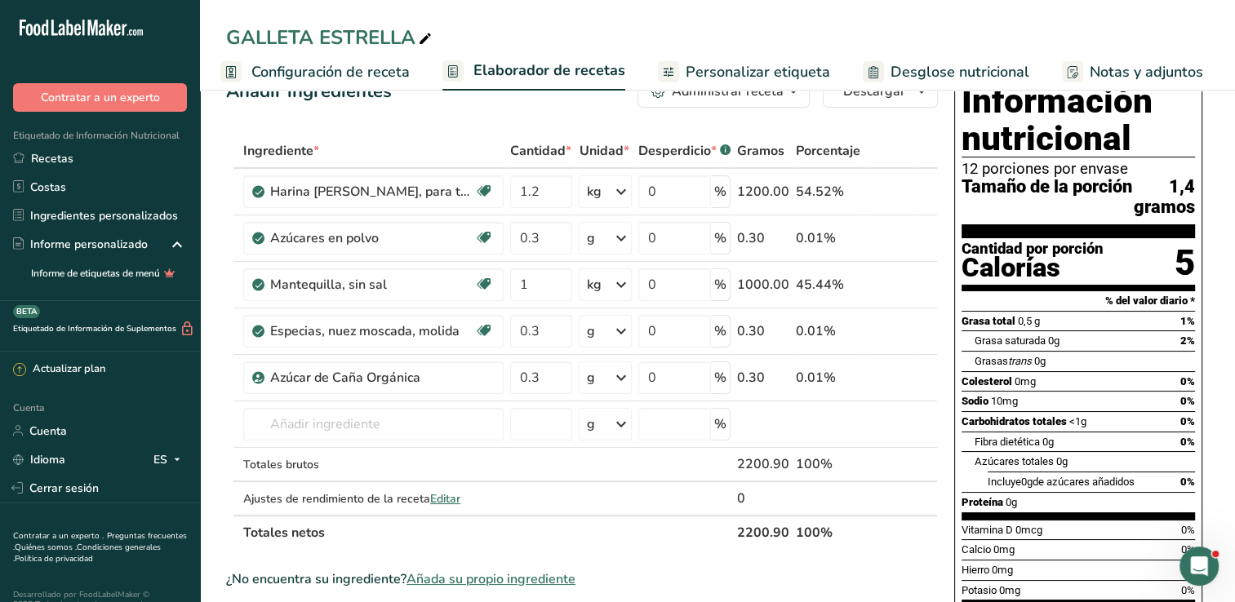
click at [322, 74] on span "Configuración de receta" at bounding box center [330, 72] width 158 height 22
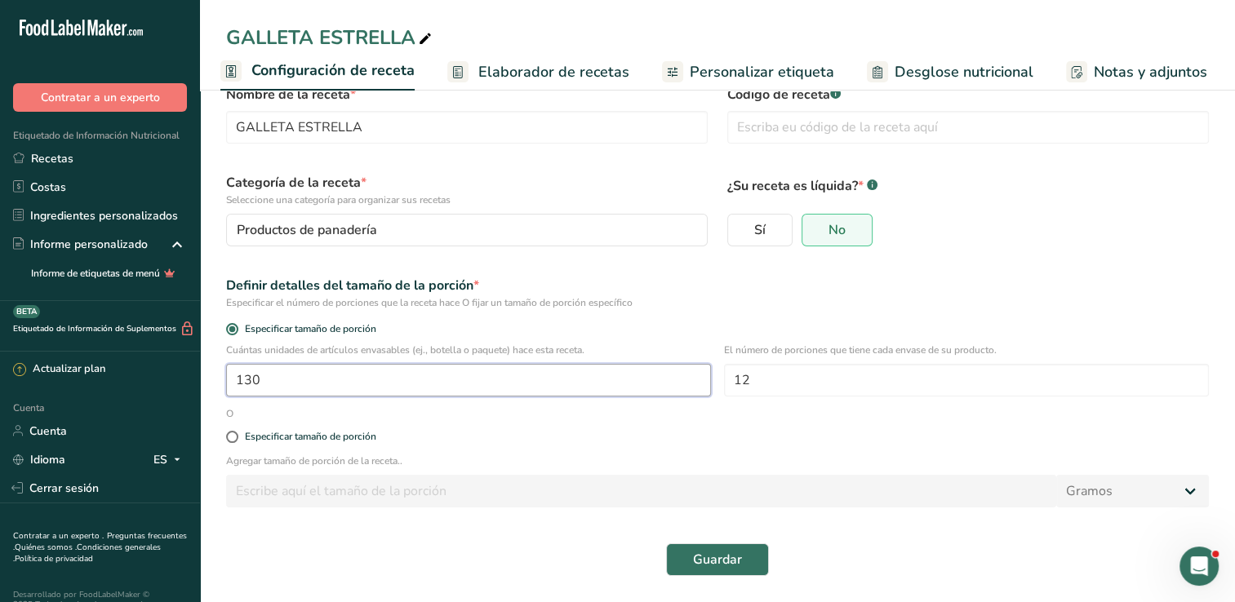
drag, startPoint x: 343, startPoint y: 394, endPoint x: 340, endPoint y: 385, distance: 10.3
click at [340, 385] on input "130" at bounding box center [468, 380] width 485 height 33
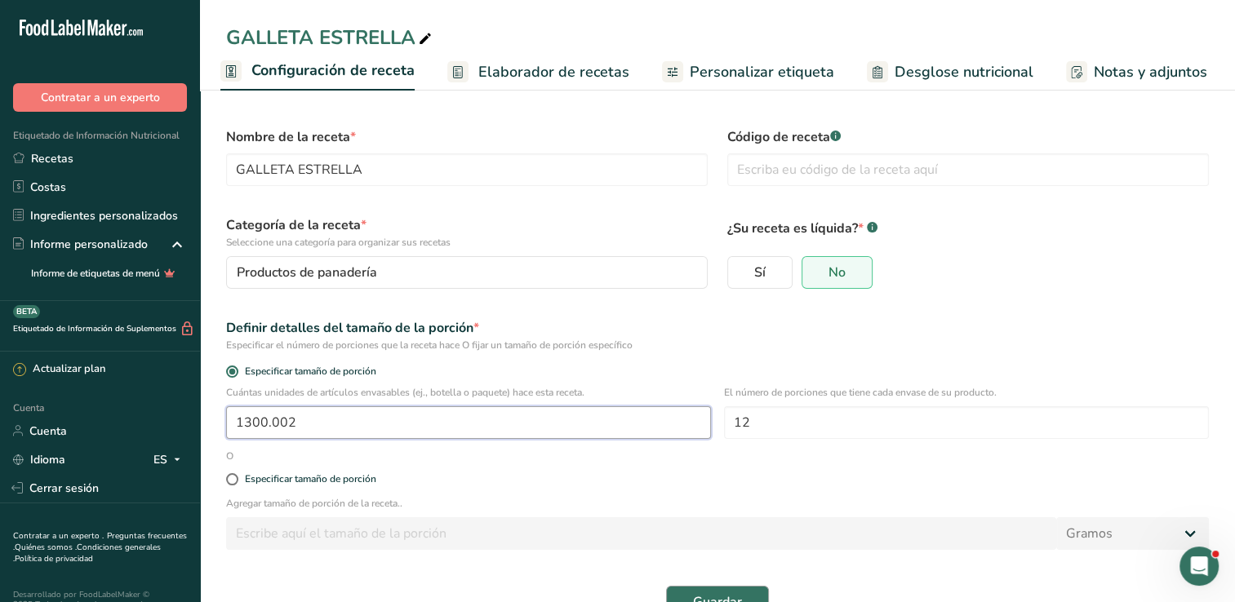
type input "1300.002"
click at [711, 593] on span "Guardar" at bounding box center [717, 603] width 49 height 20
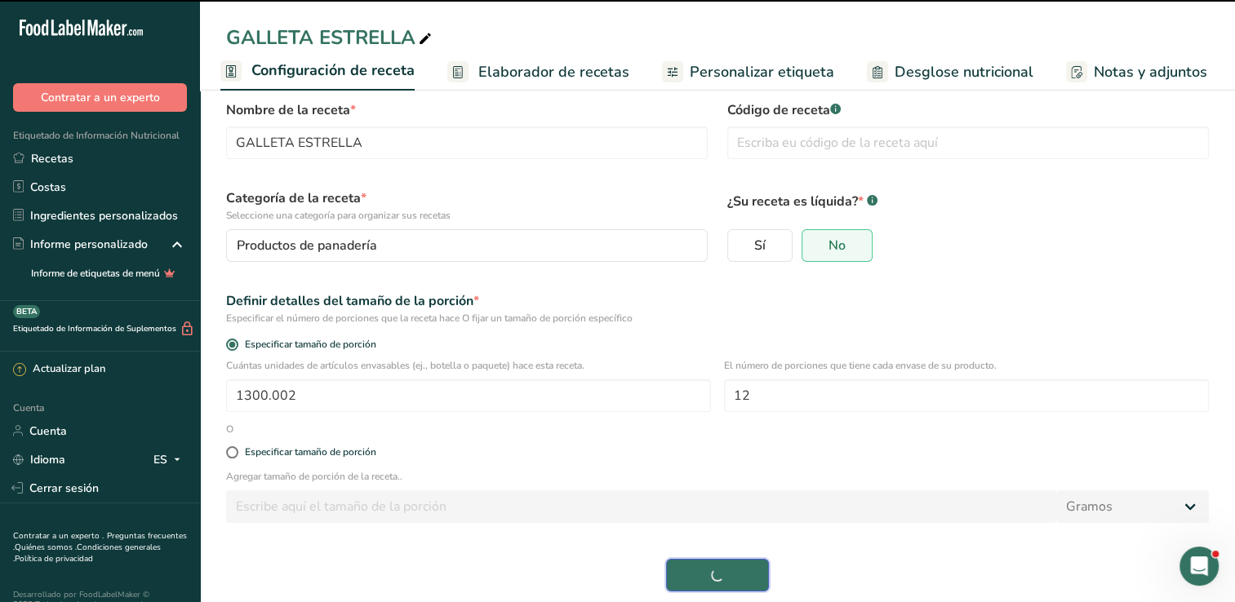
scroll to position [42, 0]
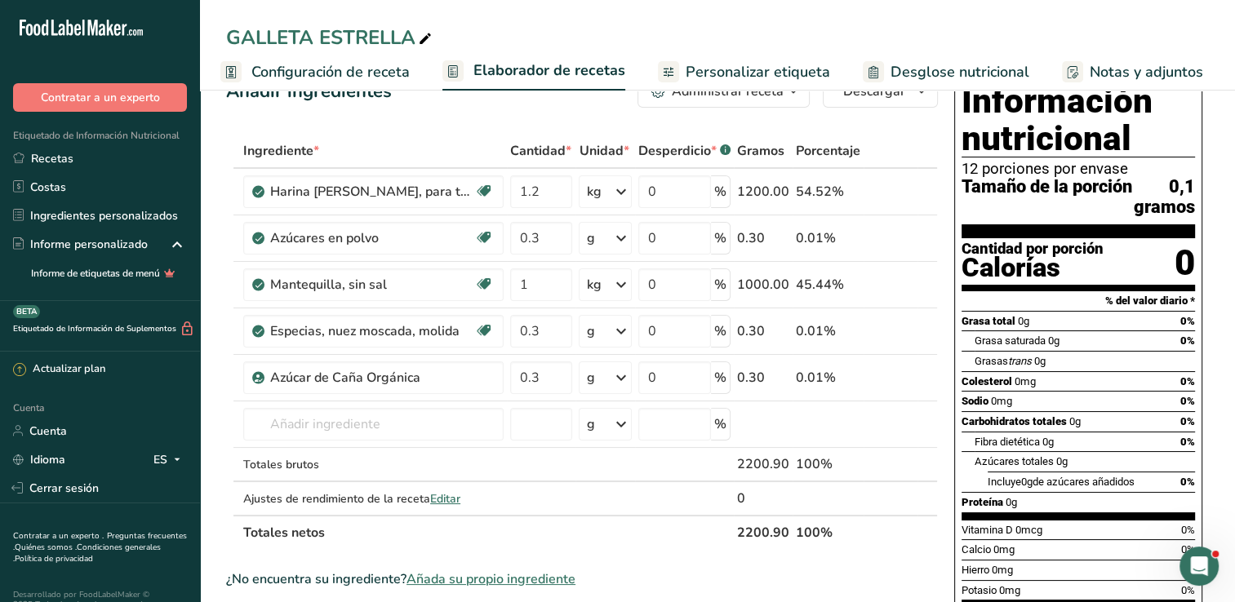
click at [364, 78] on span "Configuración de receta" at bounding box center [330, 72] width 158 height 22
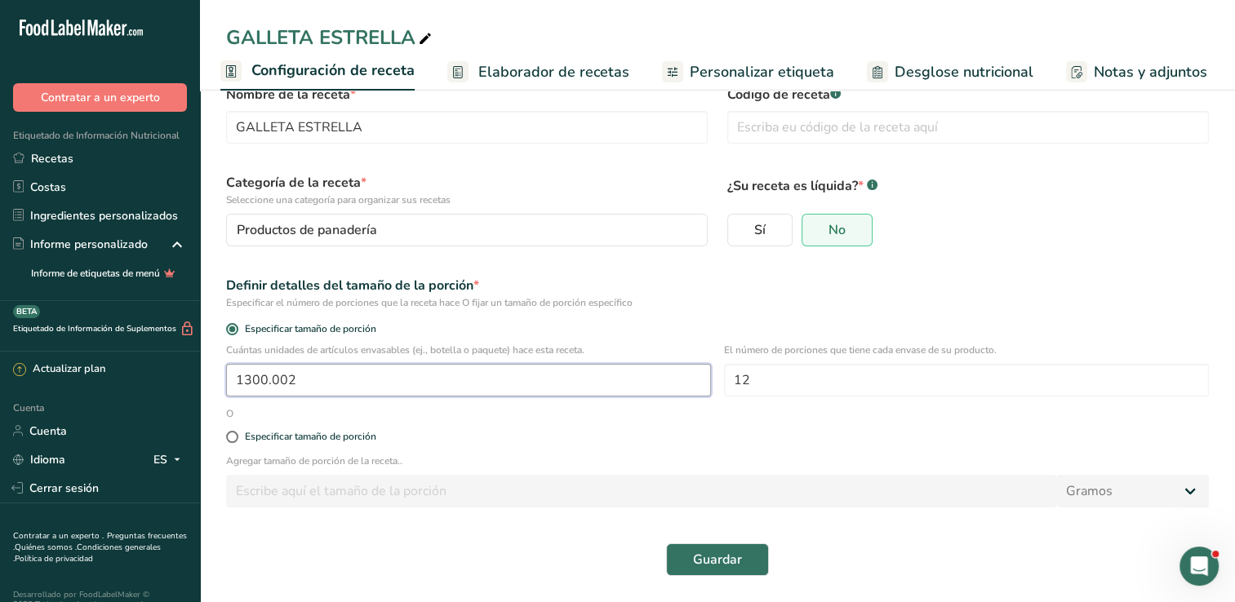
click at [342, 374] on input "1300.002" at bounding box center [468, 380] width 485 height 33
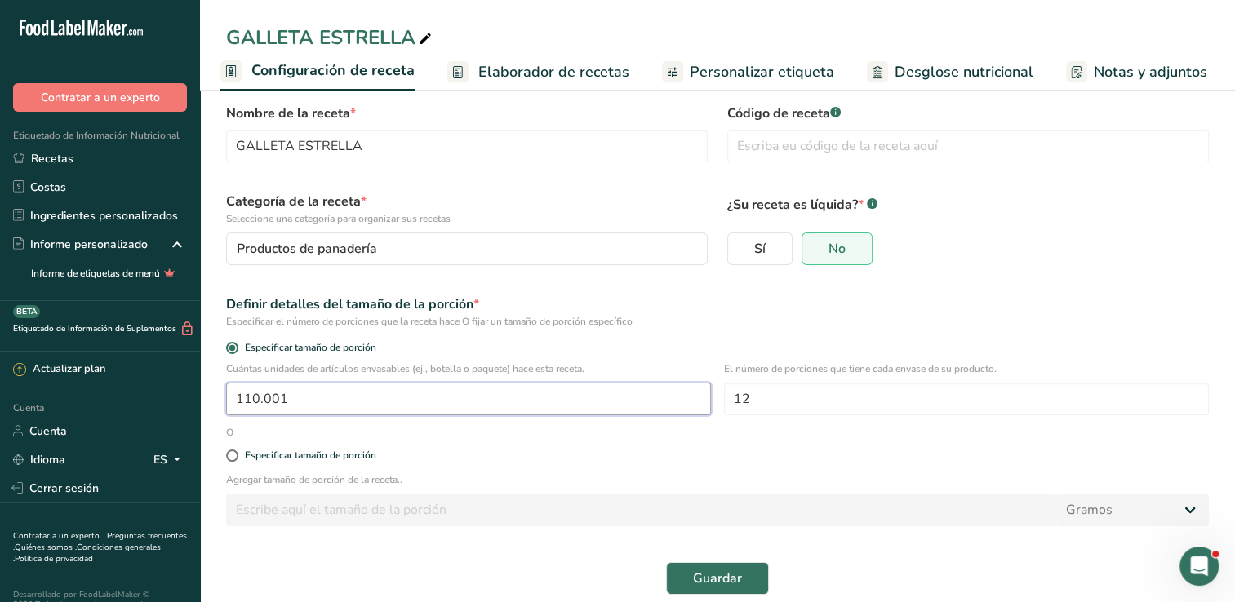
scroll to position [42, 0]
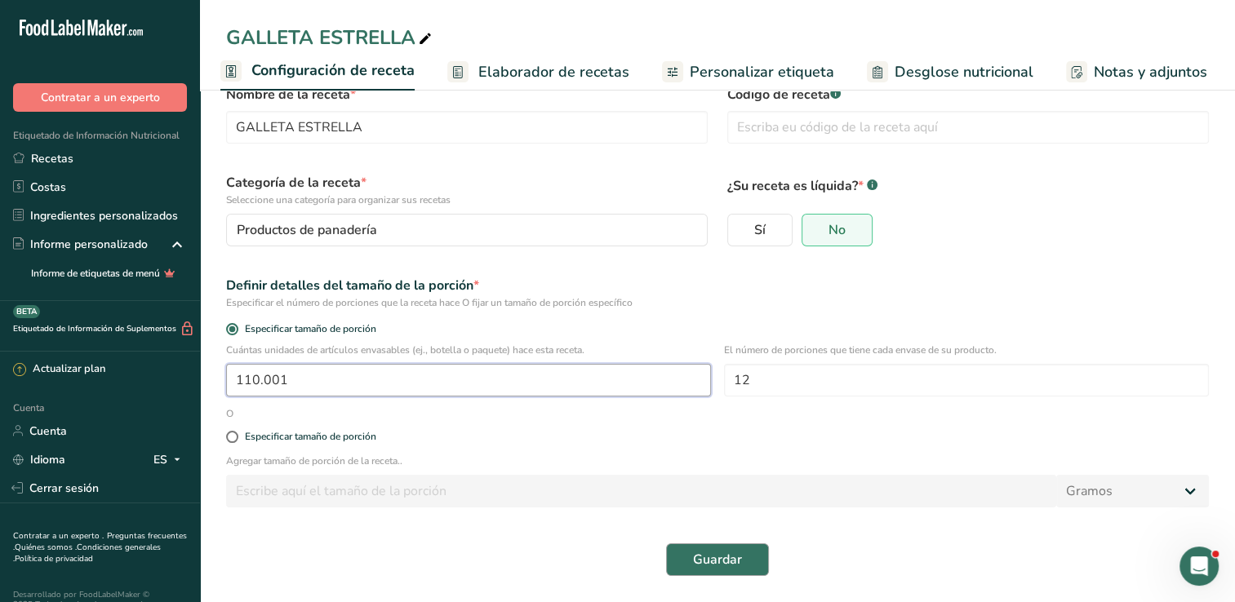
type input "110.001"
drag, startPoint x: 705, startPoint y: 560, endPoint x: 685, endPoint y: 558, distance: 19.7
click at [692, 561] on button "Guardar" at bounding box center [717, 560] width 103 height 33
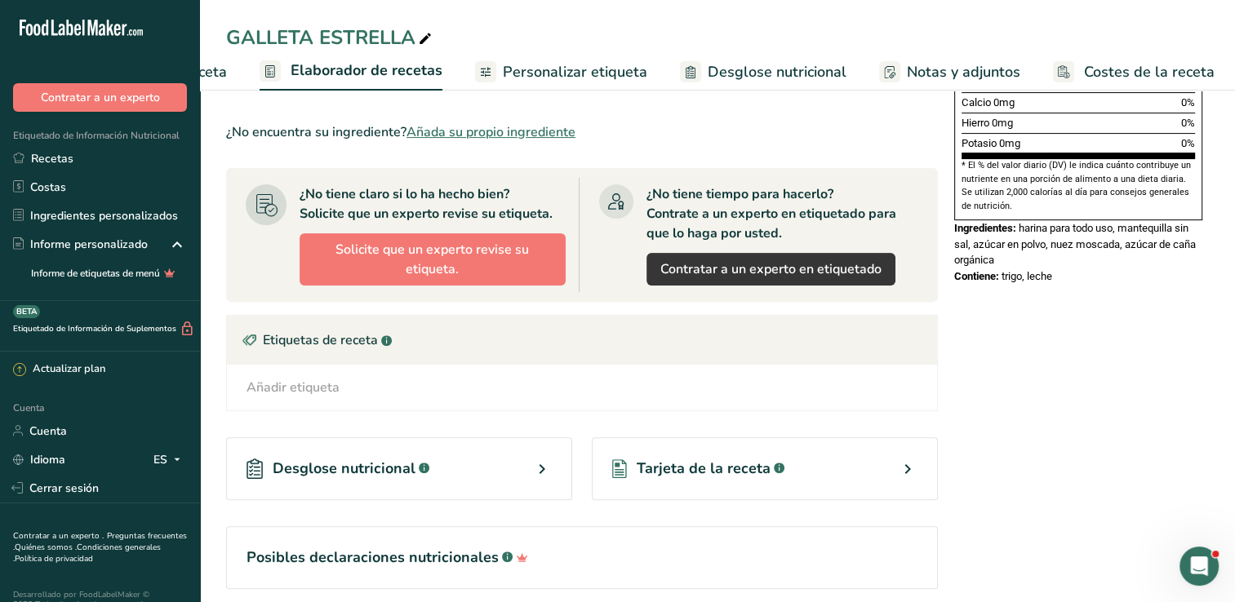
scroll to position [551, 0]
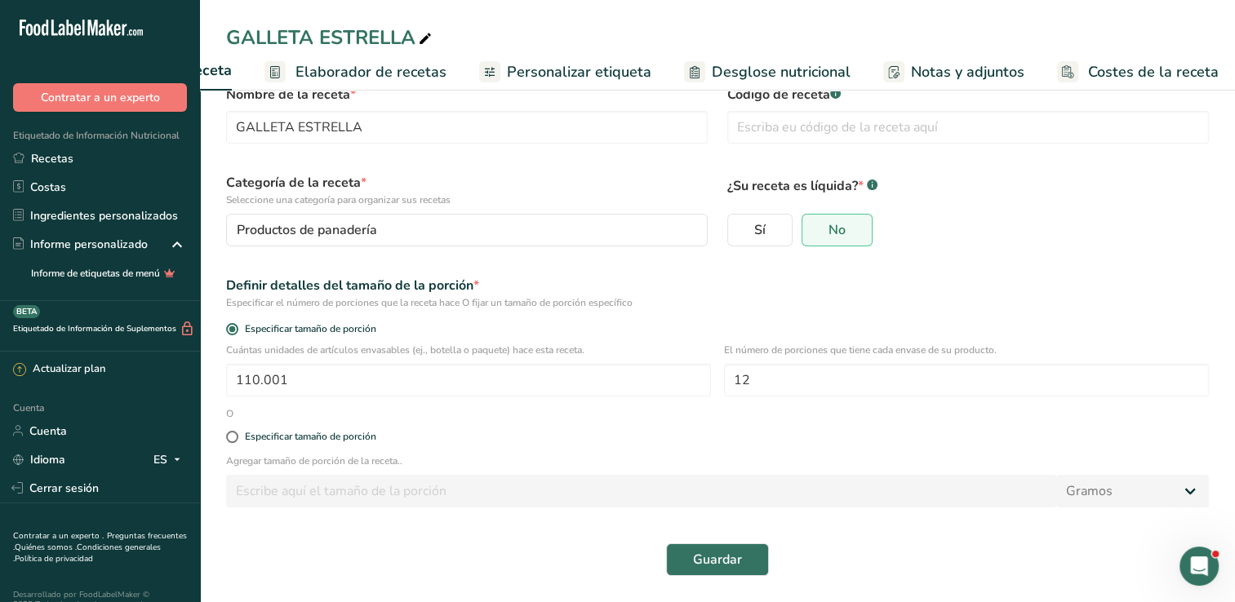
scroll to position [42, 0]
